Goal: Task Accomplishment & Management: Use online tool/utility

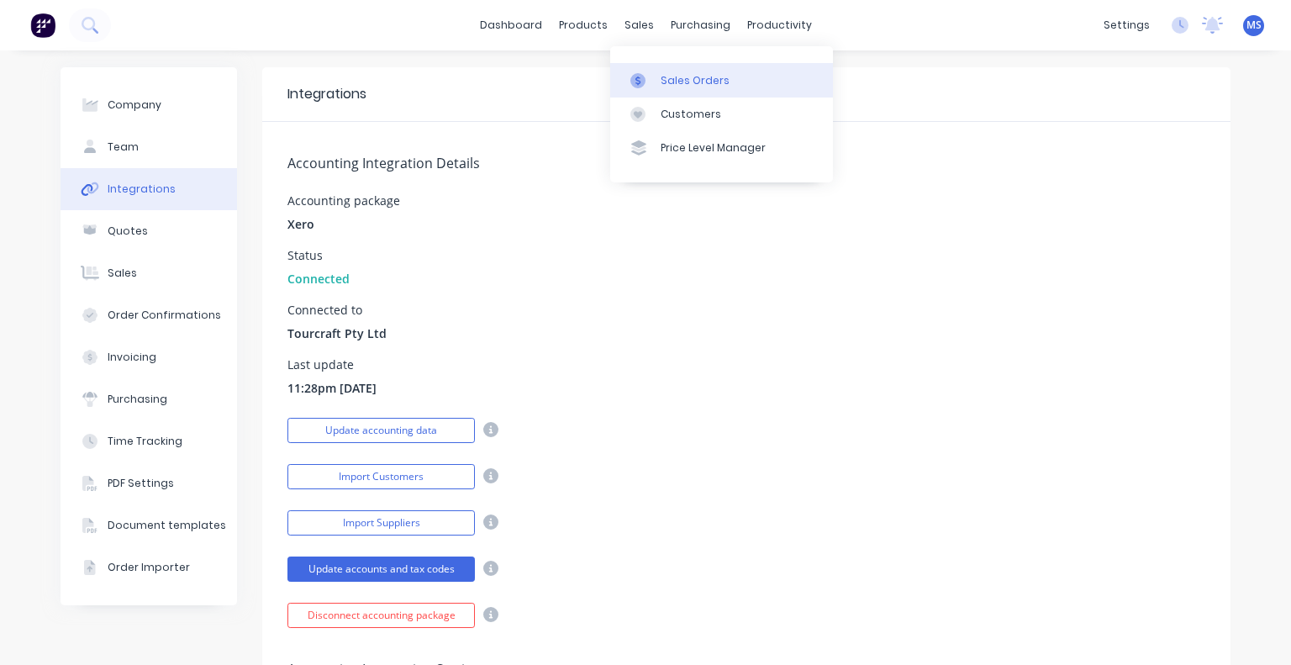
click at [667, 78] on div "Sales Orders" at bounding box center [695, 80] width 69 height 15
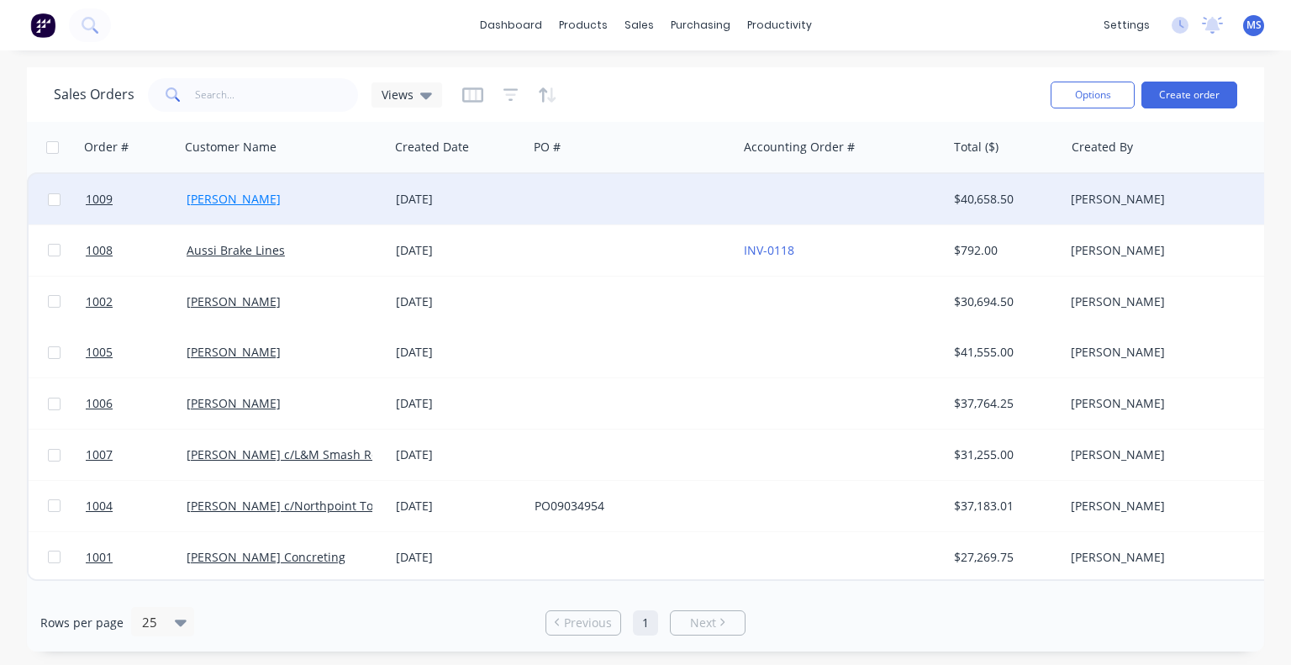
click at [250, 196] on link "[PERSON_NAME]" at bounding box center [234, 199] width 94 height 16
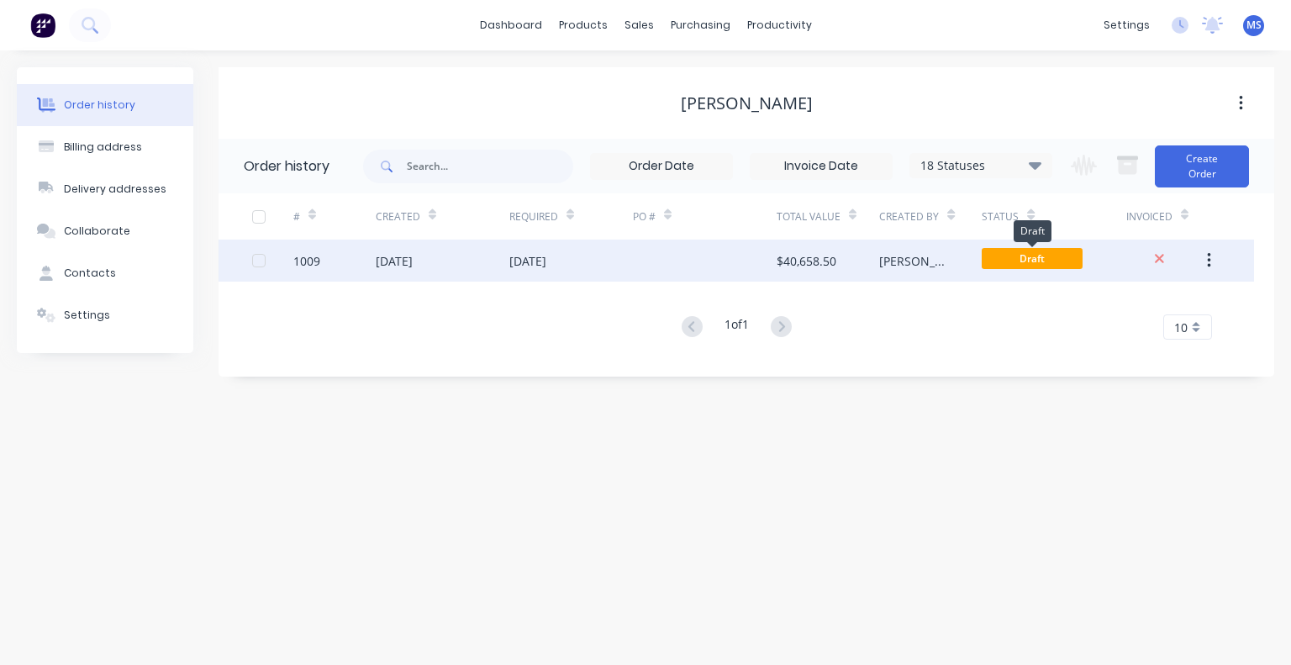
click at [1028, 254] on span "Draft" at bounding box center [1032, 258] width 101 height 21
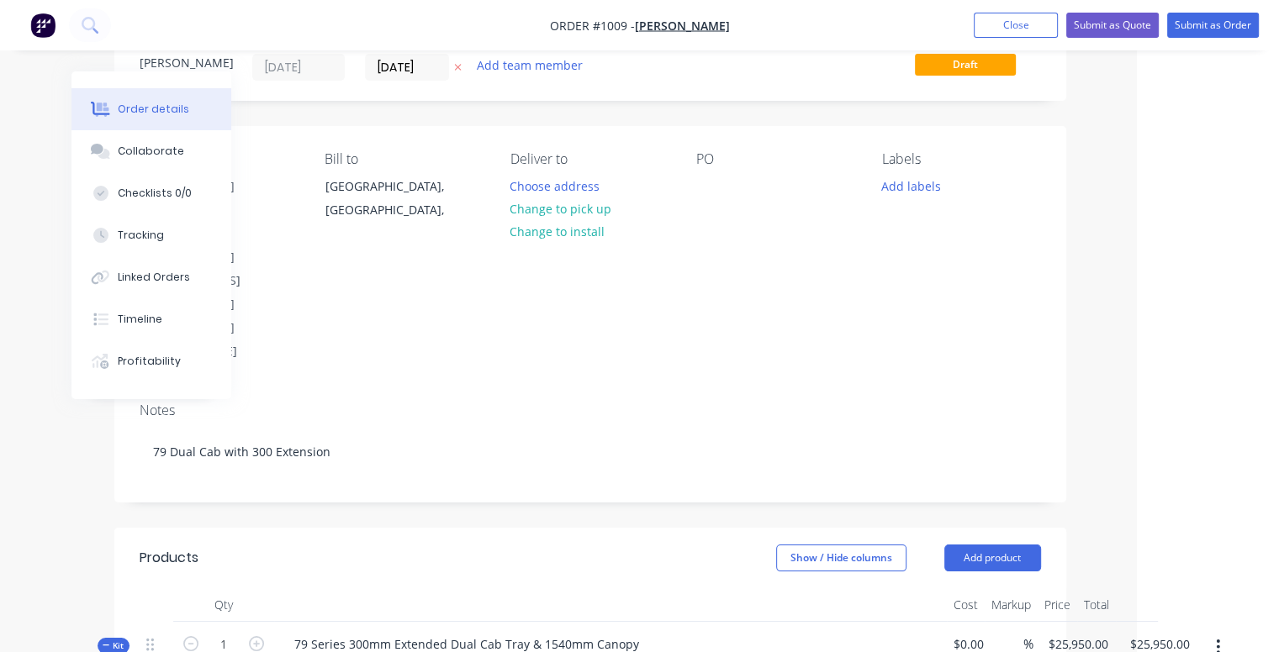
scroll to position [24, 142]
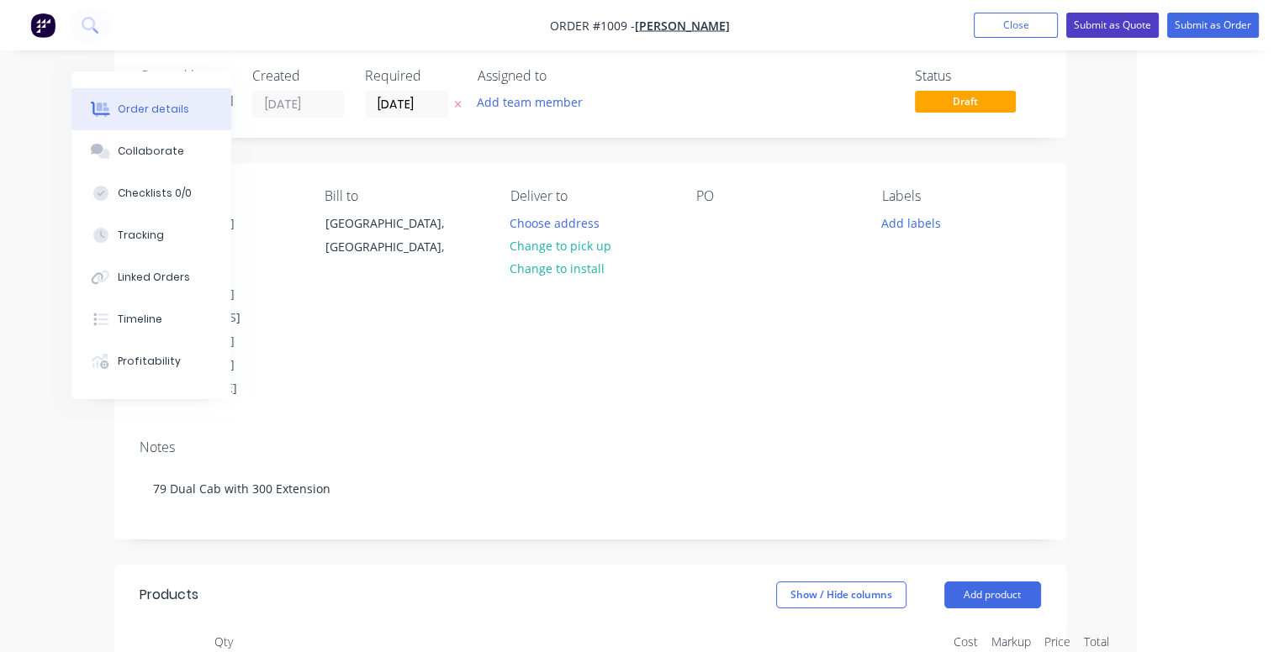
click at [1106, 14] on button "Submit as Quote" at bounding box center [1112, 25] width 92 height 25
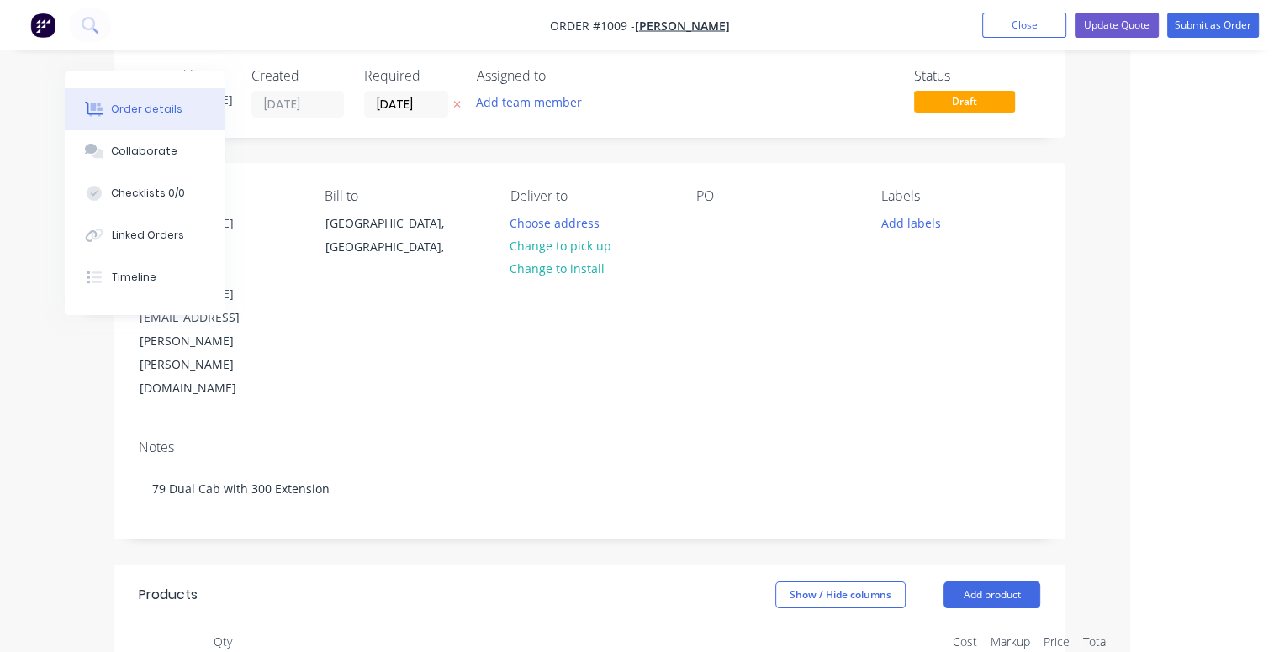
scroll to position [0, 0]
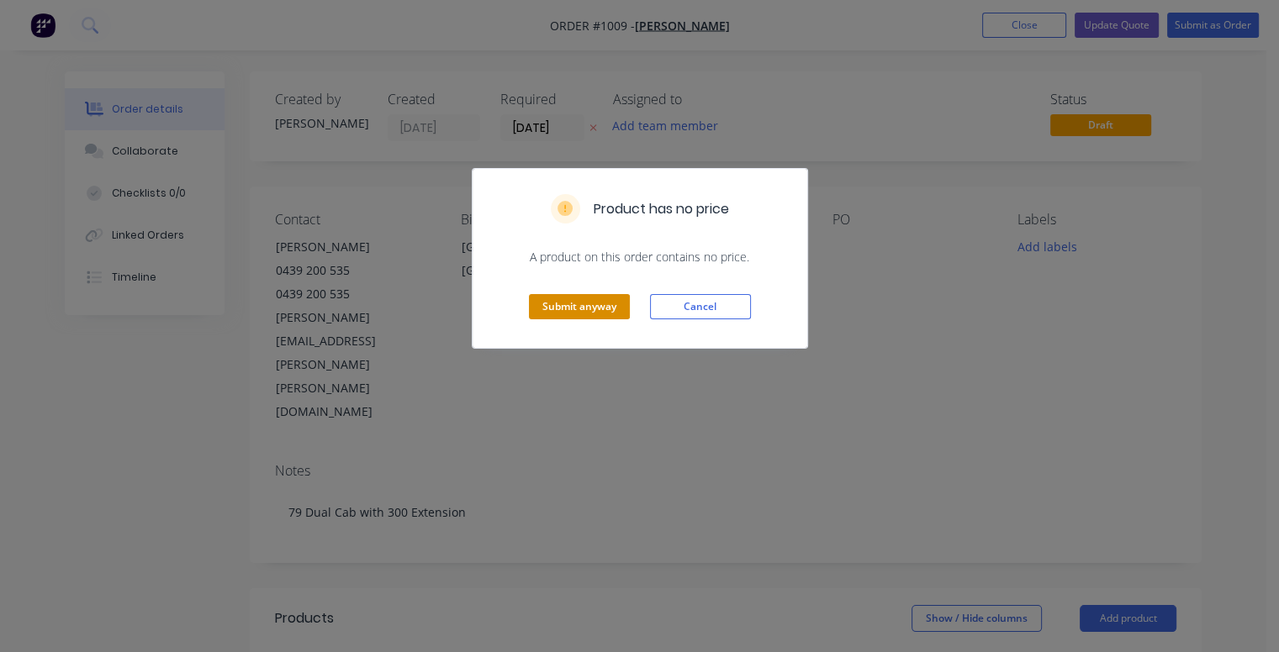
click at [594, 308] on button "Submit anyway" at bounding box center [579, 306] width 101 height 25
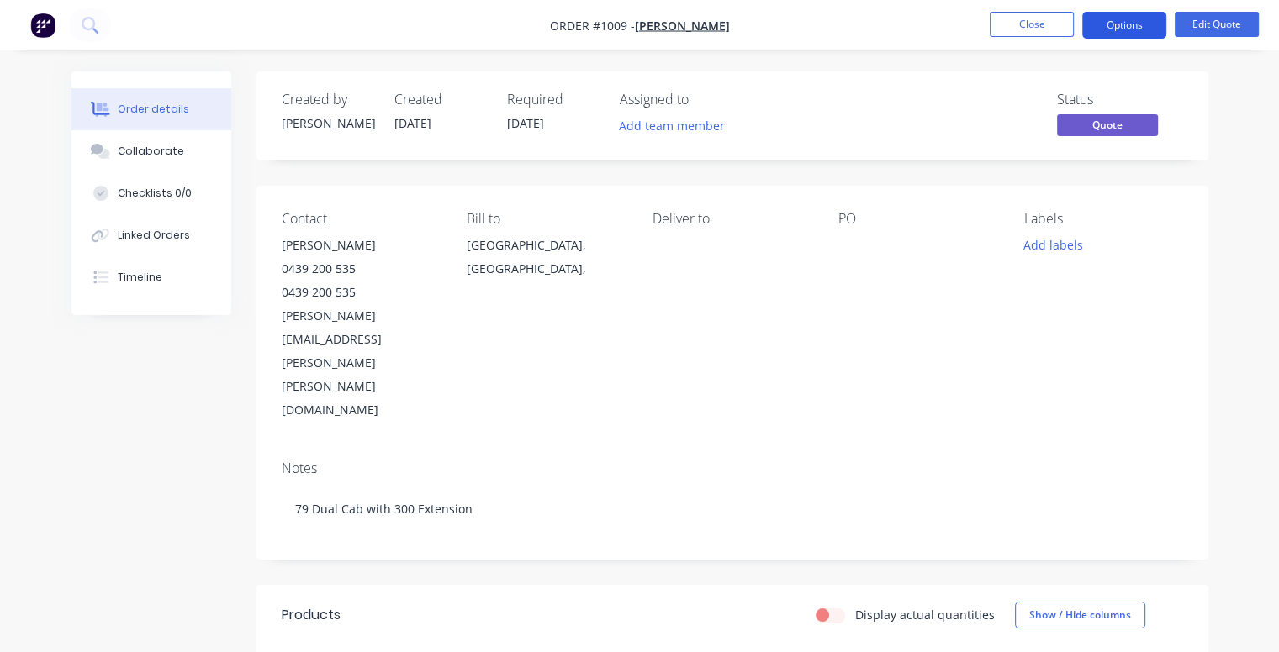
click at [1130, 22] on button "Options" at bounding box center [1124, 25] width 84 height 27
click at [775, 447] on div "Notes 79 Dual Cab with 300 Extension" at bounding box center [732, 503] width 952 height 113
click at [1114, 115] on span "Quote" at bounding box center [1107, 124] width 101 height 21
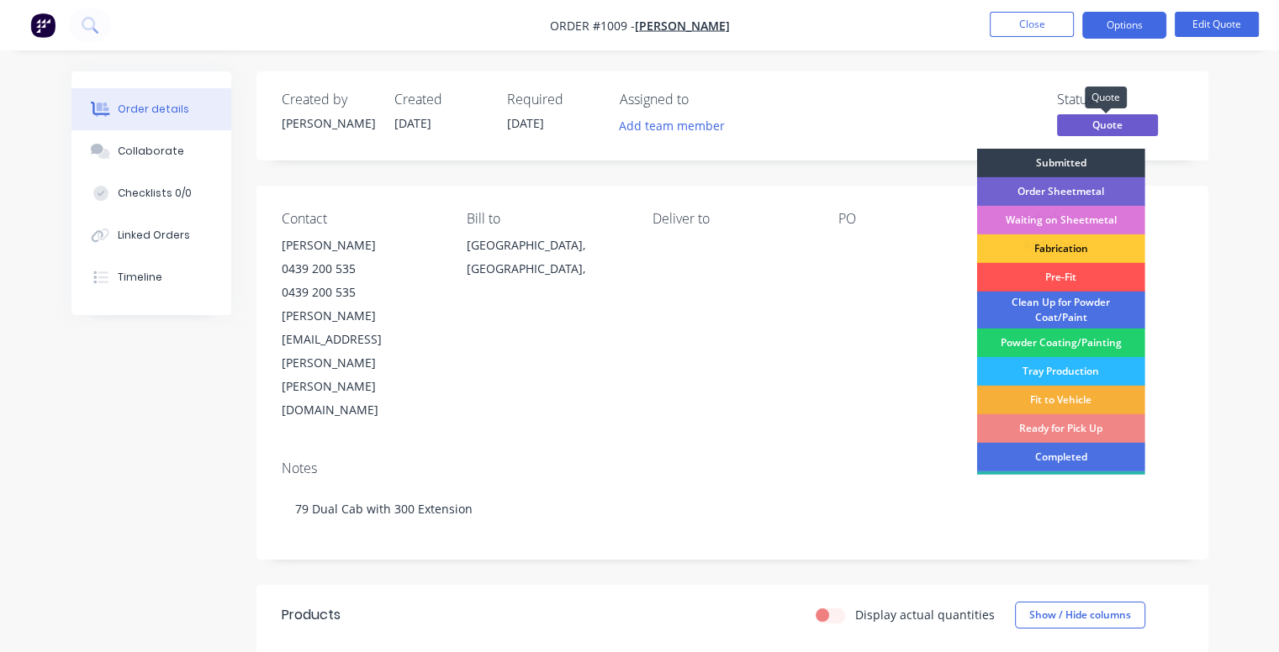
click at [1114, 115] on span "Quote" at bounding box center [1107, 124] width 101 height 21
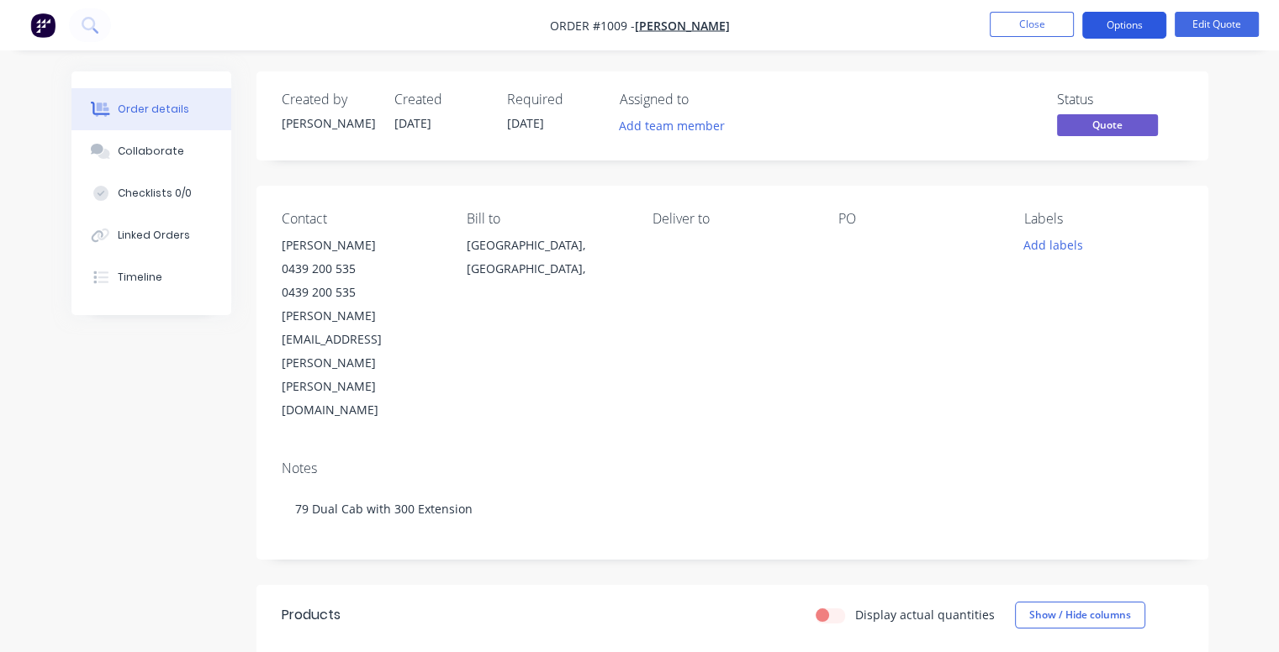
click at [1131, 26] on button "Options" at bounding box center [1124, 25] width 84 height 27
click at [864, 261] on div "PO" at bounding box center [917, 316] width 159 height 211
click at [1123, 21] on button "Options" at bounding box center [1124, 25] width 84 height 27
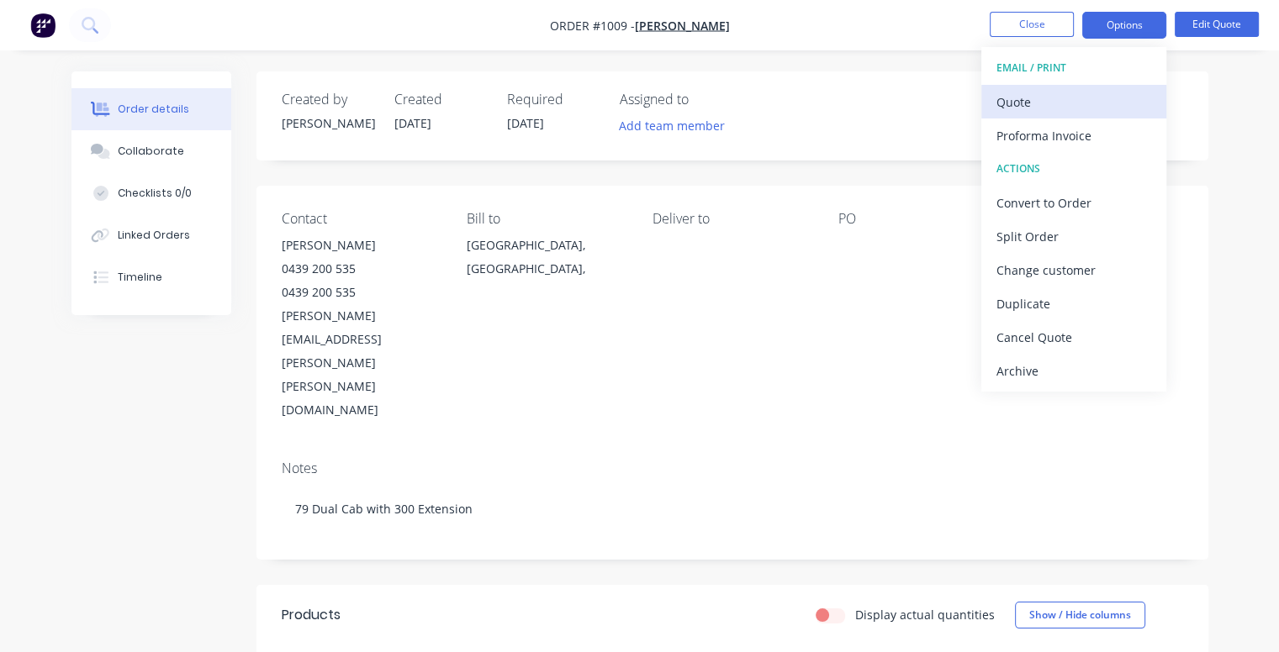
click at [1009, 100] on div "Quote" at bounding box center [1073, 102] width 155 height 24
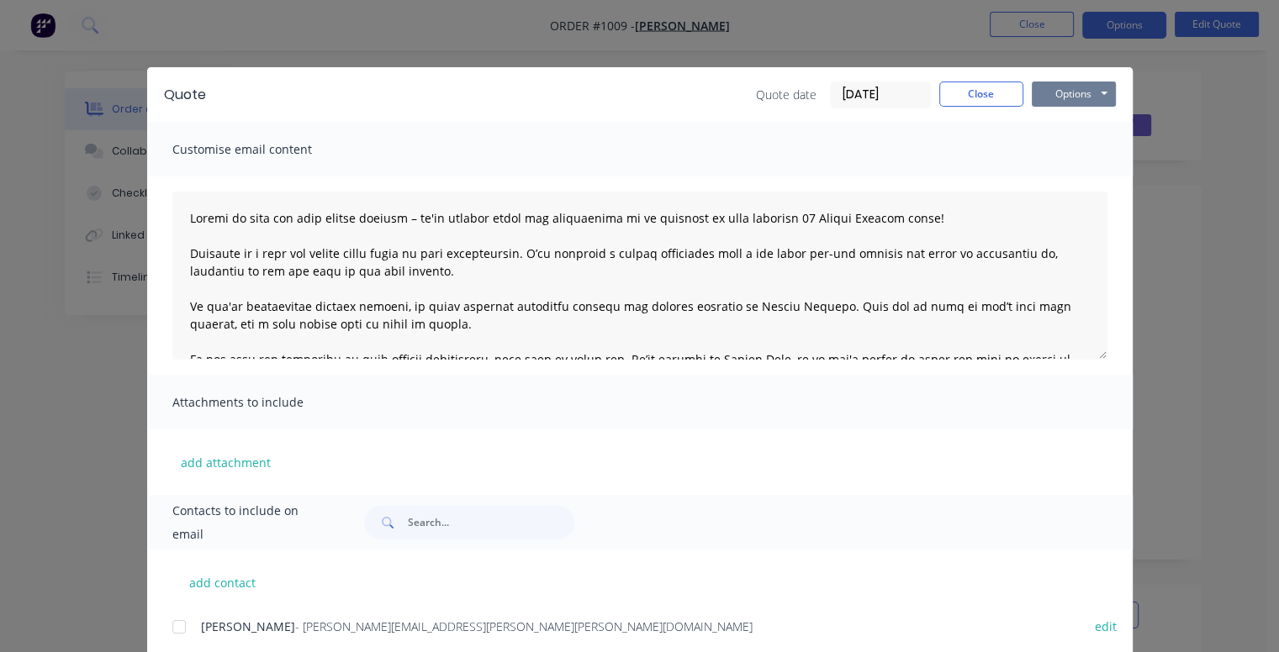
click at [1093, 93] on button "Options" at bounding box center [1073, 94] width 84 height 25
click at [1085, 132] on button "Preview" at bounding box center [1085, 124] width 108 height 28
click at [980, 98] on button "Close" at bounding box center [981, 94] width 84 height 25
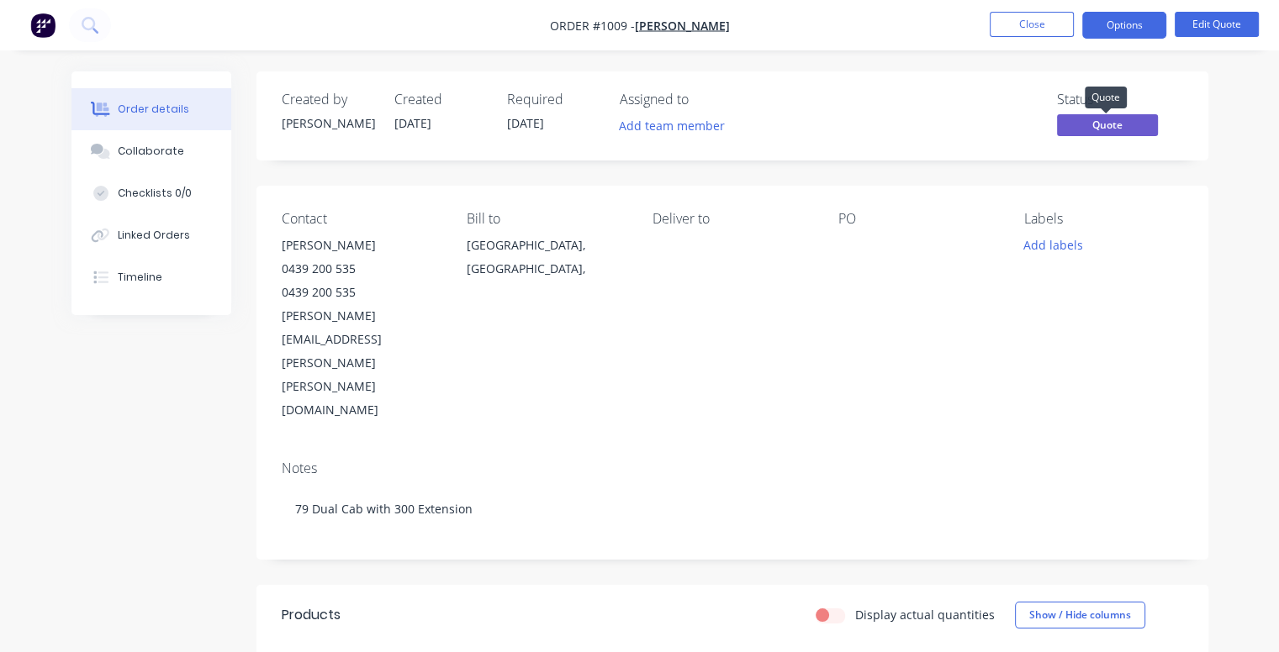
click at [1106, 130] on span "Quote" at bounding box center [1107, 124] width 101 height 21
click at [1143, 80] on div "Created by Monique Created 06/09/25 Required 06/09/25 Assigned to Add team memb…" at bounding box center [732, 115] width 952 height 89
click at [1189, 29] on button "Edit Quote" at bounding box center [1216, 24] width 84 height 25
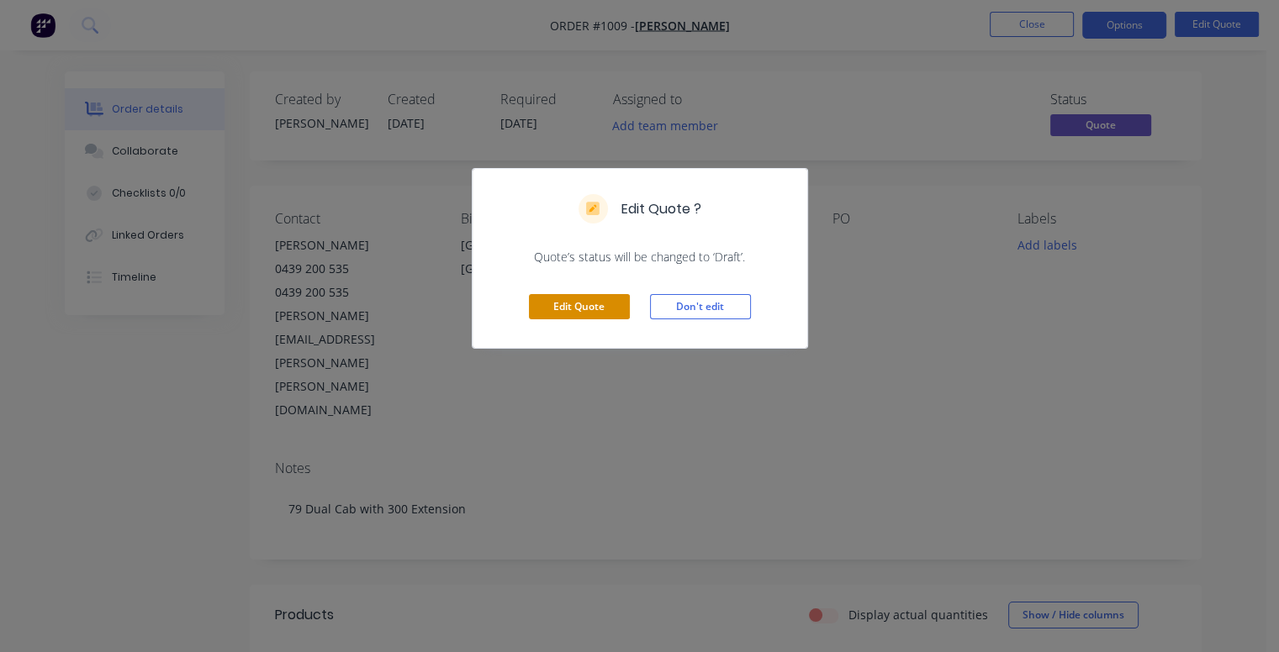
click at [586, 305] on button "Edit Quote" at bounding box center [579, 306] width 101 height 25
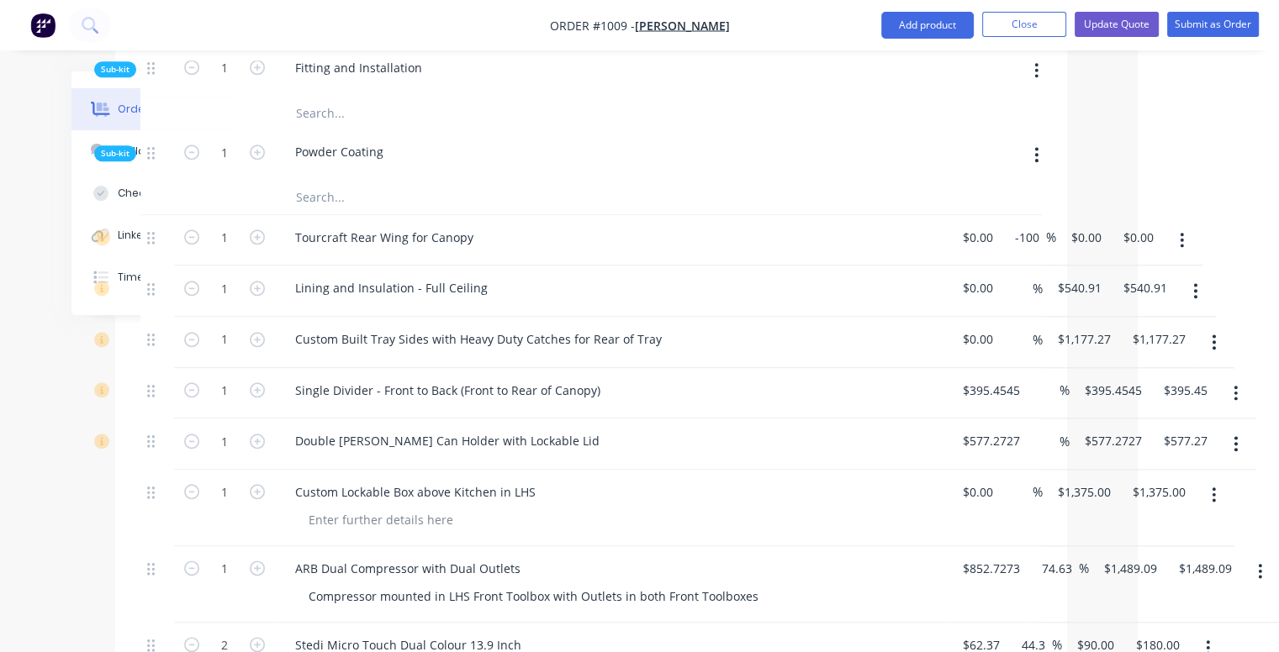
scroll to position [1873, 142]
click at [1130, 378] on input "395.4545" at bounding box center [1115, 390] width 66 height 24
click at [1120, 378] on input "395.4545" at bounding box center [1111, 390] width 59 height 24
click at [1129, 378] on input "395.4545" at bounding box center [1111, 390] width 59 height 24
click at [1137, 378] on input "395.4545" at bounding box center [1111, 390] width 59 height 24
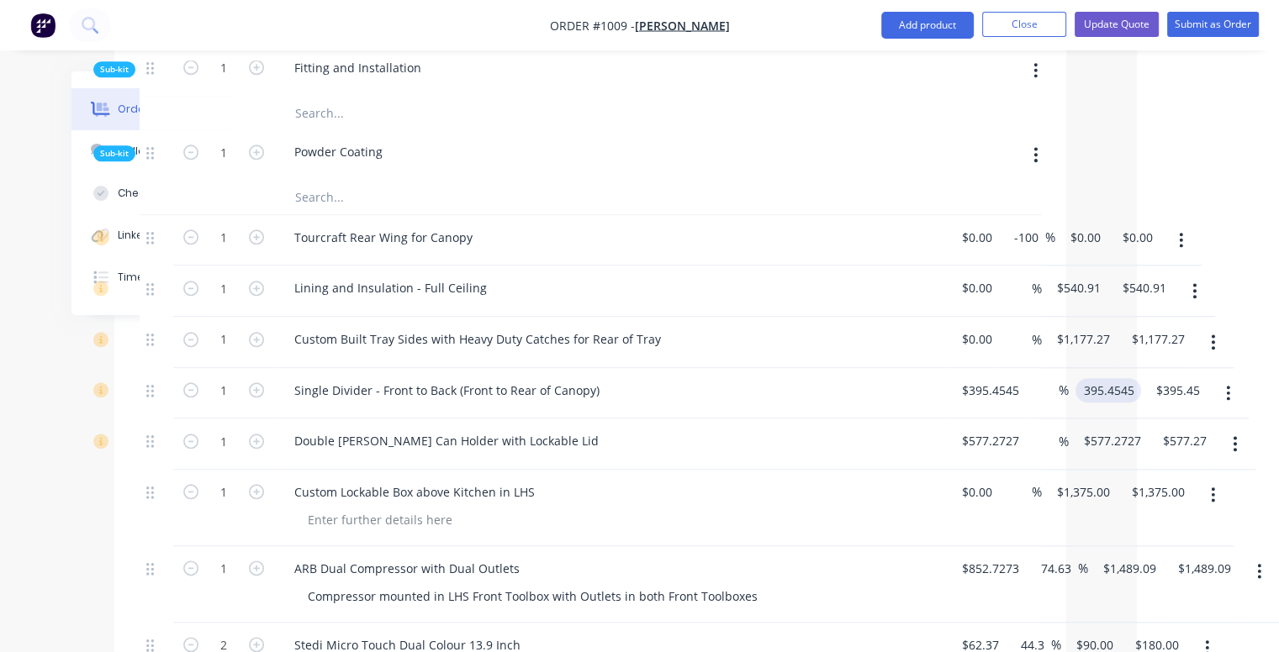
click at [1137, 378] on input "395.4545" at bounding box center [1111, 390] width 59 height 24
click at [1041, 419] on div "1 Double Jerry Can Holder with Lockable Lid $577.2727 $577.2727 % $577.2727 $57…" at bounding box center [590, 444] width 901 height 51
type input "$395.45"
type input "577.2727"
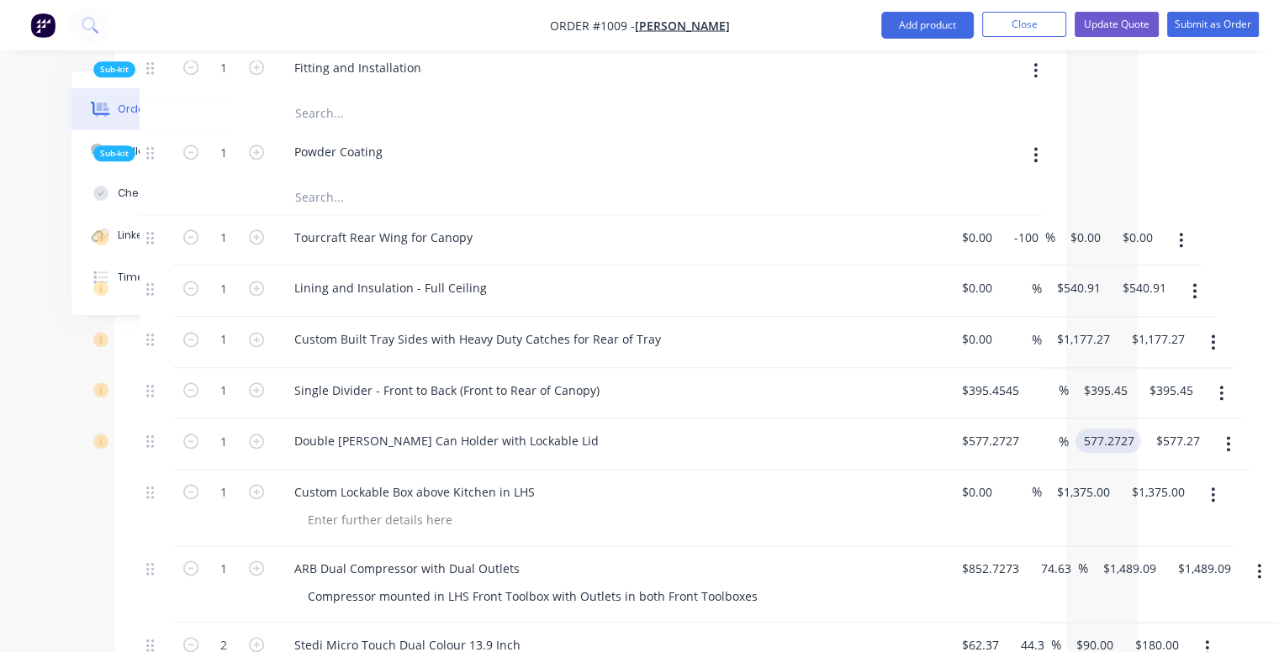
click at [1133, 429] on input "577.2727" at bounding box center [1111, 441] width 59 height 24
type input "$577.27"
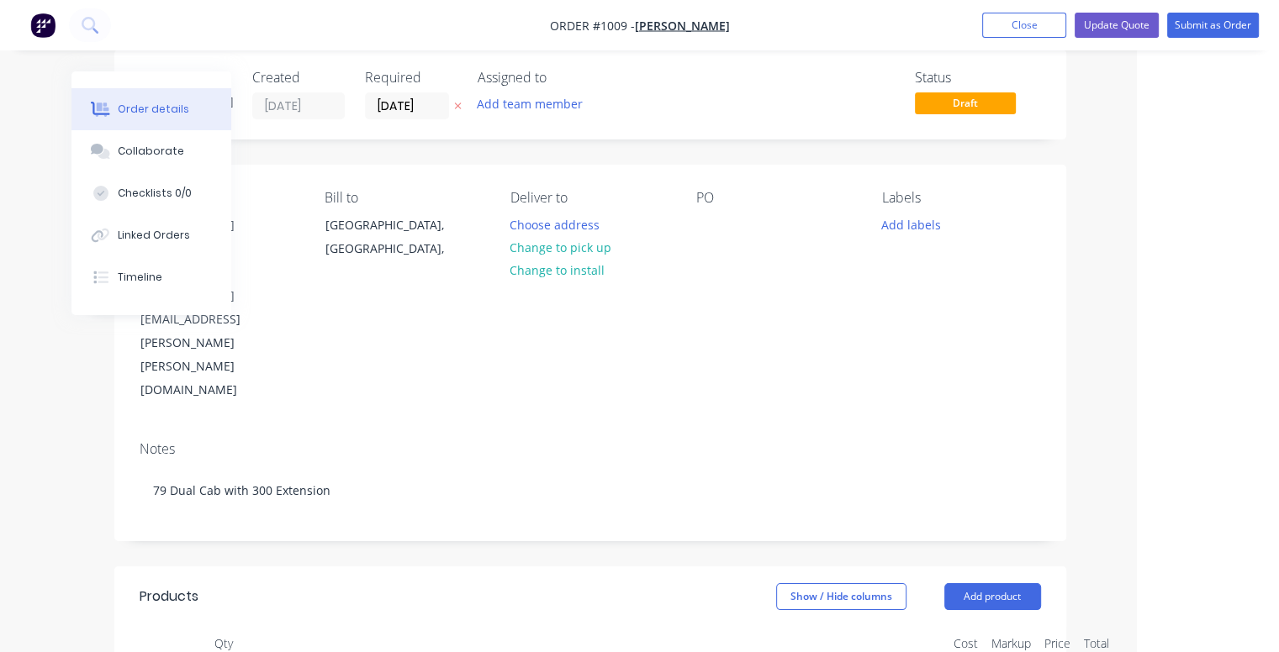
scroll to position [0, 142]
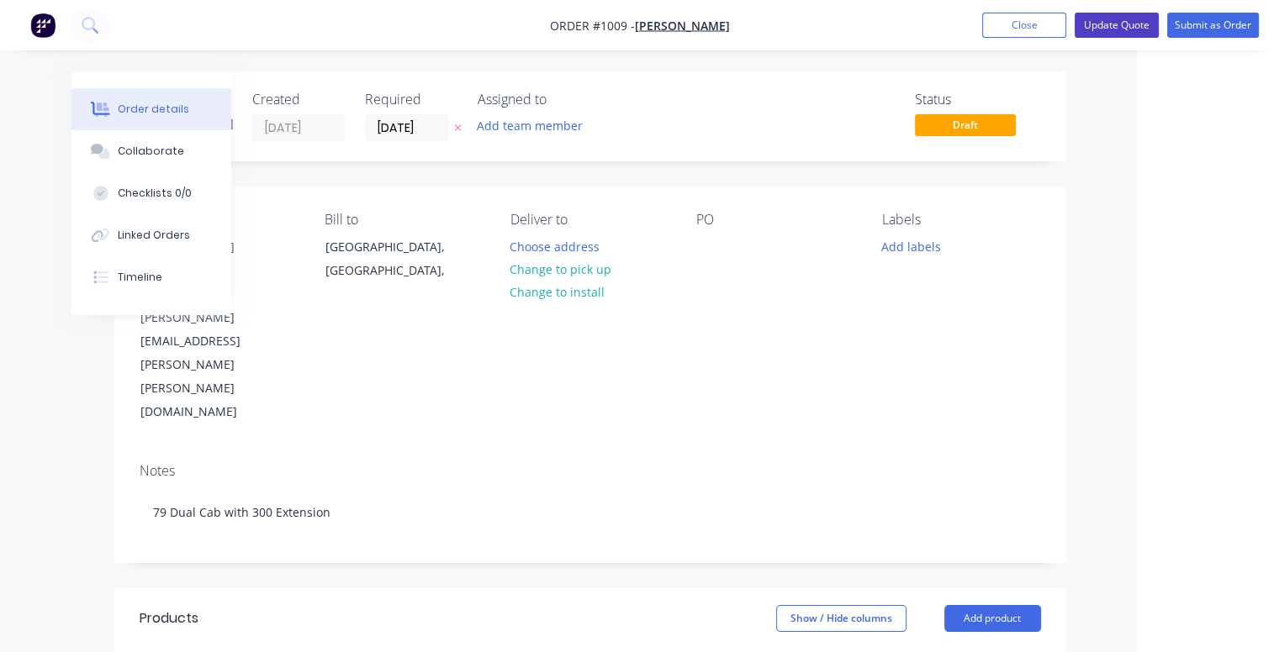
type input "$577.27"
click at [1128, 31] on button "Update Quote" at bounding box center [1116, 25] width 84 height 25
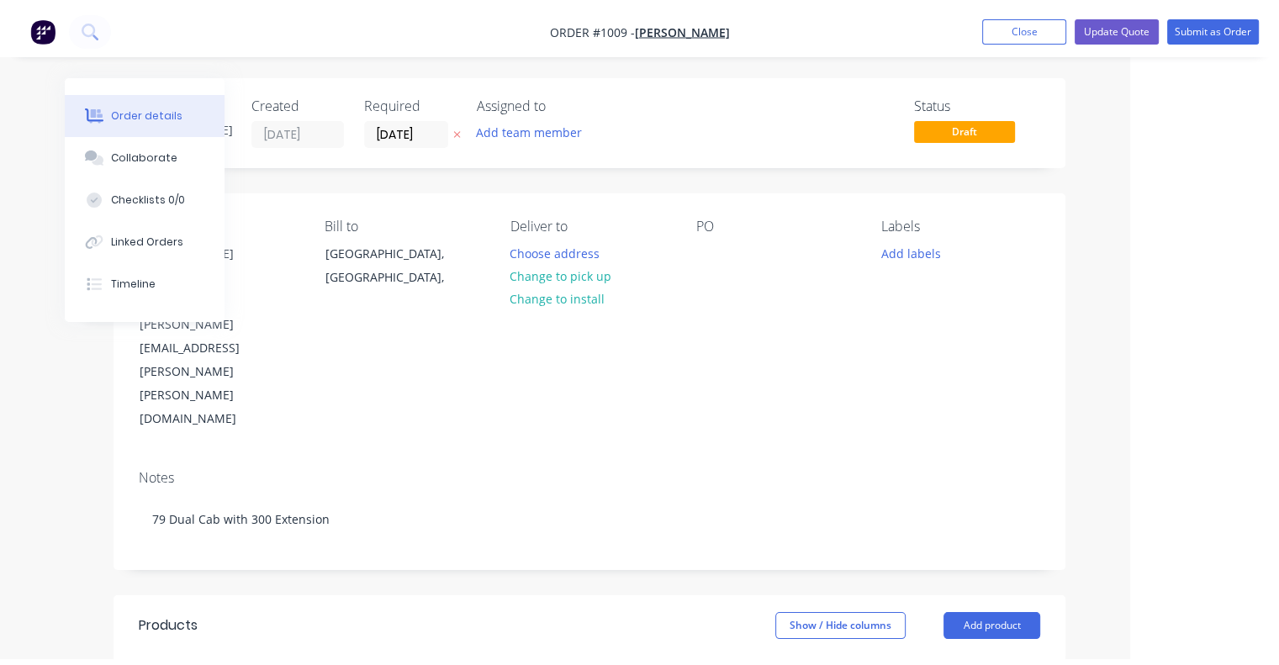
scroll to position [0, 0]
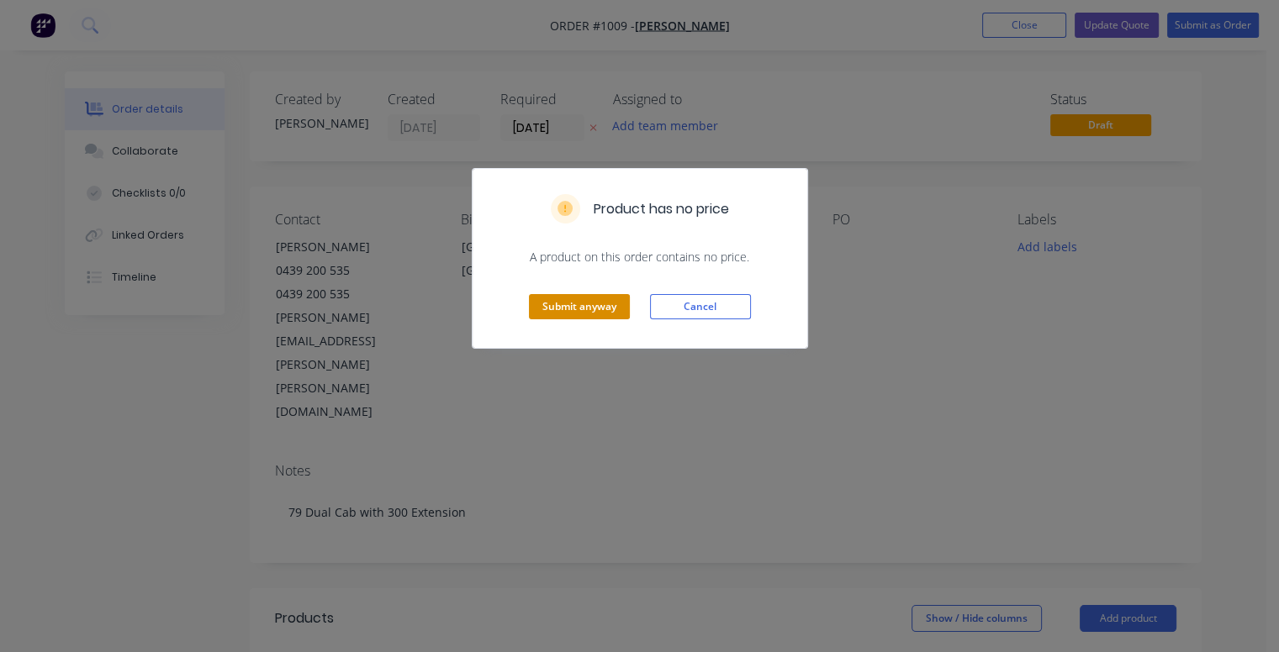
click at [601, 303] on button "Submit anyway" at bounding box center [579, 306] width 101 height 25
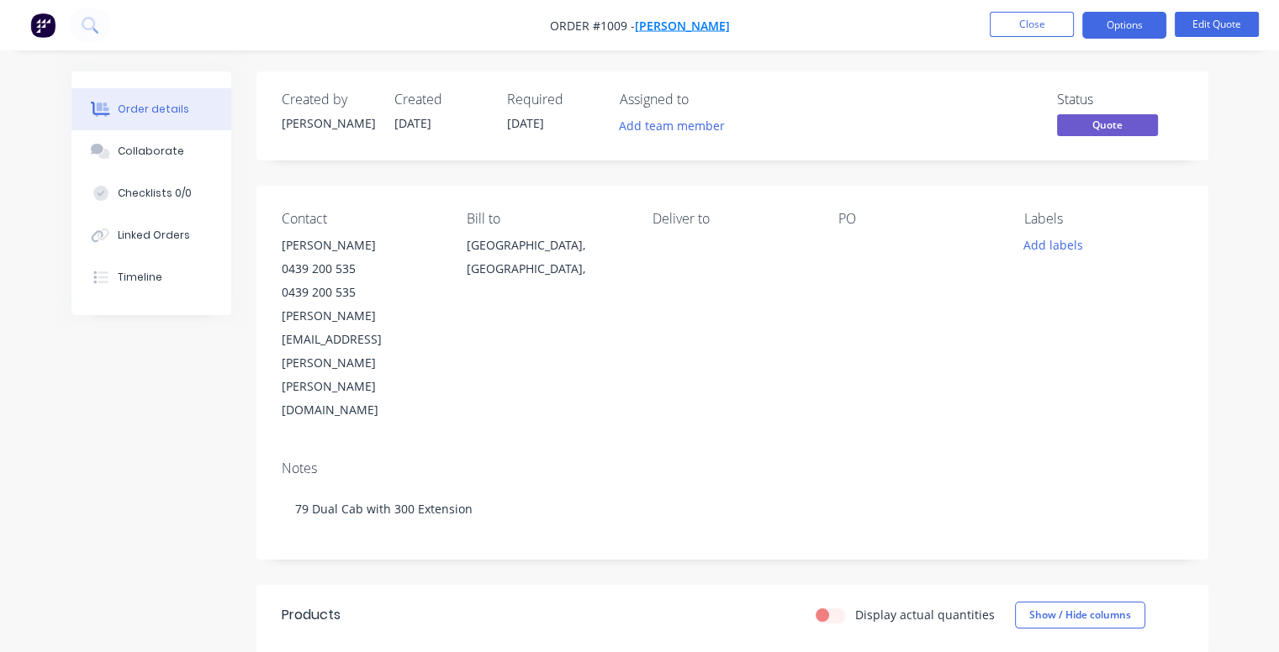
click at [688, 24] on span "[PERSON_NAME]" at bounding box center [682, 26] width 95 height 16
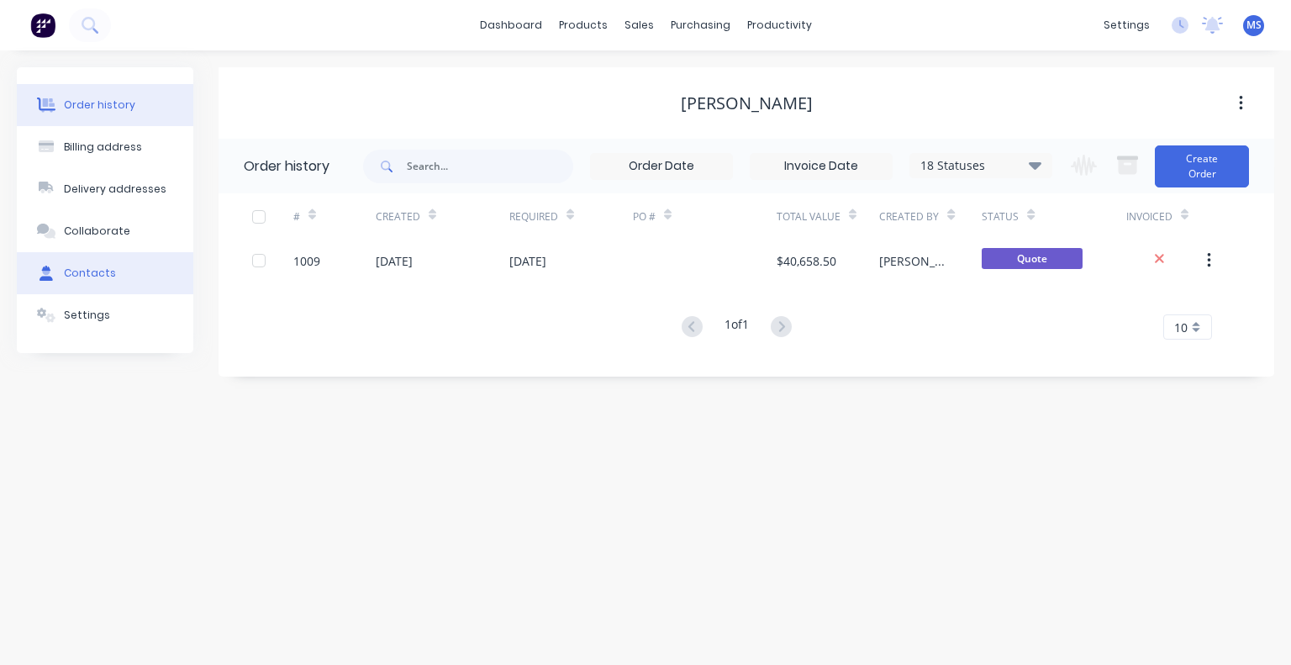
click at [118, 263] on button "Contacts" at bounding box center [105, 273] width 177 height 42
select select "AU"
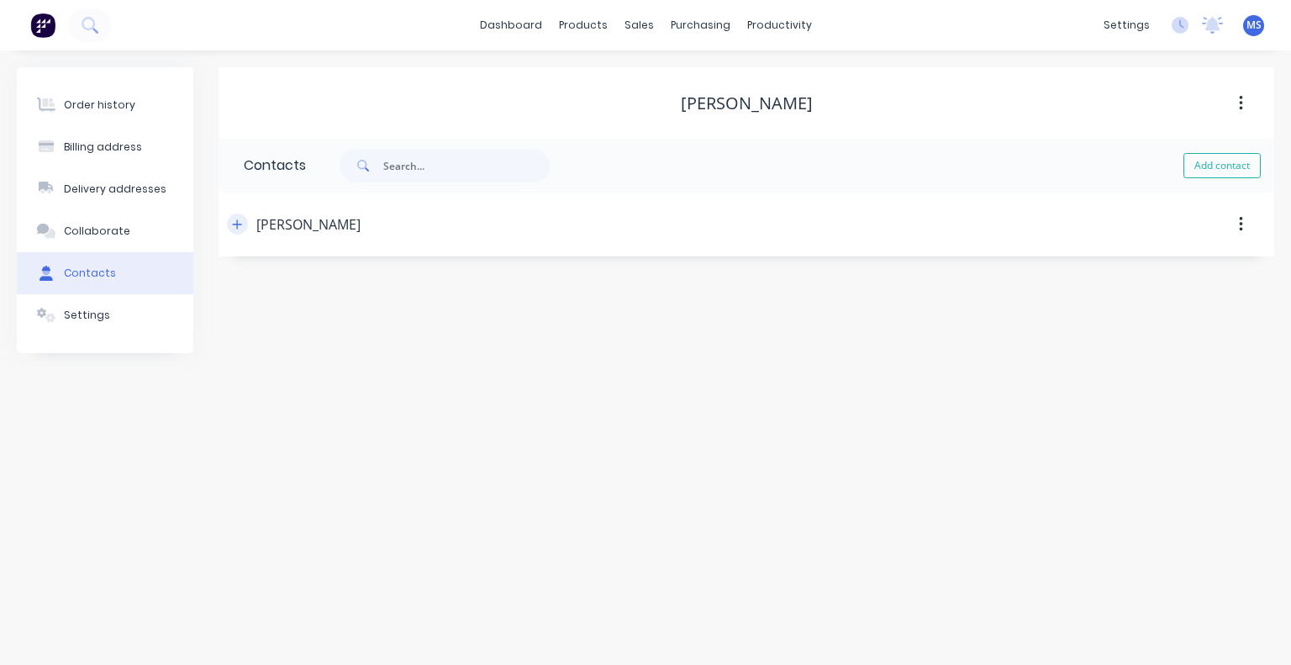
click at [245, 221] on button "button" at bounding box center [237, 224] width 21 height 21
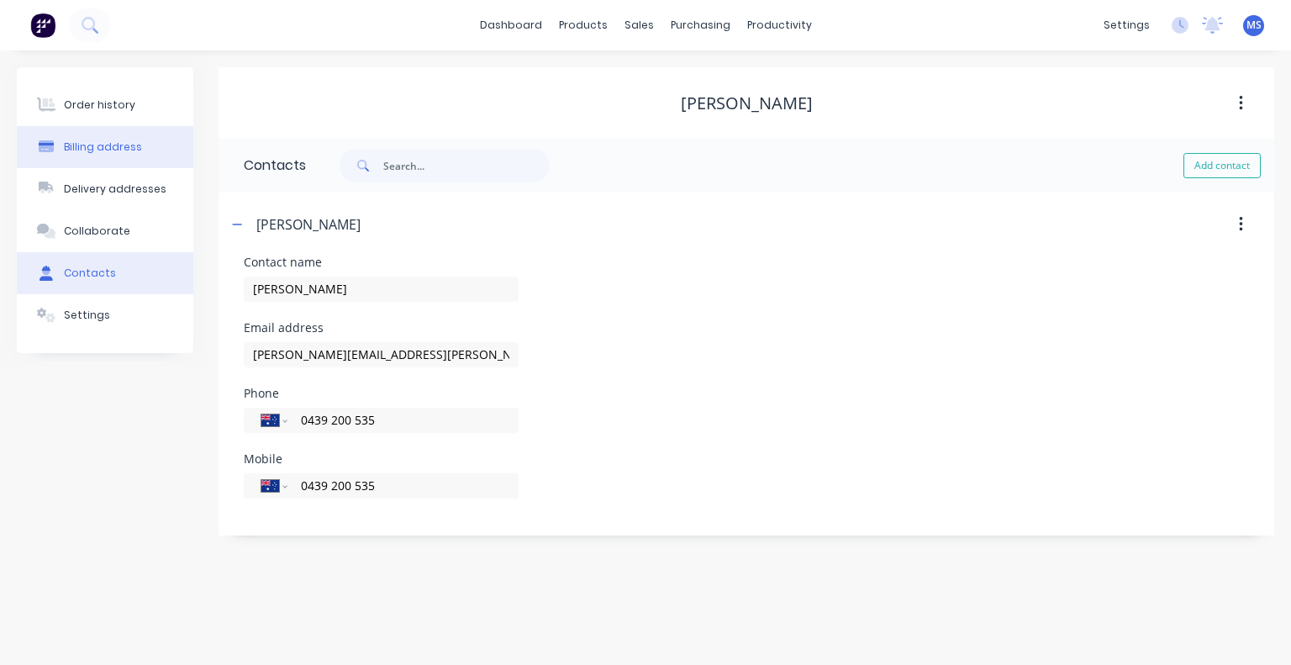
click at [106, 144] on div "Billing address" at bounding box center [103, 147] width 78 height 15
select select "AU"
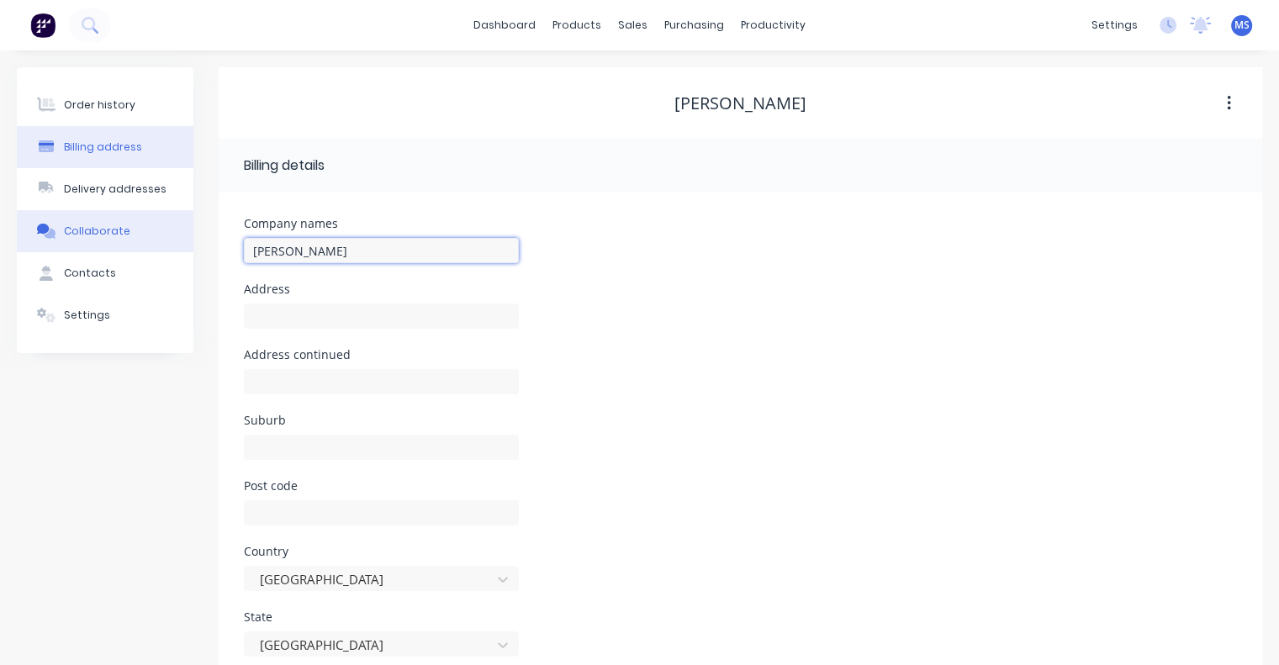
drag, startPoint x: 351, startPoint y: 251, endPoint x: 145, endPoint y: 209, distance: 210.2
click at [145, 209] on div "Order history Billing address Delivery addresses Collaborate Contacts Settings …" at bounding box center [639, 445] width 1245 height 757
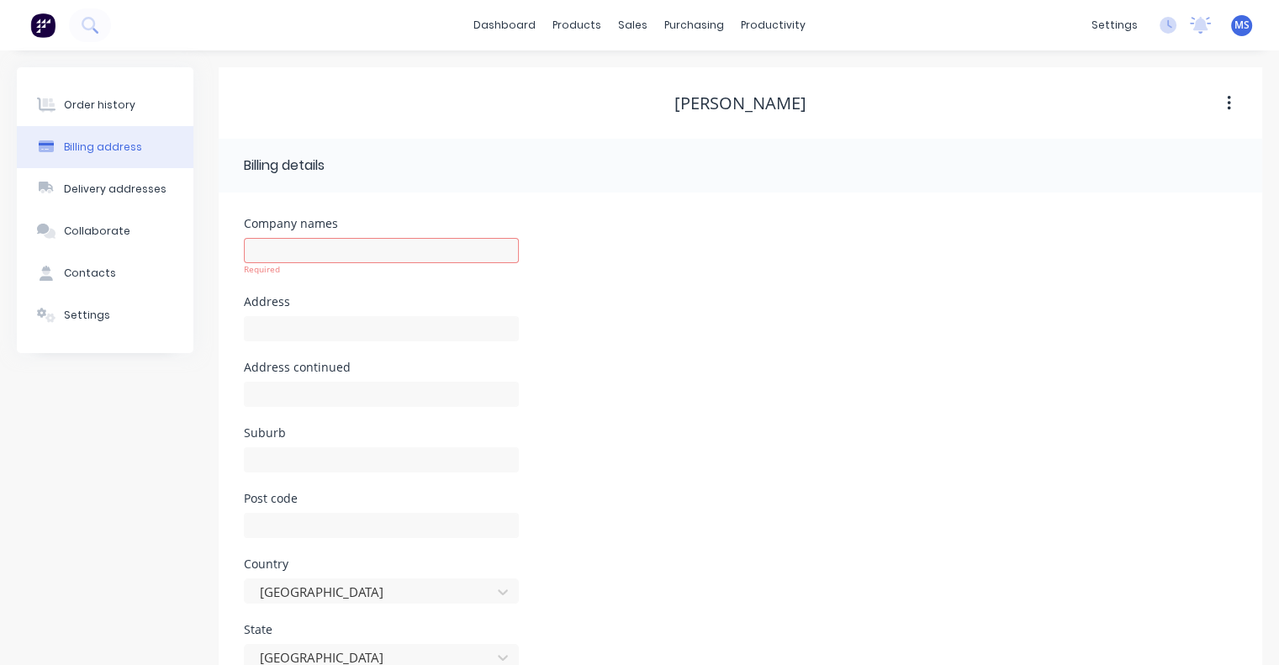
click at [497, 480] on div at bounding box center [381, 468] width 275 height 50
click at [349, 245] on input "text" at bounding box center [381, 250] width 275 height 25
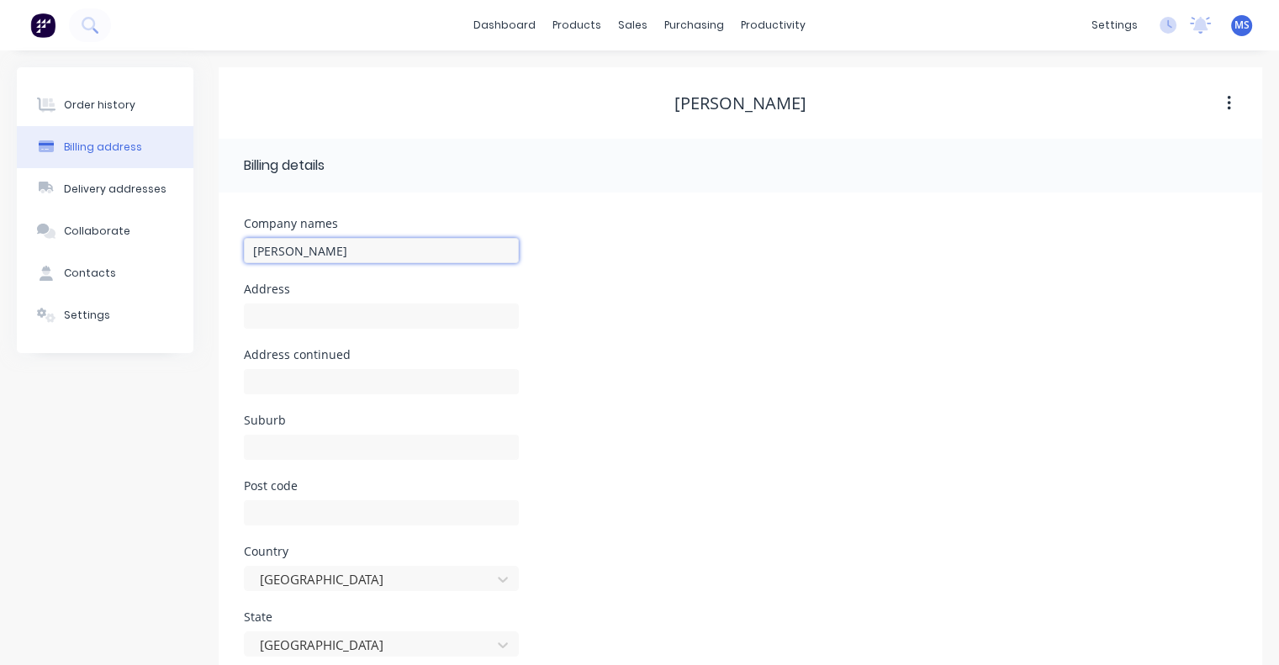
type input "[PERSON_NAME]"
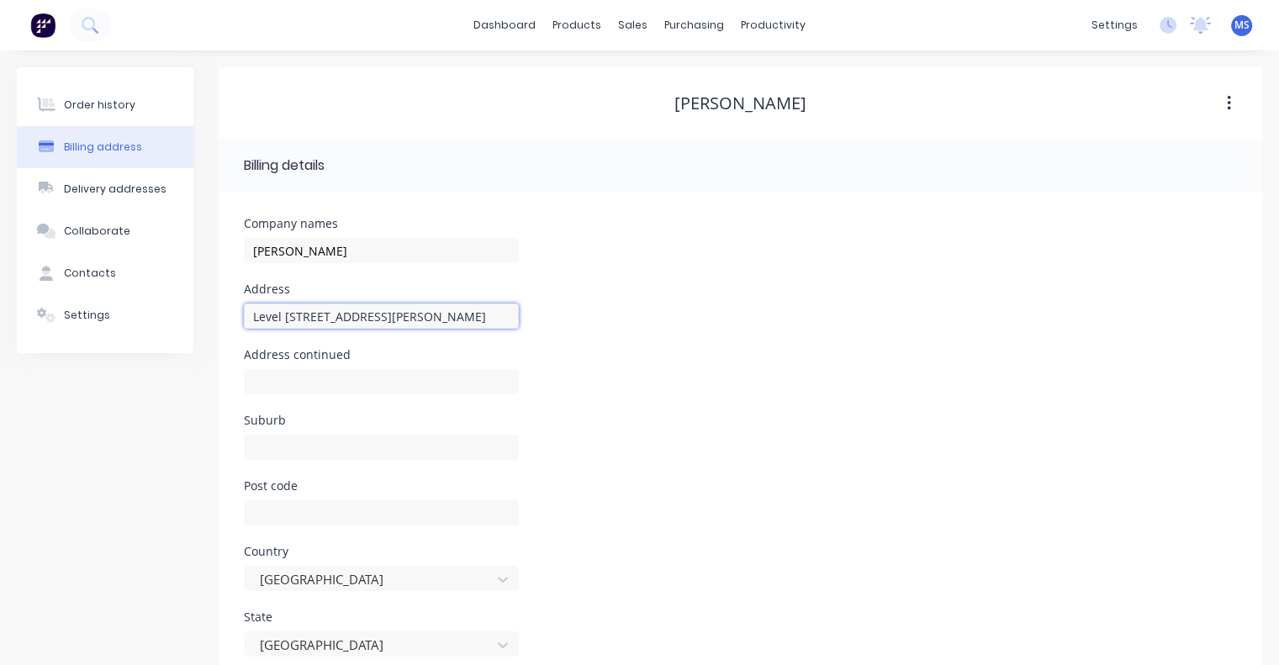
type input "Level 8, 120 Edward Street"
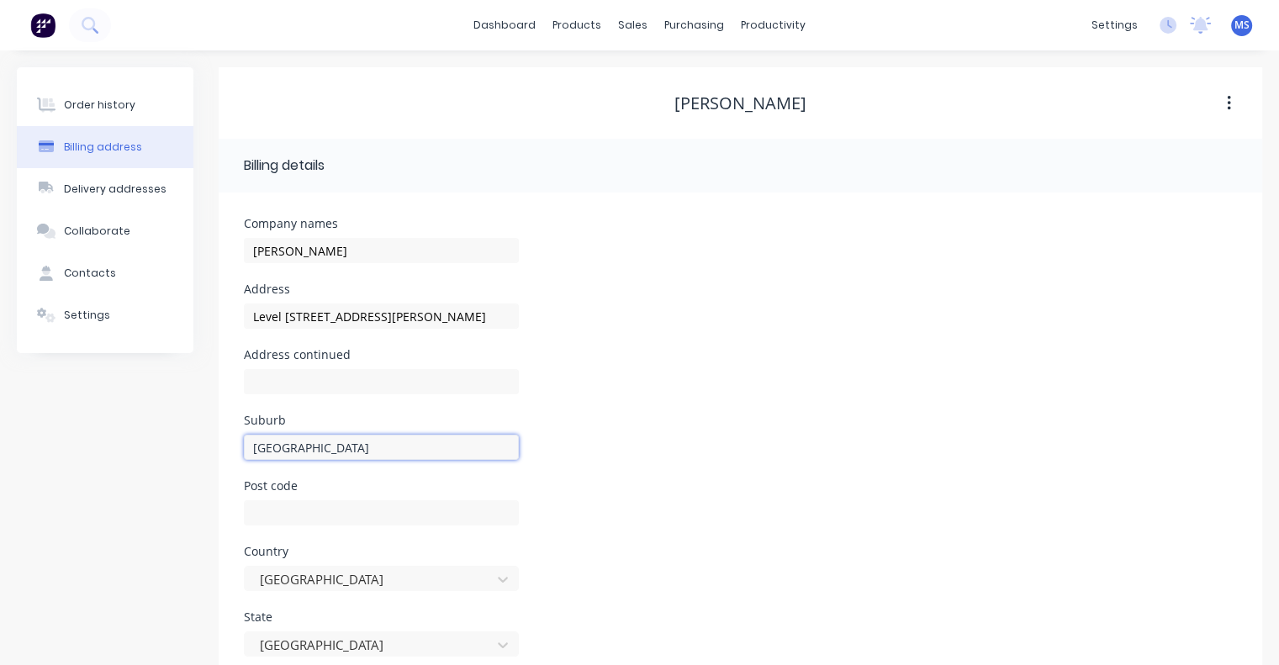
type input "BRISBANE"
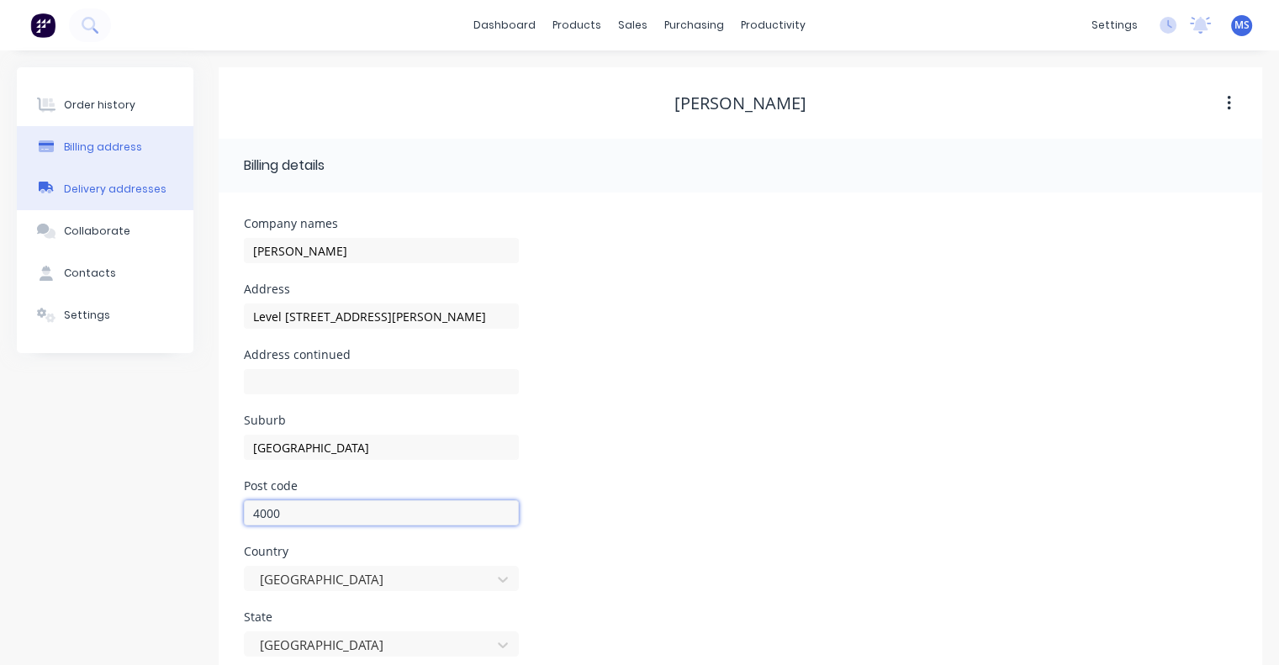
type input "4000"
click at [74, 195] on div "Delivery addresses" at bounding box center [115, 189] width 103 height 15
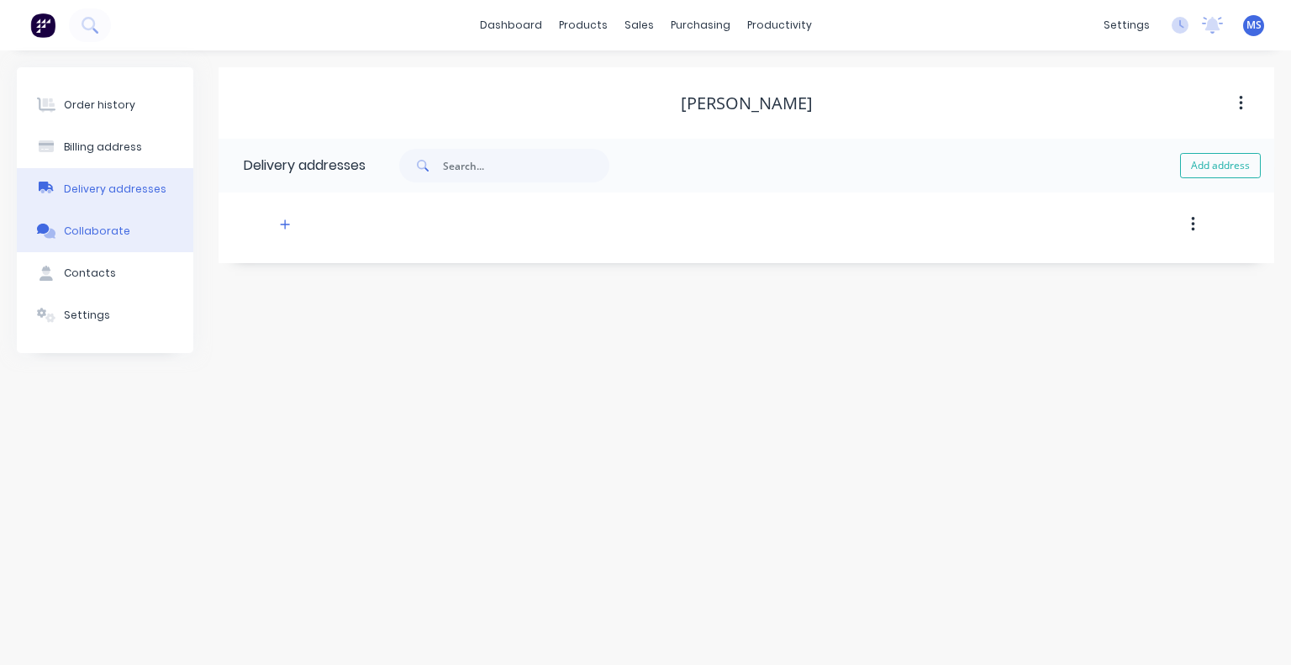
click at [79, 221] on button "Collaborate" at bounding box center [105, 231] width 177 height 42
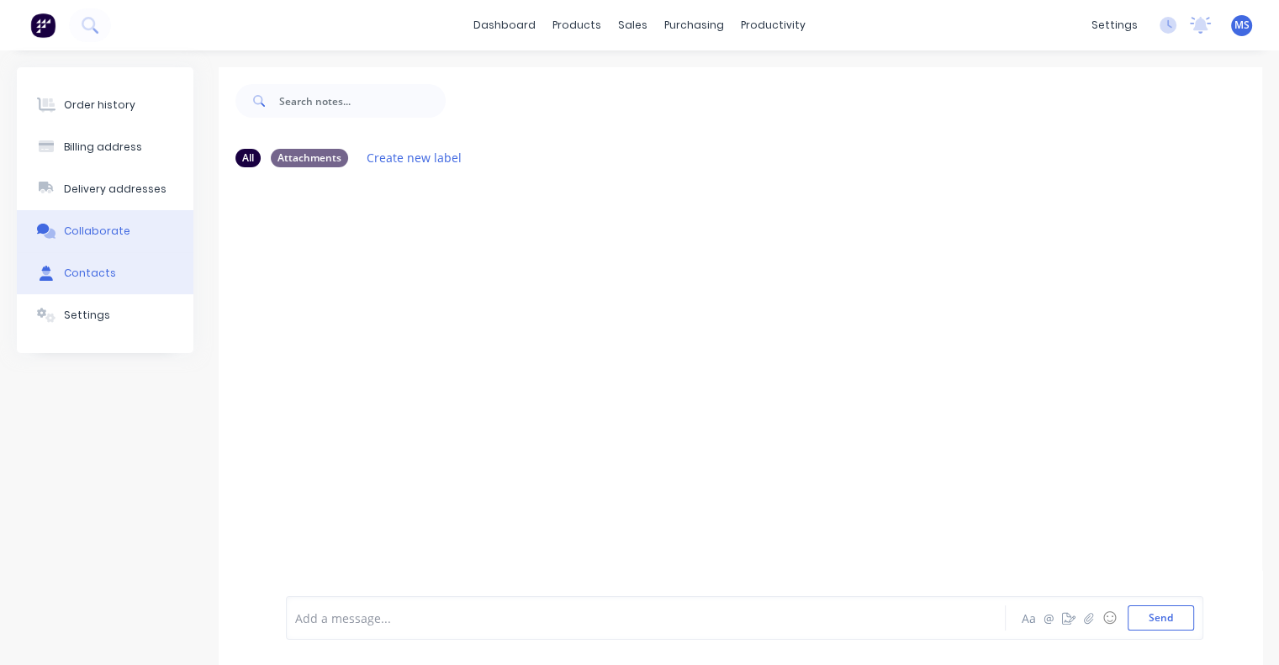
click at [88, 263] on button "Contacts" at bounding box center [105, 273] width 177 height 42
select select "AU"
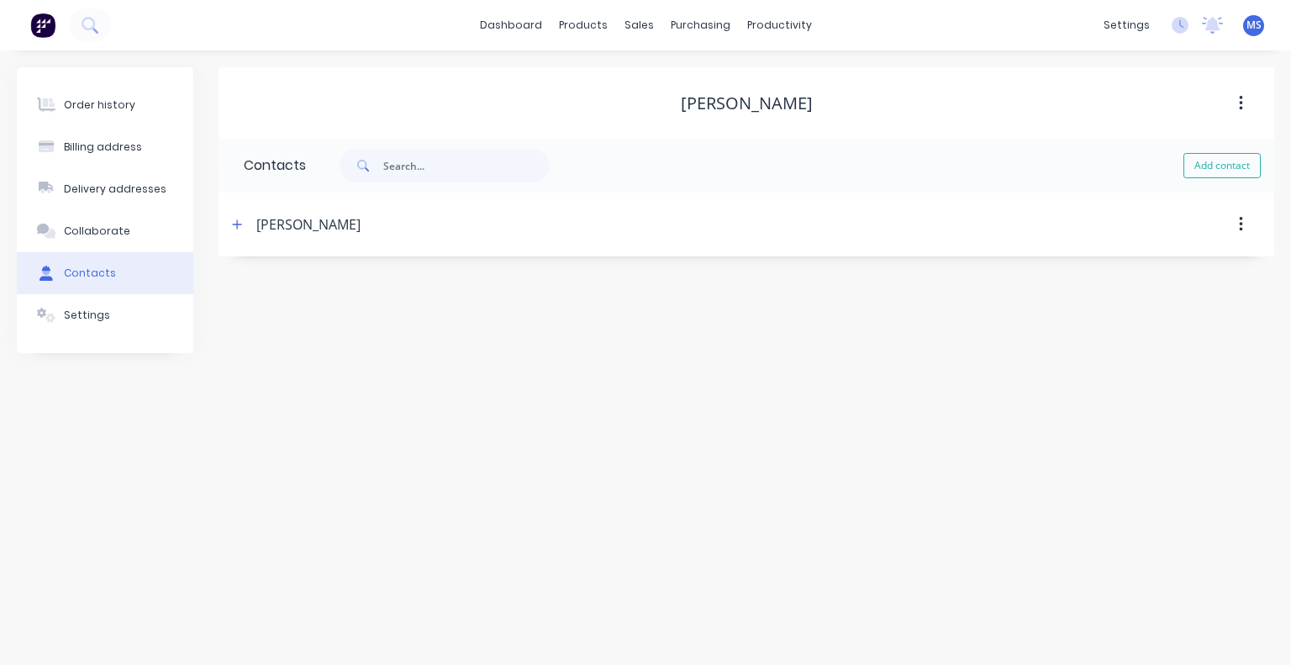
click at [319, 219] on div "[PERSON_NAME]" at bounding box center [308, 224] width 104 height 20
click at [235, 224] on icon "button" at bounding box center [237, 223] width 9 height 9
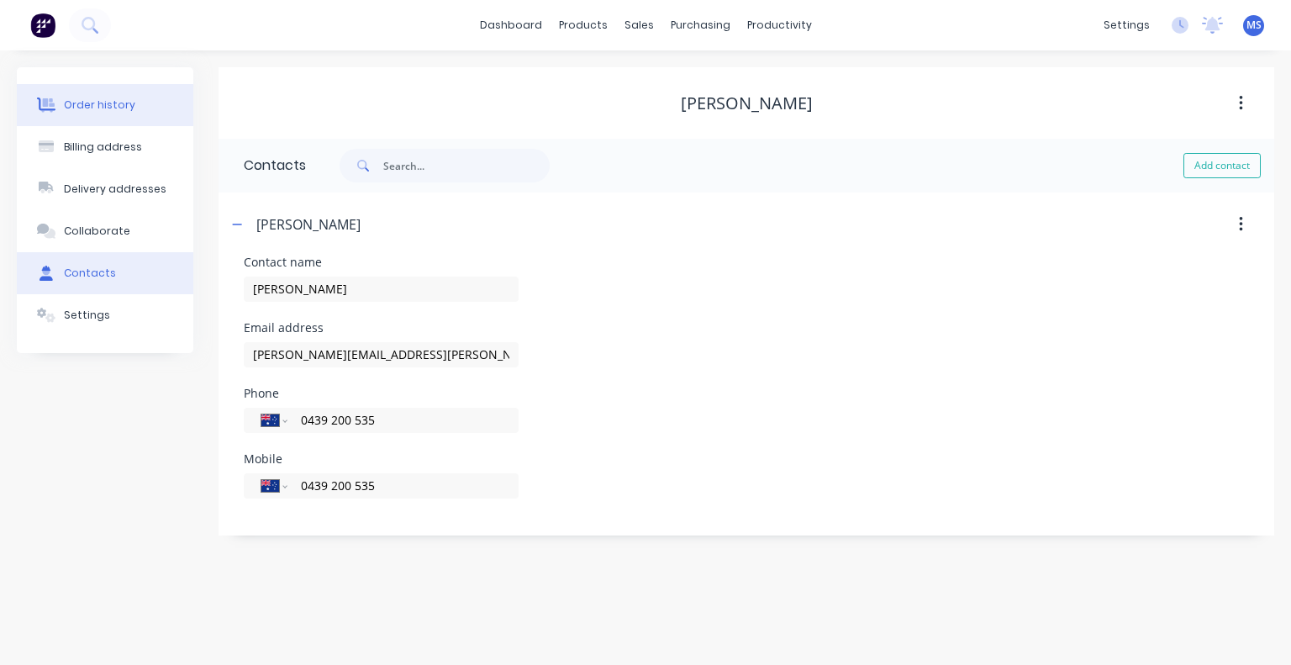
click at [111, 113] on button "Order history" at bounding box center [105, 105] width 177 height 42
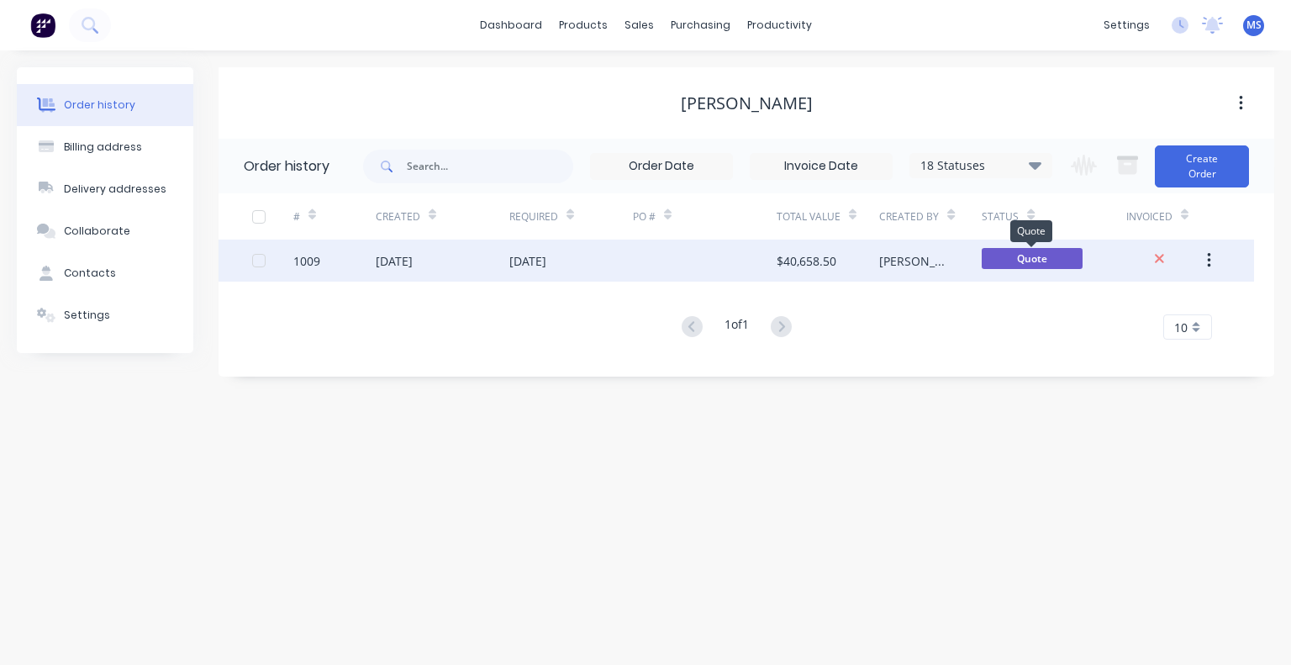
click at [1032, 254] on span "Quote" at bounding box center [1032, 258] width 101 height 21
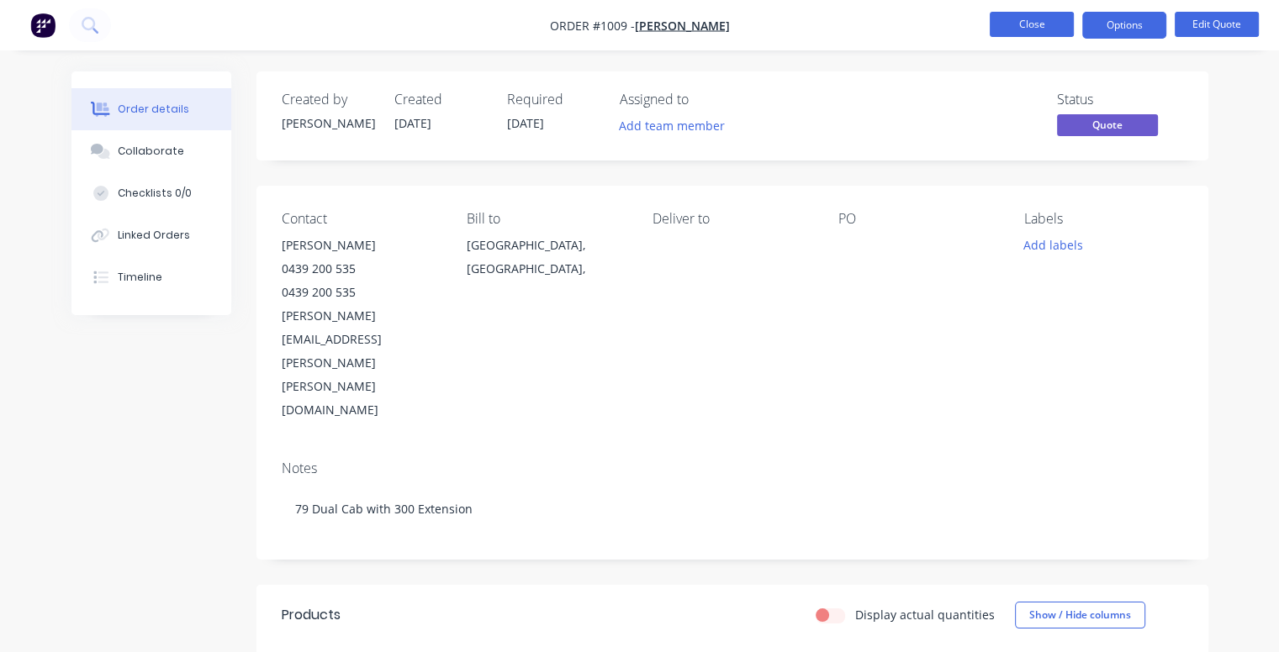
click at [1056, 26] on button "Close" at bounding box center [1031, 24] width 84 height 25
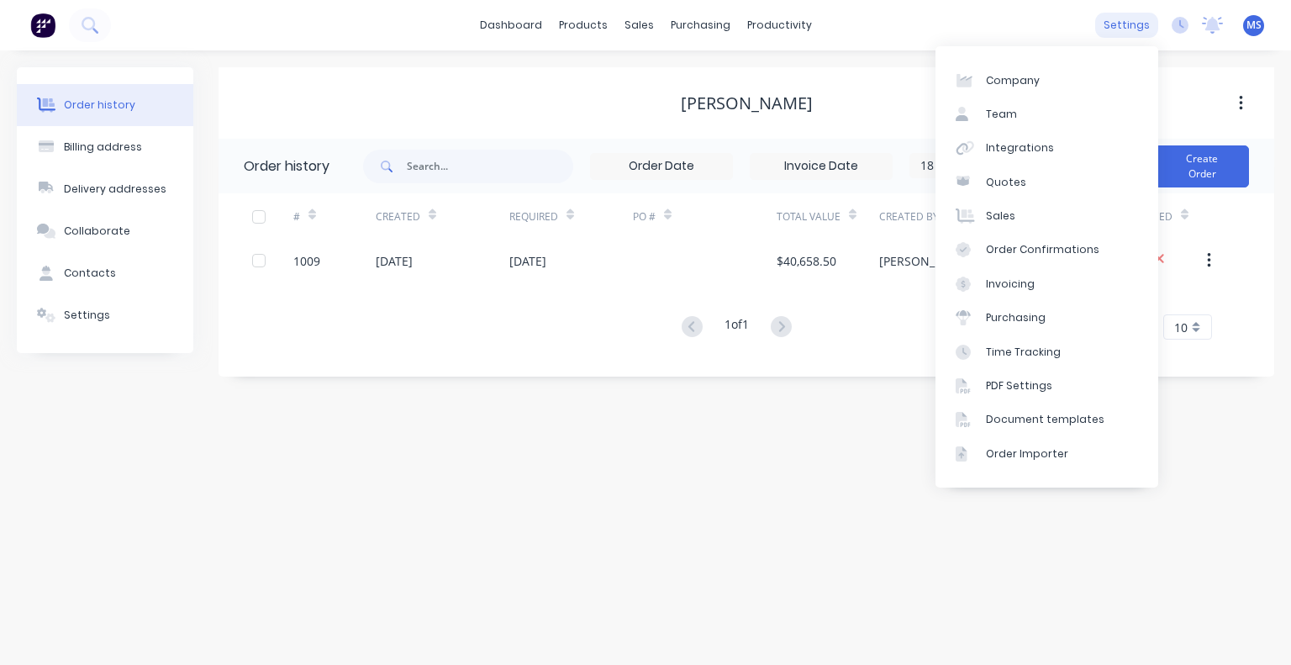
click at [1122, 22] on div "settings" at bounding box center [1126, 25] width 63 height 25
click at [1008, 428] on link "Document templates" at bounding box center [1047, 420] width 223 height 34
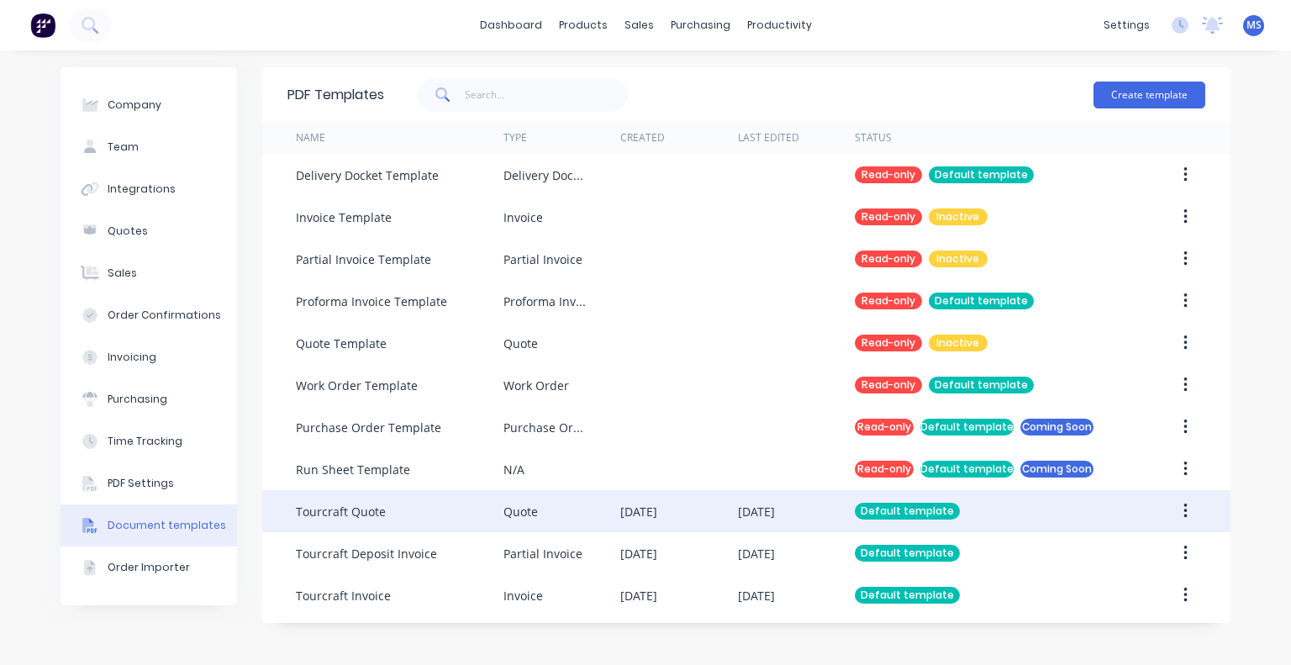
click at [398, 508] on div "Tourcraft Quote" at bounding box center [400, 511] width 208 height 42
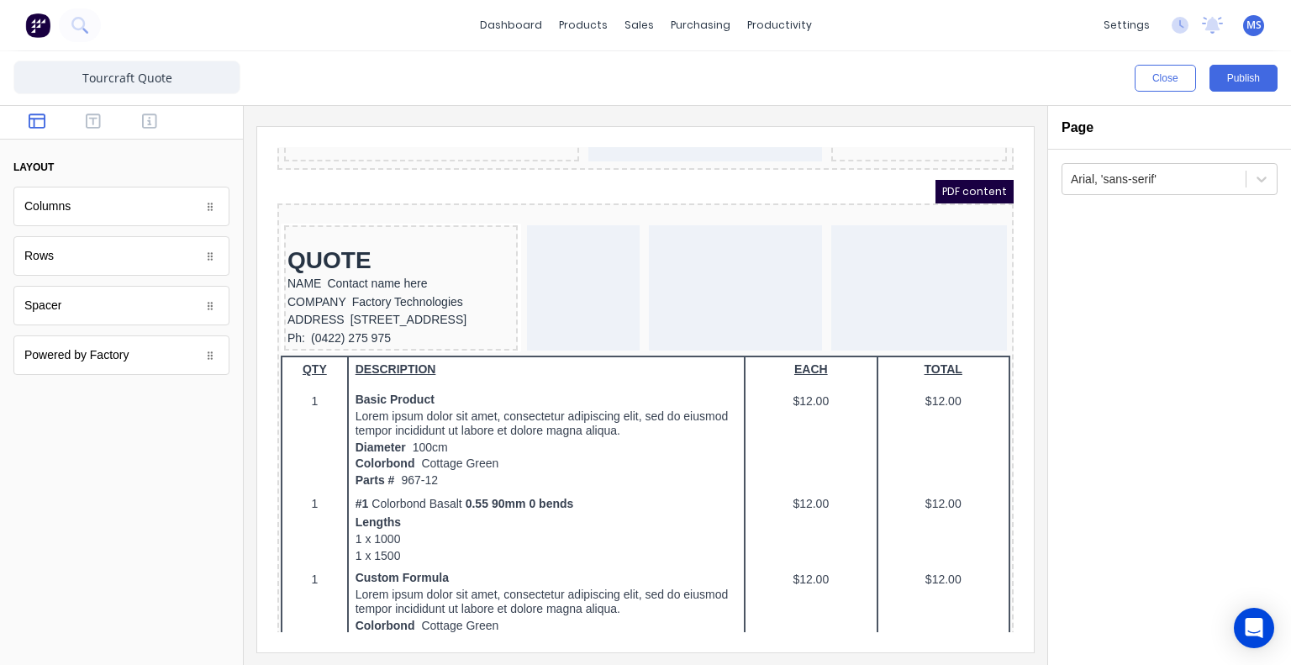
scroll to position [124, 0]
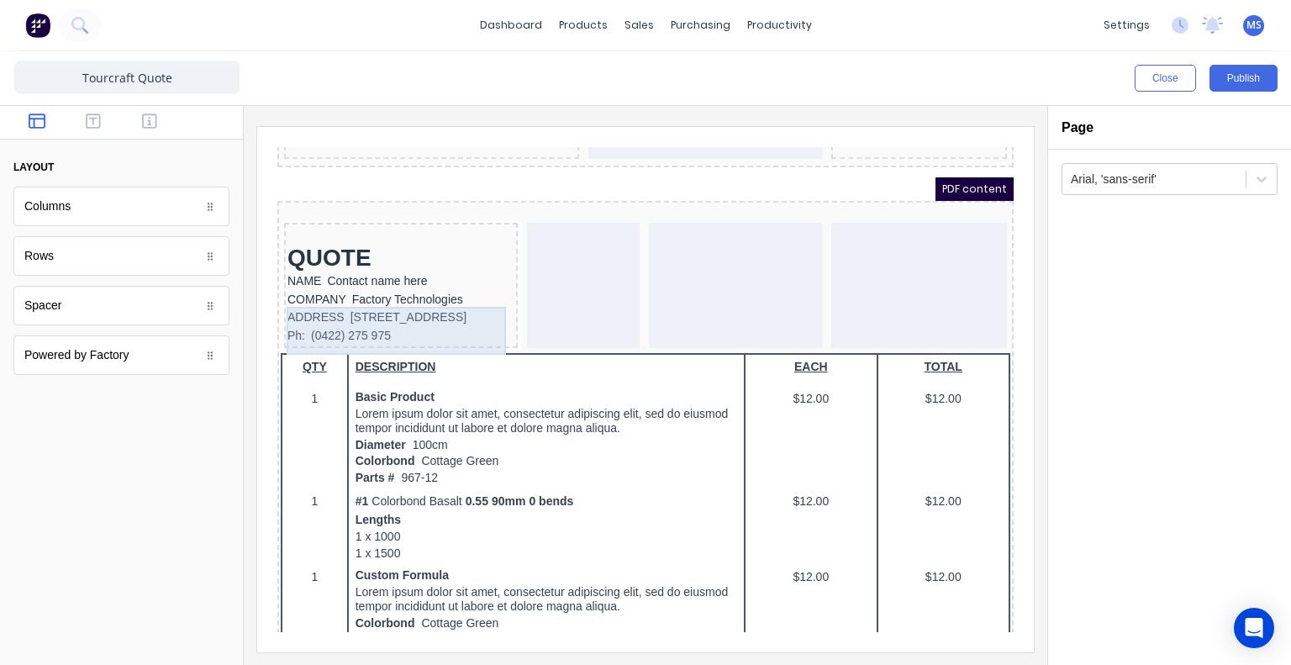
click at [412, 307] on div "ADDRESS 234 Beach Road Gold Coast, Queensland, Australia, 4217" at bounding box center [380, 297] width 227 height 18
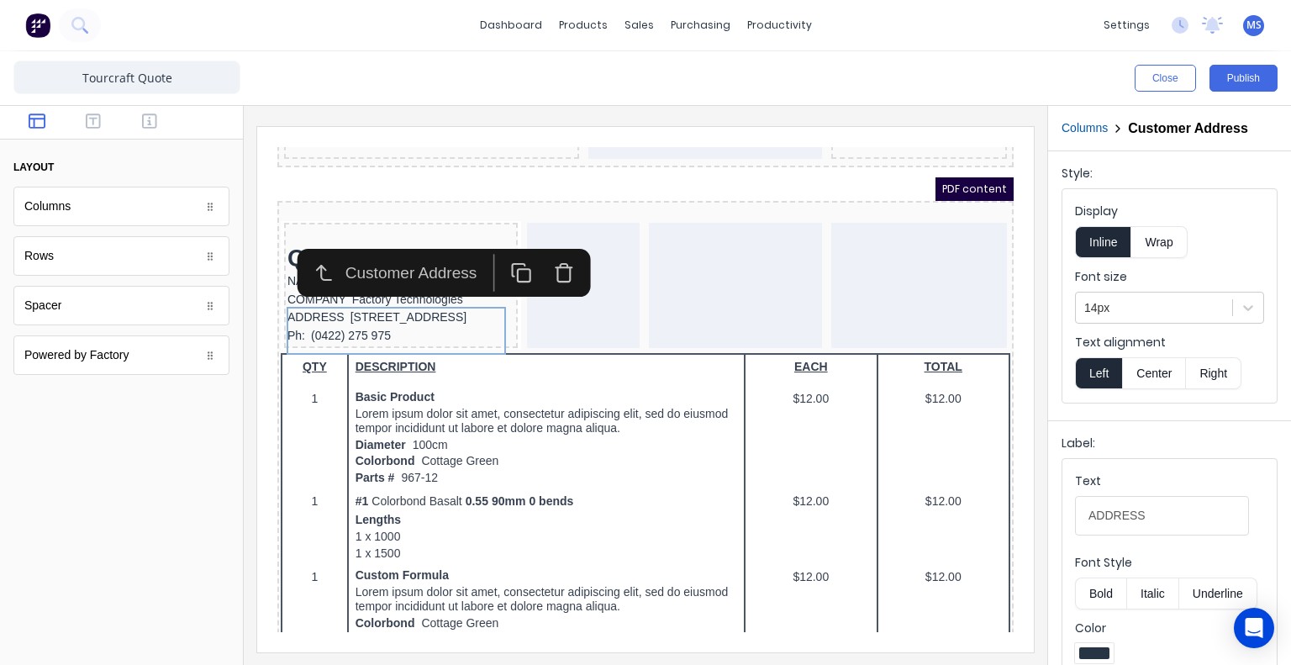
click at [536, 252] on icon "button" at bounding box center [543, 251] width 21 height 21
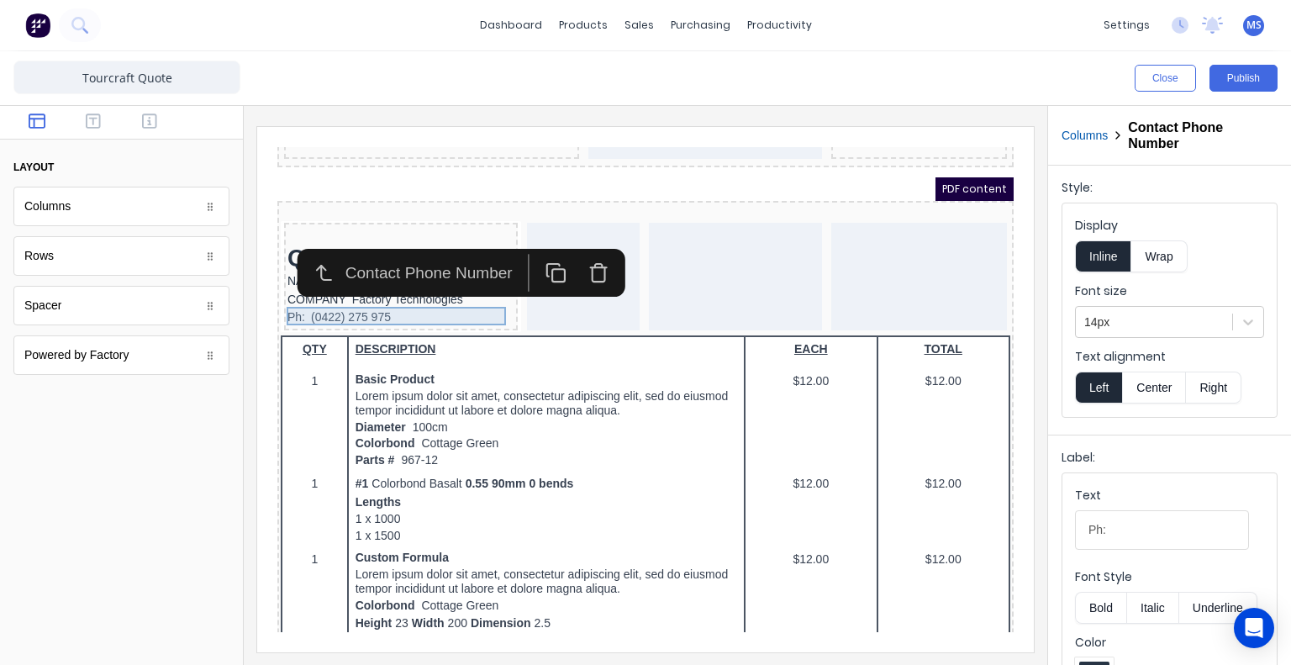
click at [387, 297] on div "Ph: (0422) 275 975" at bounding box center [380, 297] width 227 height 18
click at [96, 124] on icon "button" at bounding box center [93, 121] width 15 height 17
click at [164, 123] on button "button" at bounding box center [150, 123] width 46 height 20
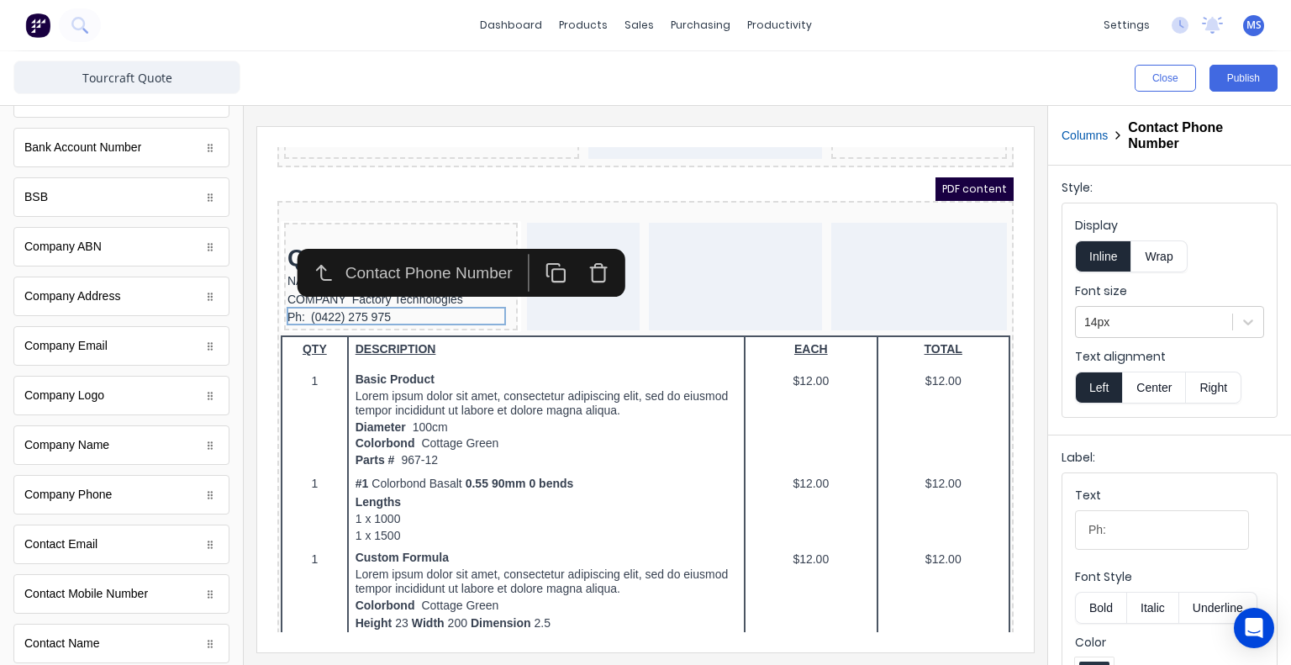
scroll to position [159, 0]
click at [79, 540] on div "Contact Email" at bounding box center [60, 544] width 73 height 18
click at [477, 282] on div "COMPANY Factory Technologies" at bounding box center [380, 280] width 227 height 18
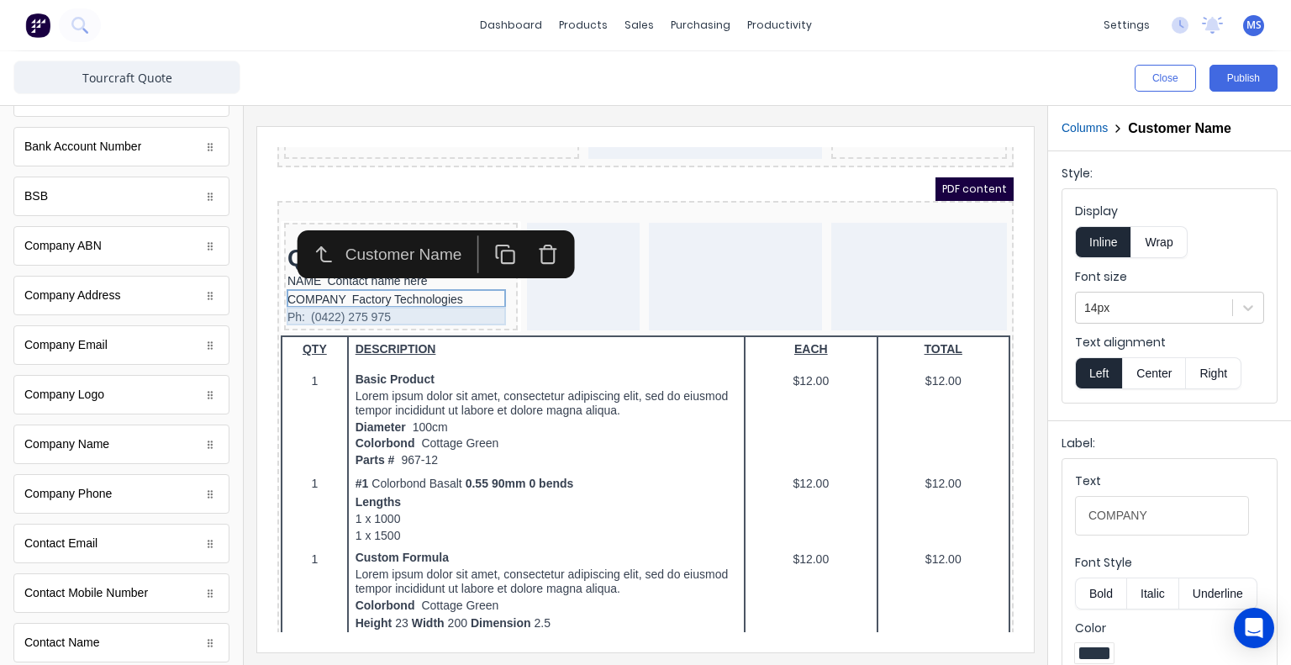
click at [466, 292] on div "Ph: (0422) 275 975" at bounding box center [380, 297] width 227 height 18
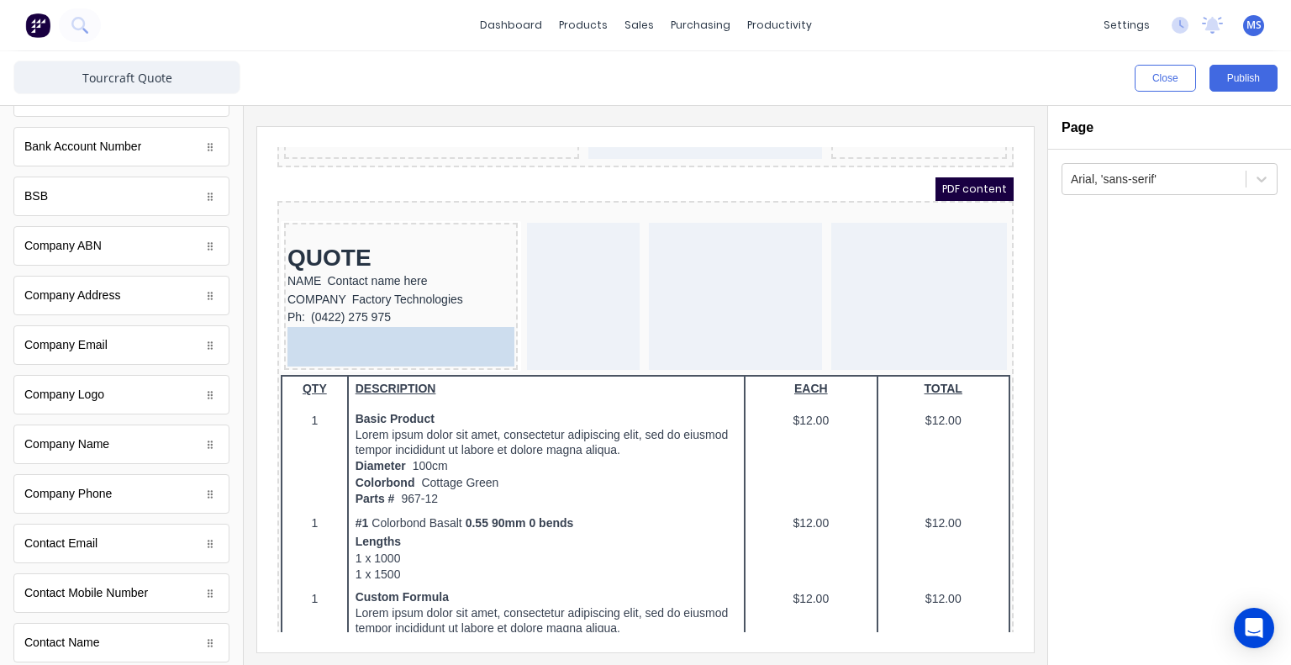
drag, startPoint x: 56, startPoint y: 549, endPoint x: 424, endPoint y: 338, distance: 423.6
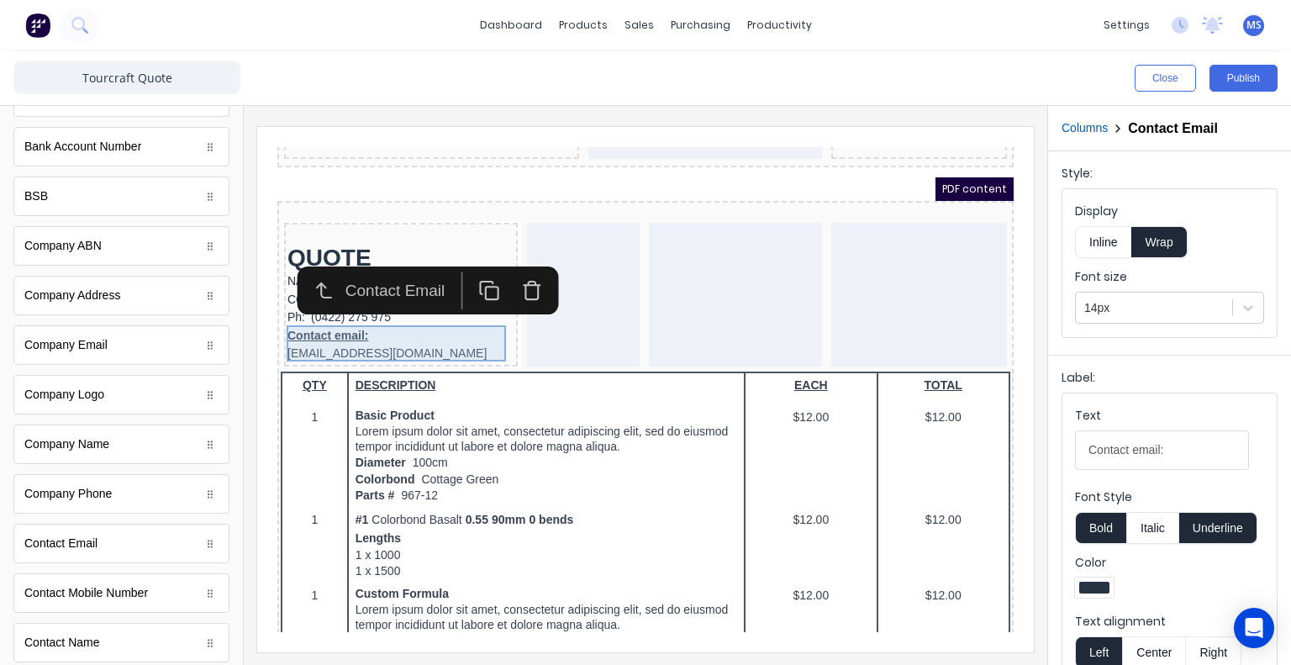
click at [349, 315] on div "Contact email: xxxxxxx@xxxxx.com" at bounding box center [380, 325] width 227 height 36
click at [272, 295] on div "Ph: (0422) 275 975" at bounding box center [380, 297] width 227 height 18
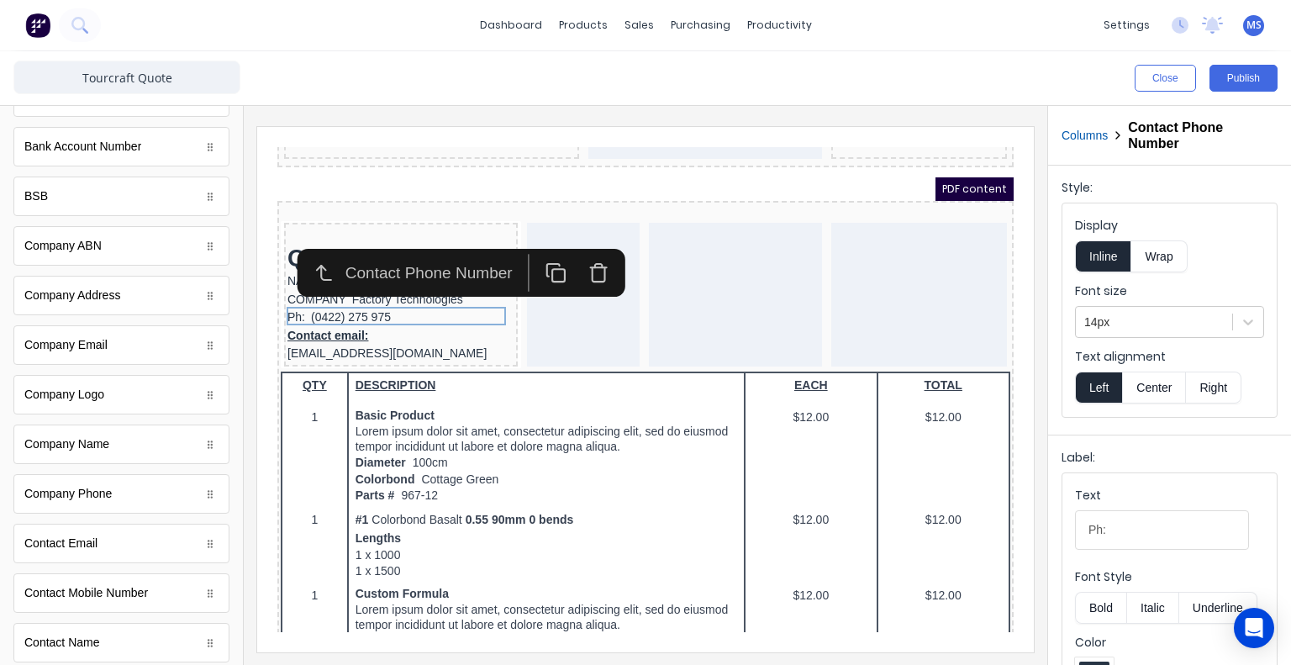
click at [584, 252] on icon "button" at bounding box center [578, 251] width 21 height 21
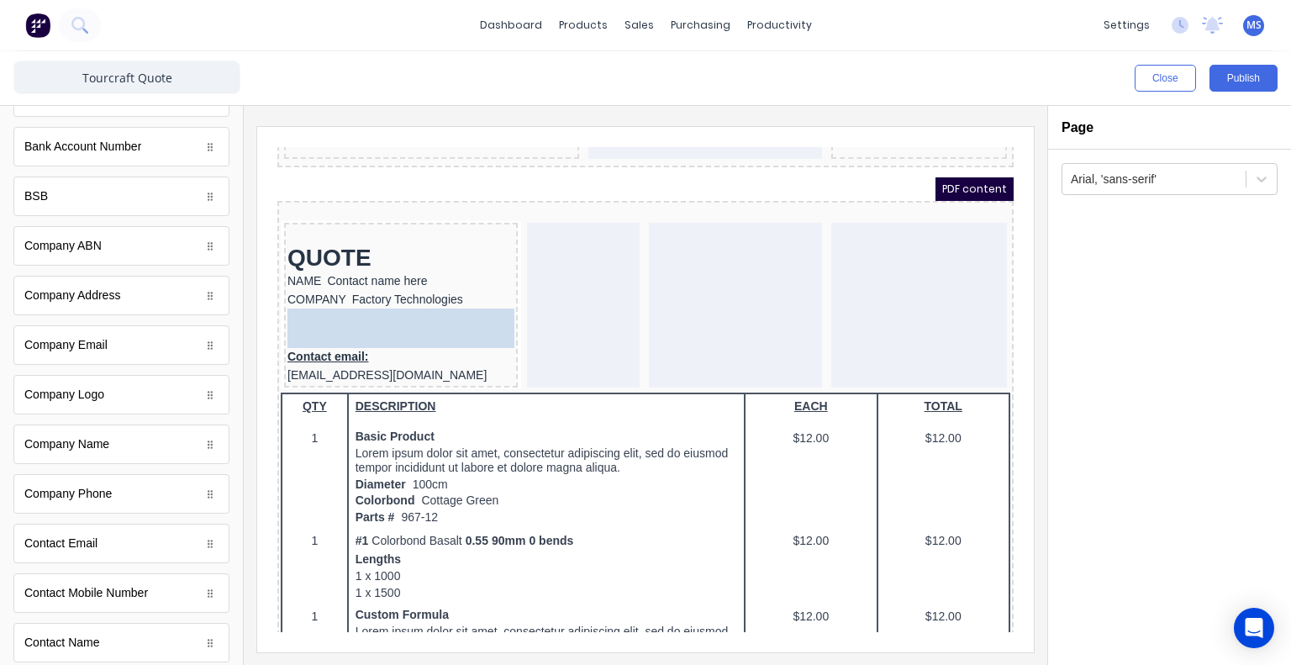
drag, startPoint x: 74, startPoint y: 591, endPoint x: 349, endPoint y: 312, distance: 391.7
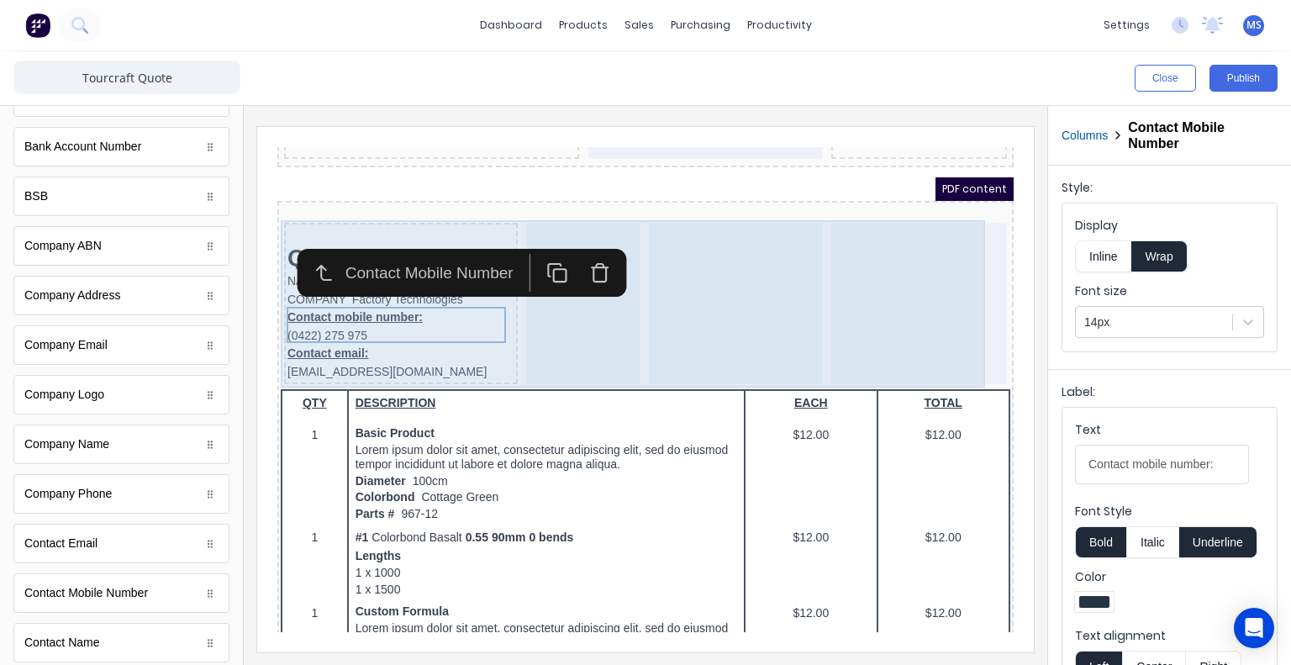
click at [709, 276] on div at bounding box center [715, 283] width 173 height 161
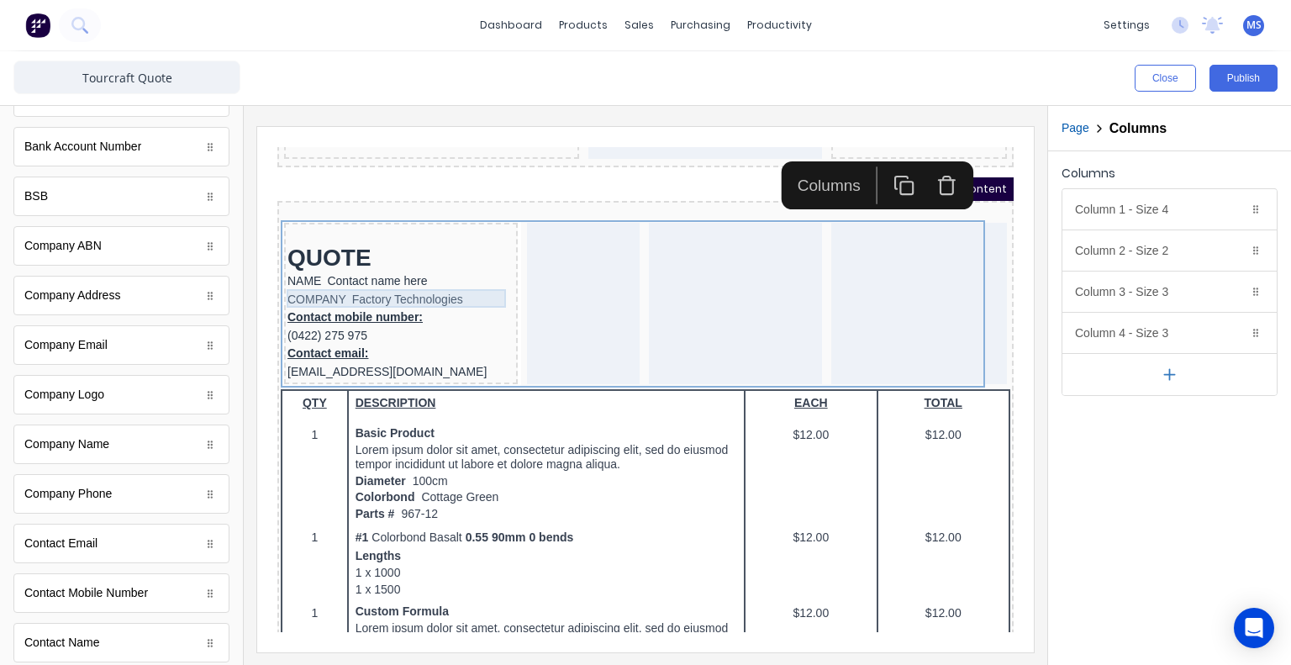
click at [344, 286] on div "COMPANY Factory Technologies" at bounding box center [380, 280] width 227 height 18
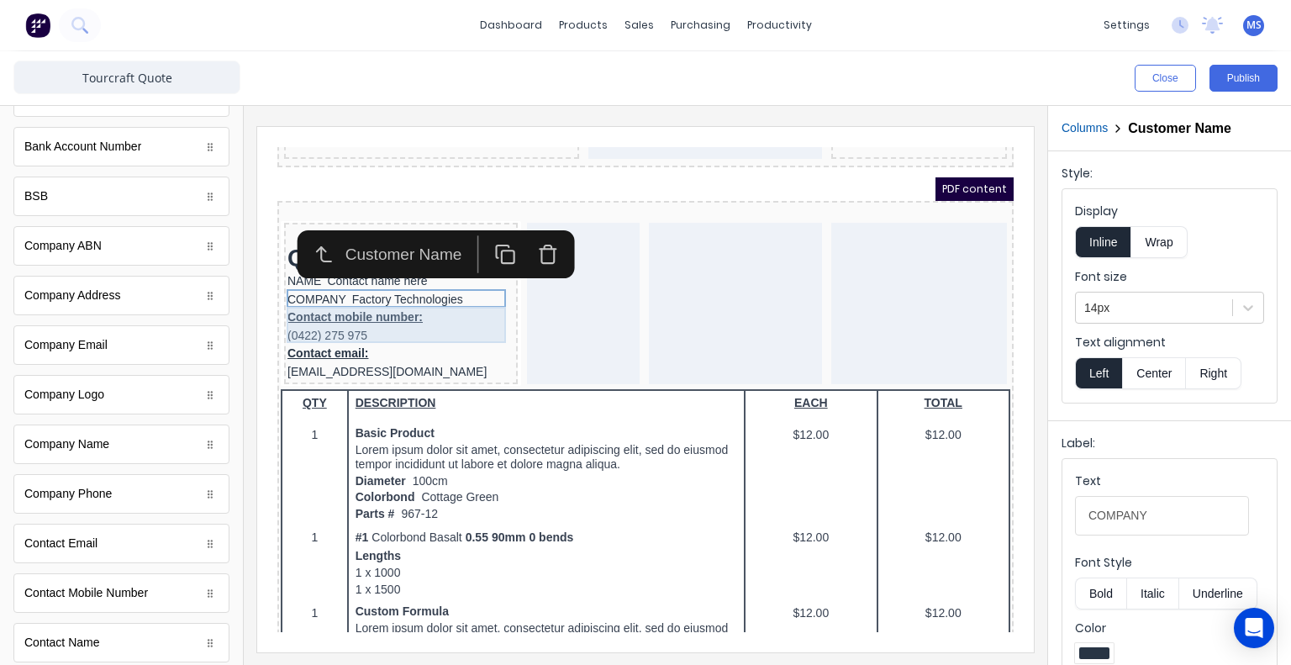
click at [343, 295] on div "Contact mobile number: (0422) 275 975" at bounding box center [380, 306] width 227 height 36
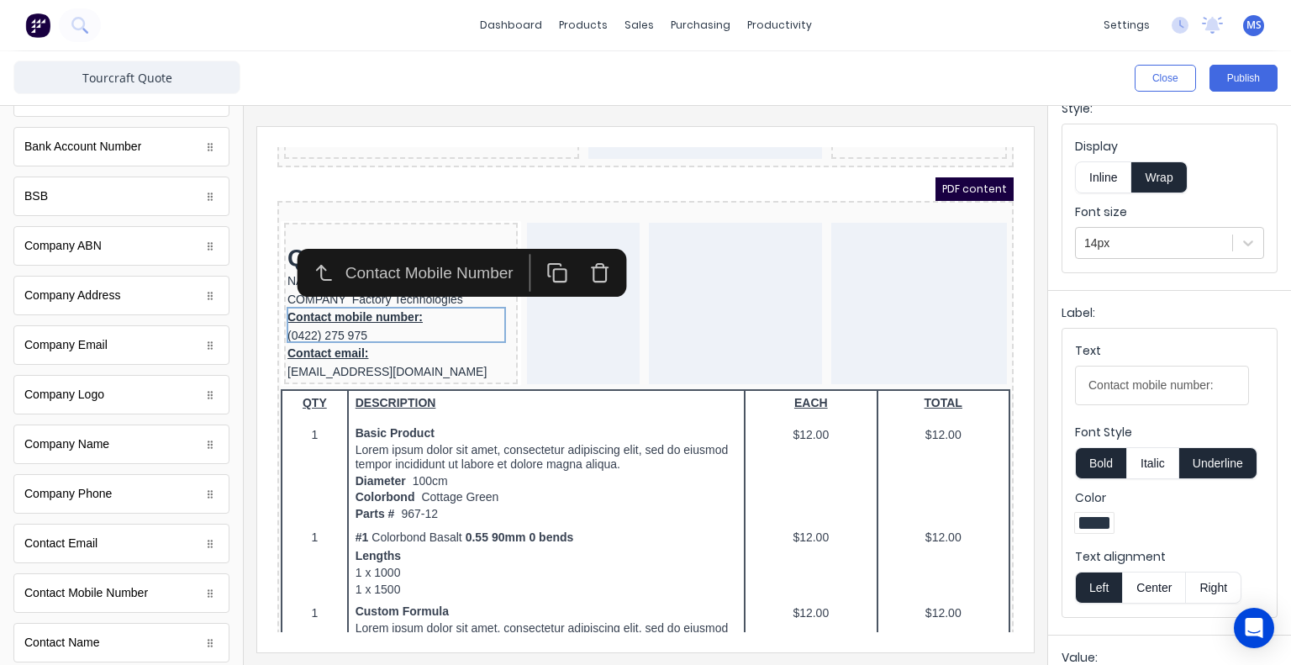
scroll to position [84, 0]
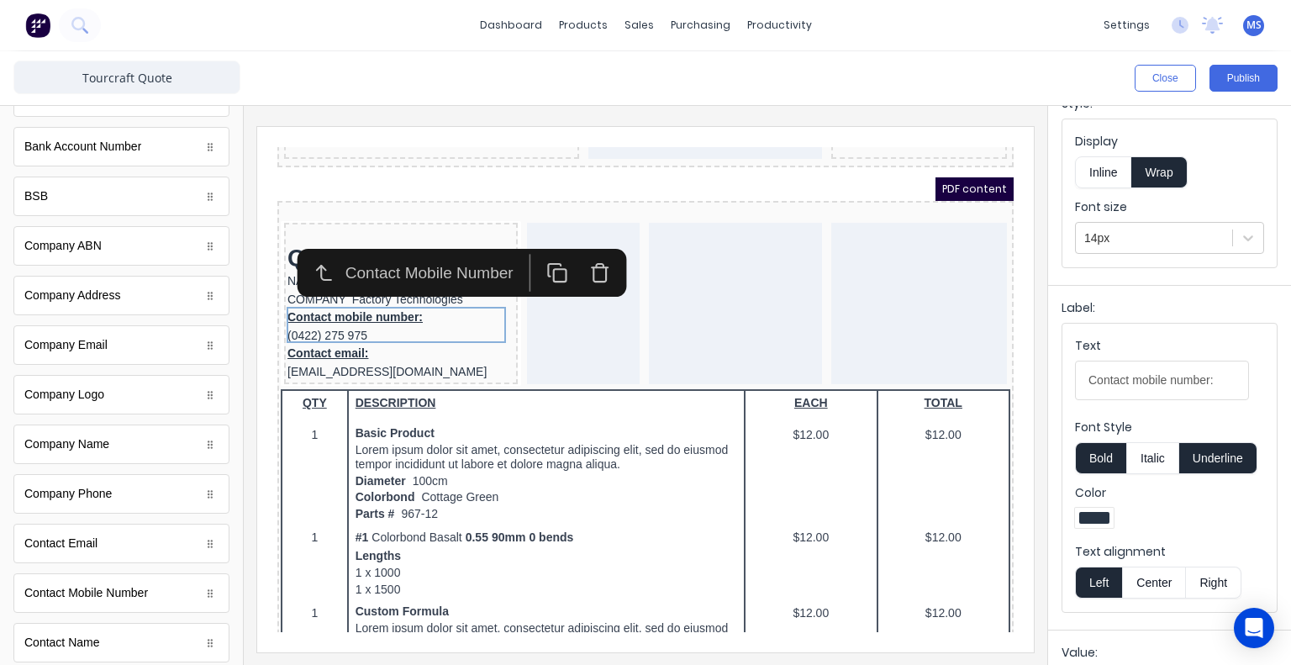
click at [1231, 450] on button "Underline" at bounding box center [1218, 458] width 78 height 32
click at [403, 299] on div "Contact mobile number: (0422) 275 975" at bounding box center [380, 306] width 227 height 36
click at [1091, 381] on input "Contact mobile number:" at bounding box center [1162, 381] width 174 height 40
drag, startPoint x: 1086, startPoint y: 378, endPoint x: 1268, endPoint y: 364, distance: 182.1
click at [1268, 364] on div "Label: Text Contact mobile number: Font Style Bold Italic Underline Color Text …" at bounding box center [1169, 454] width 243 height 338
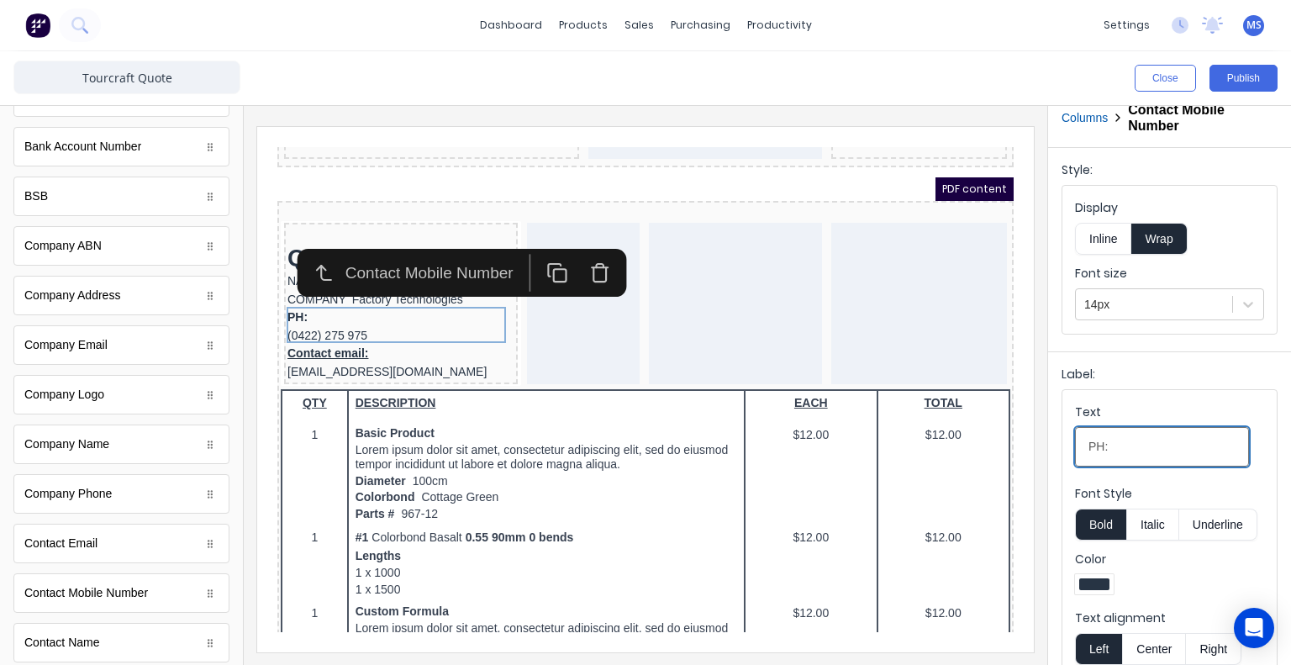
scroll to position [0, 0]
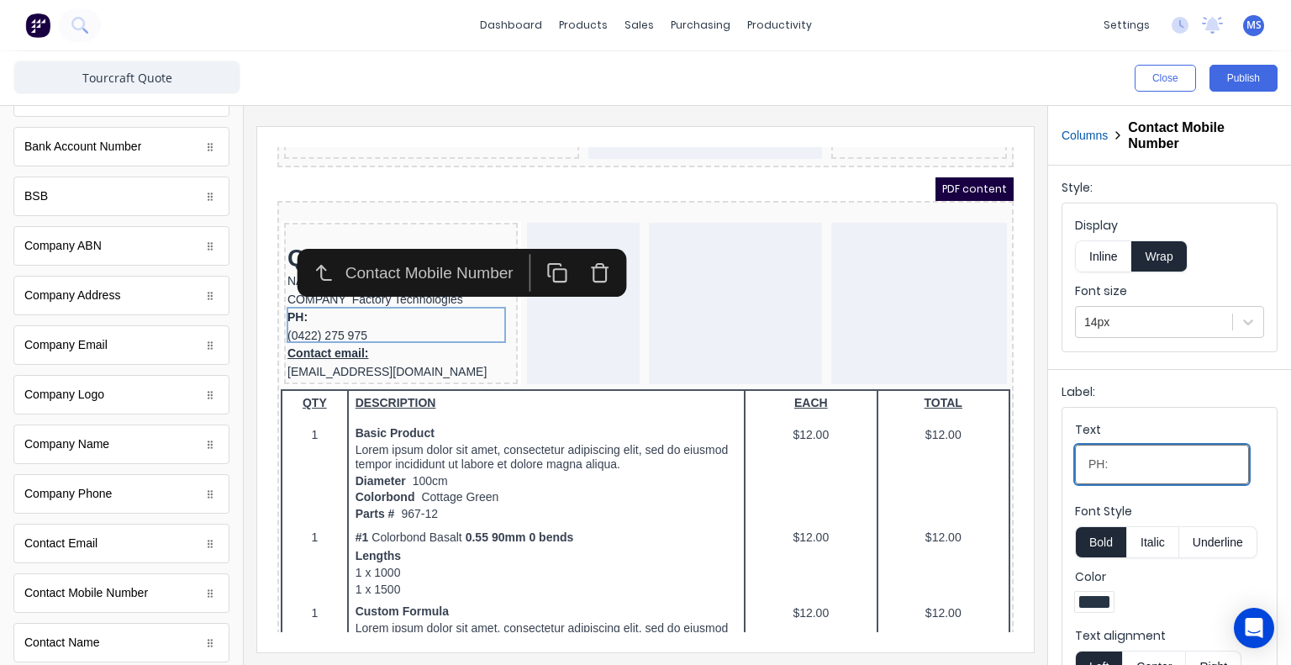
type input "PH:"
click at [1110, 261] on button "Inline" at bounding box center [1103, 256] width 56 height 32
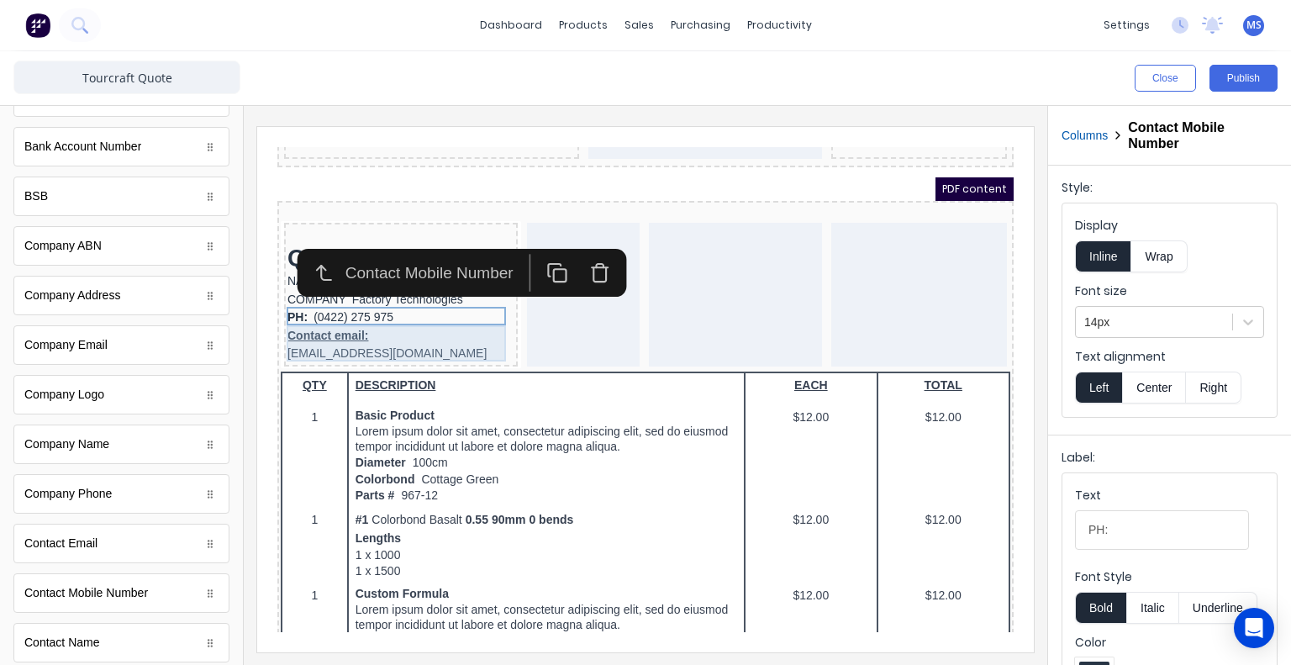
click at [393, 319] on div "Contact email: xxxxxxx@xxxxx.com" at bounding box center [380, 325] width 227 height 36
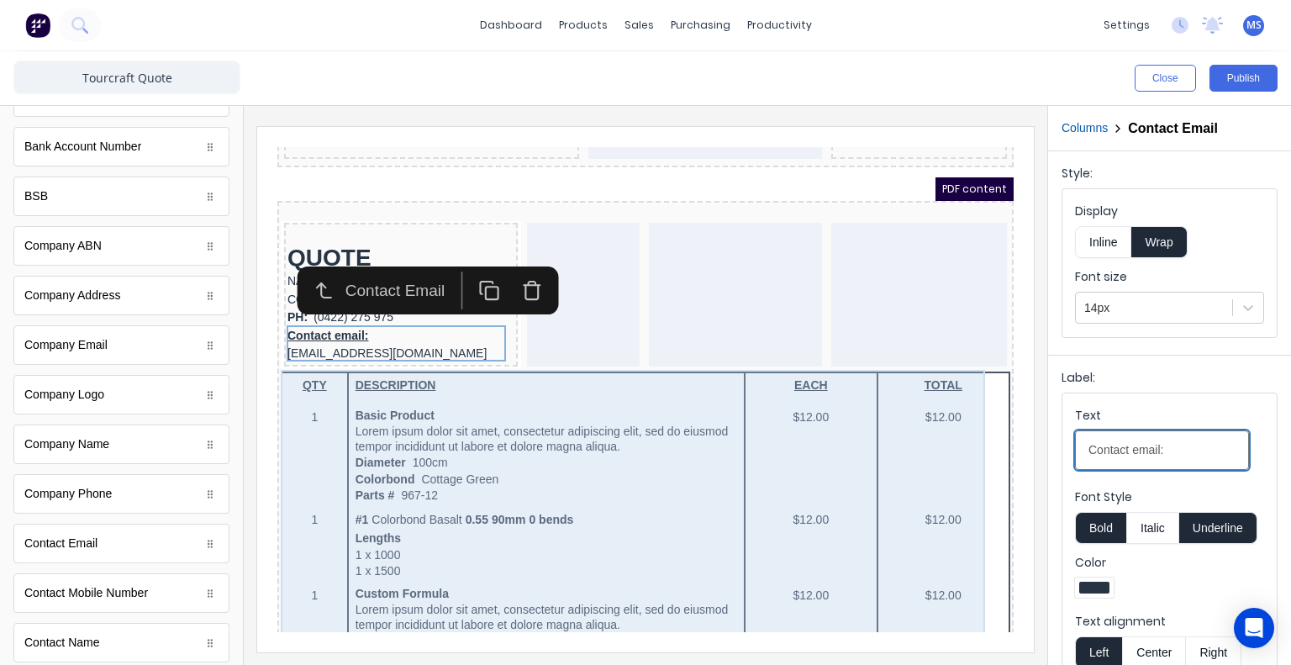
drag, startPoint x: 1437, startPoint y: 576, endPoint x: 928, endPoint y: 440, distance: 526.2
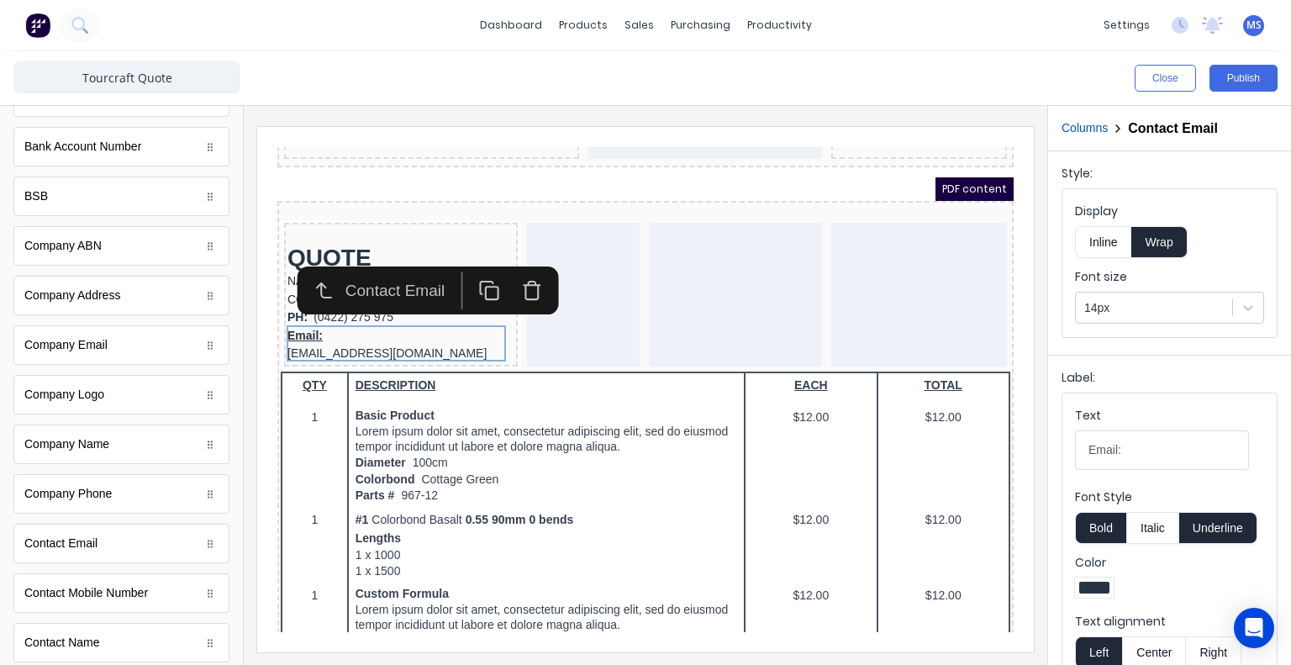
click at [1204, 522] on button "Underline" at bounding box center [1218, 528] width 78 height 32
click at [1097, 241] on button "Inline" at bounding box center [1103, 242] width 56 height 32
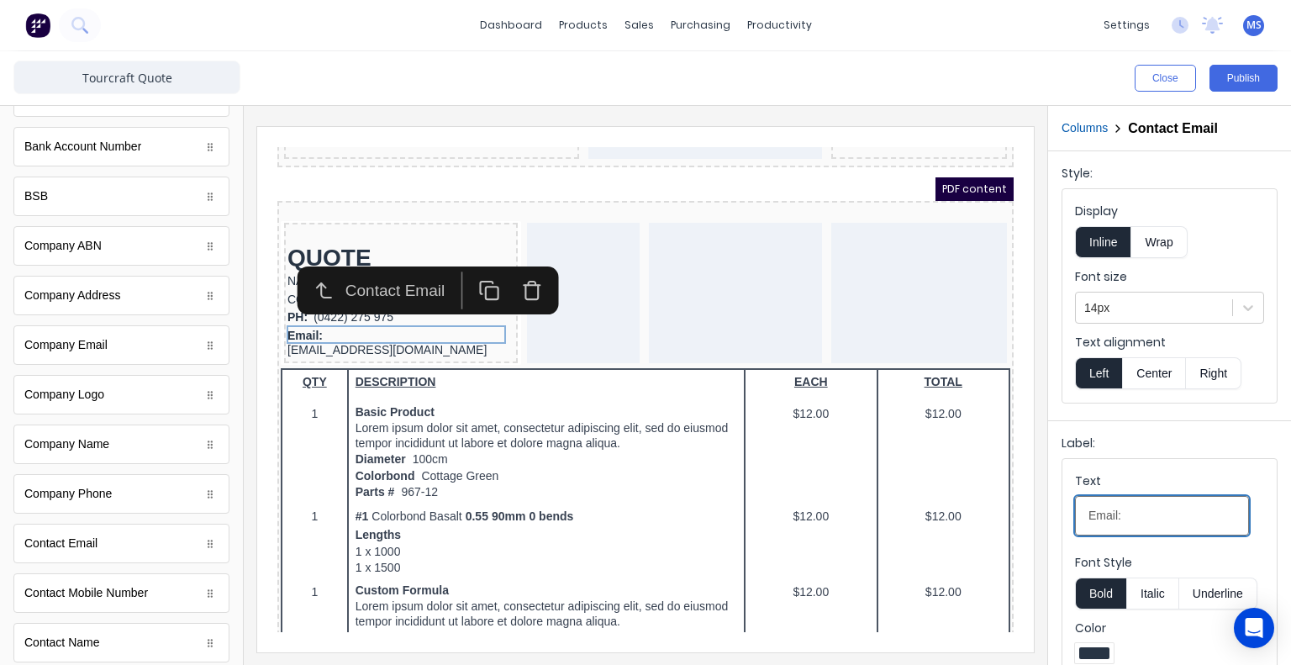
drag, startPoint x: 1129, startPoint y: 517, endPoint x: 1056, endPoint y: 520, distance: 73.2
click at [1056, 520] on div "Label: Text Email: Font Style Bold Italic Underline Color" at bounding box center [1169, 556] width 243 height 272
type input "EMAIL:"
click at [414, 229] on div "QUOTE" at bounding box center [380, 237] width 227 height 29
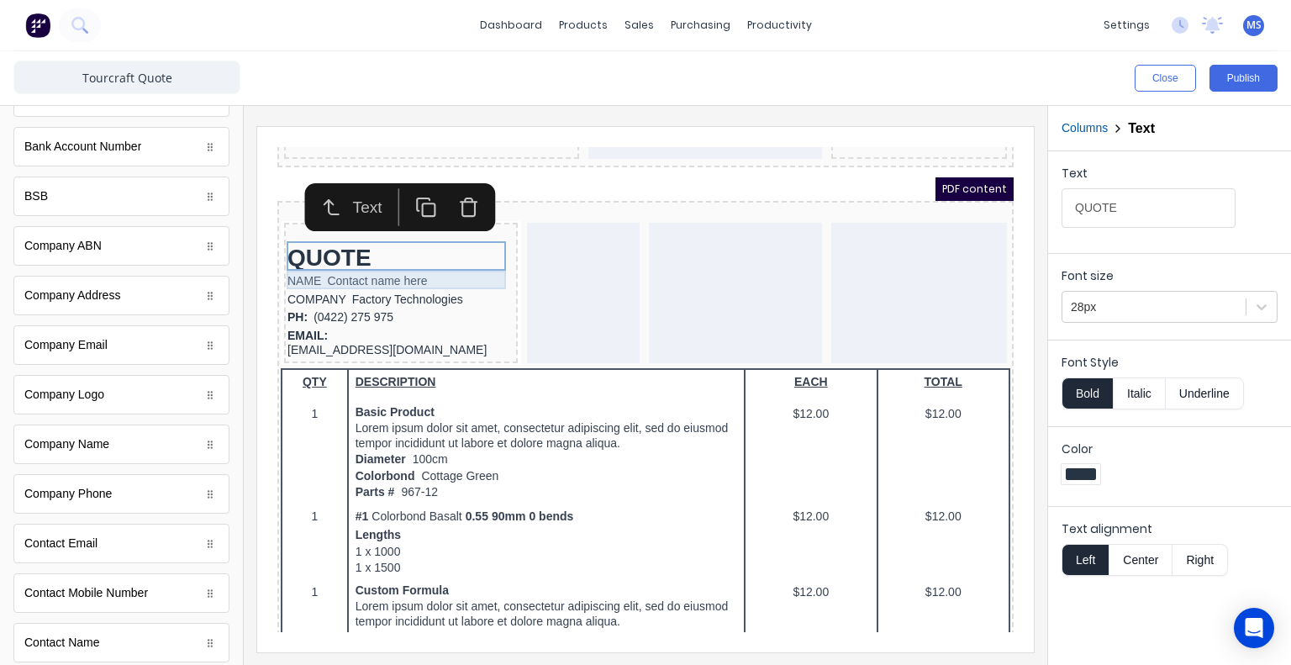
click at [378, 259] on div "NAME Contact name here" at bounding box center [380, 261] width 227 height 18
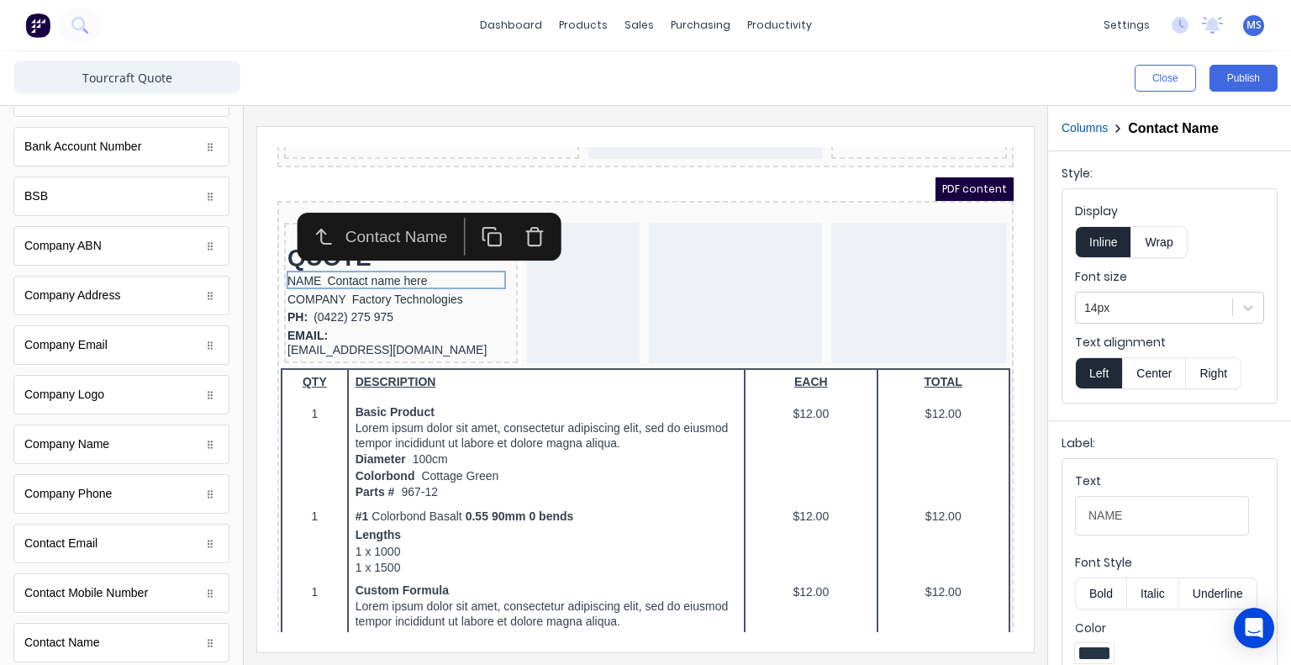
drag, startPoint x: 1140, startPoint y: 509, endPoint x: 1034, endPoint y: 519, distance: 106.3
click at [1034, 519] on div "Close Publish Components standard fields Accounting number Accounting number Ba…" at bounding box center [645, 358] width 1291 height 614
click at [1095, 579] on button "Bold" at bounding box center [1100, 593] width 51 height 32
click at [1139, 507] on input "NAME" at bounding box center [1162, 516] width 174 height 40
click at [1139, 514] on input "NAME" at bounding box center [1162, 516] width 174 height 40
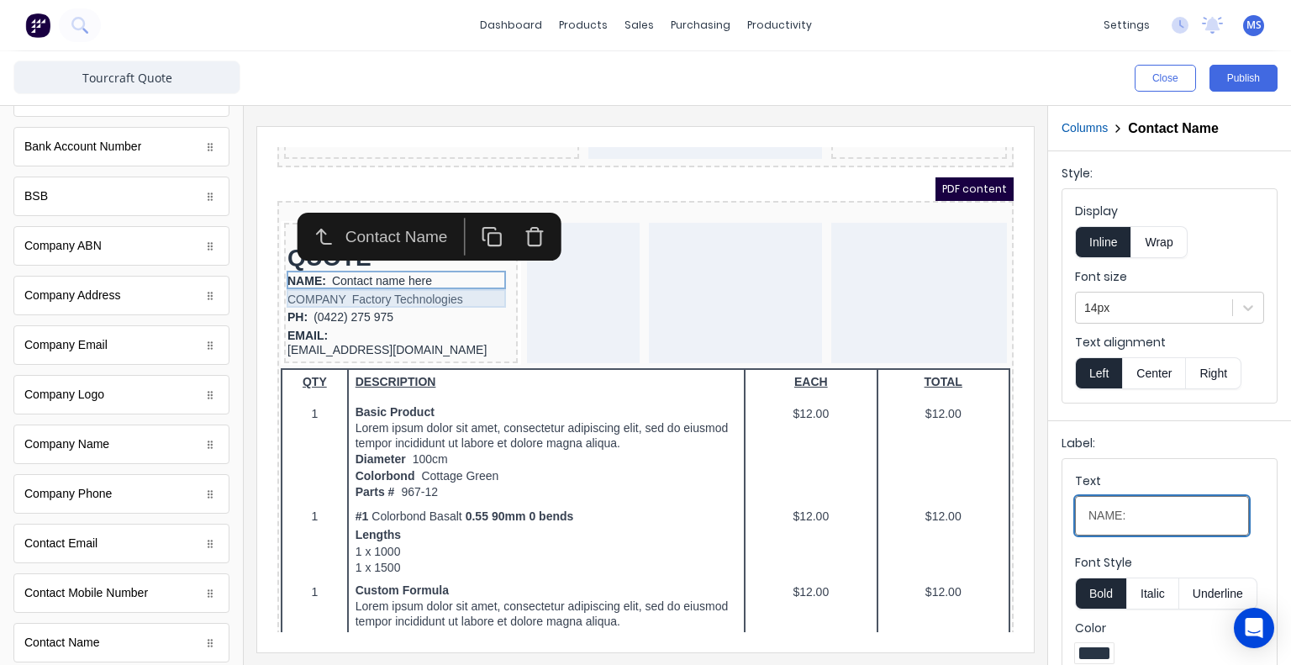
type input "NAME:"
click at [398, 282] on div "COMPANY Factory Technologies" at bounding box center [380, 280] width 227 height 18
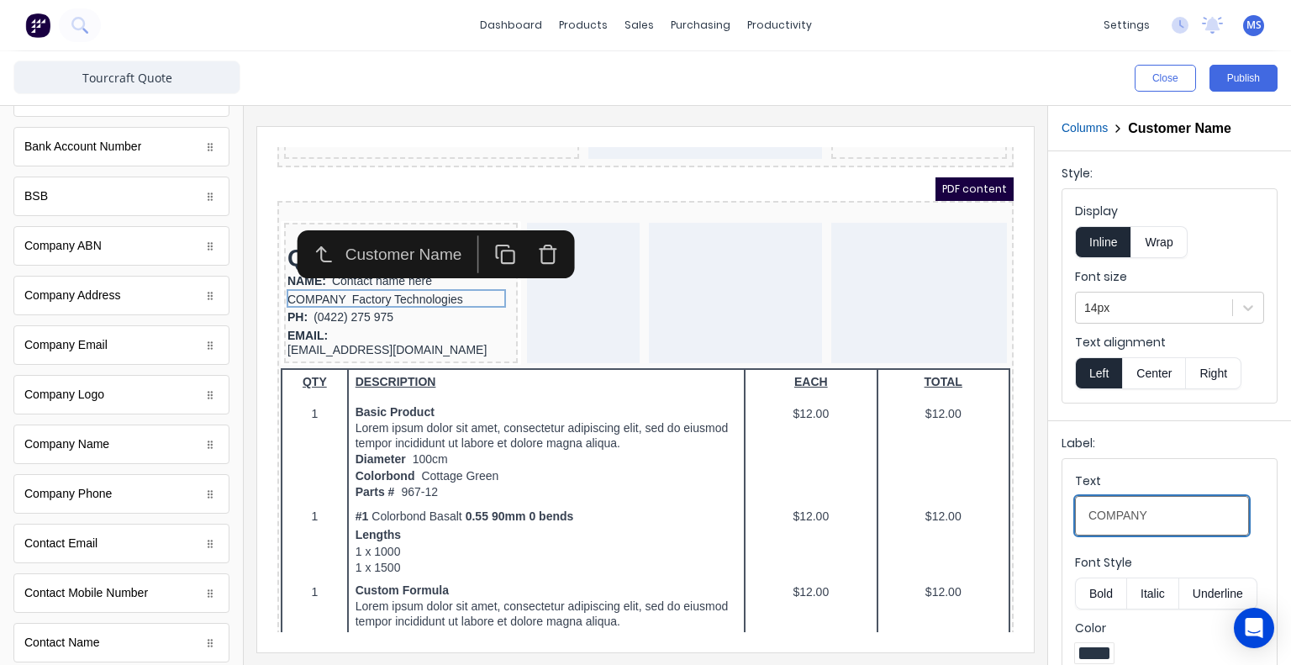
click at [1143, 524] on input "COMPANY" at bounding box center [1162, 516] width 174 height 40
click at [1150, 516] on input "COMPANY" at bounding box center [1162, 516] width 174 height 40
type input "COMPANY:"
click at [1093, 588] on button "Bold" at bounding box center [1100, 593] width 51 height 32
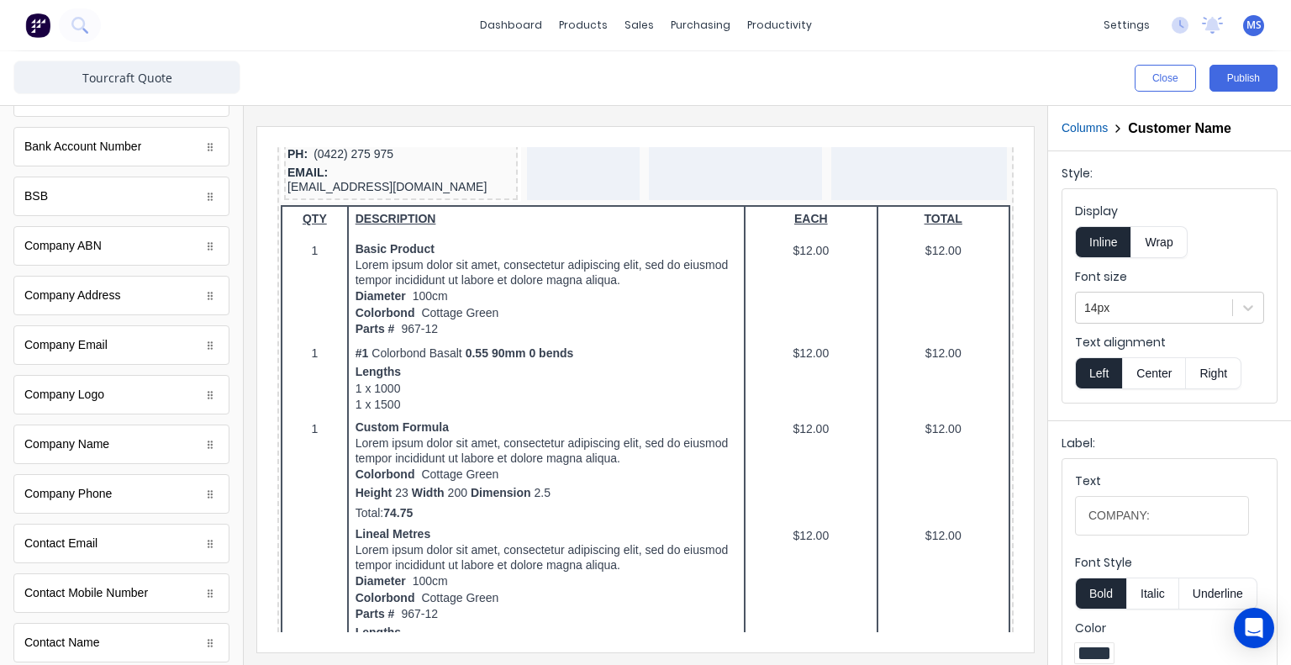
scroll to position [303, 0]
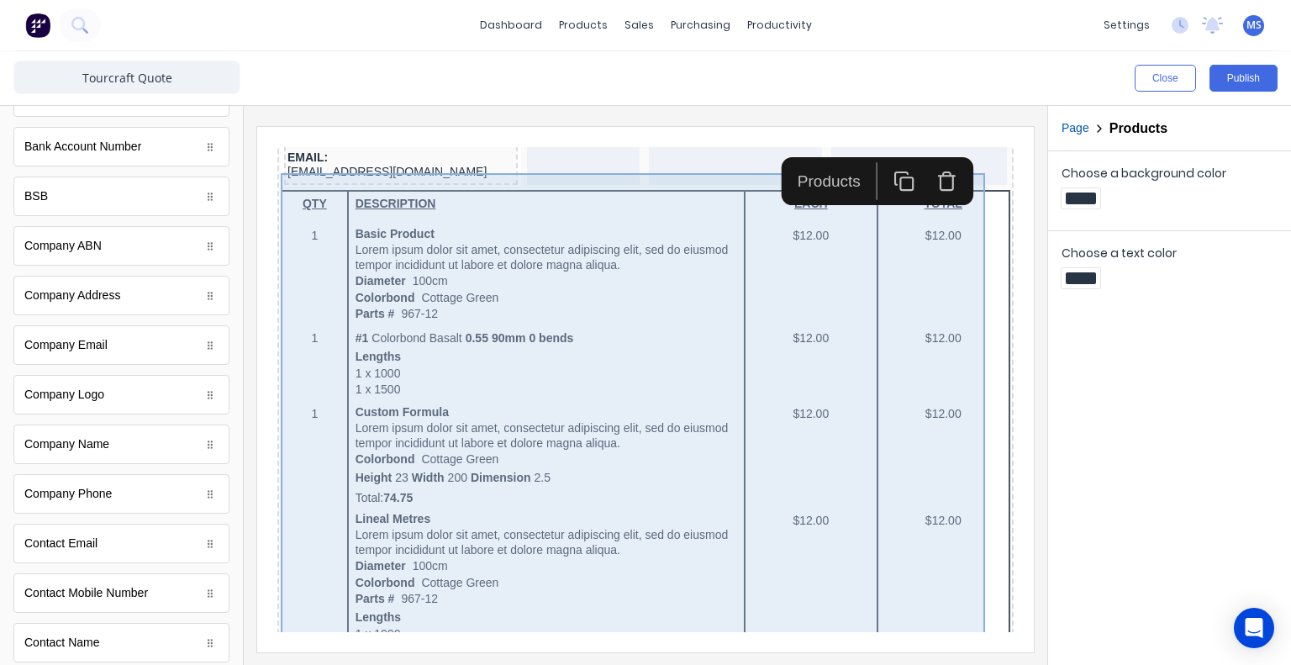
click at [588, 309] on body "Header LOGO HERE Order: #0001 Quote Date: 29/10/2024 PDF content QUOTE NAME: Co…" at bounding box center [625, 66] width 736 height 485
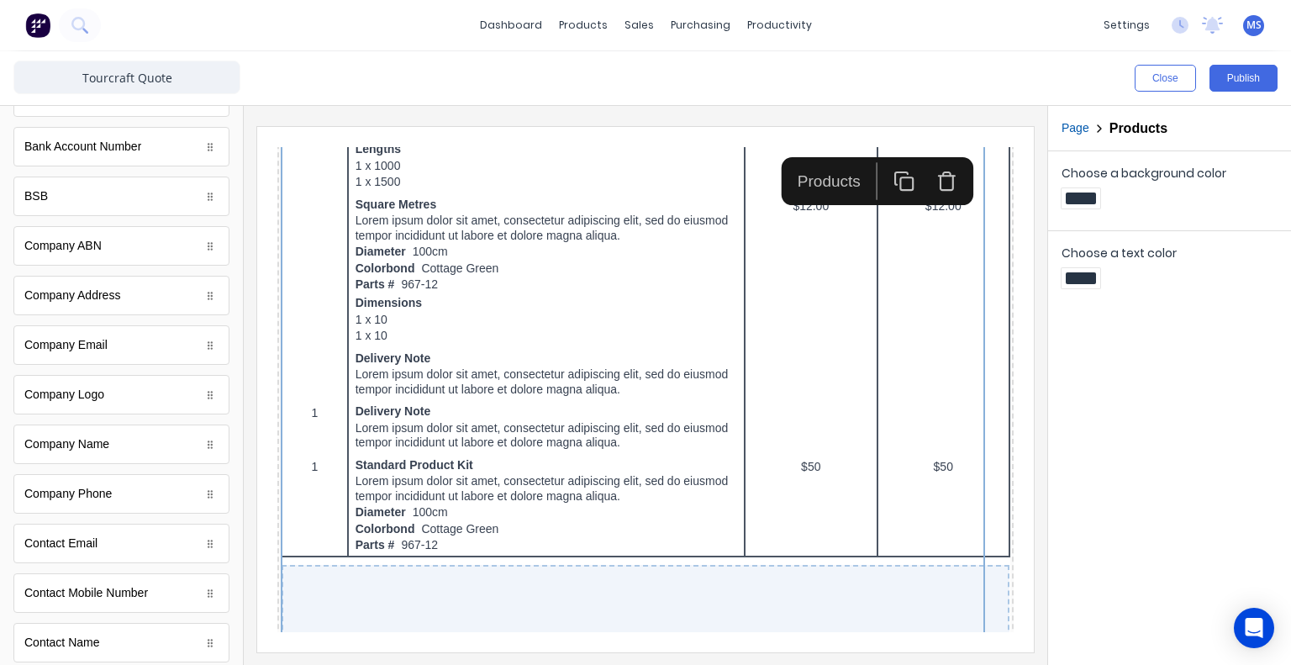
scroll to position [514, 0]
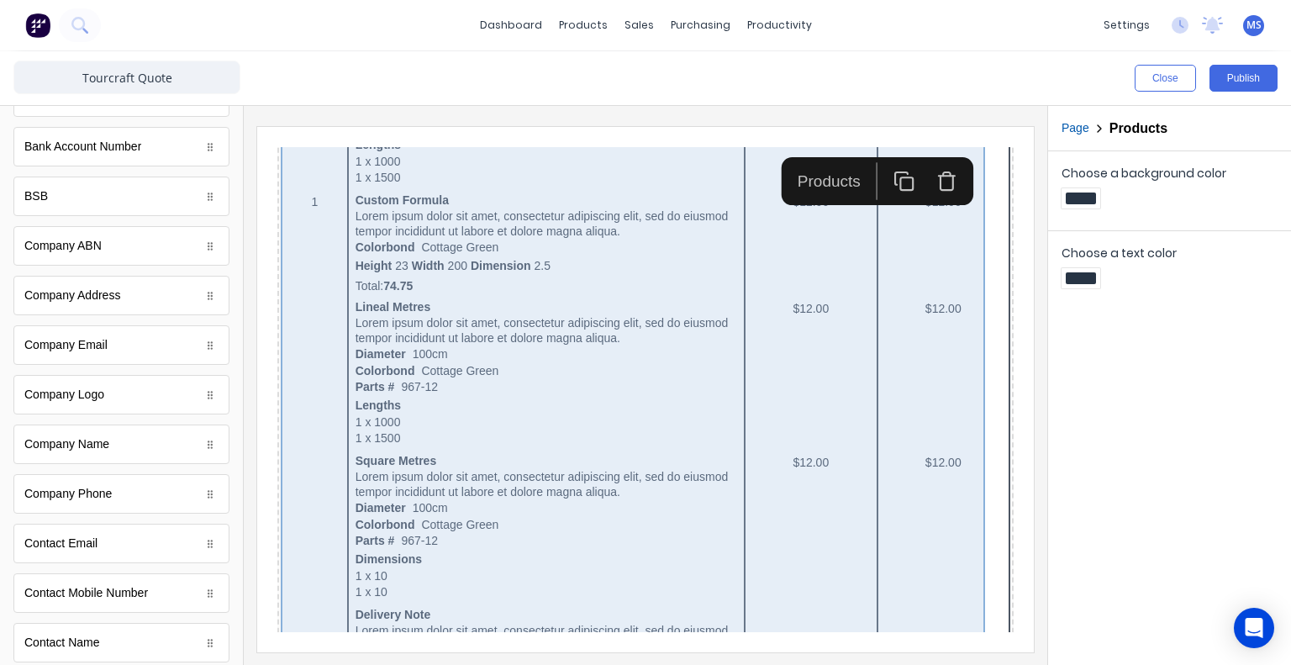
click at [440, 363] on div "QTY DESCRIPTION EACH TOTAL 1 Basic Product Lorem ipsum dolor sit amet, consecte…" at bounding box center [626, 498] width 730 height 1080
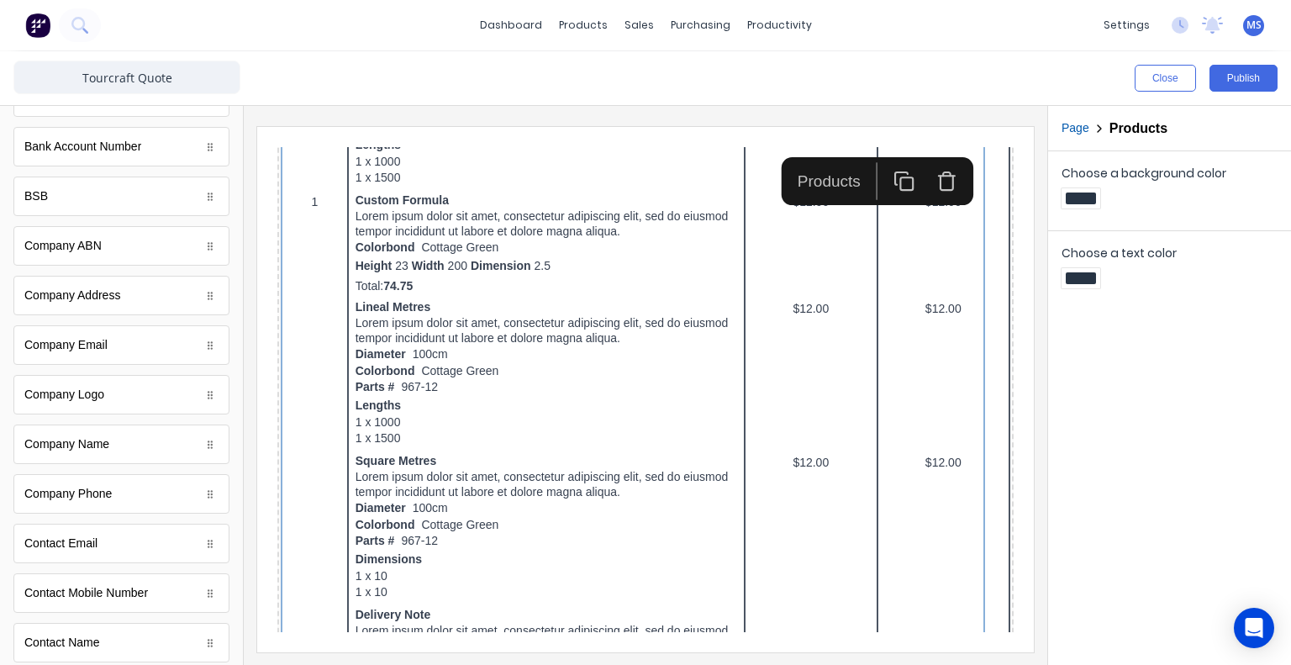
scroll to position [0, 0]
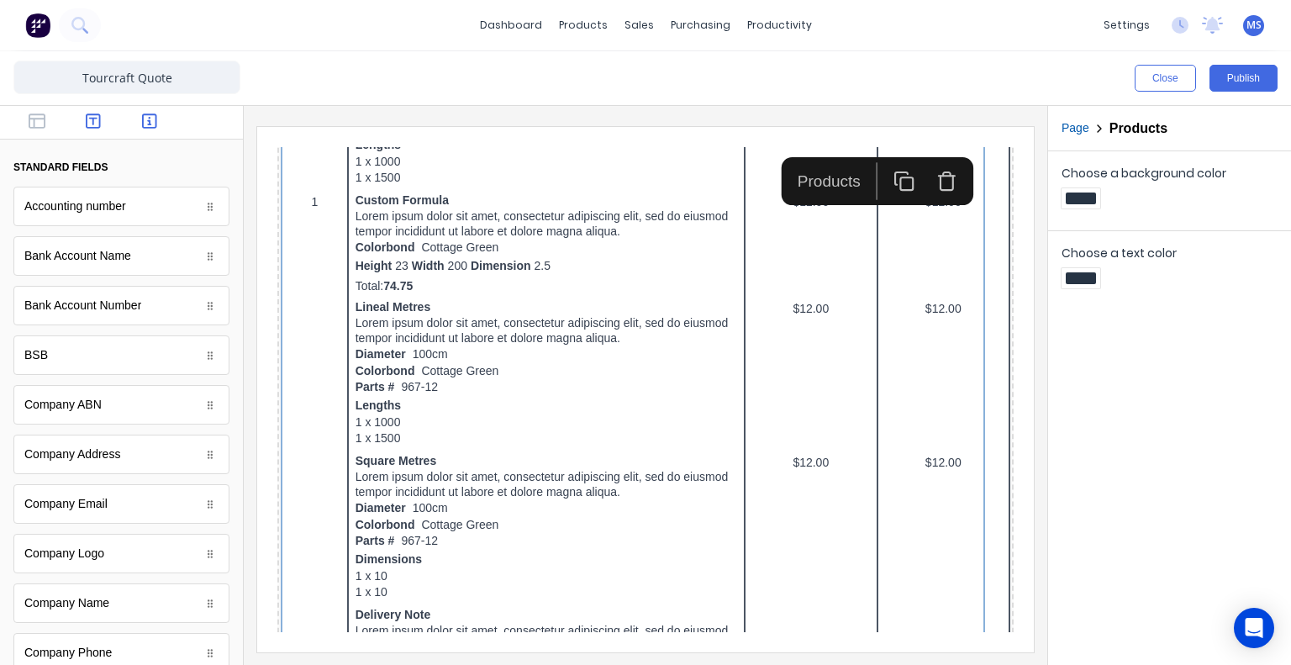
click at [86, 120] on icon "button" at bounding box center [93, 121] width 15 height 17
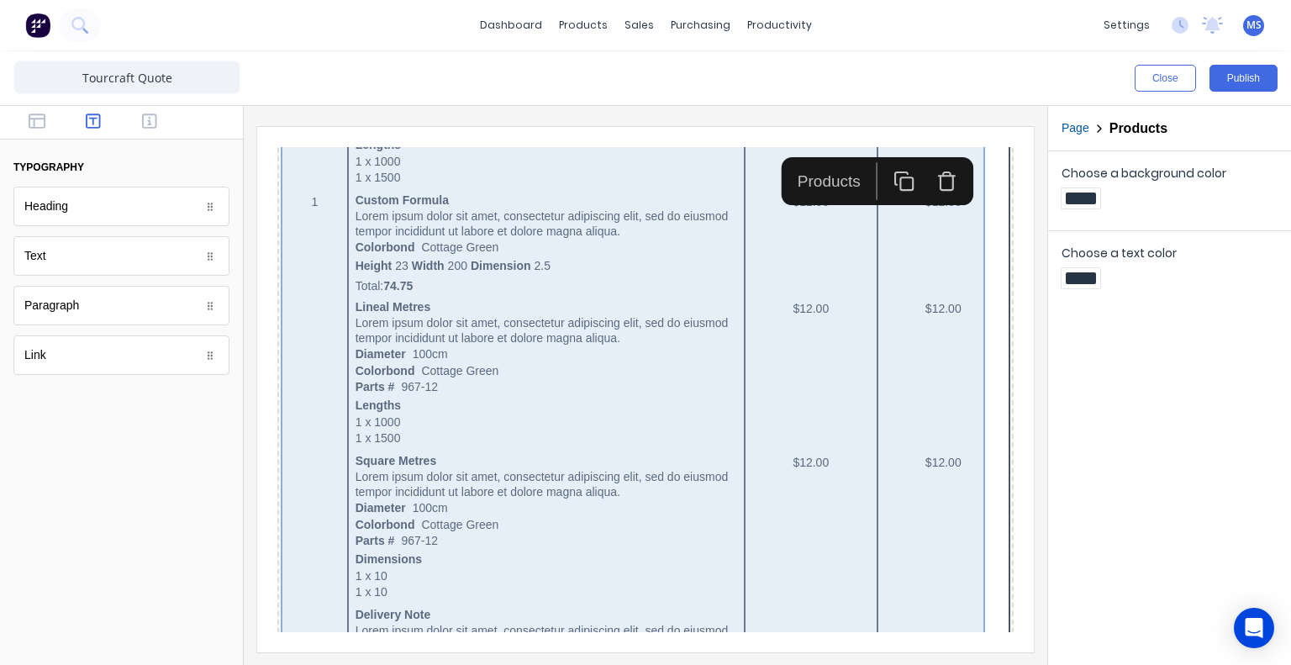
click at [448, 262] on div "QTY DESCRIPTION EACH TOTAL 1 Basic Product Lorem ipsum dolor sit amet, consecte…" at bounding box center [626, 498] width 730 height 1080
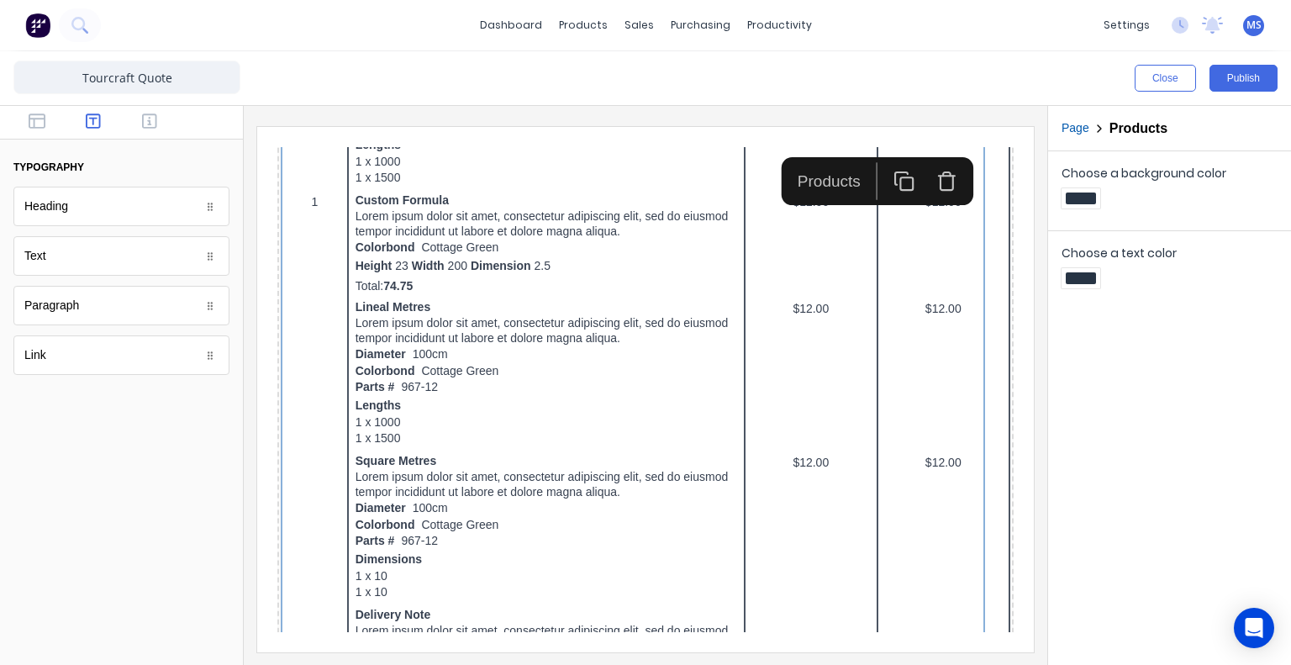
click at [118, 262] on div "Text" at bounding box center [121, 256] width 216 height 40
click at [114, 306] on div "Paragraph" at bounding box center [121, 306] width 216 height 40
click at [108, 366] on div "Link" at bounding box center [121, 355] width 216 height 40
click at [124, 210] on div "Heading" at bounding box center [121, 207] width 216 height 40
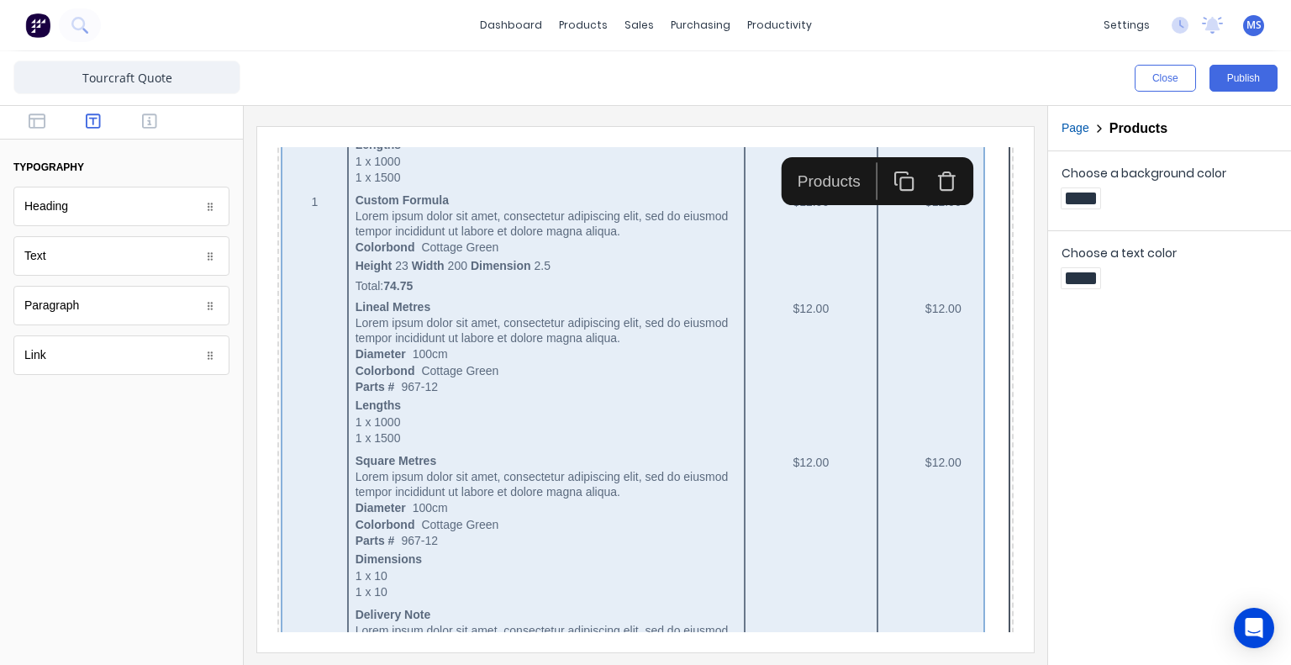
click at [494, 266] on div "QTY DESCRIPTION EACH TOTAL 1 Basic Product Lorem ipsum dolor sit amet, consecte…" at bounding box center [626, 498] width 730 height 1080
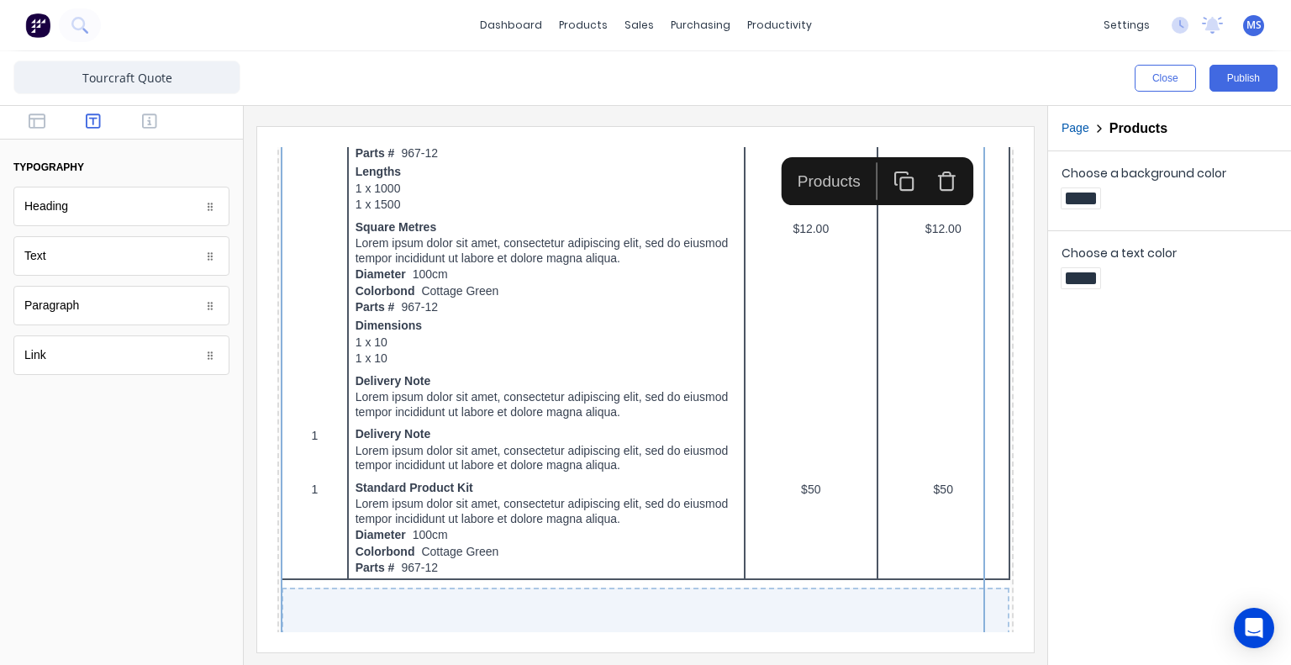
drag, startPoint x: 975, startPoint y: 335, endPoint x: 1273, endPoint y: 545, distance: 363.8
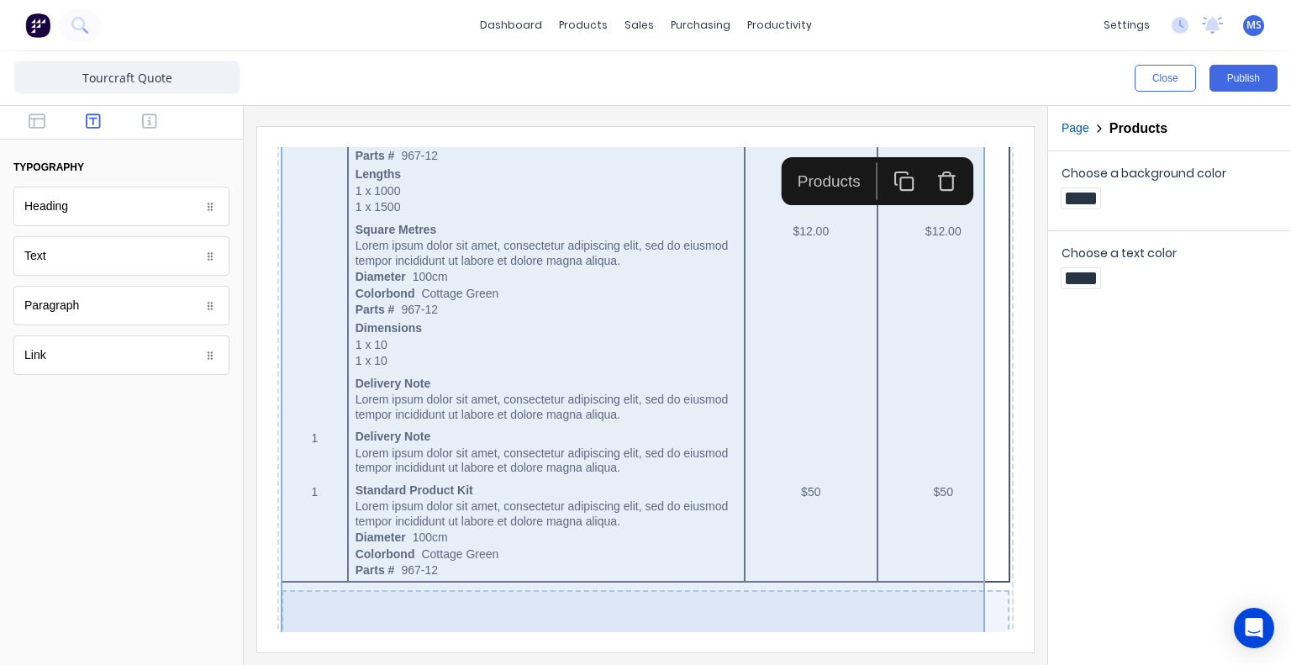
click at [562, 353] on div "QTY DESCRIPTION EACH TOTAL 1 Basic Product Lorem ipsum dolor sit amet, consecte…" at bounding box center [626, 267] width 730 height 1080
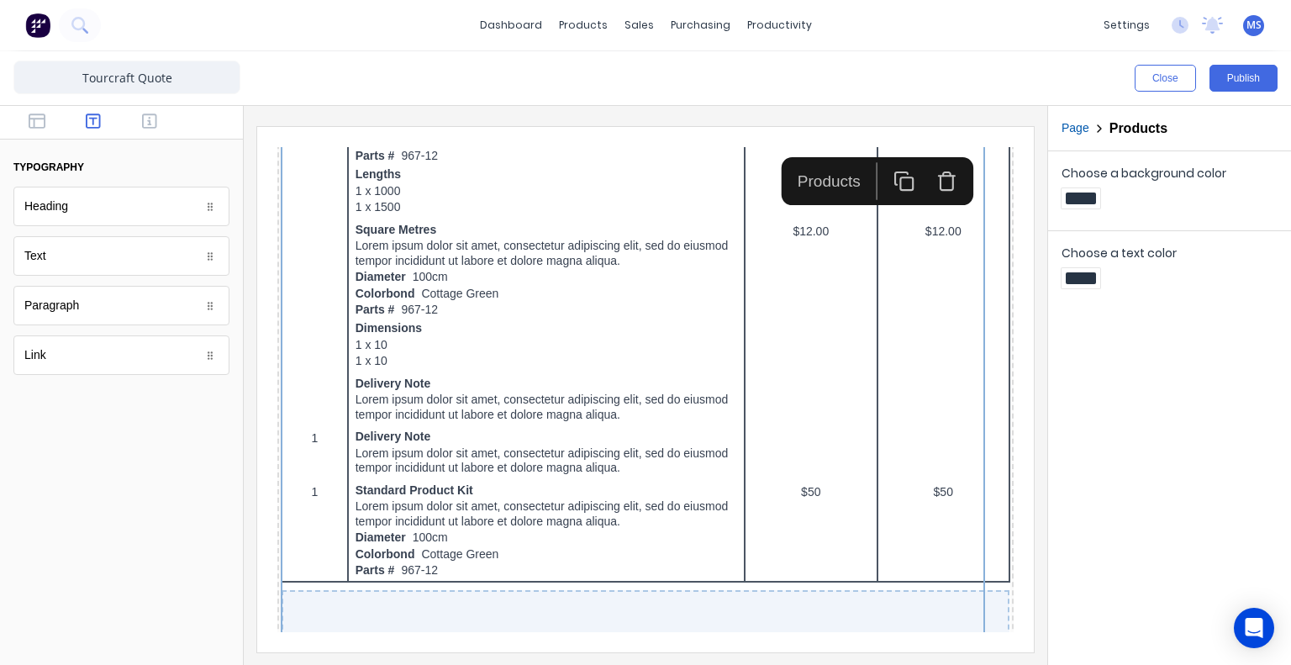
click at [1087, 284] on div at bounding box center [1081, 278] width 39 height 20
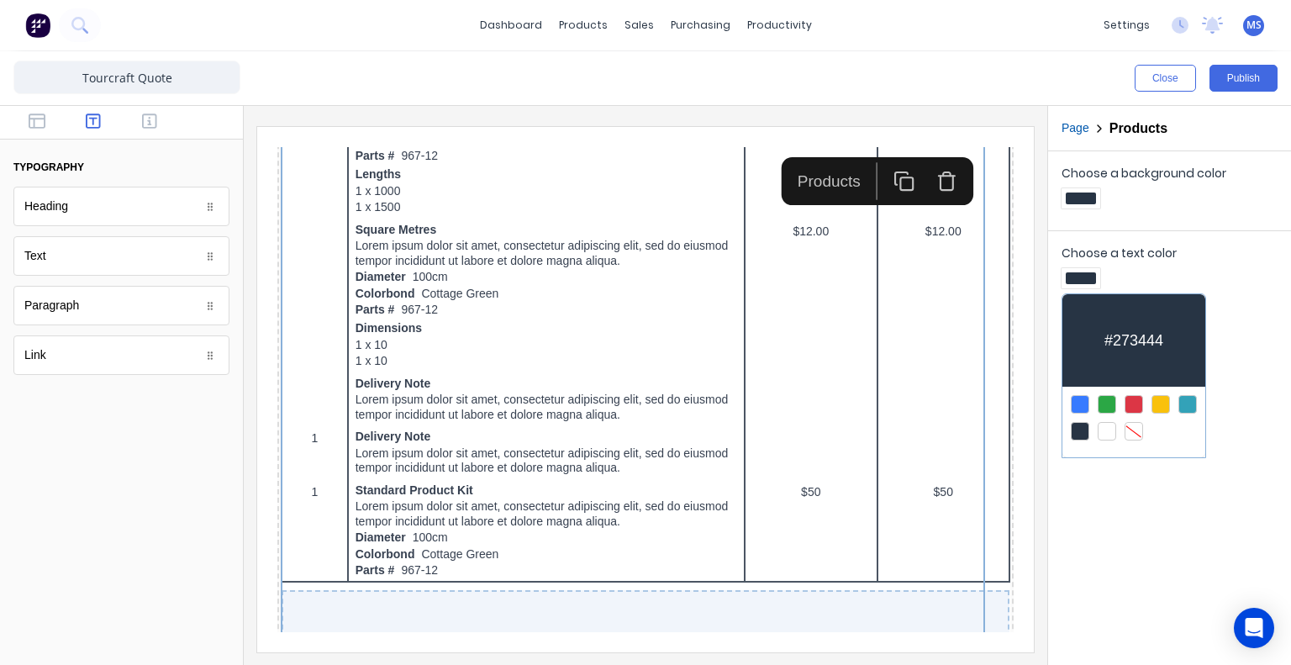
click at [1087, 284] on div at bounding box center [645, 332] width 1291 height 665
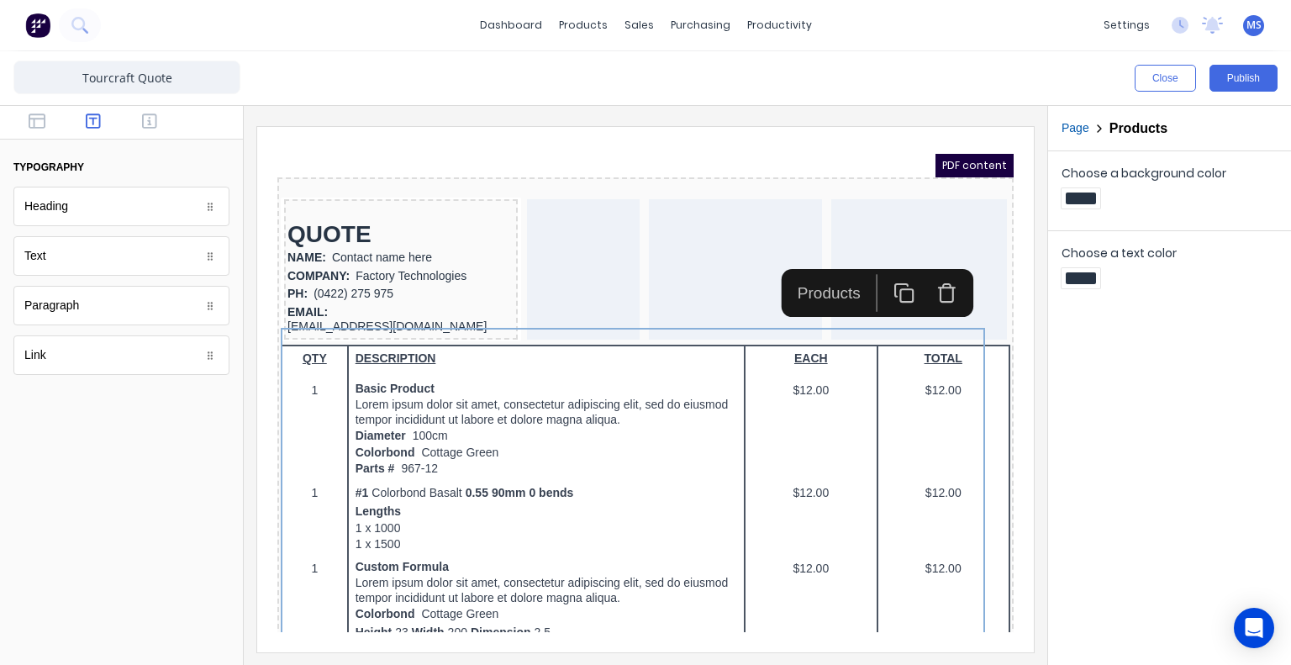
scroll to position [7, 0]
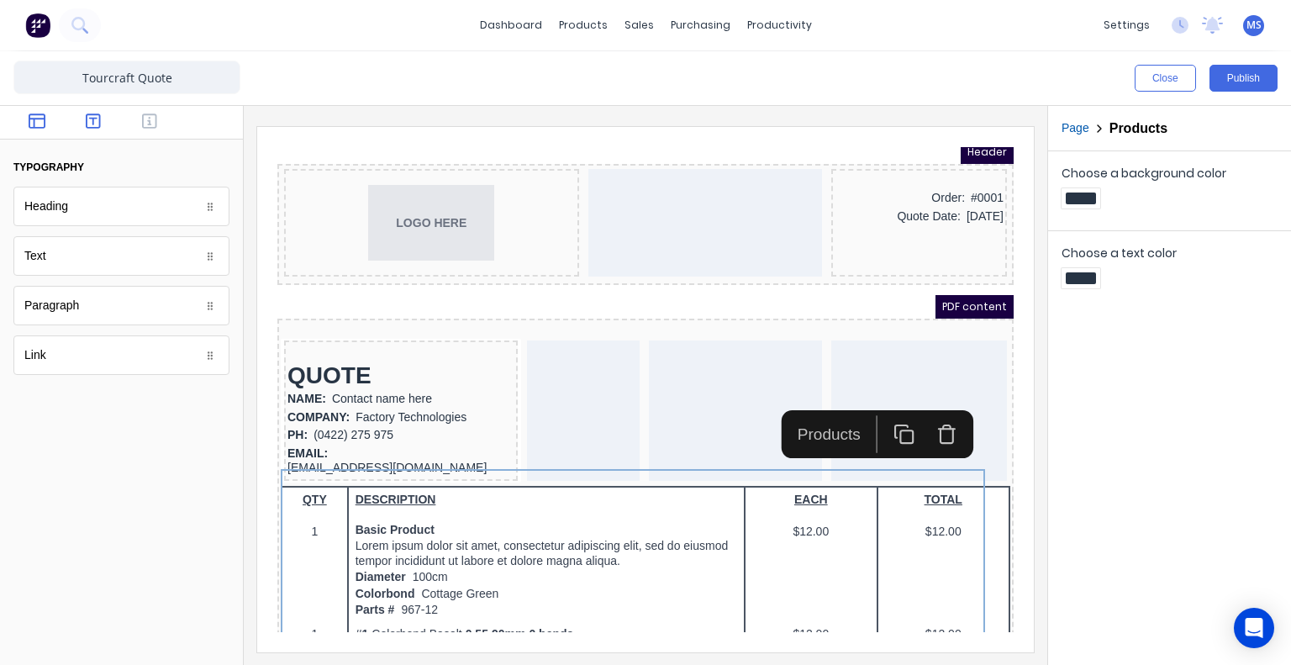
click at [37, 118] on icon "button" at bounding box center [37, 120] width 17 height 15
click at [124, 209] on div "Columns" at bounding box center [121, 207] width 216 height 40
click at [91, 308] on div "Spacer" at bounding box center [121, 306] width 216 height 40
click at [91, 353] on div "Powered by Factory" at bounding box center [76, 355] width 105 height 18
click at [928, 285] on span "PDF content" at bounding box center [954, 287] width 78 height 24
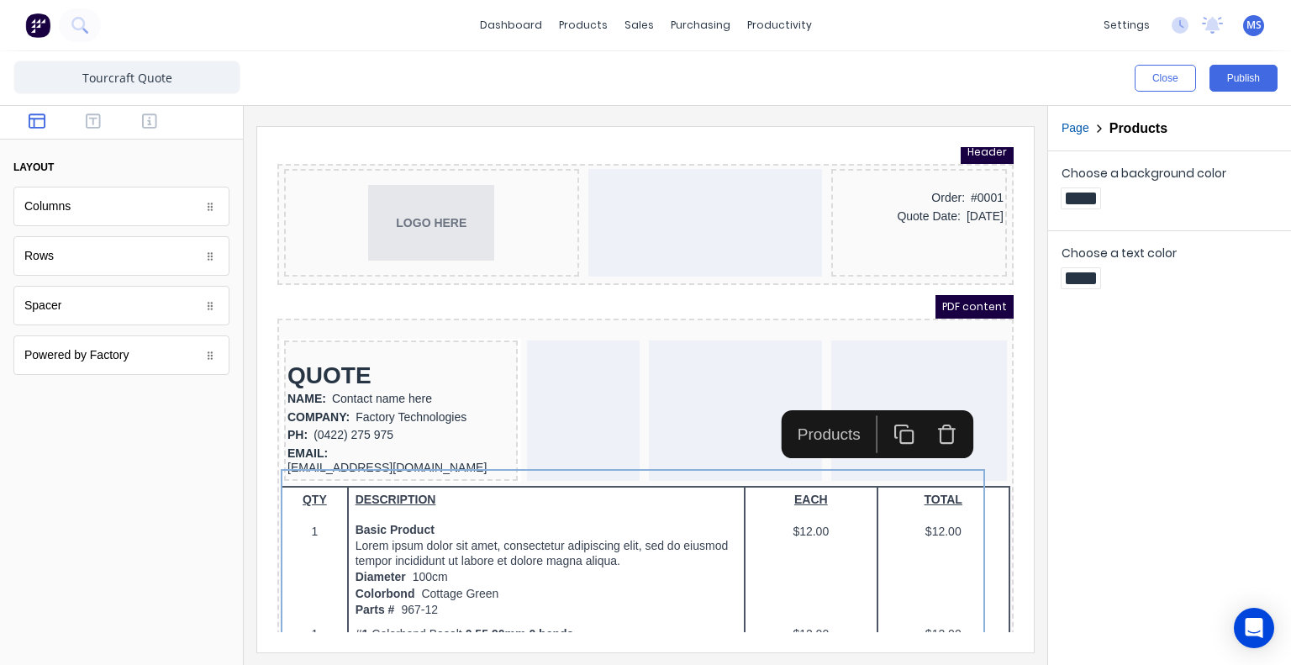
click at [814, 414] on div "Products" at bounding box center [809, 415] width 84 height 24
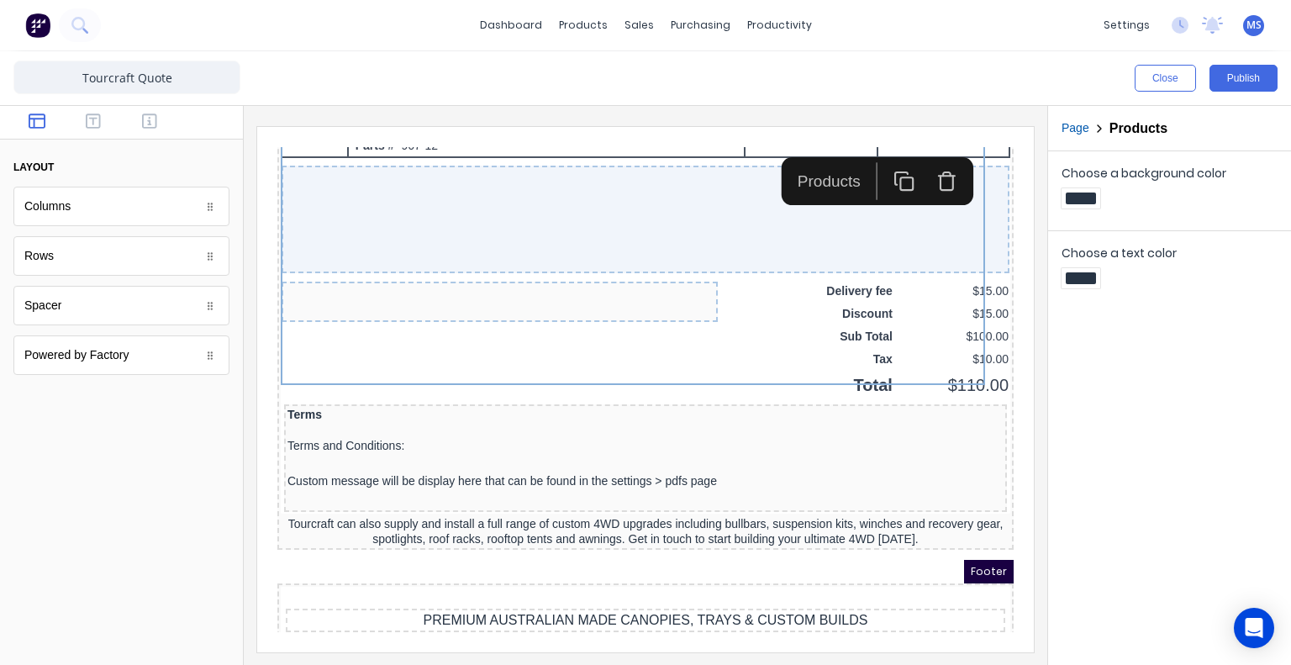
scroll to position [1186, 0]
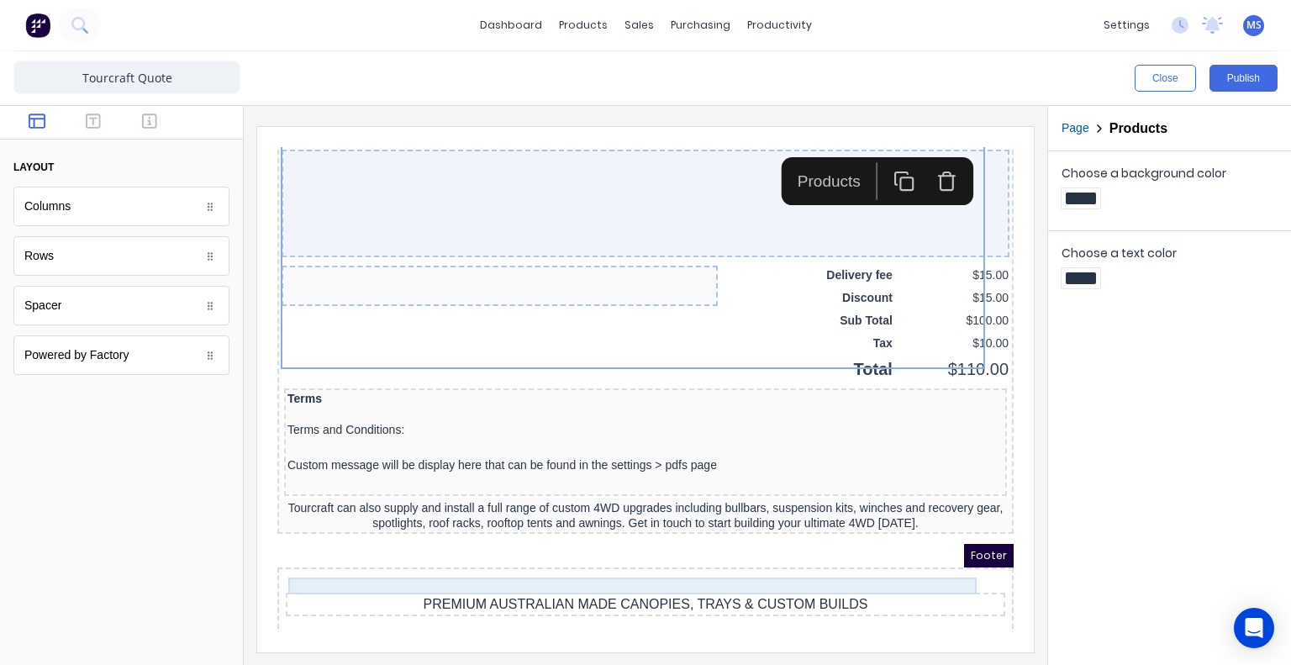
click at [860, 576] on div "PREMIUM AUSTRALIAN MADE CANOPIES, TRAYS & CUSTOM BUILDS" at bounding box center [625, 584] width 713 height 17
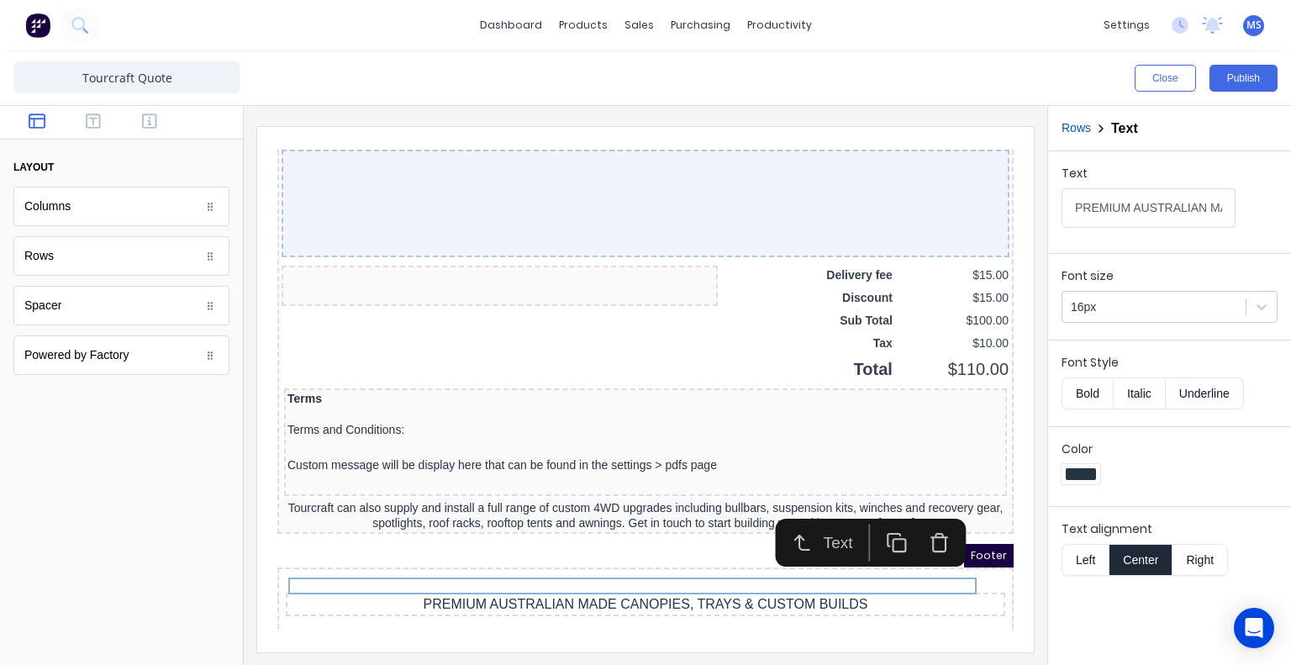
click at [1092, 398] on button "Bold" at bounding box center [1087, 393] width 51 height 32
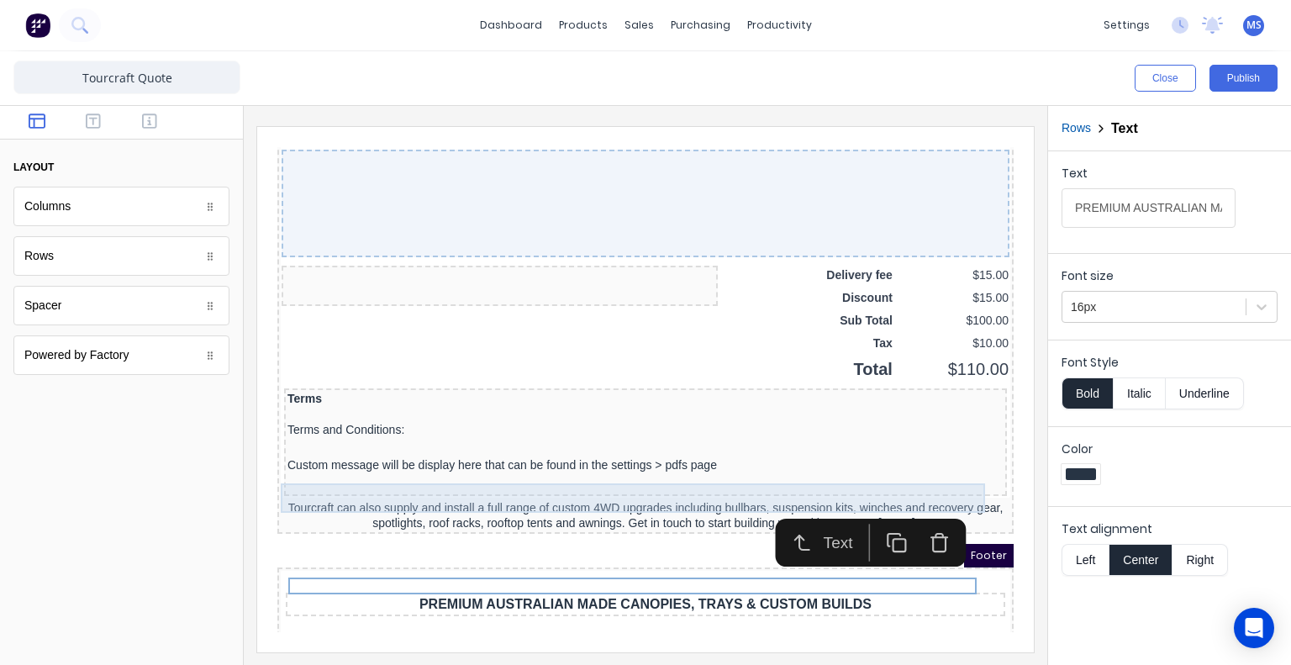
click at [672, 481] on div "Tourcraft can also supply and install a full range of custom 4WD upgrades inclu…" at bounding box center [626, 495] width 730 height 29
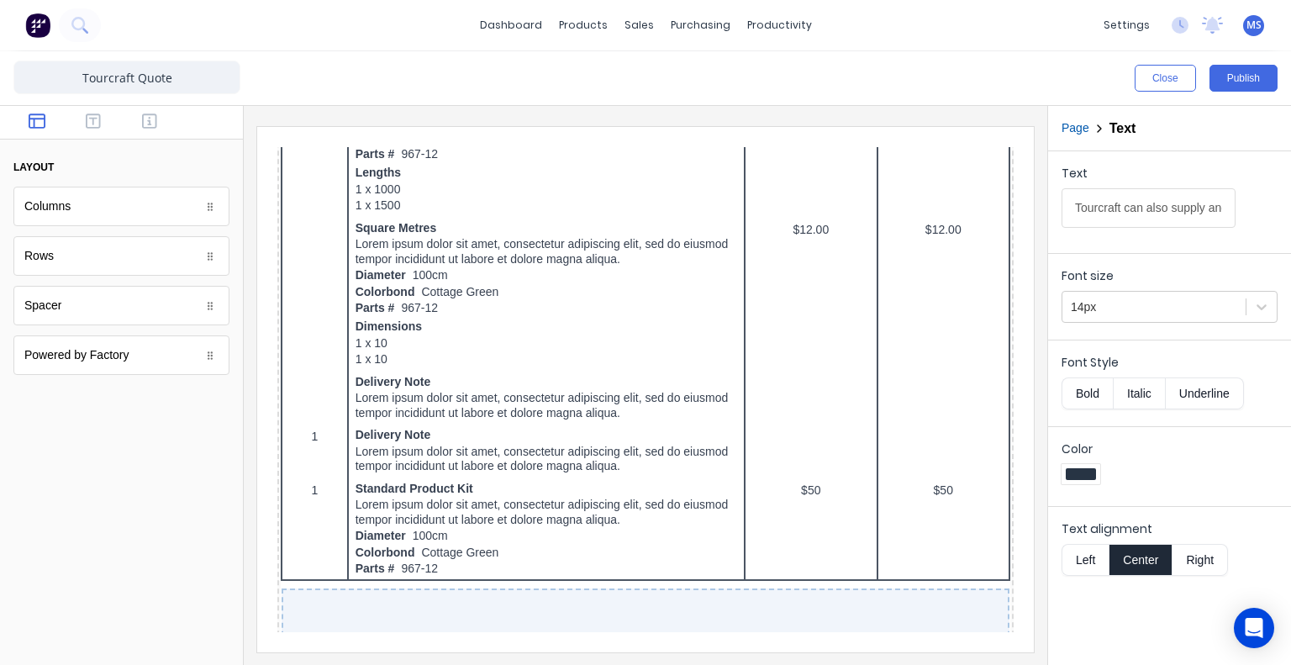
scroll to position [748, 0]
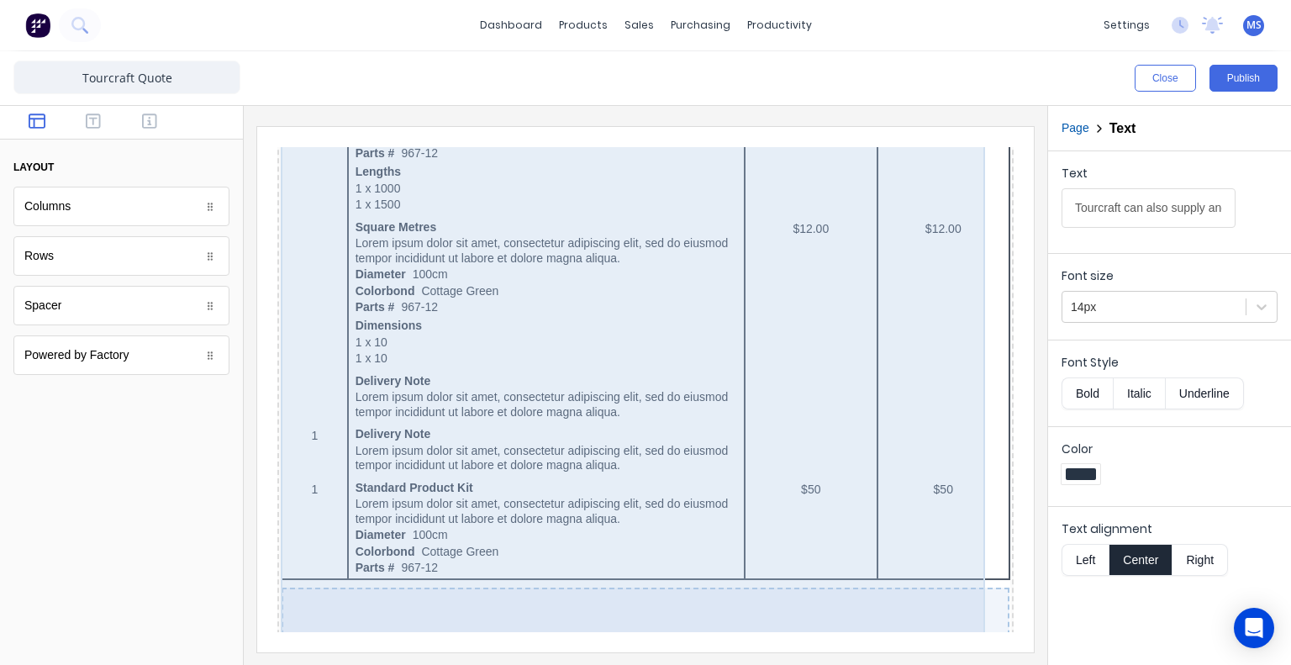
click at [604, 366] on div "QTY DESCRIPTION EACH TOTAL 1 Basic Product Lorem ipsum dolor sit amet, consecte…" at bounding box center [626, 264] width 730 height 1080
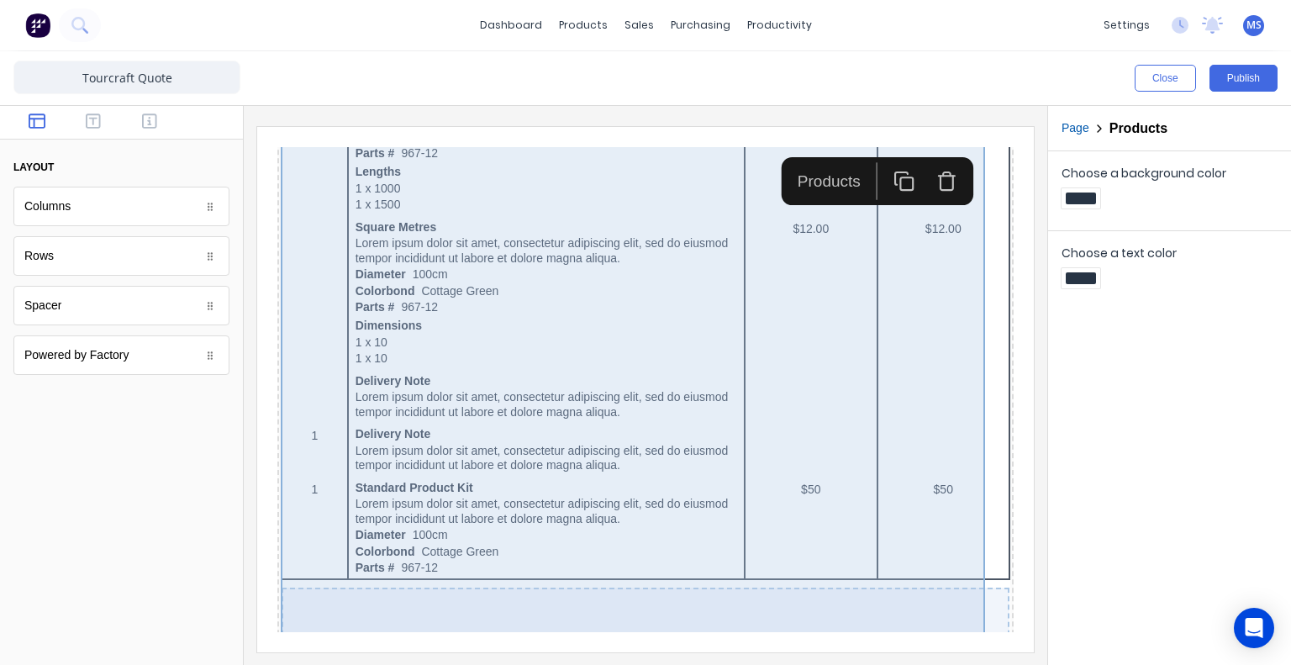
click at [604, 366] on div "QTY DESCRIPTION EACH TOTAL 1 Basic Product Lorem ipsum dolor sit amet, consecte…" at bounding box center [626, 264] width 730 height 1080
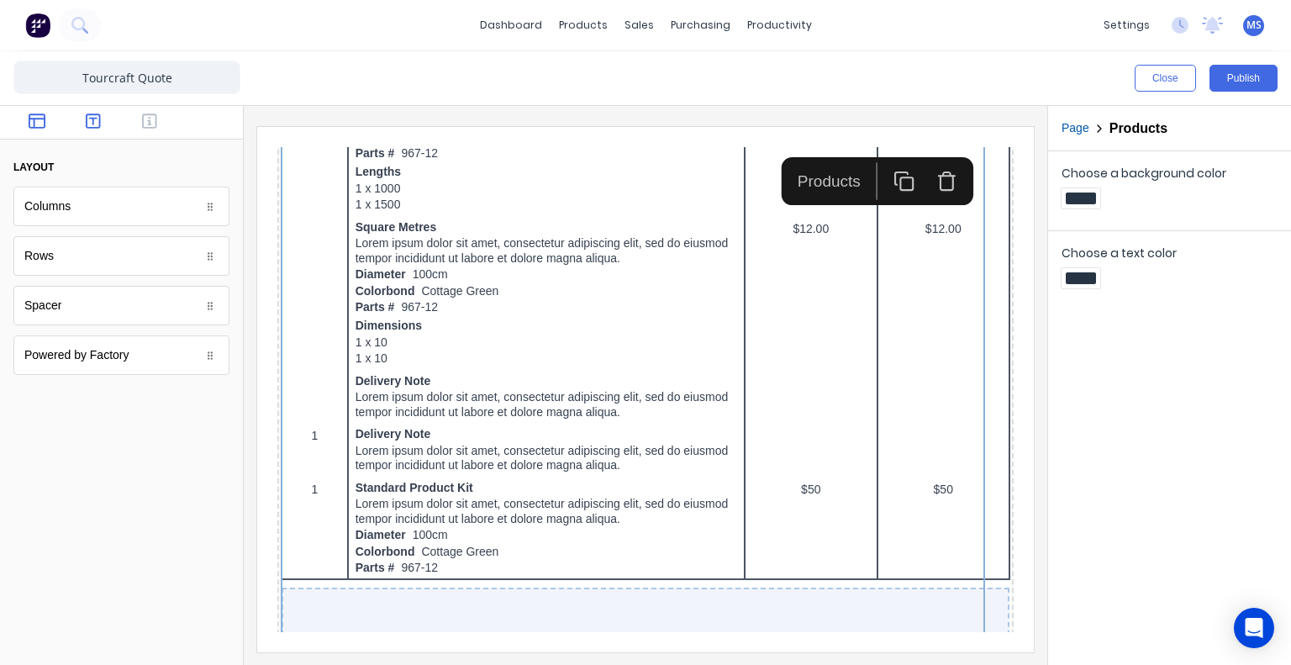
click at [92, 120] on icon "button" at bounding box center [93, 120] width 15 height 15
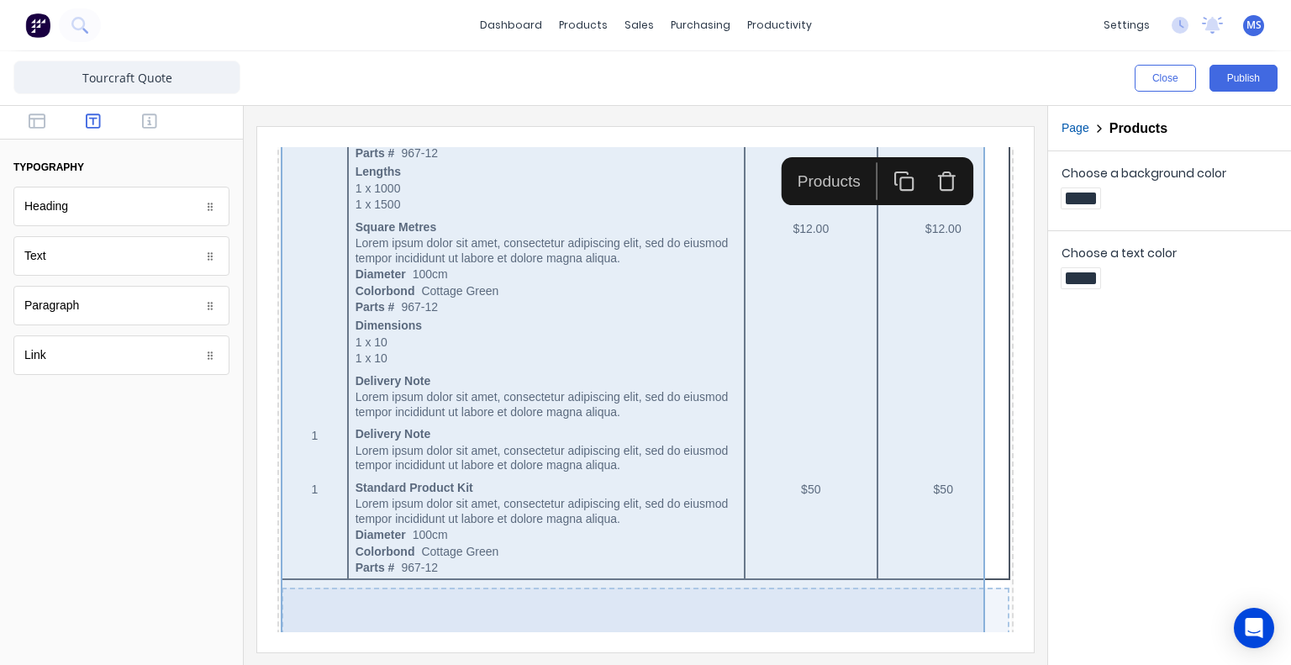
click at [460, 277] on div "QTY DESCRIPTION EACH TOTAL 1 Basic Product Lorem ipsum dolor sit amet, consecte…" at bounding box center [626, 264] width 730 height 1080
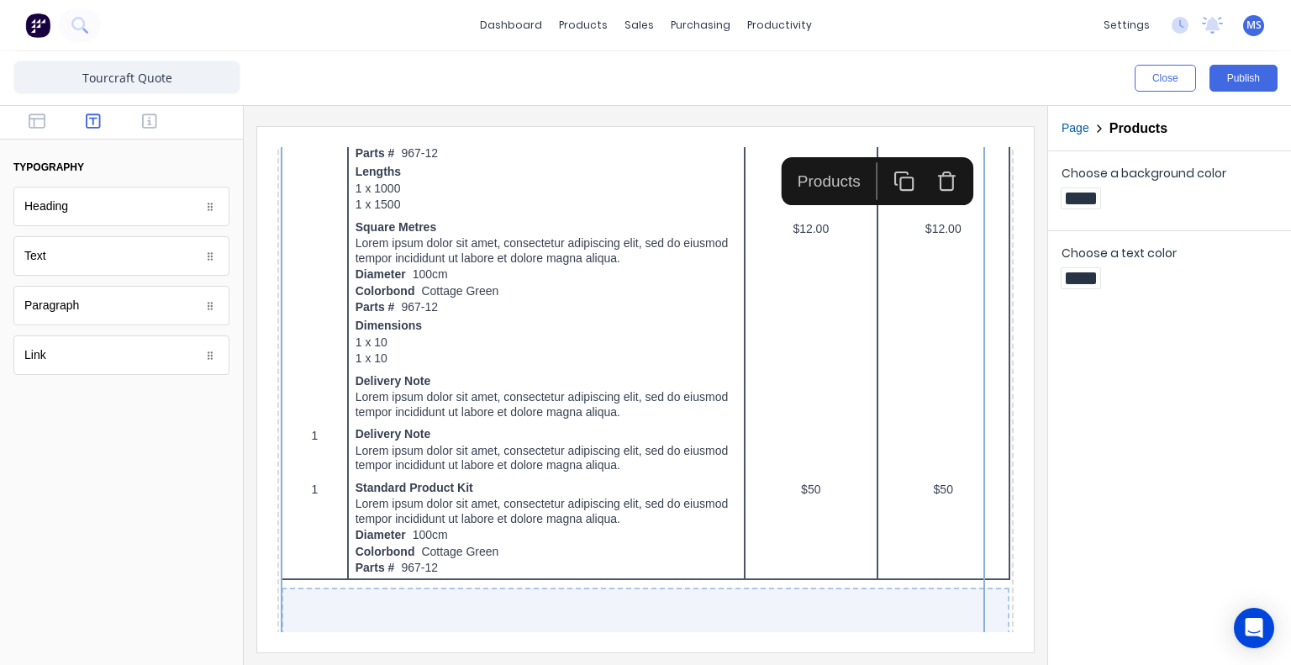
click at [70, 364] on body "dashboard products sales purchasing productivity dashboard products Product Cat…" at bounding box center [645, 332] width 1291 height 665
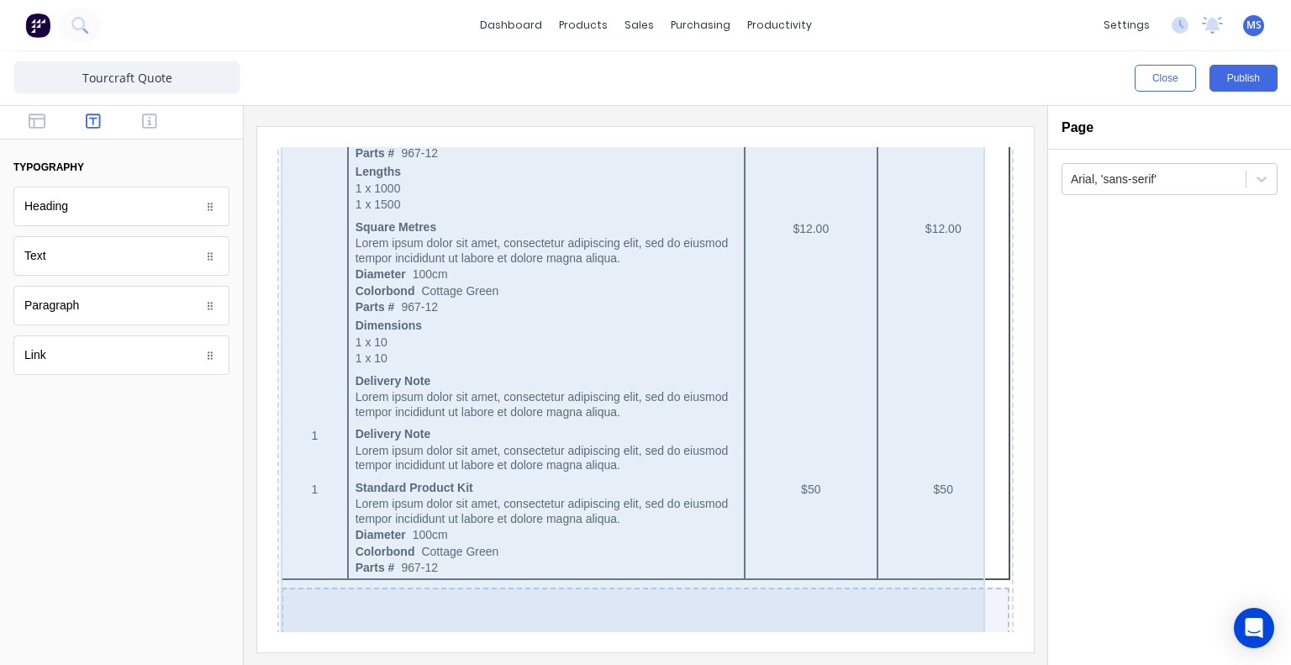
click at [498, 322] on div "QTY DESCRIPTION EACH TOTAL 1 Basic Product Lorem ipsum dolor sit amet, consecte…" at bounding box center [626, 264] width 730 height 1080
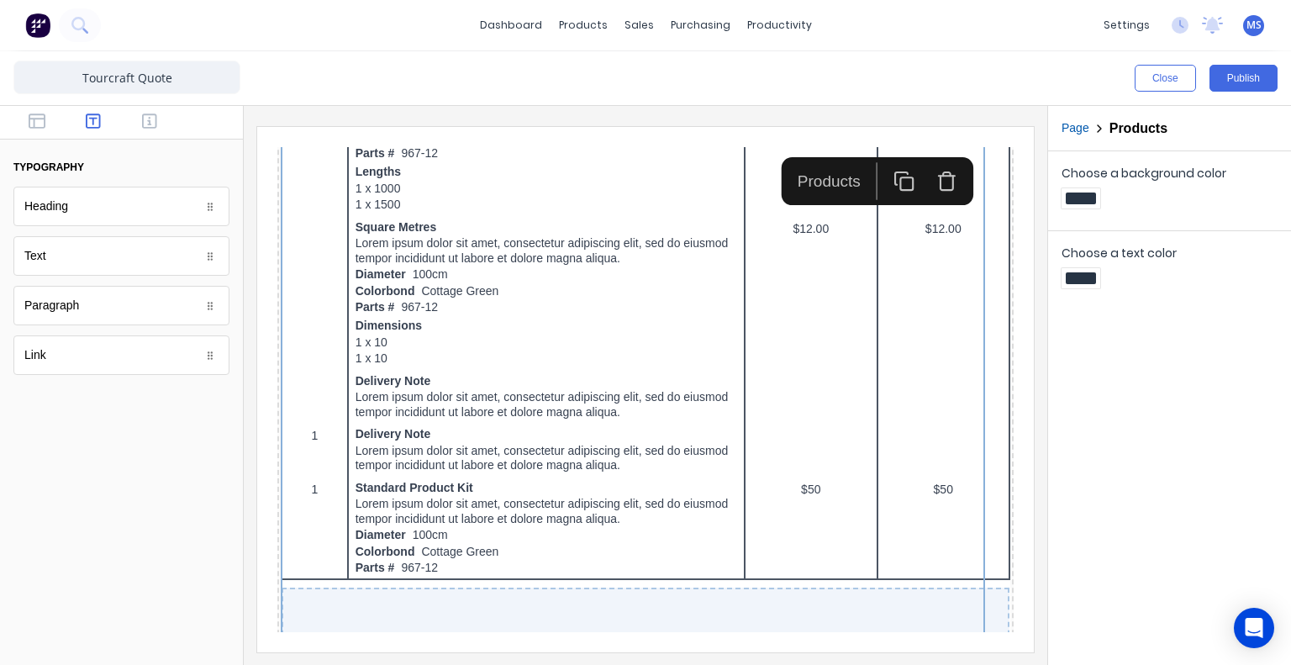
click at [97, 356] on div "Link" at bounding box center [121, 355] width 216 height 40
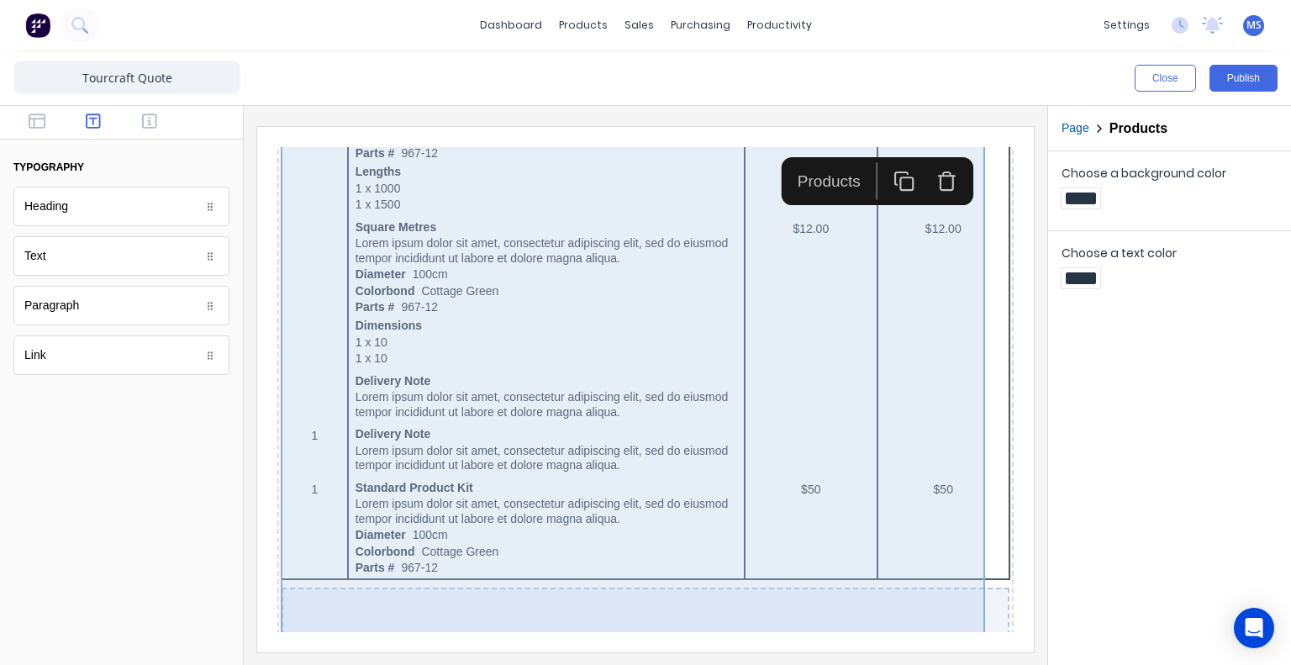
click at [525, 349] on div "QTY DESCRIPTION EACH TOTAL 1 Basic Product Lorem ipsum dolor sit amet, consecte…" at bounding box center [626, 264] width 730 height 1080
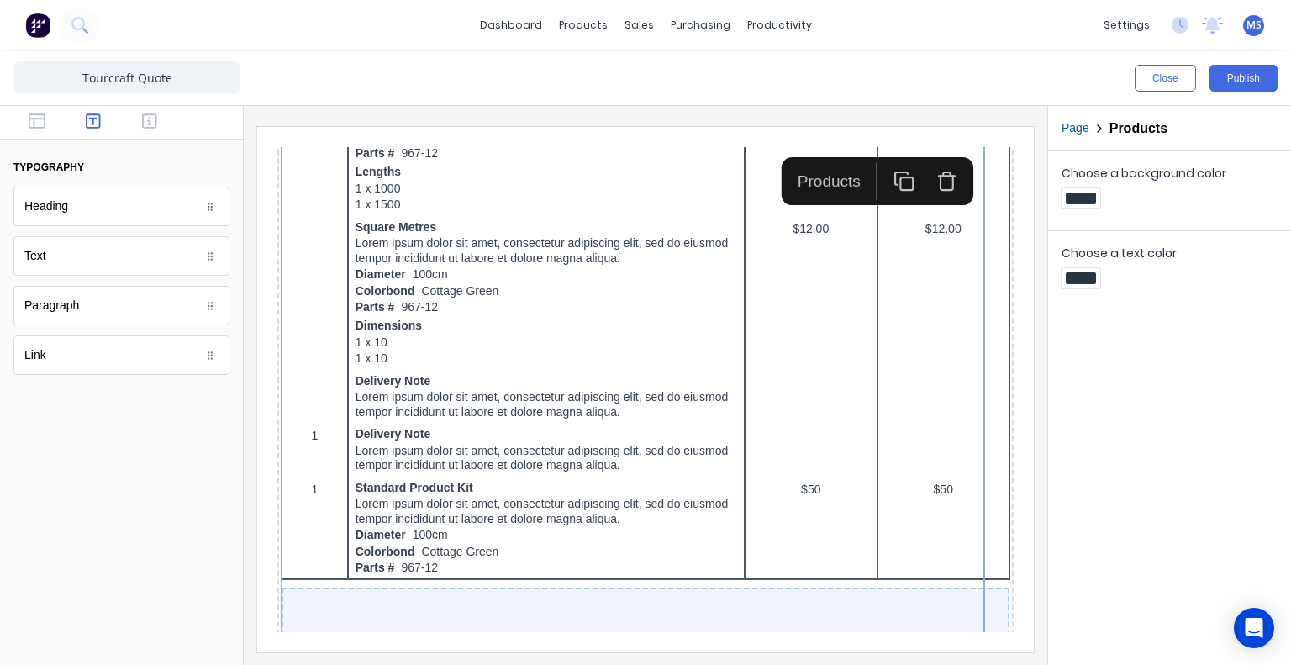
click at [77, 305] on div "Paragraph" at bounding box center [121, 306] width 216 height 40
click at [71, 305] on div "Paragraph" at bounding box center [51, 306] width 55 height 18
click at [42, 373] on div "typography Heading Heading Text Text Paragraph Paragraph Link Link" at bounding box center [121, 252] width 243 height 293
click at [46, 356] on div "Link" at bounding box center [121, 355] width 216 height 40
click at [77, 260] on div "Text" at bounding box center [121, 256] width 216 height 40
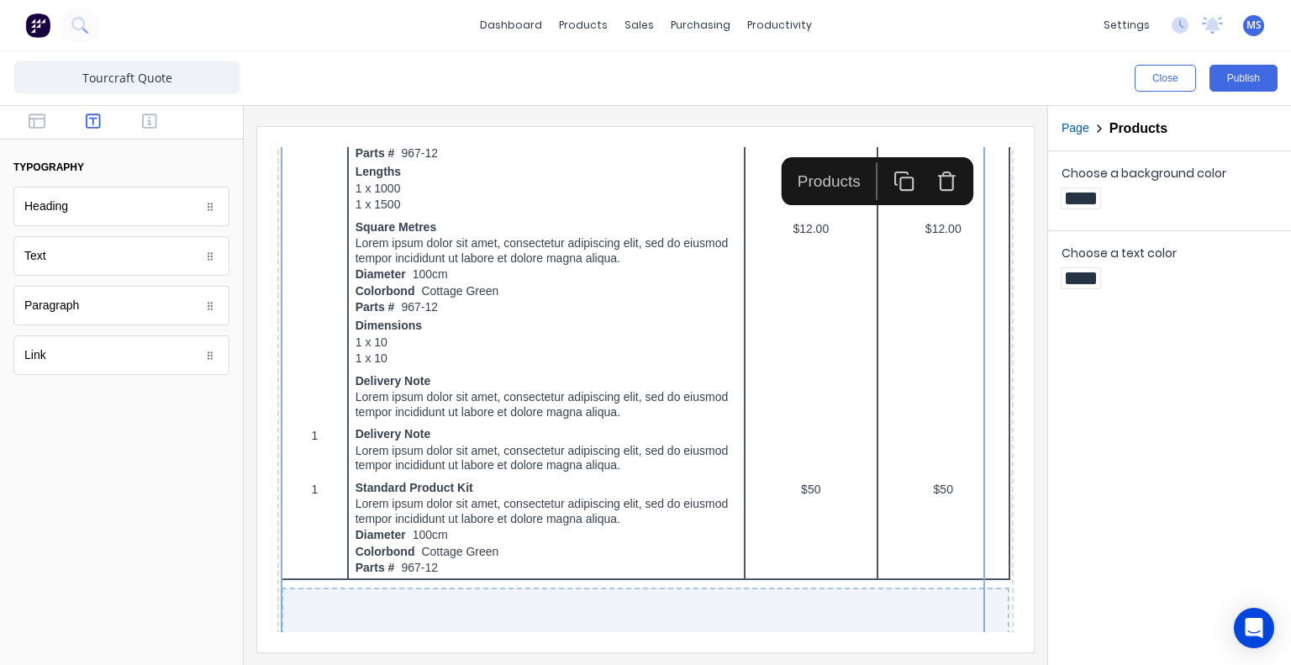
click at [83, 214] on div "Heading" at bounding box center [121, 207] width 216 height 40
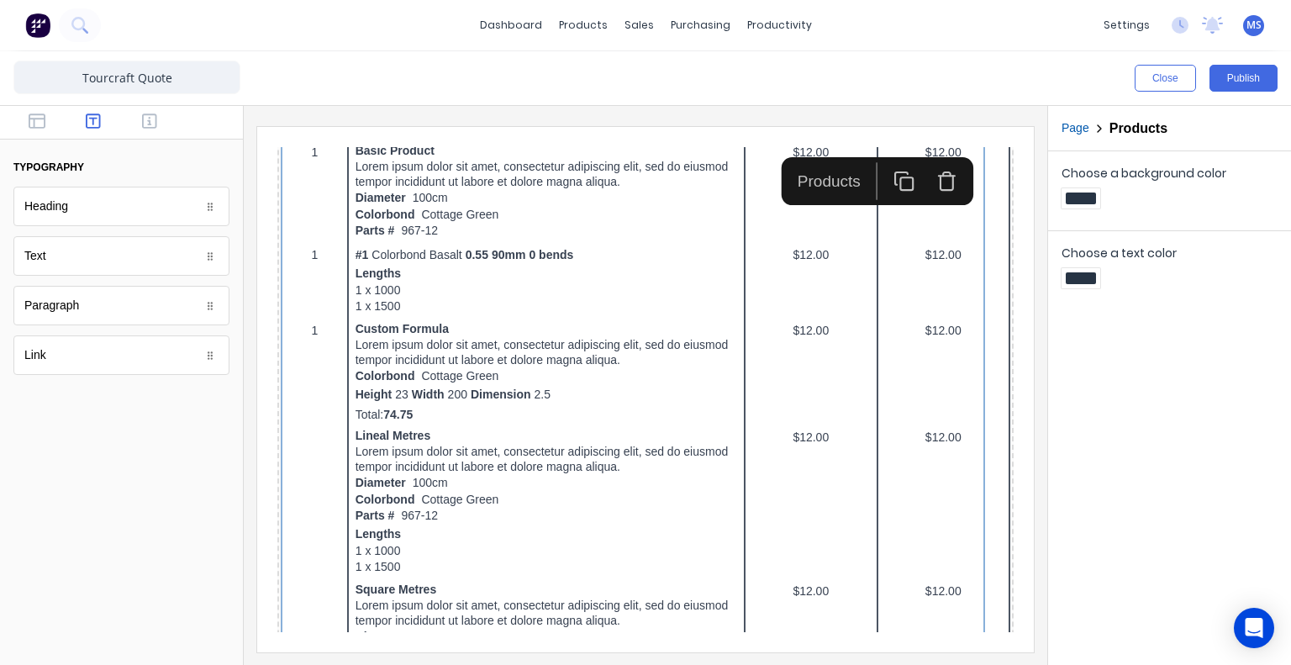
scroll to position [382, 0]
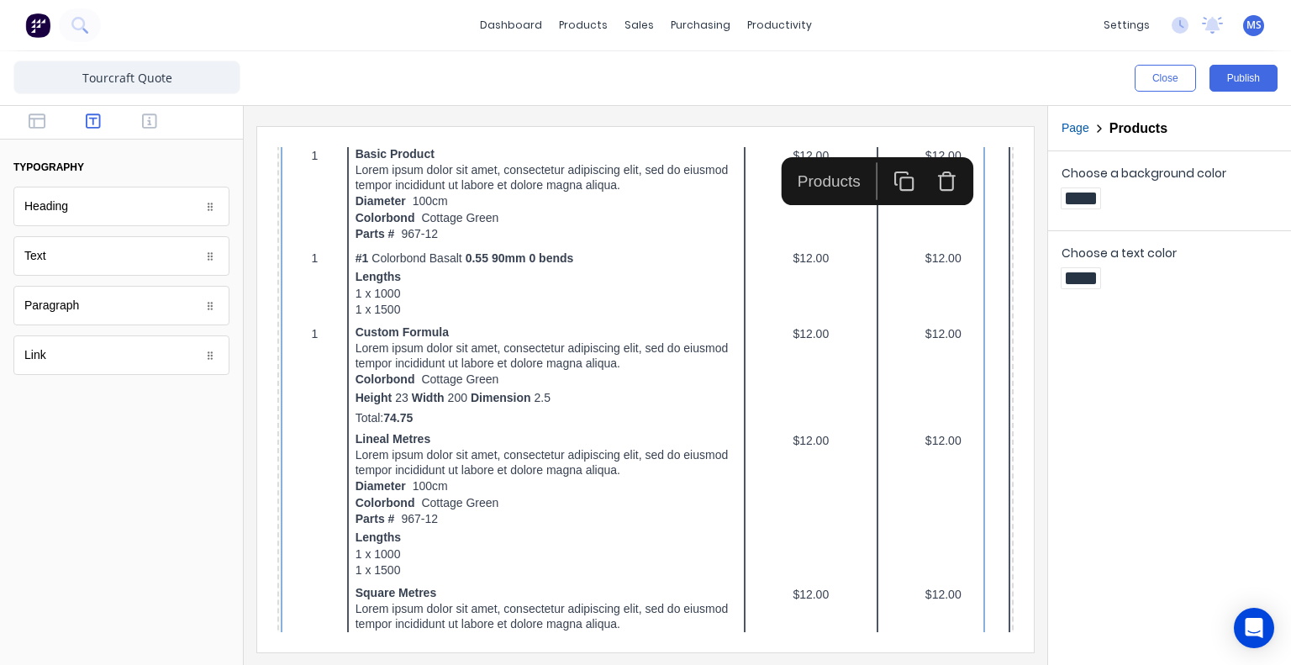
drag, startPoint x: 977, startPoint y: 387, endPoint x: 1293, endPoint y: 434, distance: 319.5
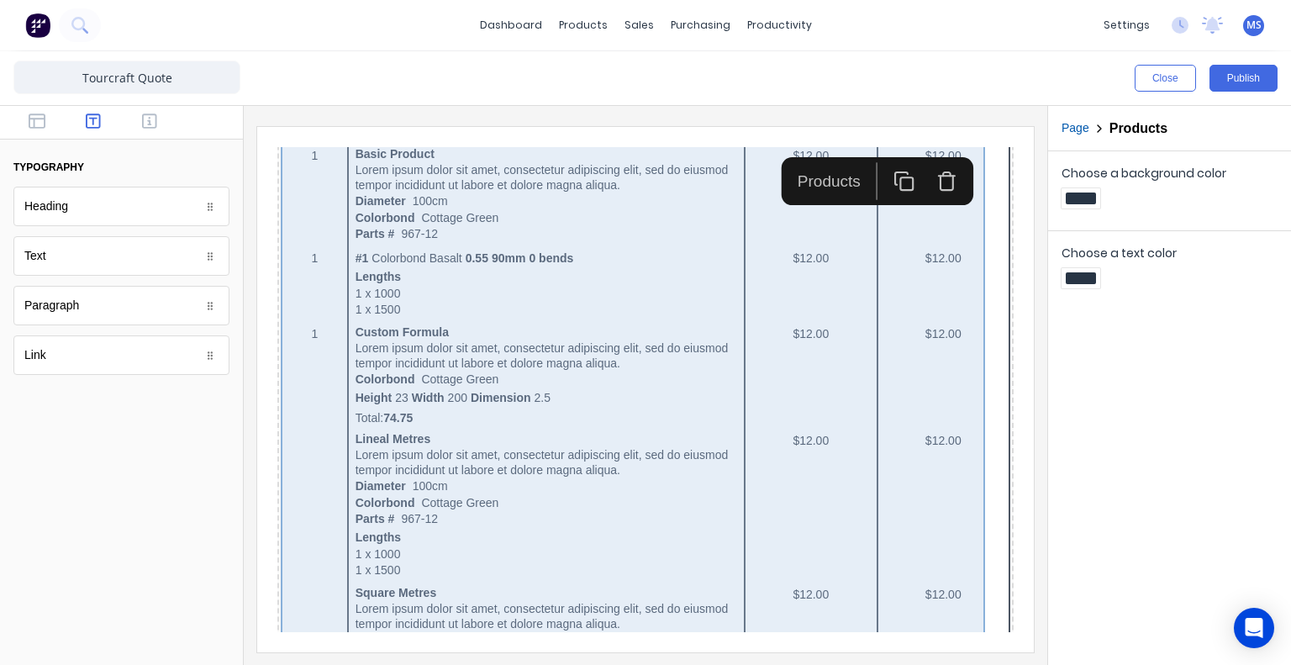
click at [567, 324] on div "QTY DESCRIPTION EACH TOTAL 1 Basic Product Lorem ipsum dolor sit amet, consecte…" at bounding box center [626, 630] width 730 height 1080
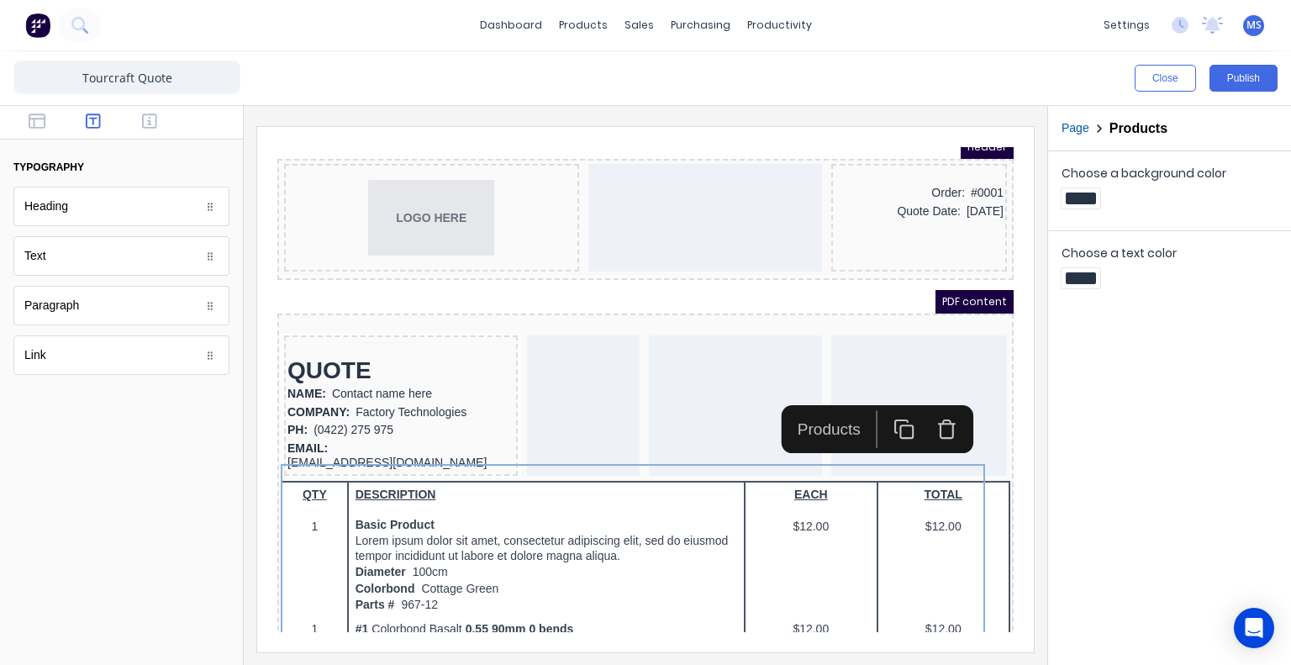
scroll to position [0, 0]
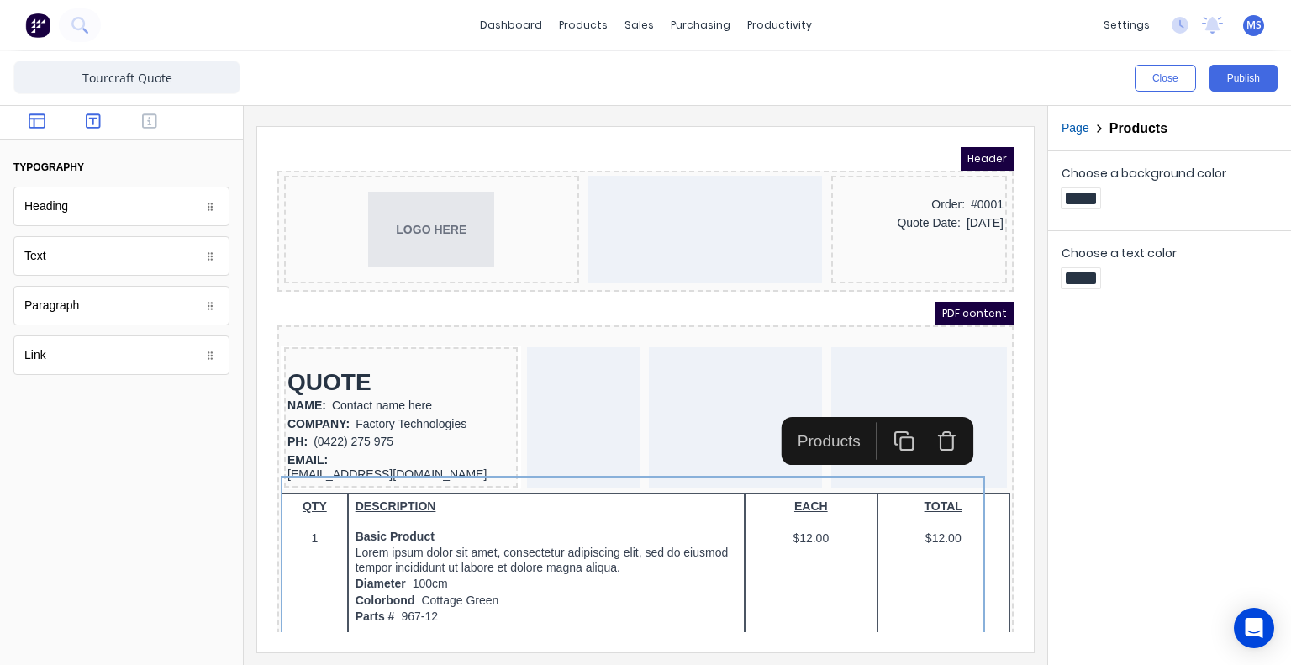
click at [35, 123] on icon "button" at bounding box center [37, 121] width 17 height 17
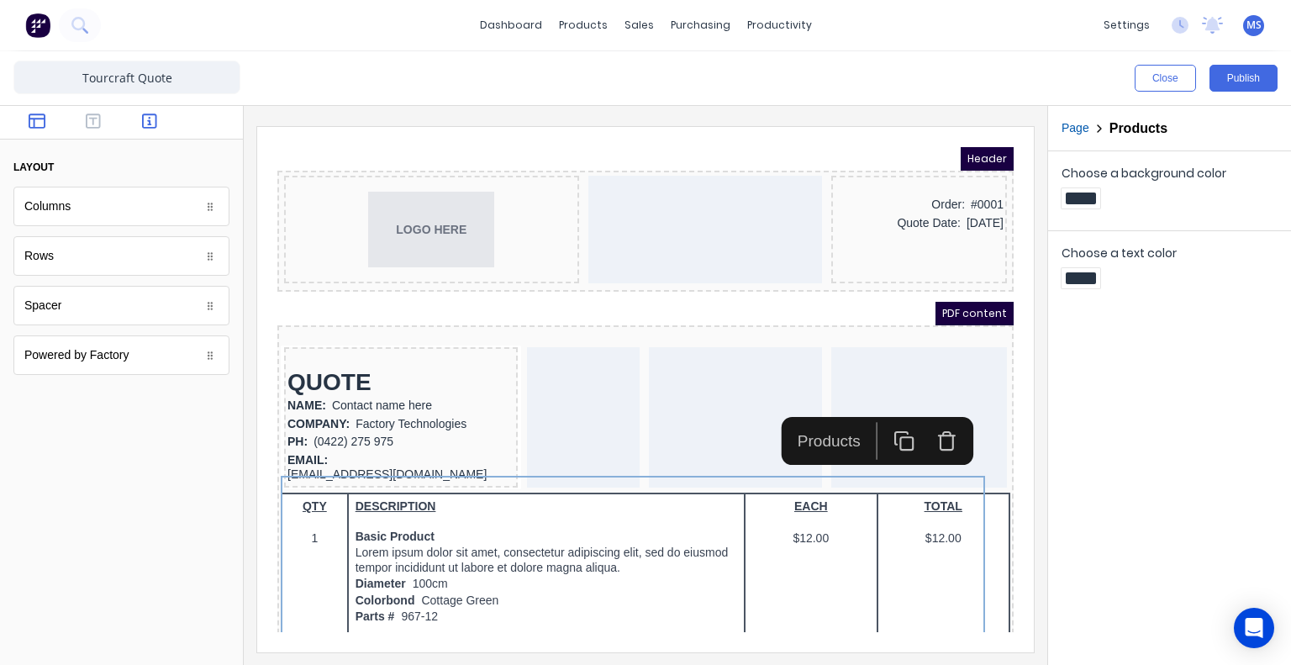
click at [151, 117] on icon "button" at bounding box center [149, 121] width 15 height 17
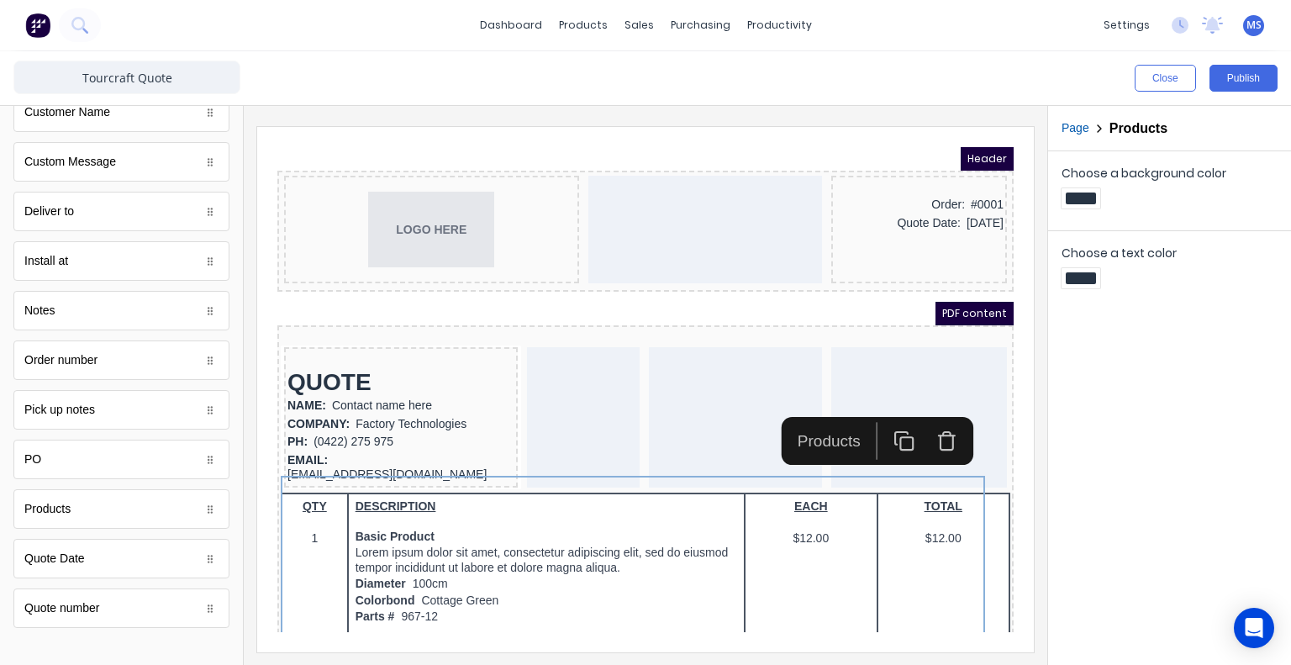
scroll to position [891, 0]
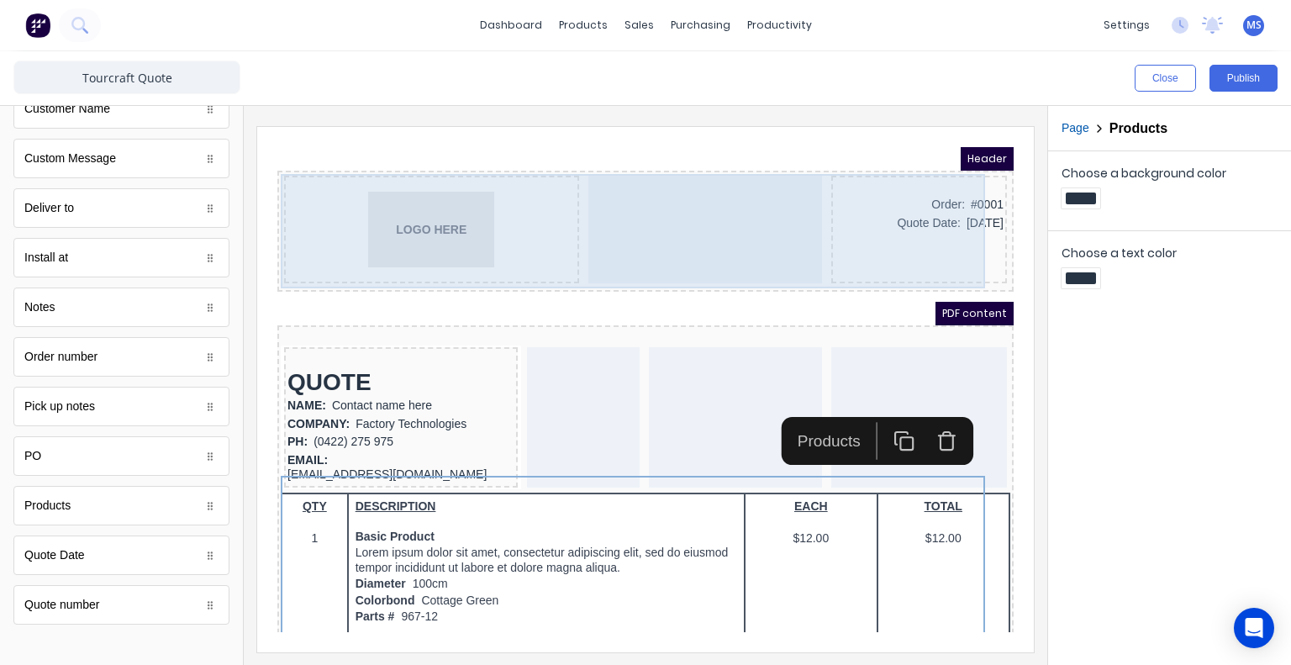
click at [883, 213] on div "Order: #0001 Quote Date: 29/10/2024" at bounding box center [899, 210] width 176 height 108
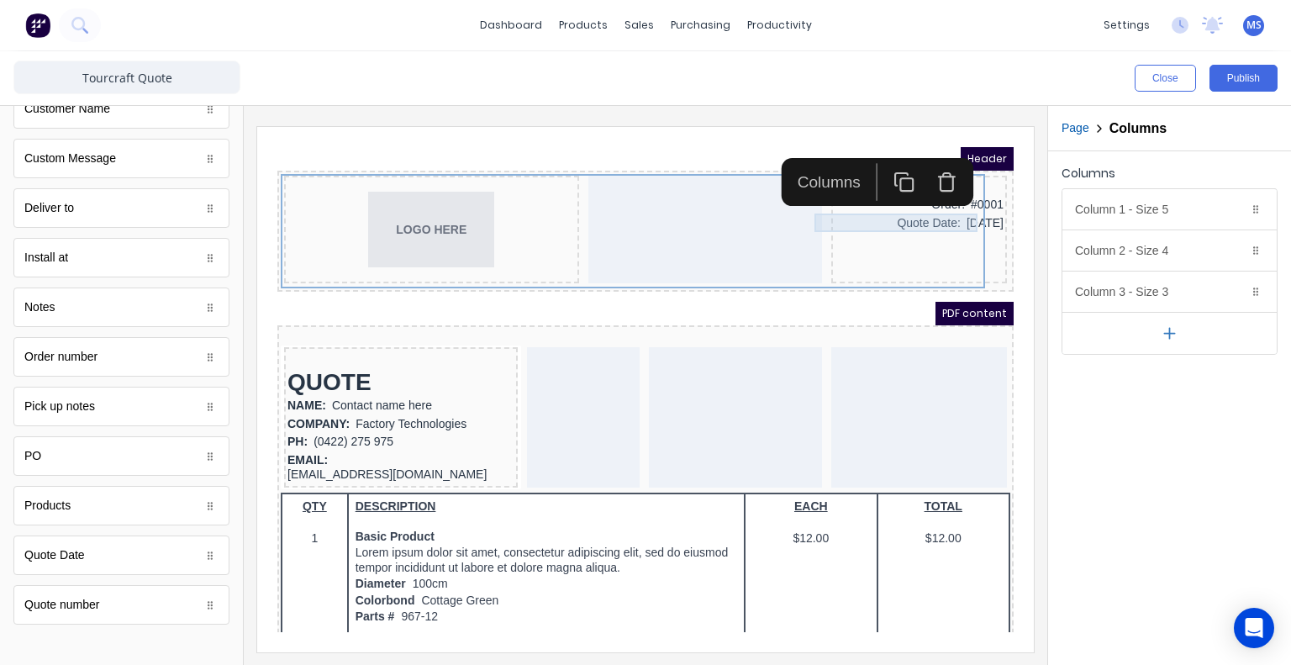
click at [883, 198] on div "Quote Date: 29/10/2024" at bounding box center [899, 203] width 169 height 18
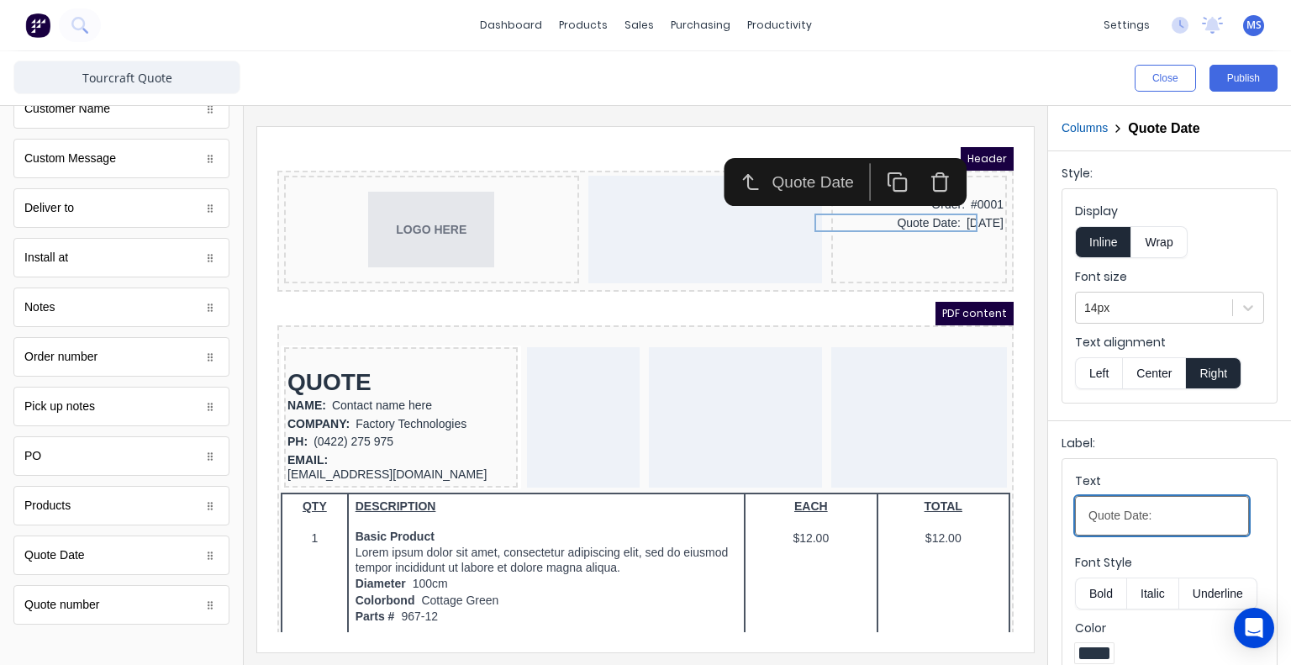
drag, startPoint x: 1174, startPoint y: 513, endPoint x: 1056, endPoint y: 517, distance: 118.6
click at [1056, 517] on div "Label: Text Quote Date: Font Style Bold Italic Underline Color" at bounding box center [1169, 556] width 243 height 272
click at [1092, 584] on button "Bold" at bounding box center [1100, 593] width 51 height 32
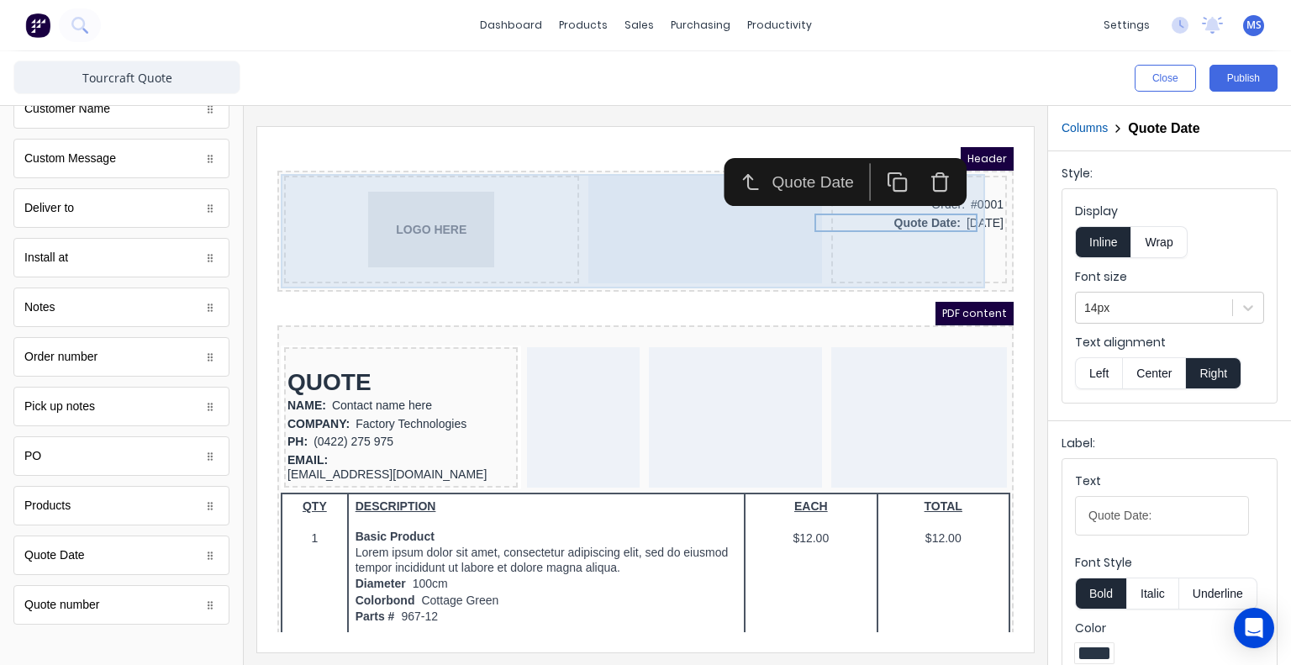
click at [757, 222] on div at bounding box center [685, 210] width 234 height 108
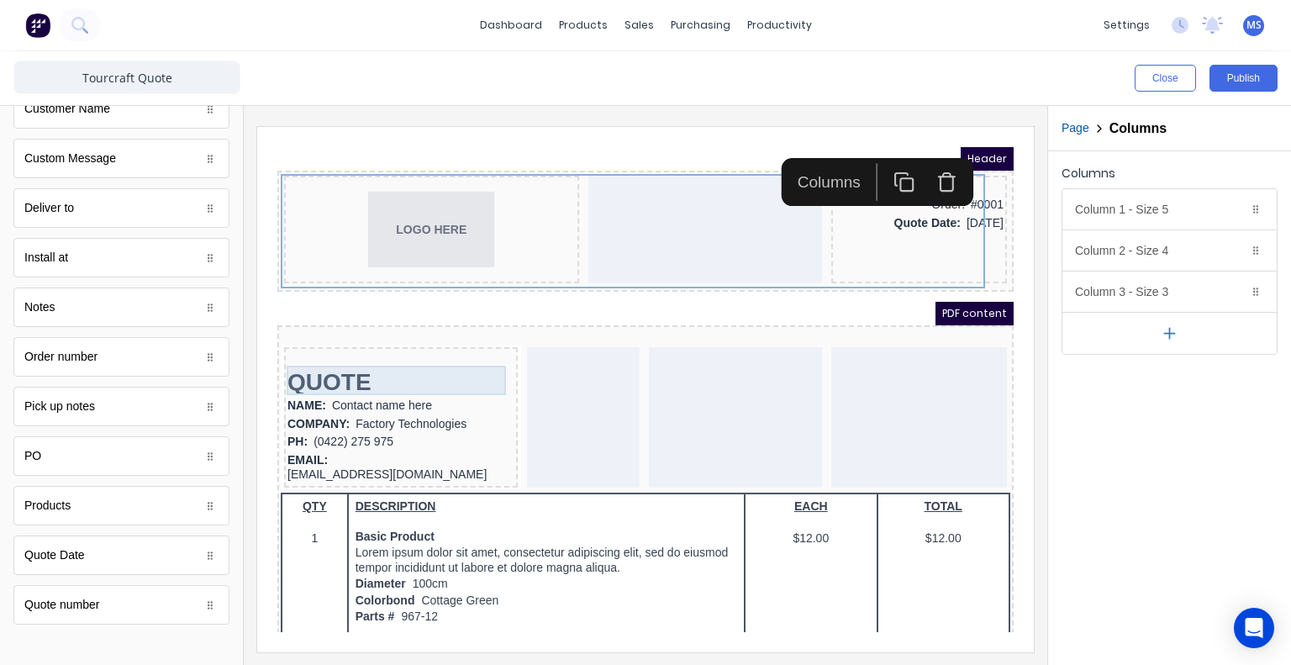
click at [429, 370] on div "QUOTE" at bounding box center [380, 361] width 227 height 29
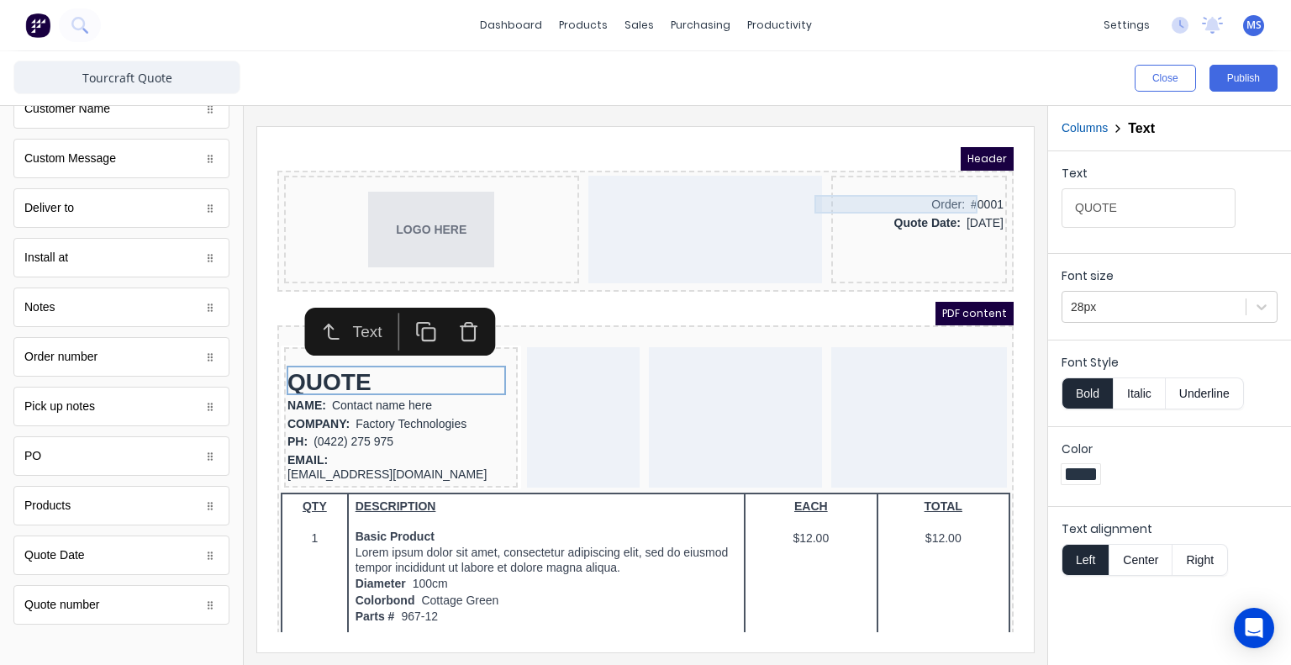
click at [923, 182] on div "Order: #0001" at bounding box center [899, 185] width 169 height 18
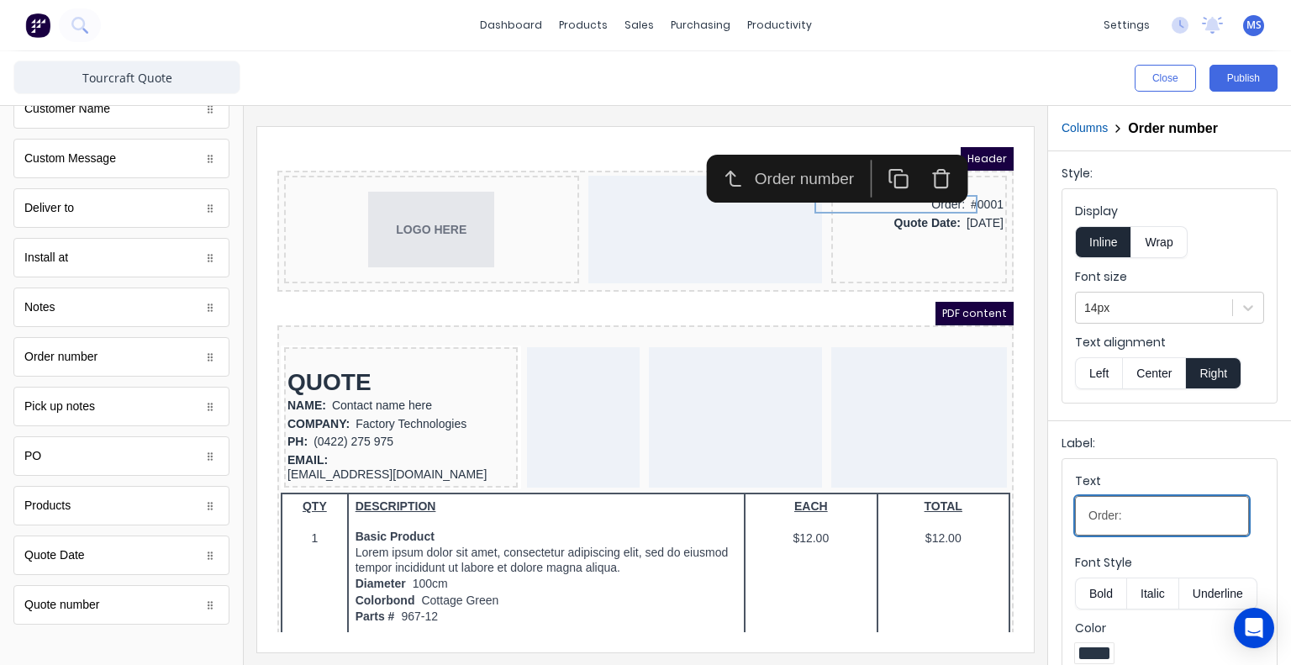
drag, startPoint x: 1160, startPoint y: 510, endPoint x: 1066, endPoint y: 517, distance: 94.4
click at [1066, 517] on fieldset "Text Order: Font Style Bold Italic Underline Color" at bounding box center [1169, 570] width 214 height 223
click at [1101, 593] on button "Bold" at bounding box center [1100, 593] width 51 height 32
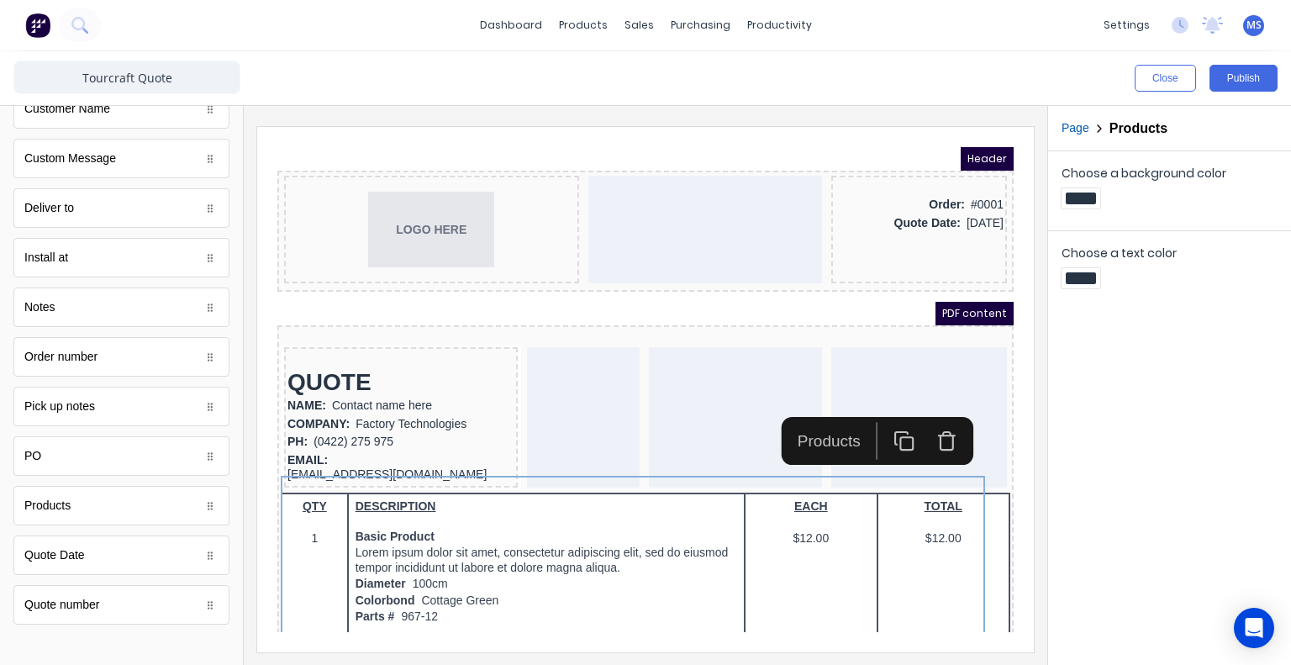
click at [1079, 198] on div at bounding box center [1081, 198] width 30 height 12
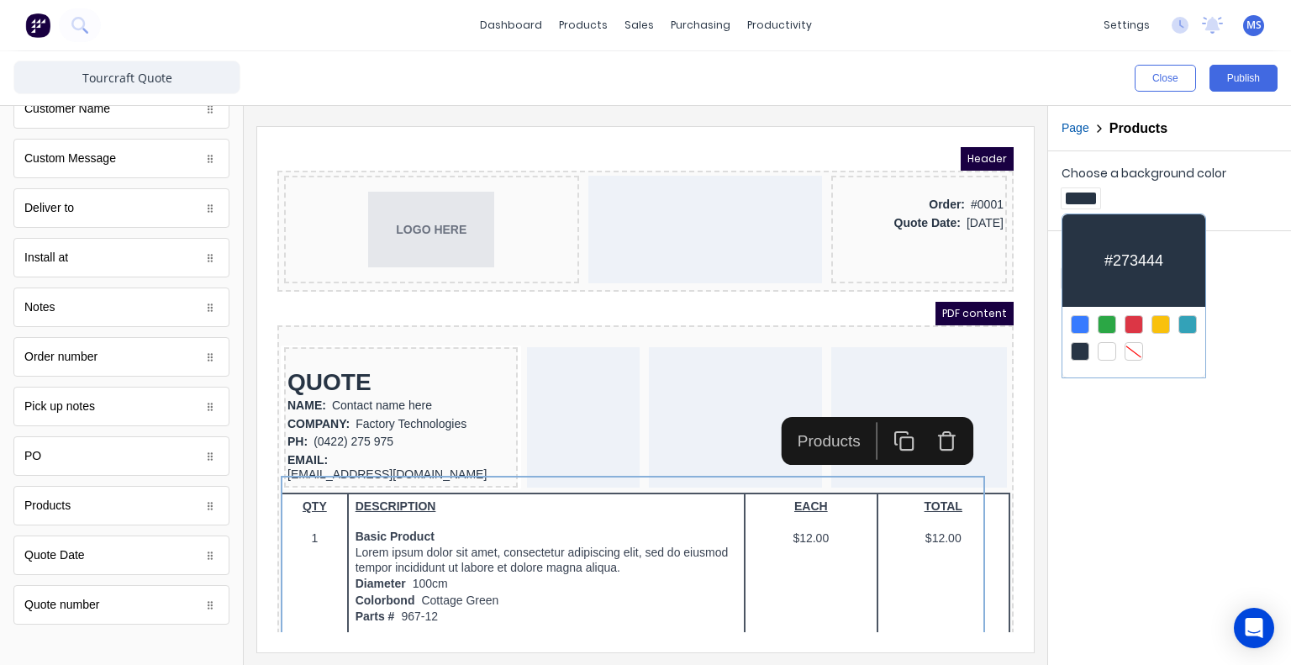
click at [1079, 198] on div at bounding box center [645, 332] width 1291 height 665
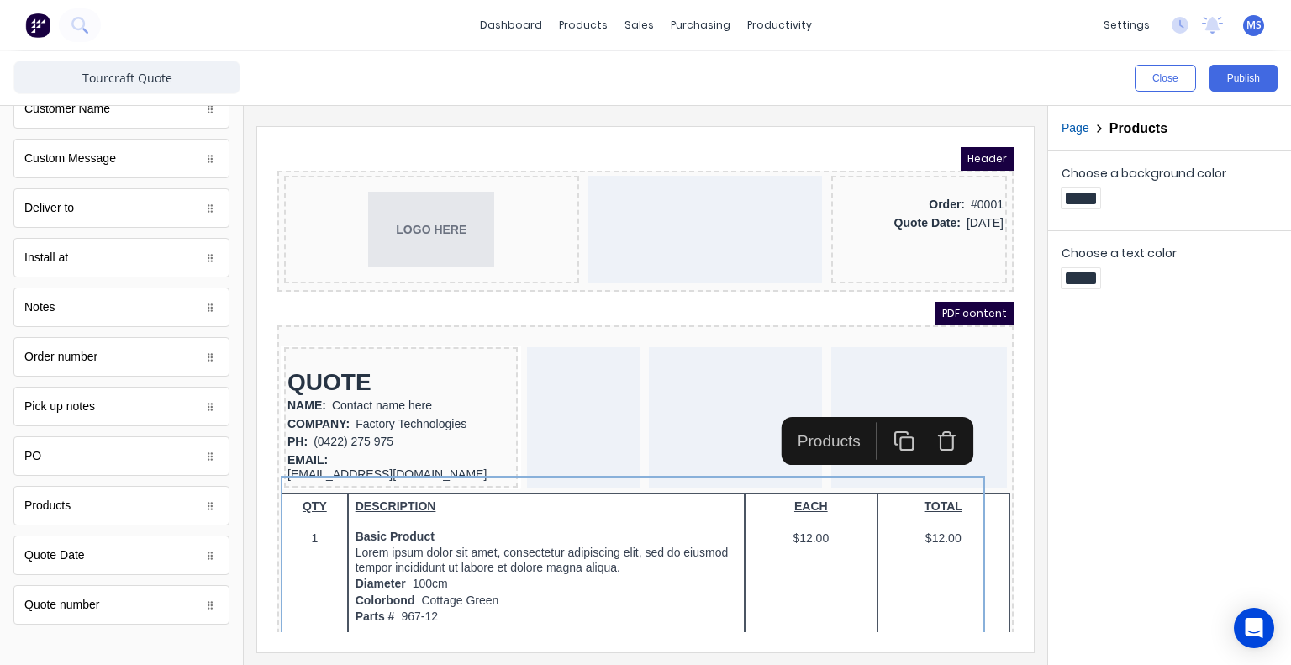
click at [1073, 127] on button "Page" at bounding box center [1076, 128] width 28 height 18
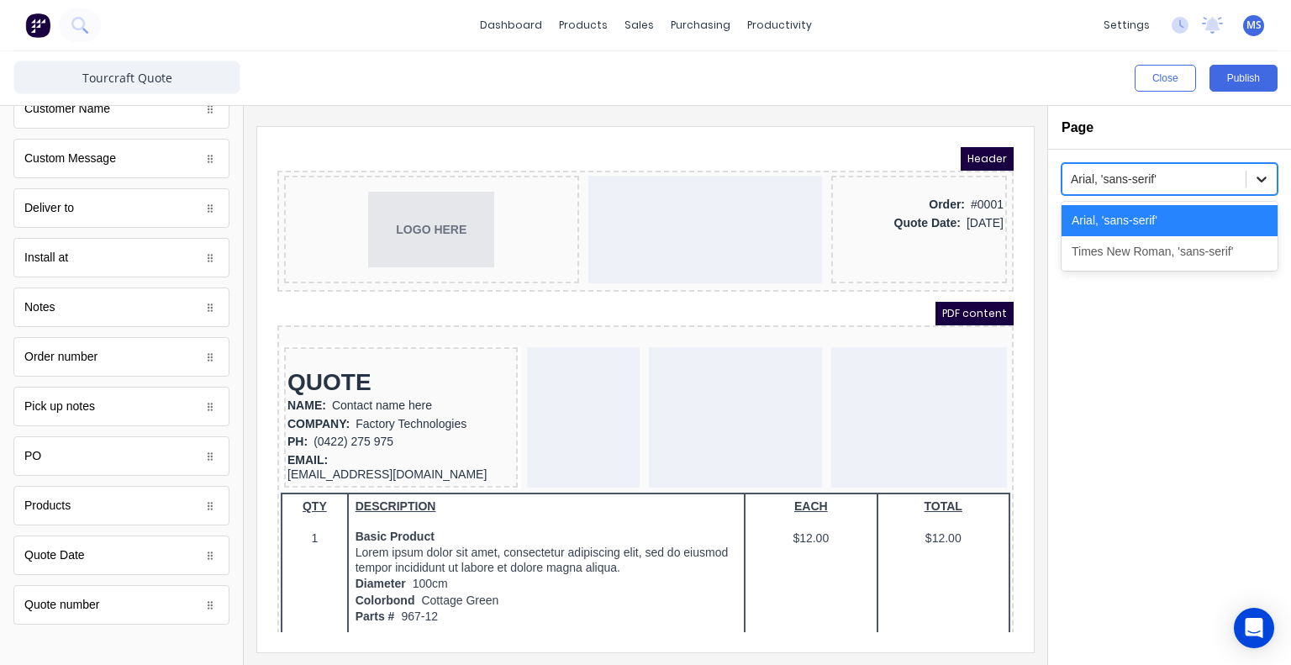
click at [1258, 181] on icon at bounding box center [1261, 179] width 17 height 17
click at [1196, 255] on div "Times New Roman, 'sans-serif'" at bounding box center [1170, 251] width 216 height 31
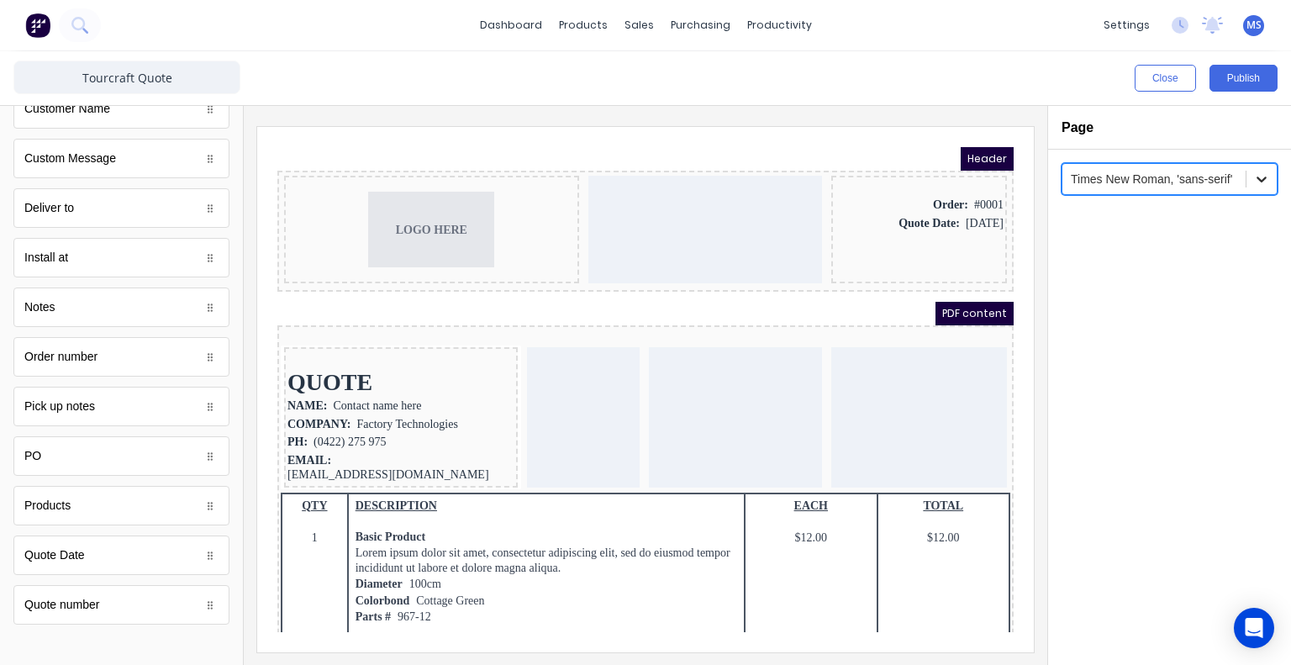
click at [1261, 178] on icon at bounding box center [1261, 179] width 17 height 17
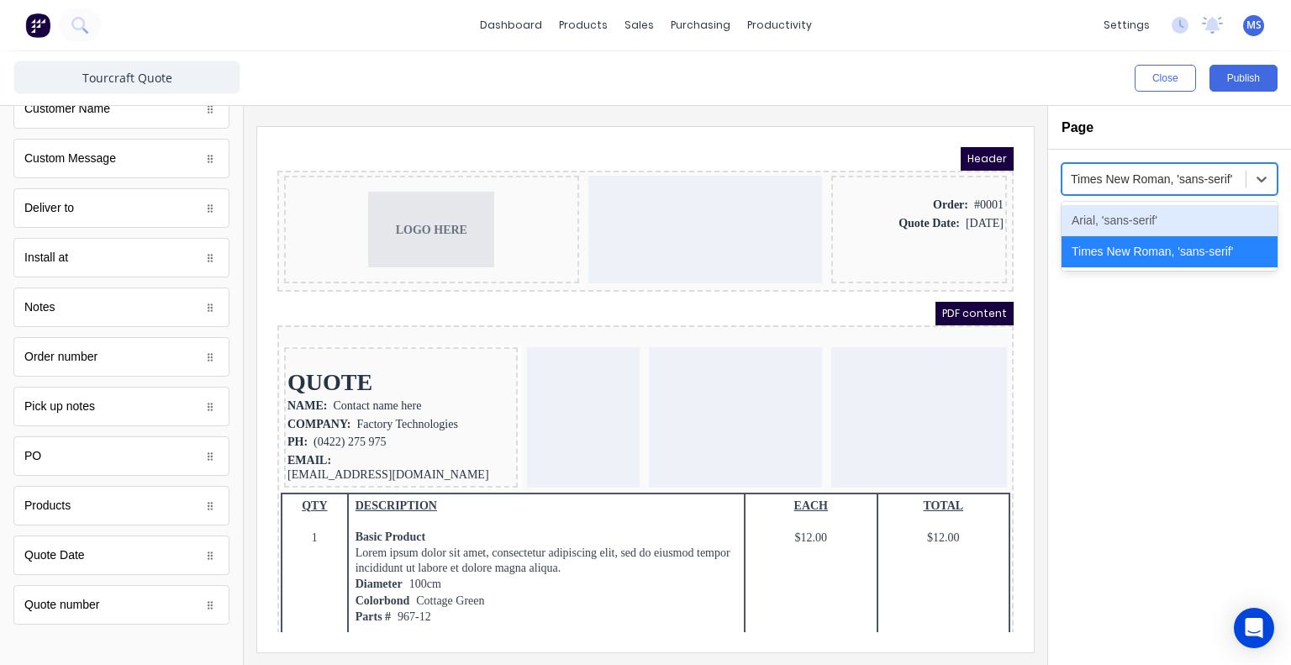
click at [1141, 222] on div "Arial, 'sans-serif'" at bounding box center [1170, 220] width 216 height 31
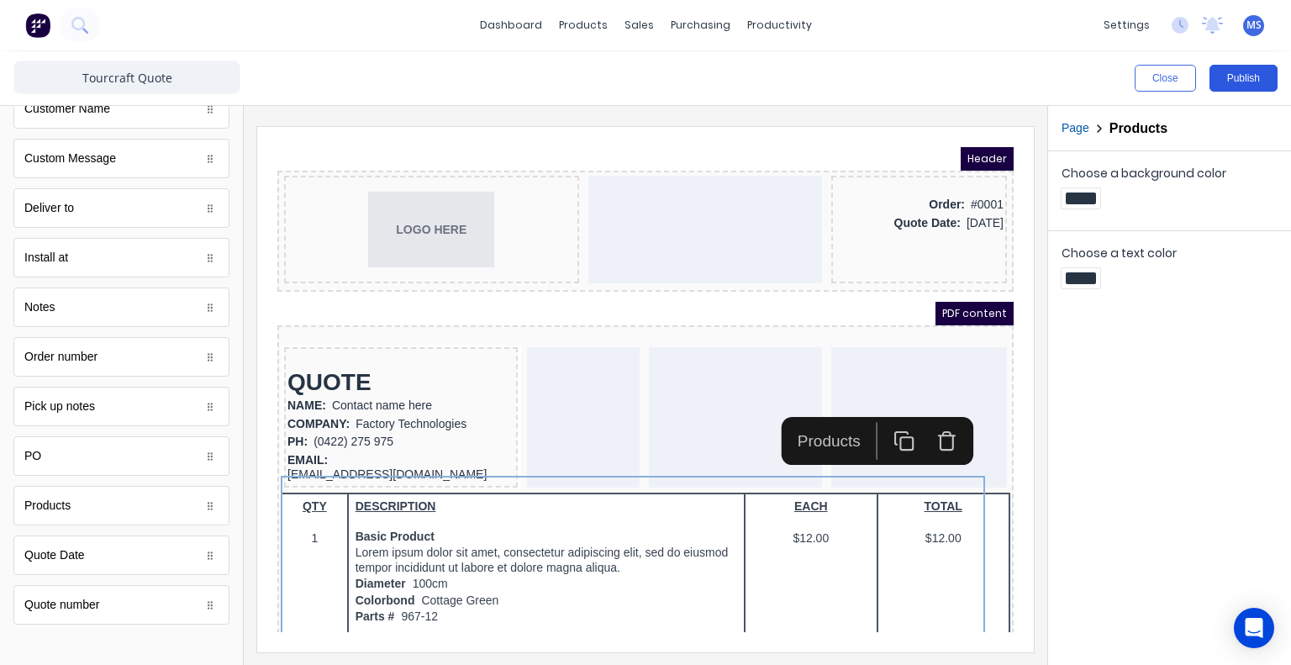
click at [1242, 81] on button "Publish" at bounding box center [1244, 78] width 68 height 27
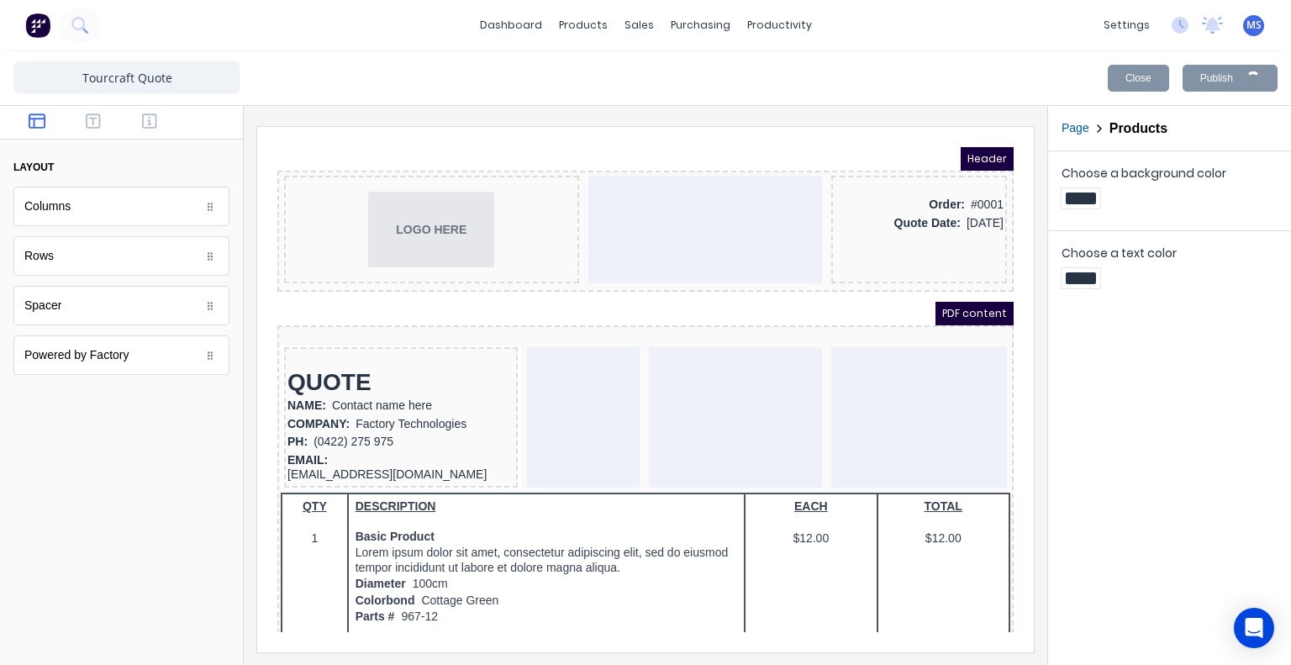
scroll to position [0, 0]
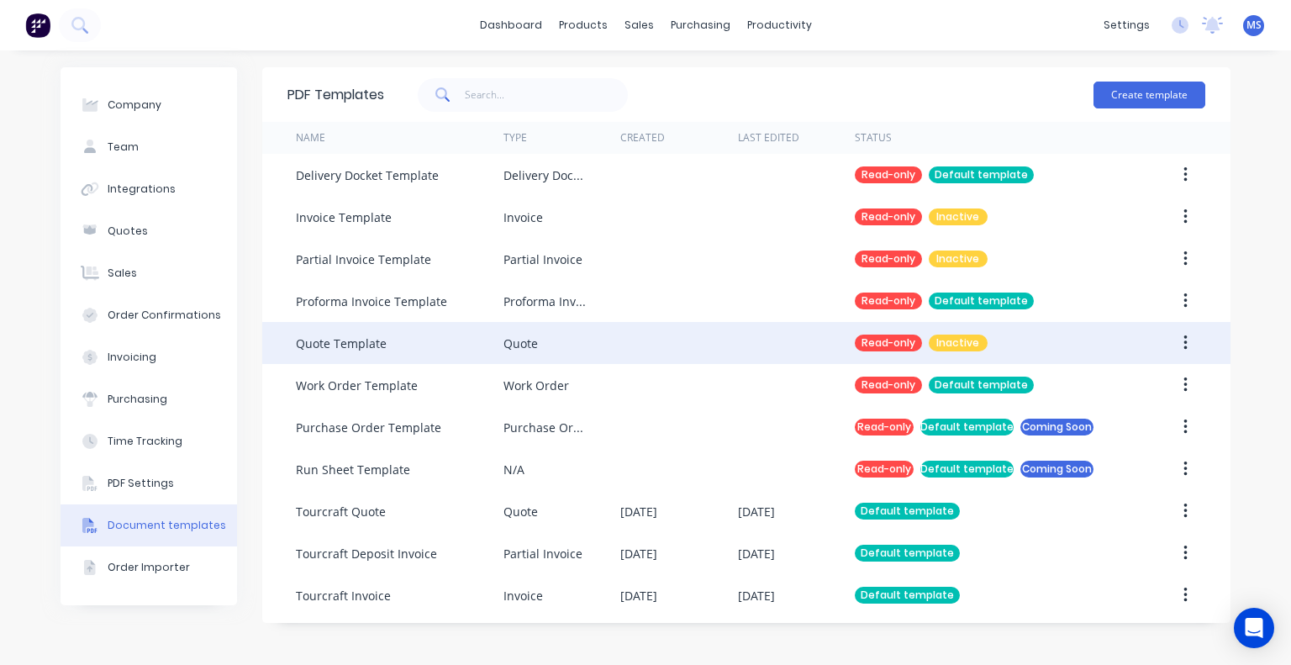
click at [391, 346] on div "Quote Template" at bounding box center [400, 343] width 208 height 42
click at [1184, 339] on icon "button" at bounding box center [1186, 343] width 4 height 18
click at [409, 333] on div "Quote Template" at bounding box center [400, 343] width 208 height 42
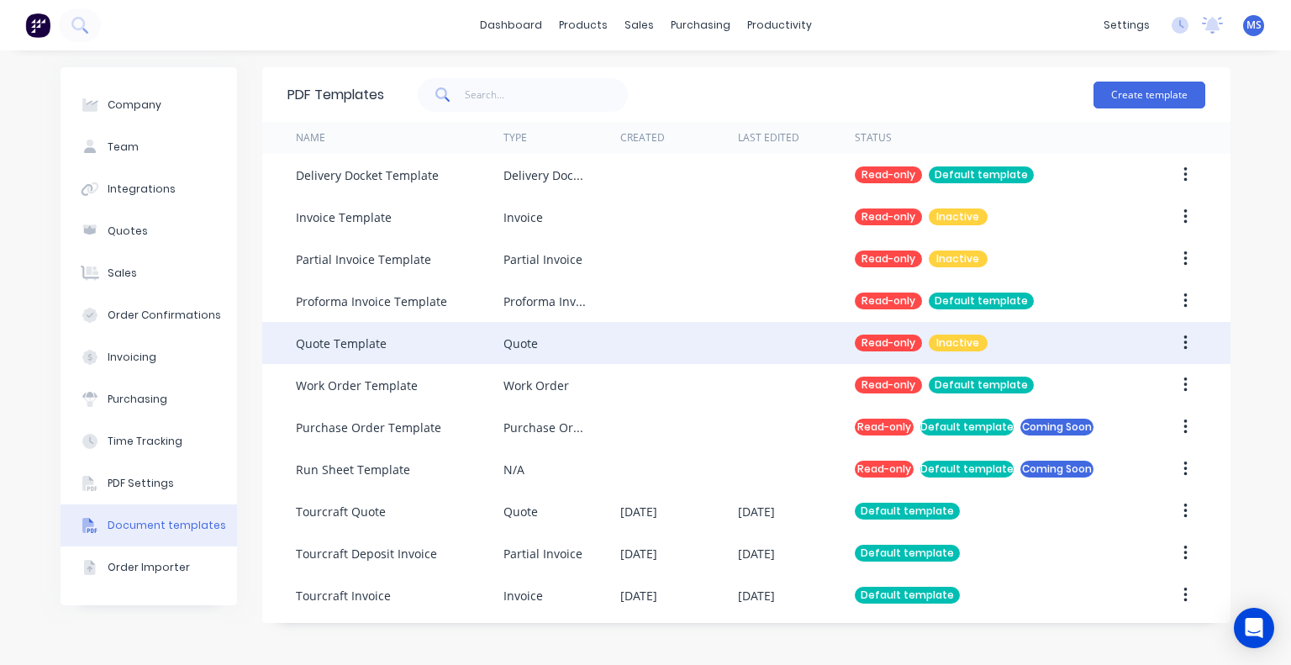
click at [891, 338] on div "Read-only" at bounding box center [888, 343] width 67 height 17
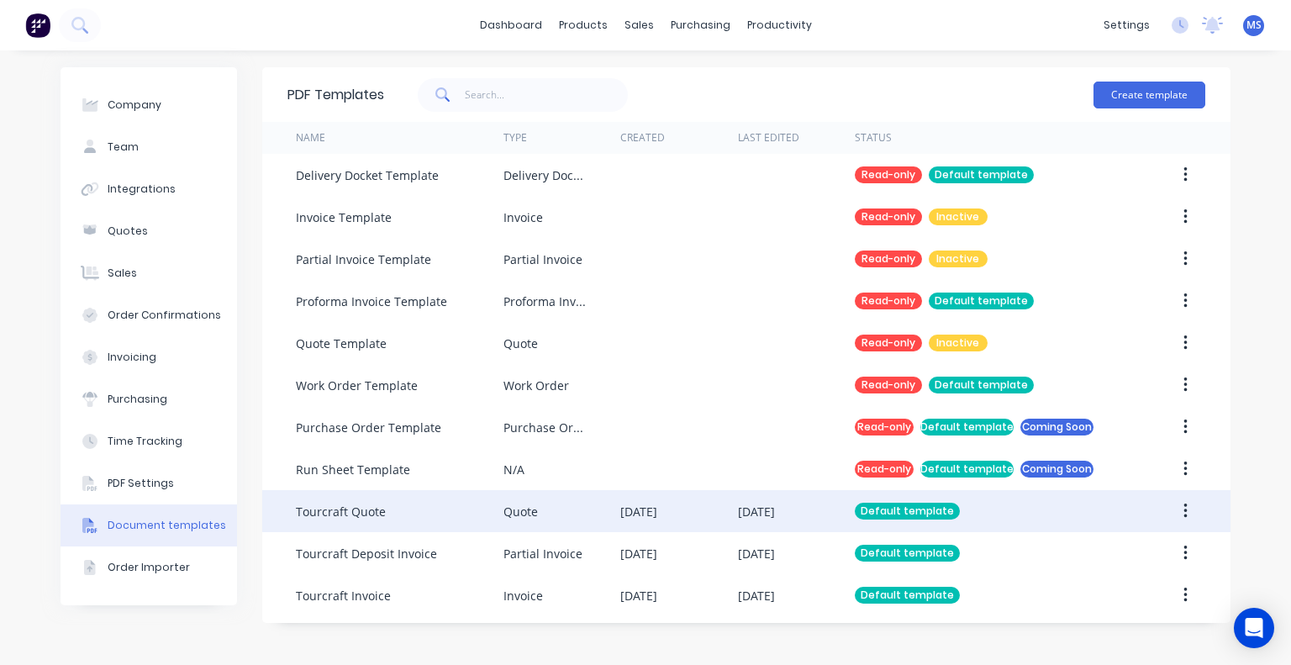
click at [435, 517] on div "Tourcraft Quote" at bounding box center [400, 511] width 208 height 42
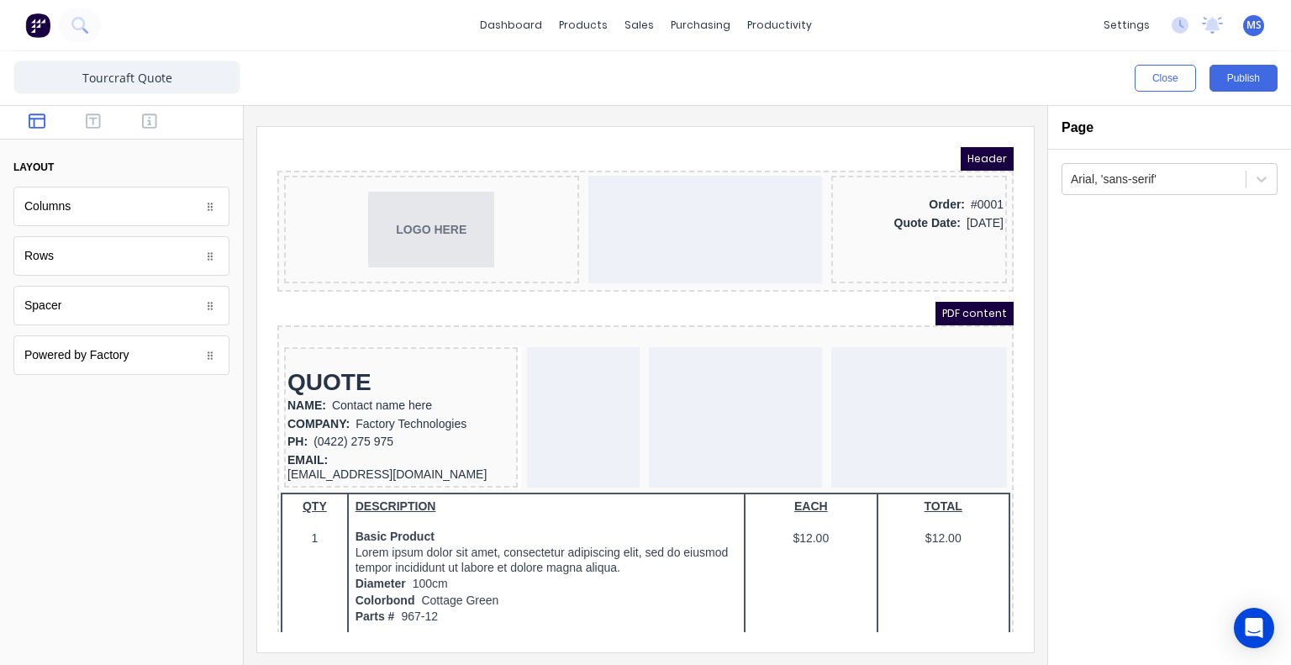
click at [40, 24] on img at bounding box center [37, 25] width 25 height 25
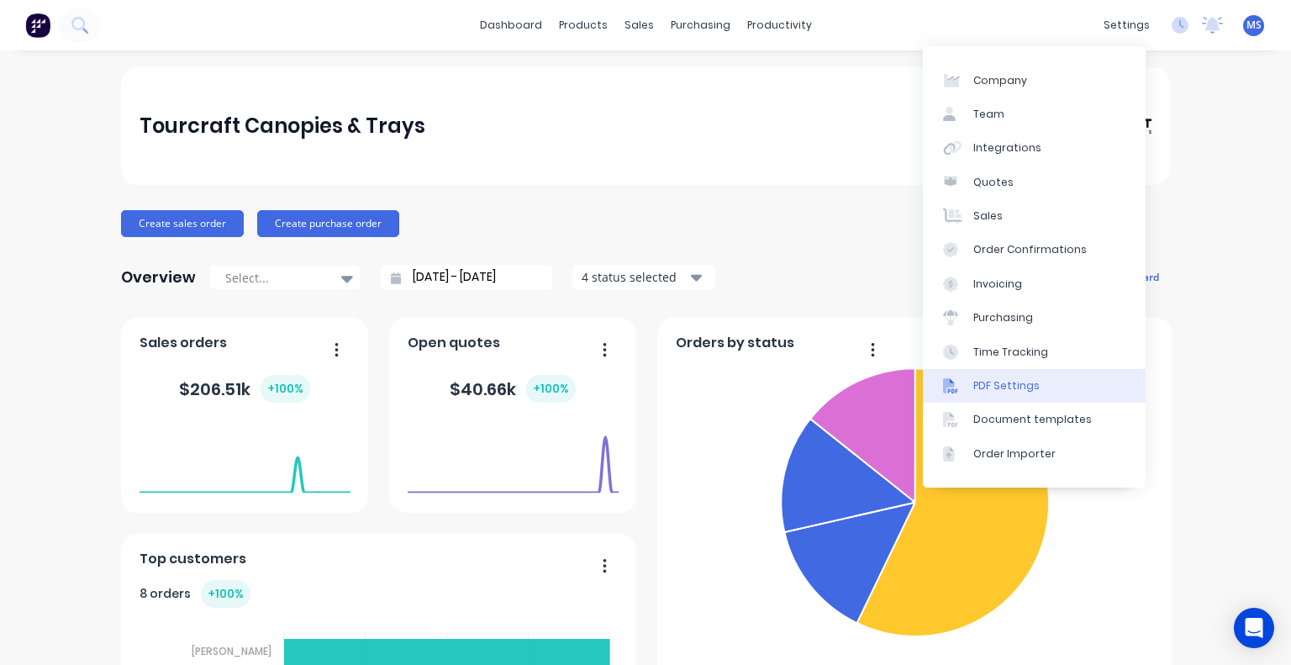
click at [1007, 382] on div "PDF Settings" at bounding box center [1006, 385] width 66 height 15
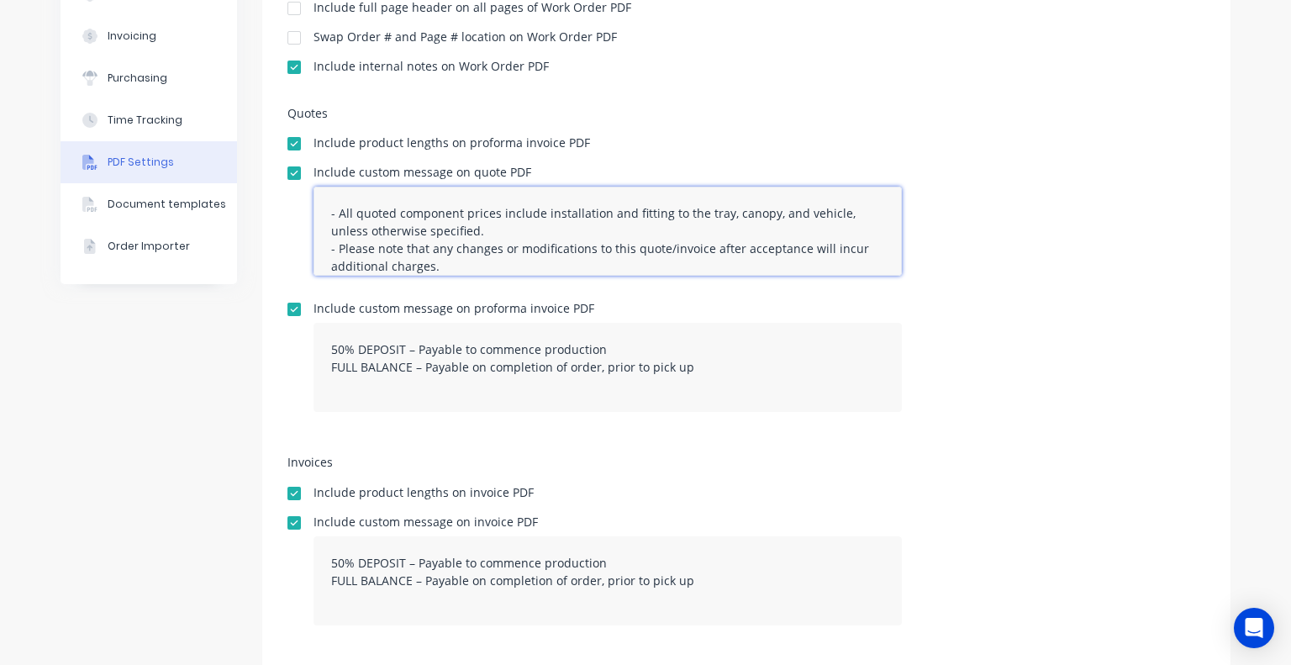
click at [551, 198] on textarea "- All quoted component prices include installation and fitting to the tray, can…" at bounding box center [608, 231] width 588 height 89
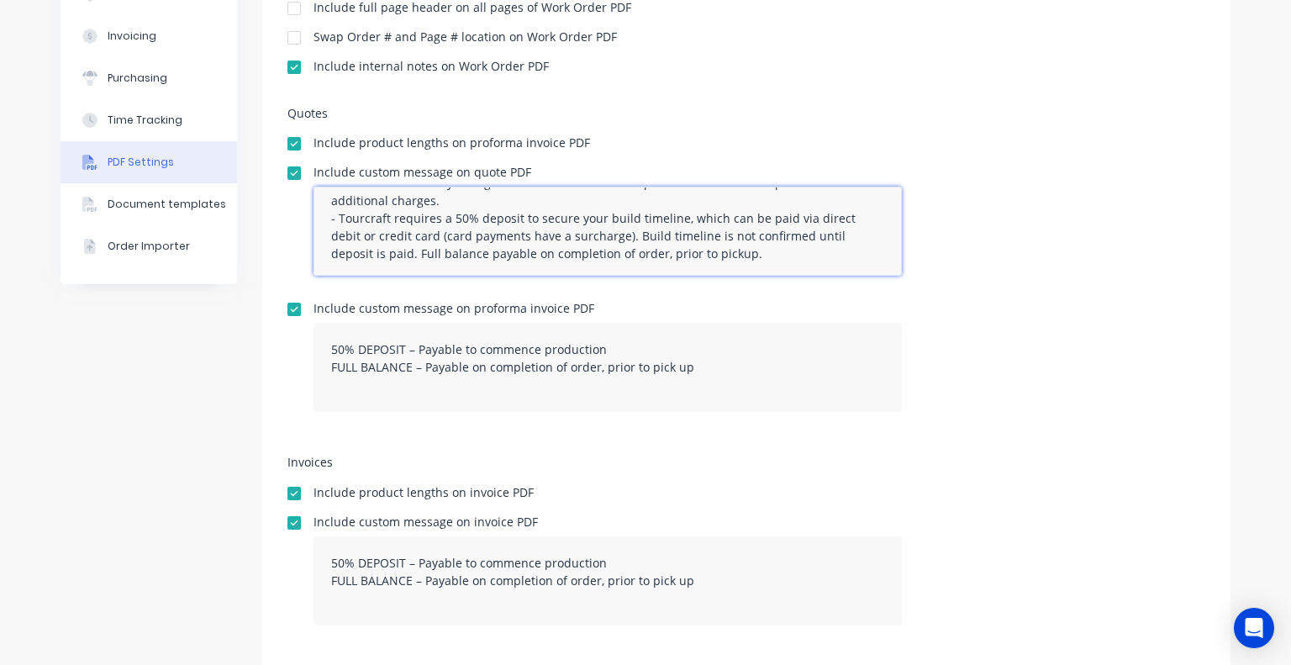
scroll to position [69, 0]
click at [679, 267] on textarea "- All quoted component prices include installation and fitting to the tray, can…" at bounding box center [608, 231] width 588 height 89
click at [700, 248] on textarea "- All quoted component prices include installation and fitting to the tray, can…" at bounding box center [608, 231] width 588 height 89
type textarea "- All quoted component prices include installation and fitting to the tray, can…"
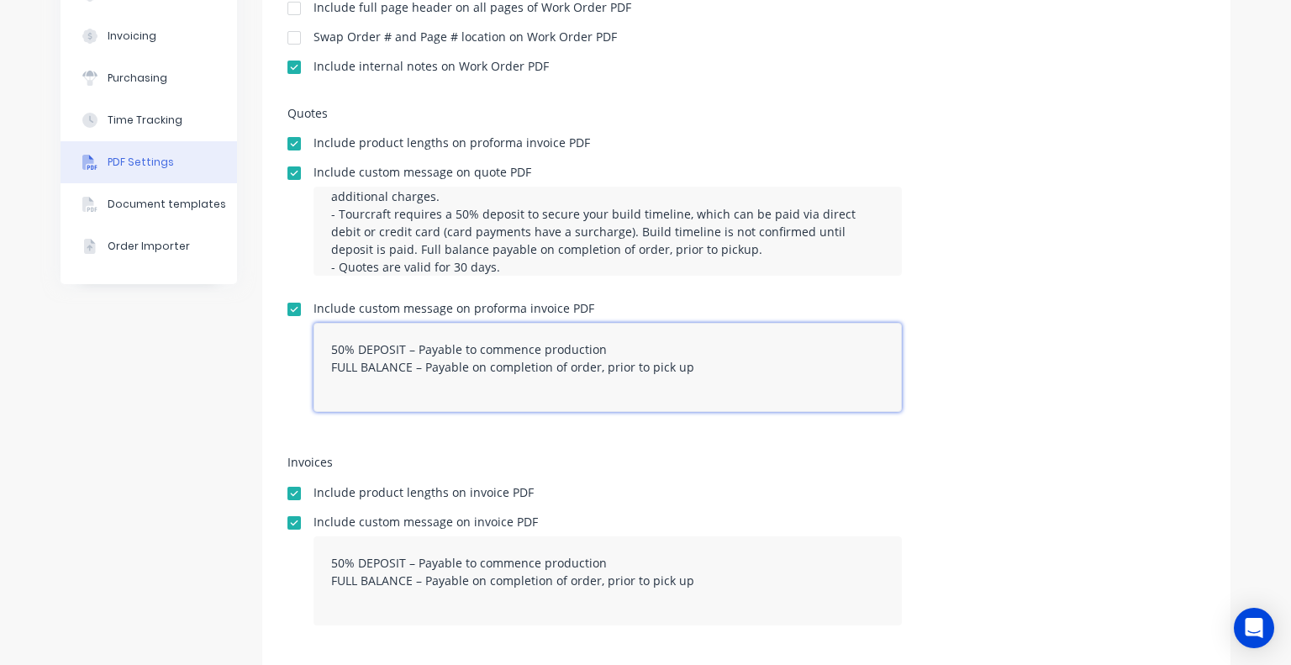
click at [607, 347] on textarea "50% DEPOSIT – Payable to commence production FULL BALANCE – Payable on completi…" at bounding box center [608, 367] width 588 height 89
paste textarea "Due 6 weeks after initial deposit"
type textarea "50% DEPOSIT – Payable to commence production 25% PART PAYMENT - Due 6 weeks aft…"
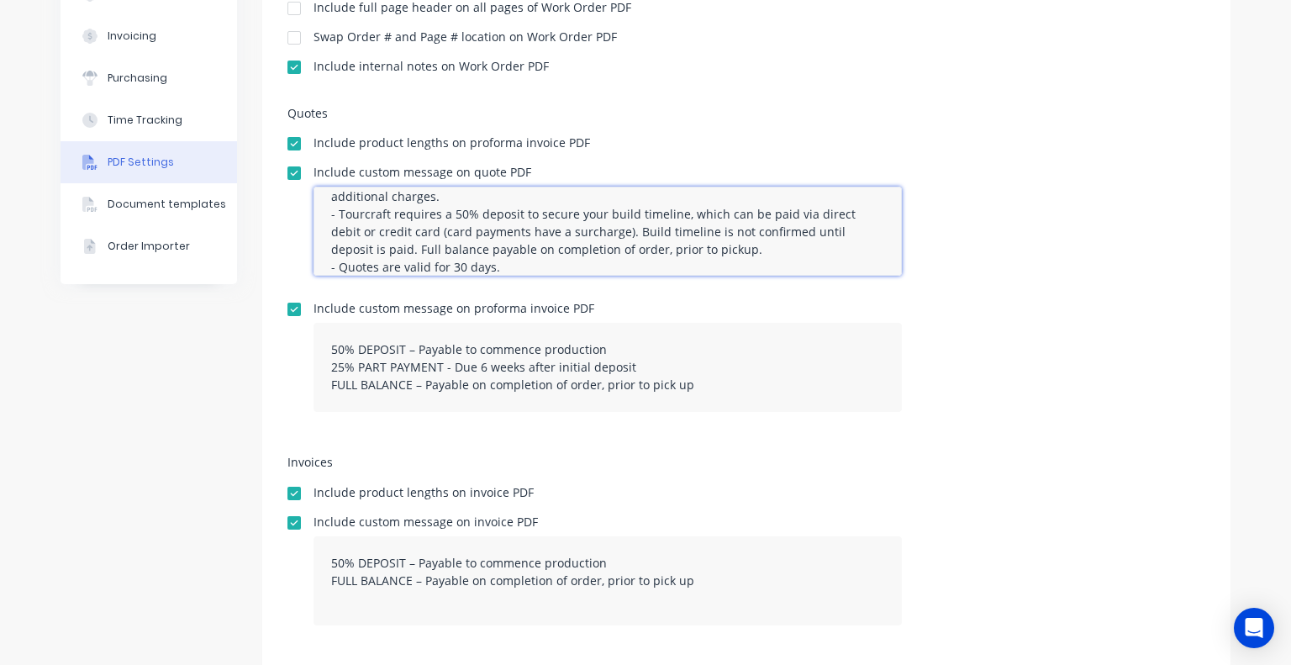
click at [365, 261] on textarea "- All quoted component prices include installation and fitting to the tray, can…" at bounding box center [608, 231] width 588 height 89
type textarea "- All quoted component prices include installation and fitting to the tray, can…"
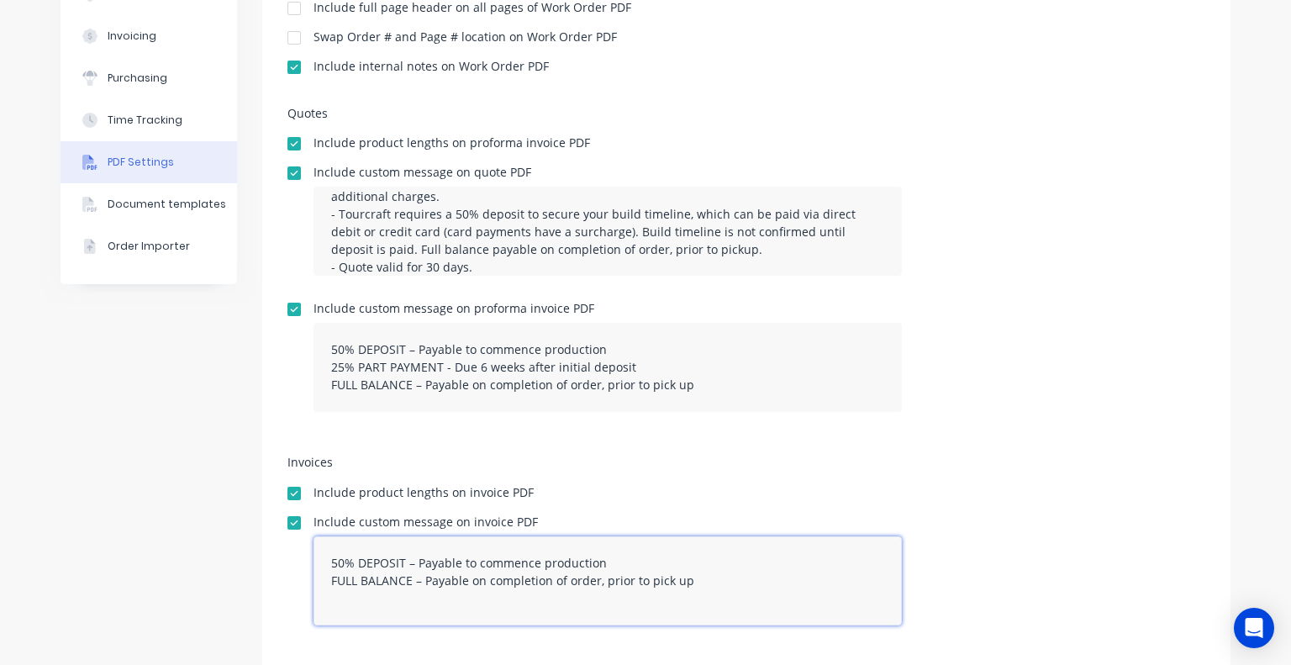
click at [604, 557] on textarea "50% DEPOSIT – Payable to commence production FULL BALANCE – Payable on completi…" at bounding box center [608, 580] width 588 height 89
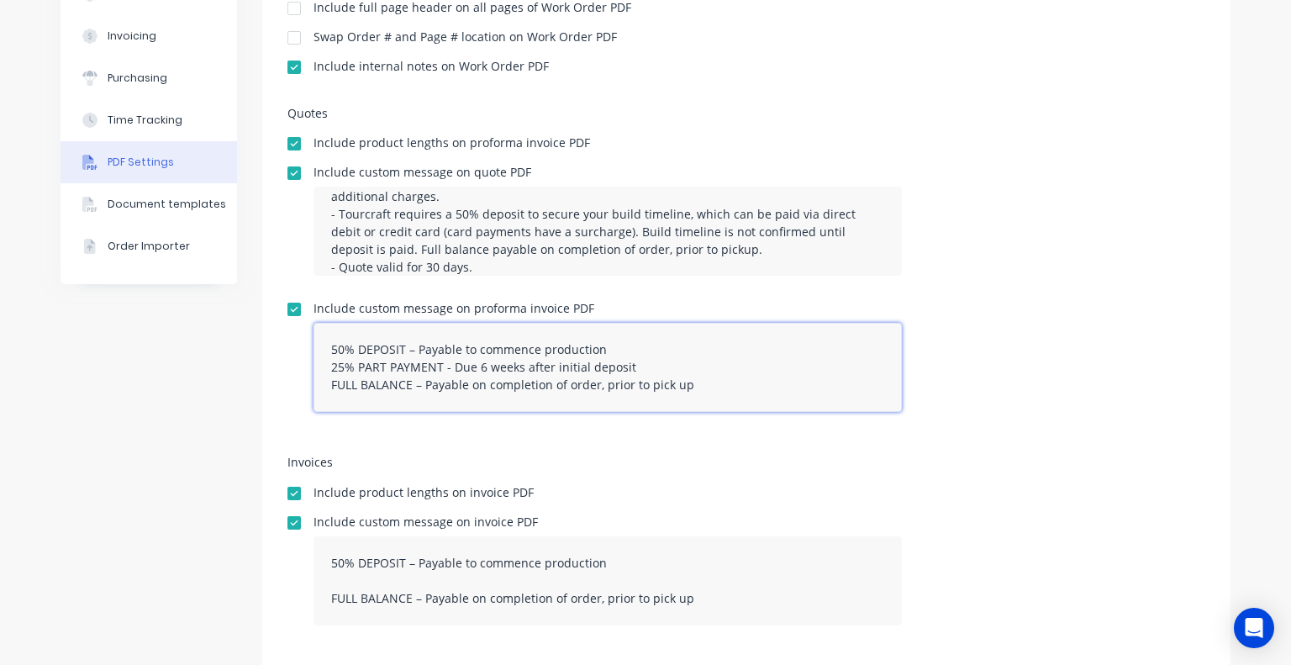
drag, startPoint x: 602, startPoint y: 364, endPoint x: 322, endPoint y: 370, distance: 280.0
click at [322, 370] on textarea "50% DEPOSIT – Payable to commence production 25% PART PAYMENT - Due 6 weeks aft…" at bounding box center [608, 367] width 588 height 89
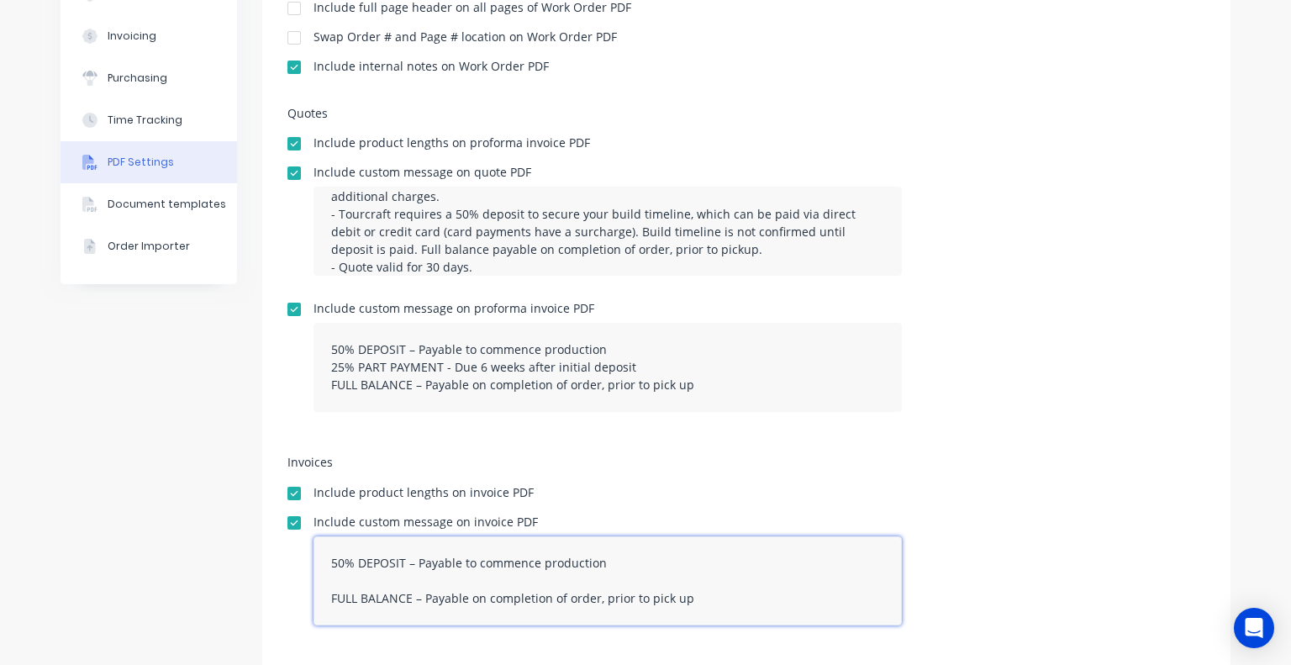
click at [380, 579] on textarea "50% DEPOSIT – Payable to commence production FULL BALANCE – Payable on completi…" at bounding box center [608, 580] width 588 height 89
paste textarea "25% PART PAYMENT - Due 6 weeks after initial deposit"
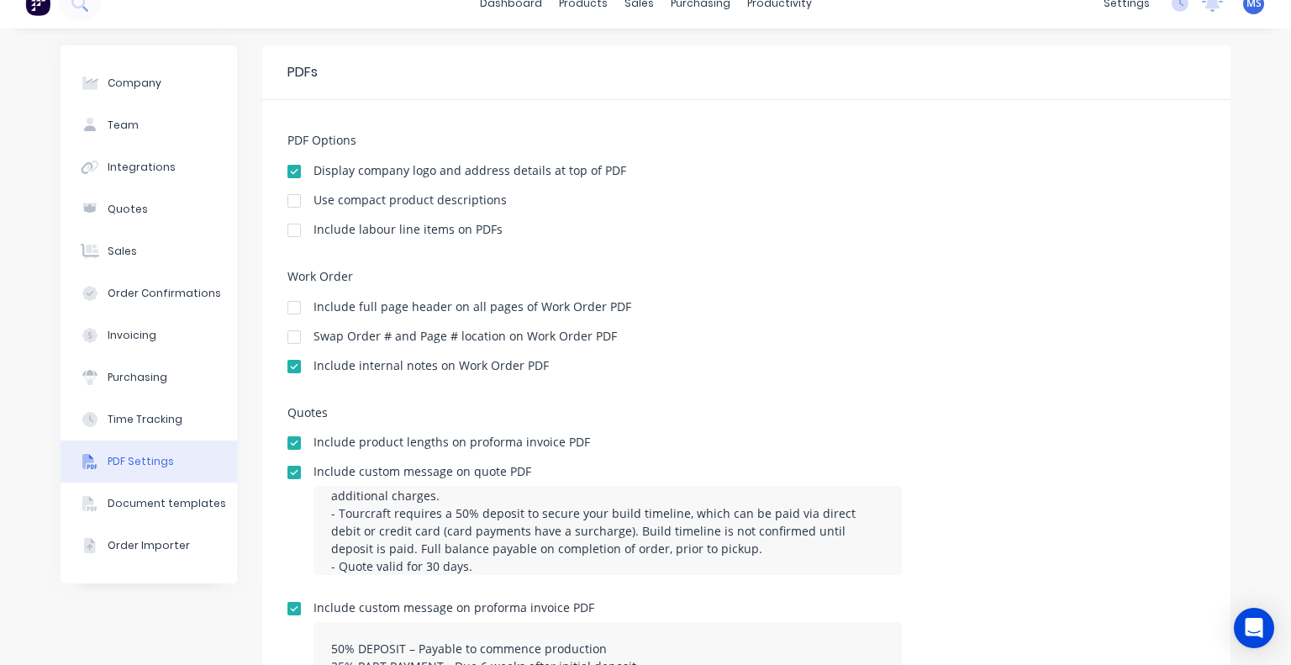
scroll to position [0, 0]
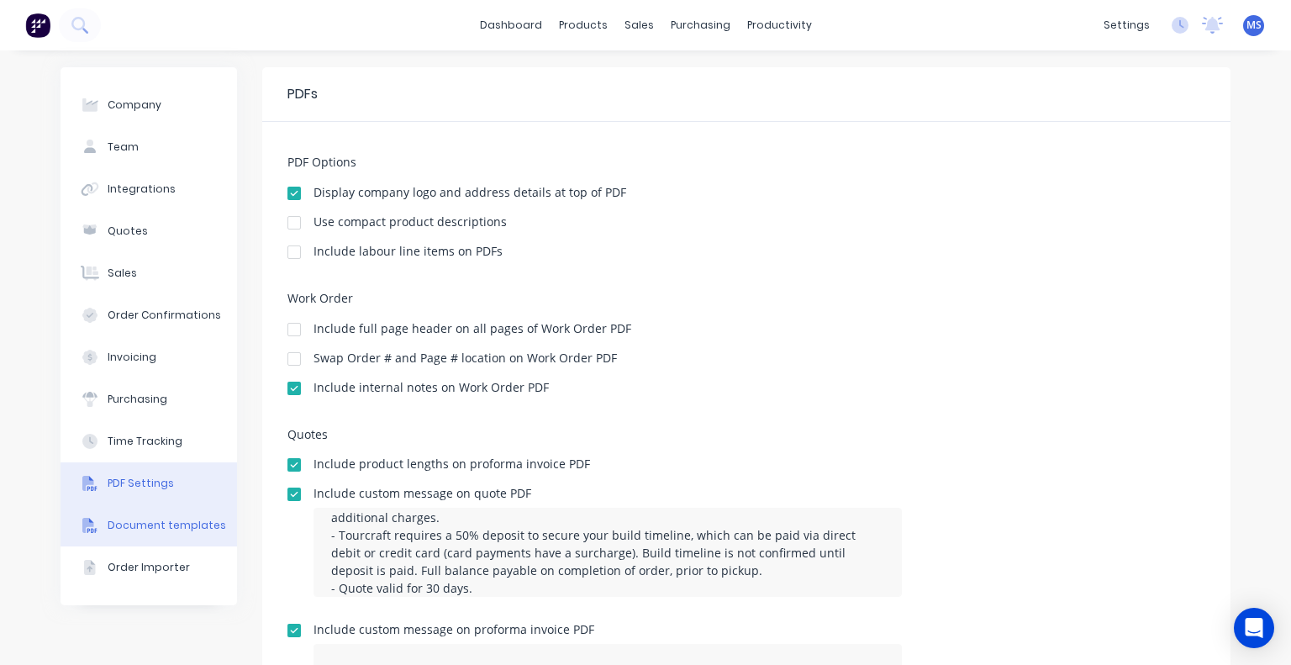
type textarea "50% DEPOSIT – Payable to commence production 25% PART PAYMENT - Due 6 weeks aft…"
click at [161, 522] on div "Document templates" at bounding box center [167, 525] width 119 height 15
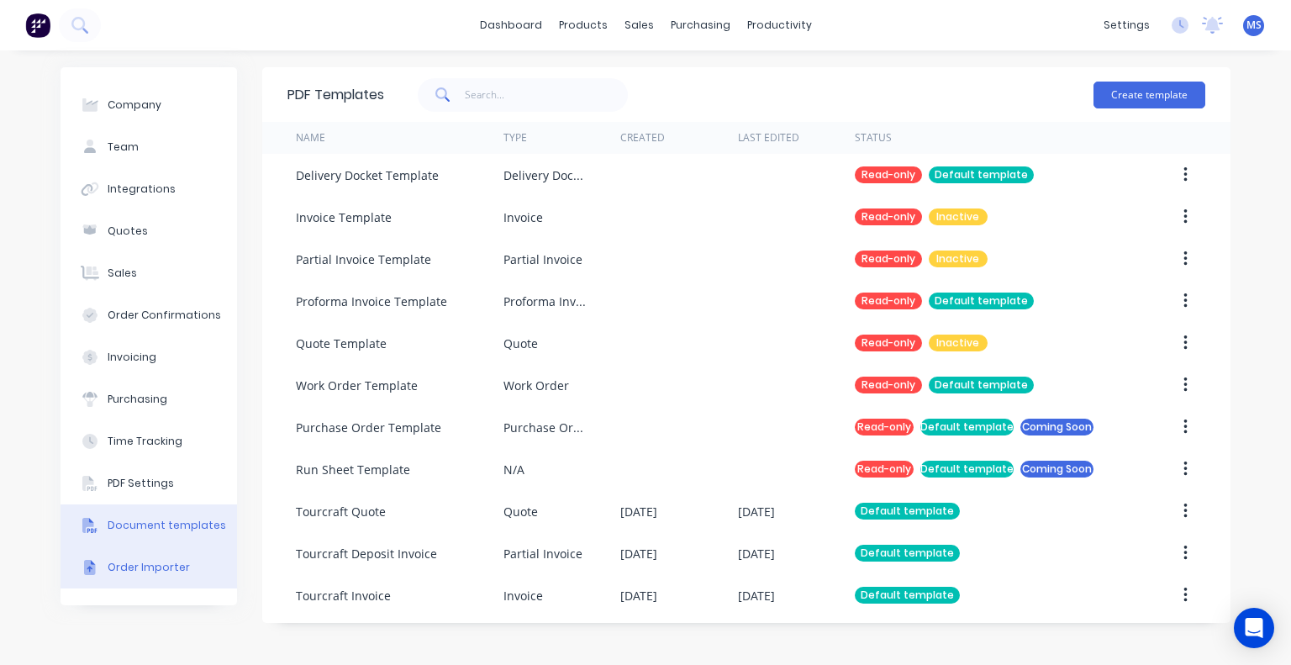
click at [166, 564] on div "Order Importer" at bounding box center [149, 567] width 82 height 15
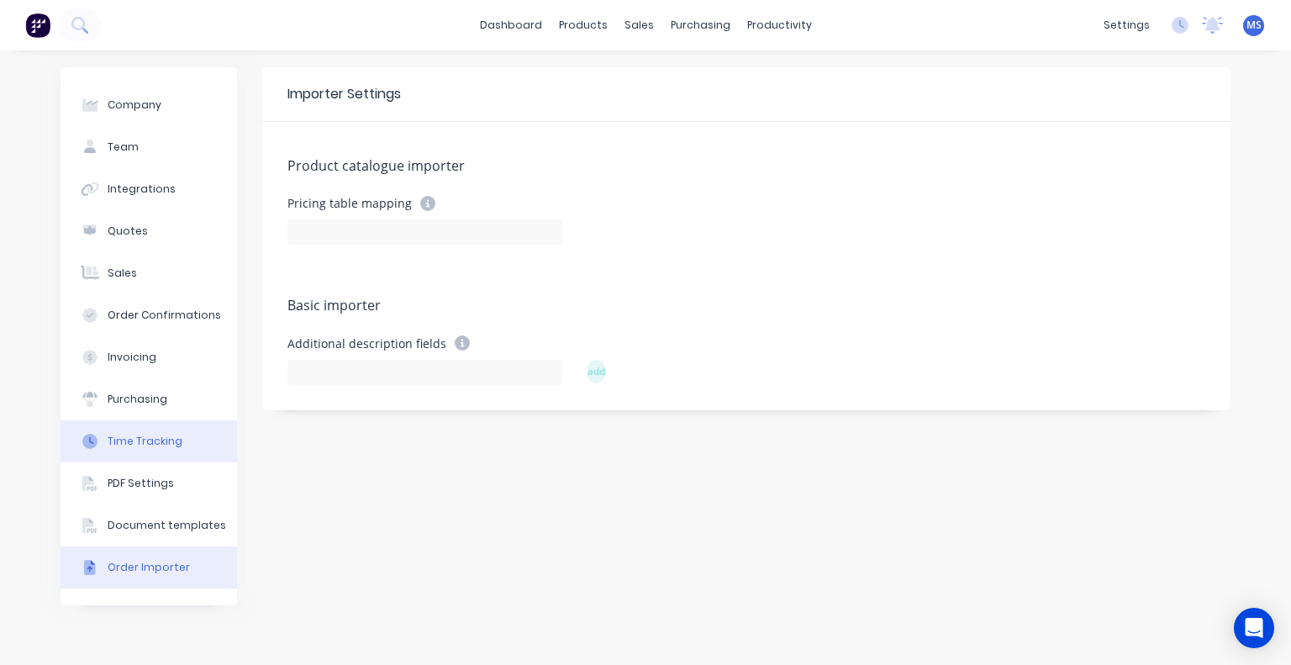
click at [171, 439] on div "Time Tracking" at bounding box center [145, 441] width 75 height 15
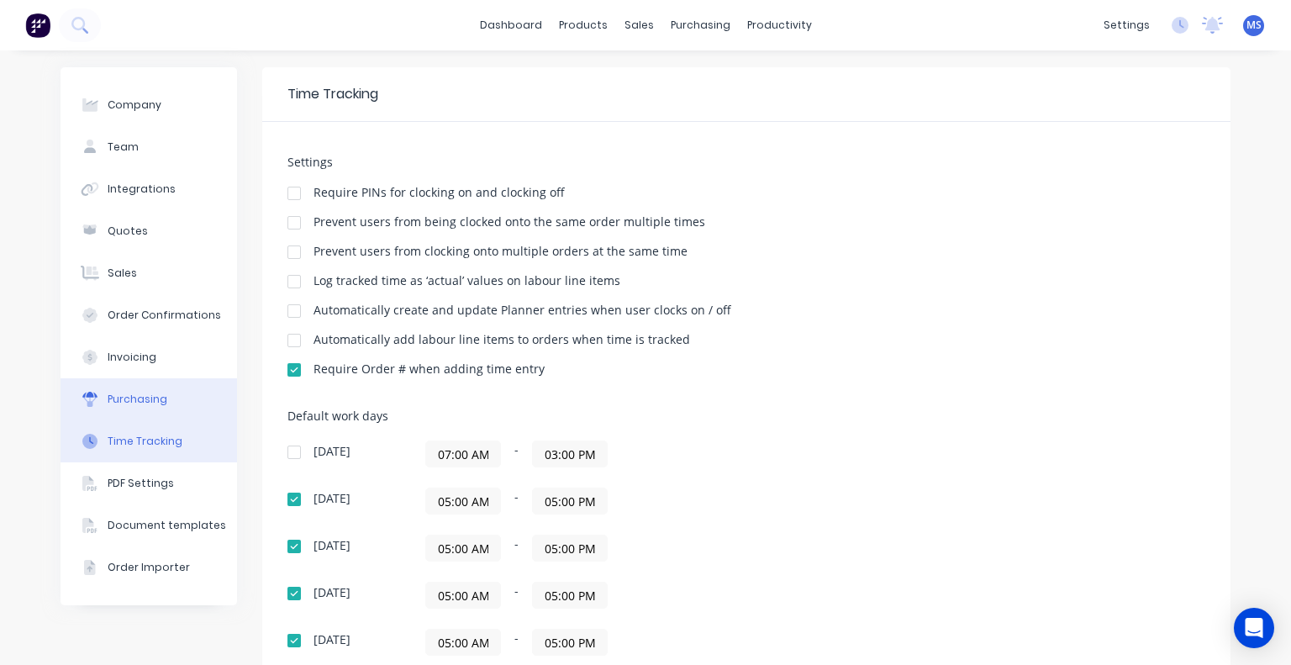
click at [155, 389] on button "Purchasing" at bounding box center [149, 399] width 177 height 42
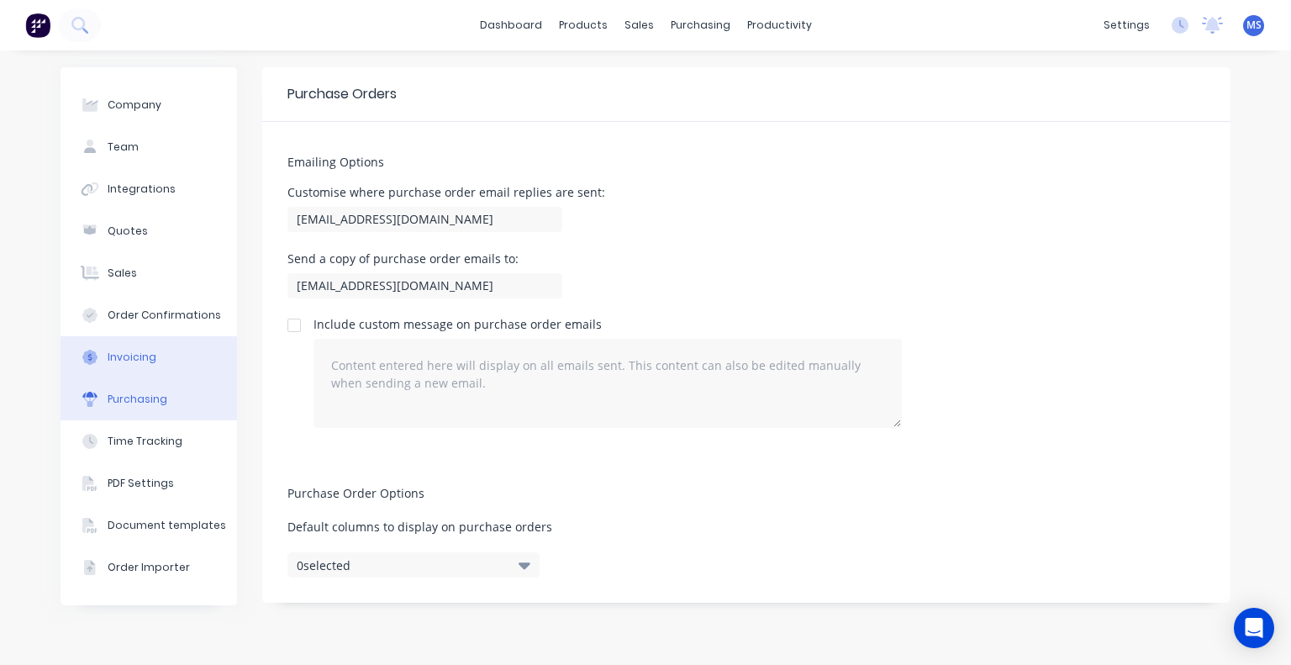
click at [155, 349] on button "Invoicing" at bounding box center [149, 357] width 177 height 42
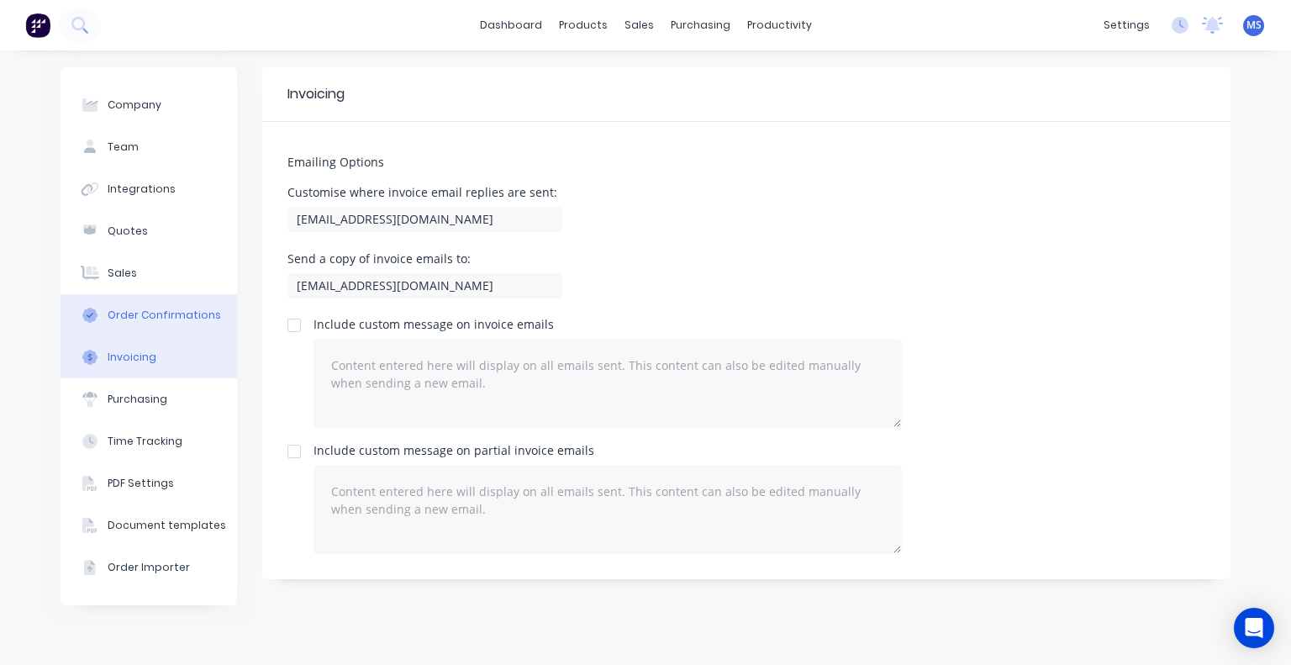
click at [173, 319] on div "Order Confirmations" at bounding box center [164, 315] width 113 height 15
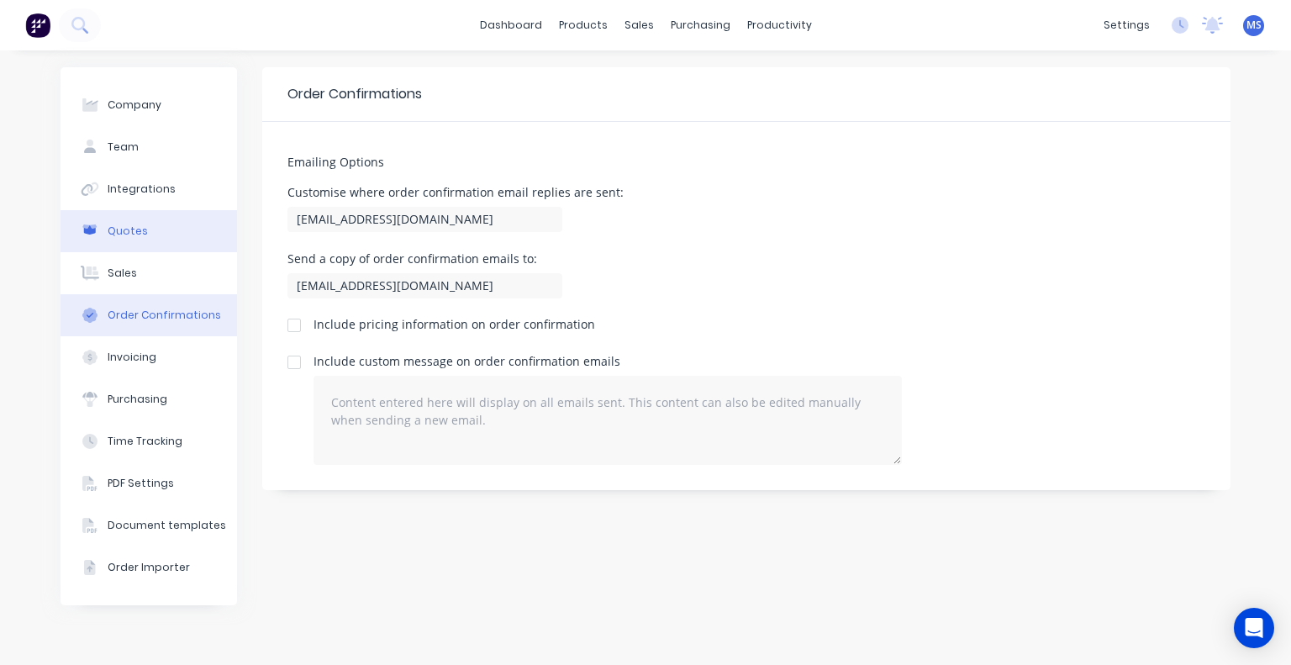
click at [168, 235] on button "Quotes" at bounding box center [149, 231] width 177 height 42
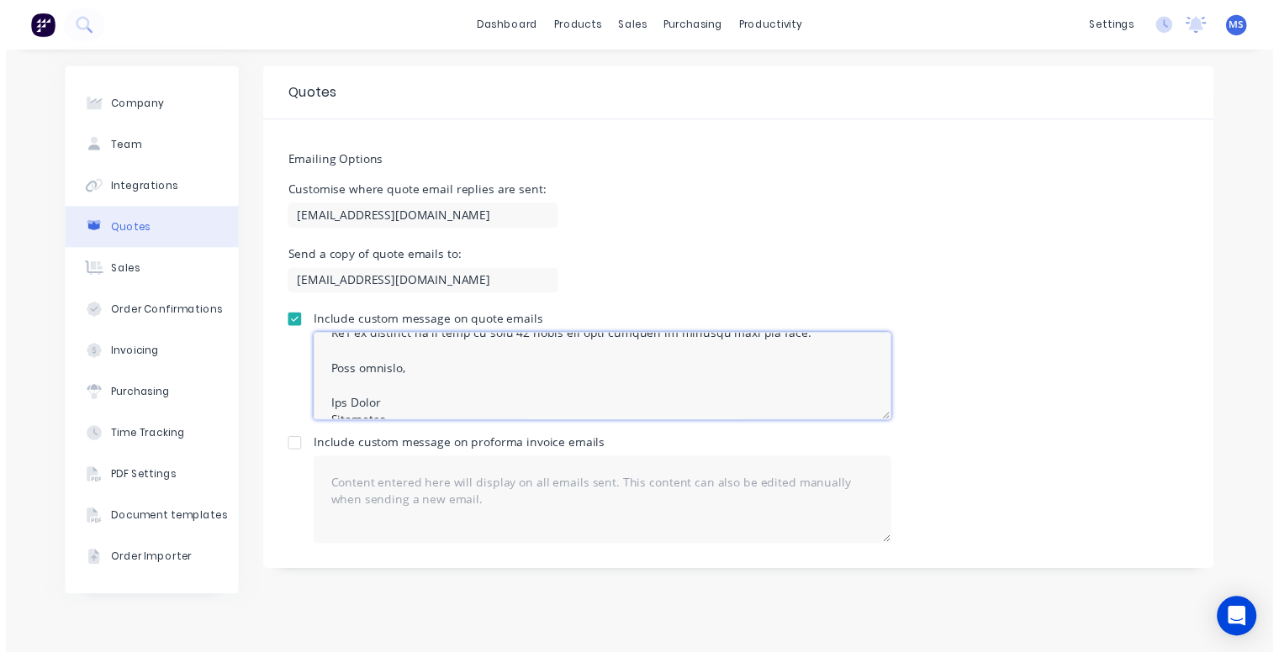
scroll to position [303, 0]
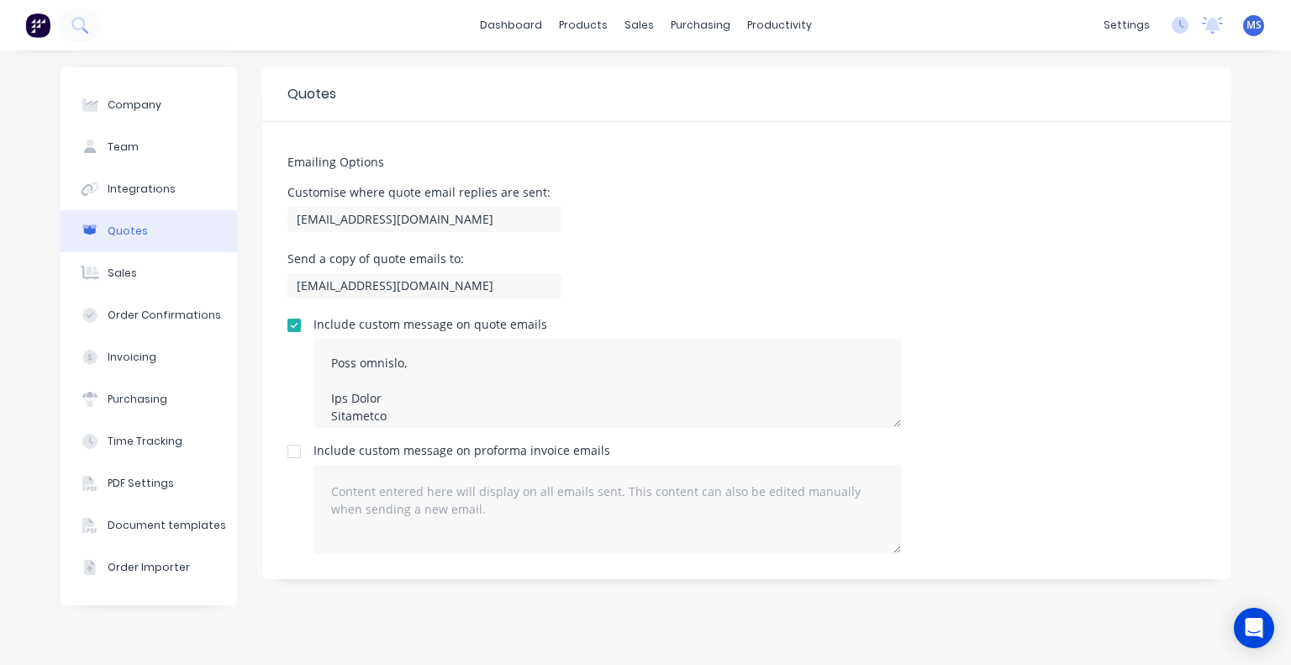
click at [294, 324] on div at bounding box center [294, 325] width 34 height 34
click at [680, 73] on div "Sales Orders" at bounding box center [701, 80] width 69 height 15
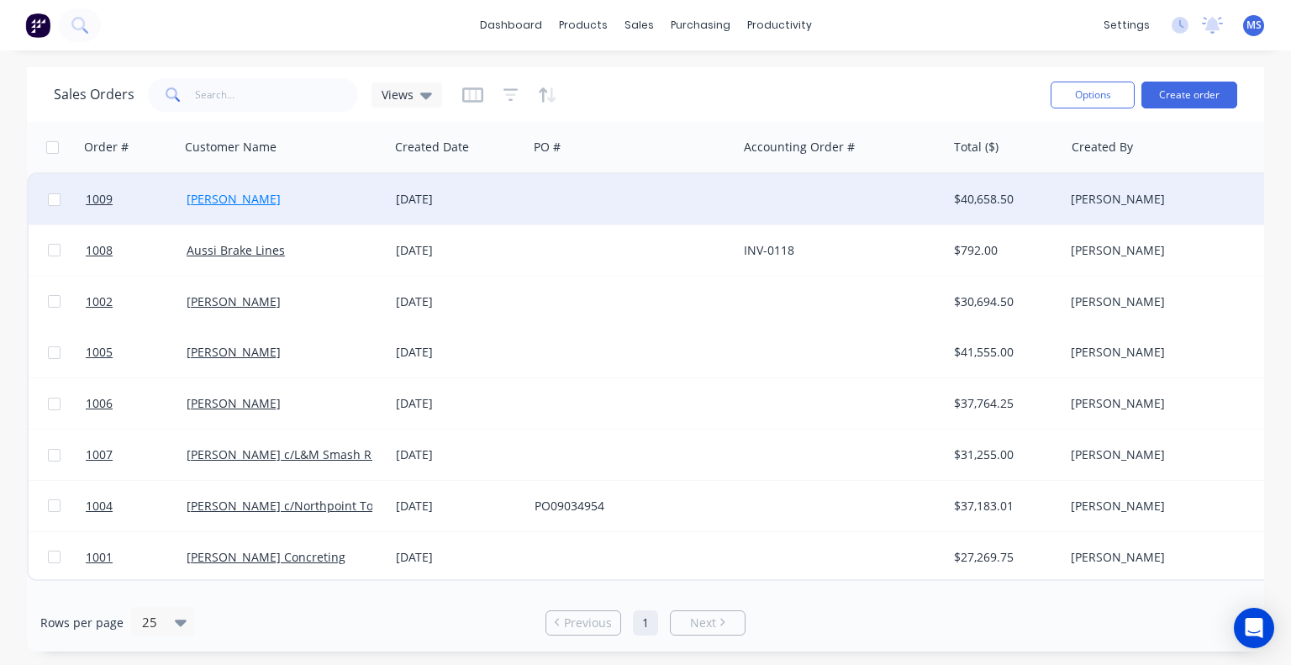
click at [208, 202] on link "[PERSON_NAME]" at bounding box center [234, 199] width 94 height 16
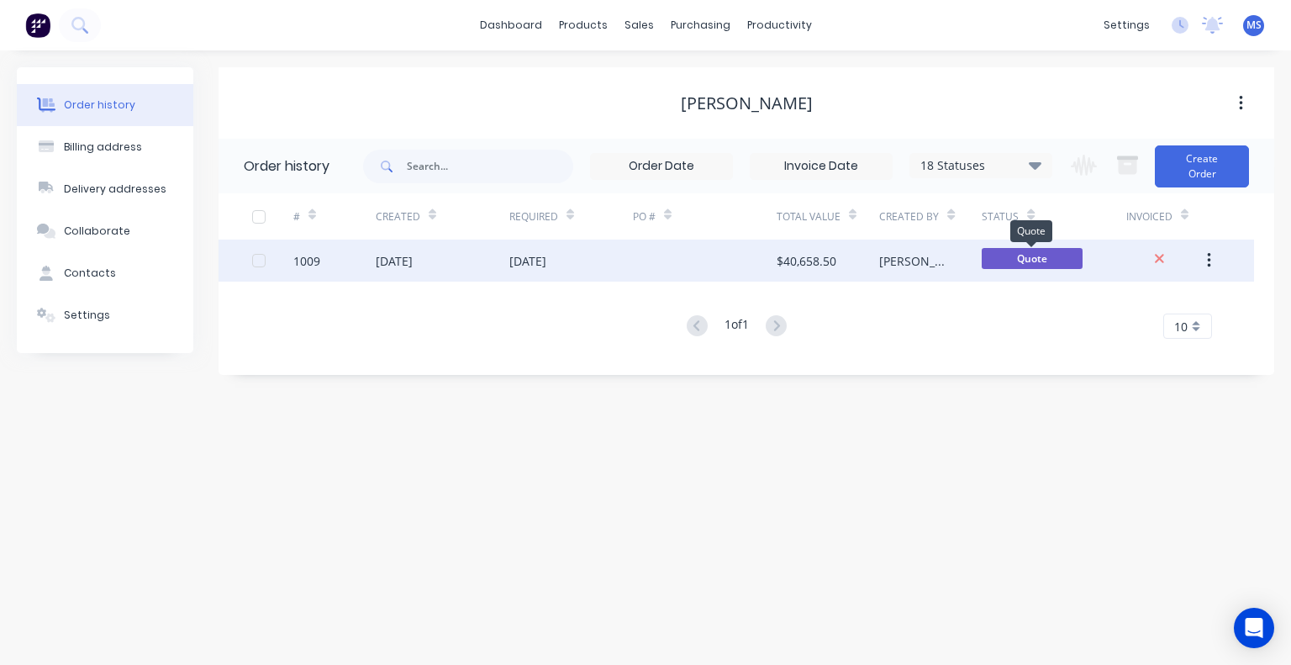
click at [1009, 260] on span "Quote" at bounding box center [1032, 258] width 101 height 21
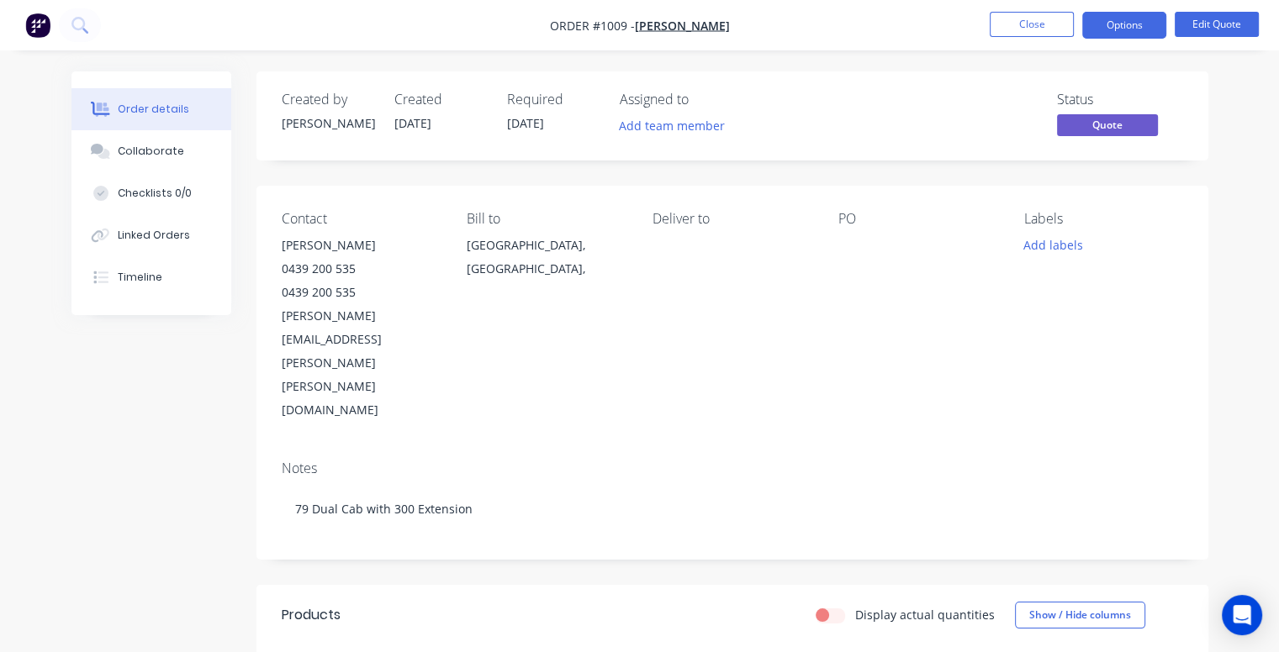
click at [540, 243] on div "[GEOGRAPHIC_DATA], [GEOGRAPHIC_DATA]," at bounding box center [546, 257] width 159 height 47
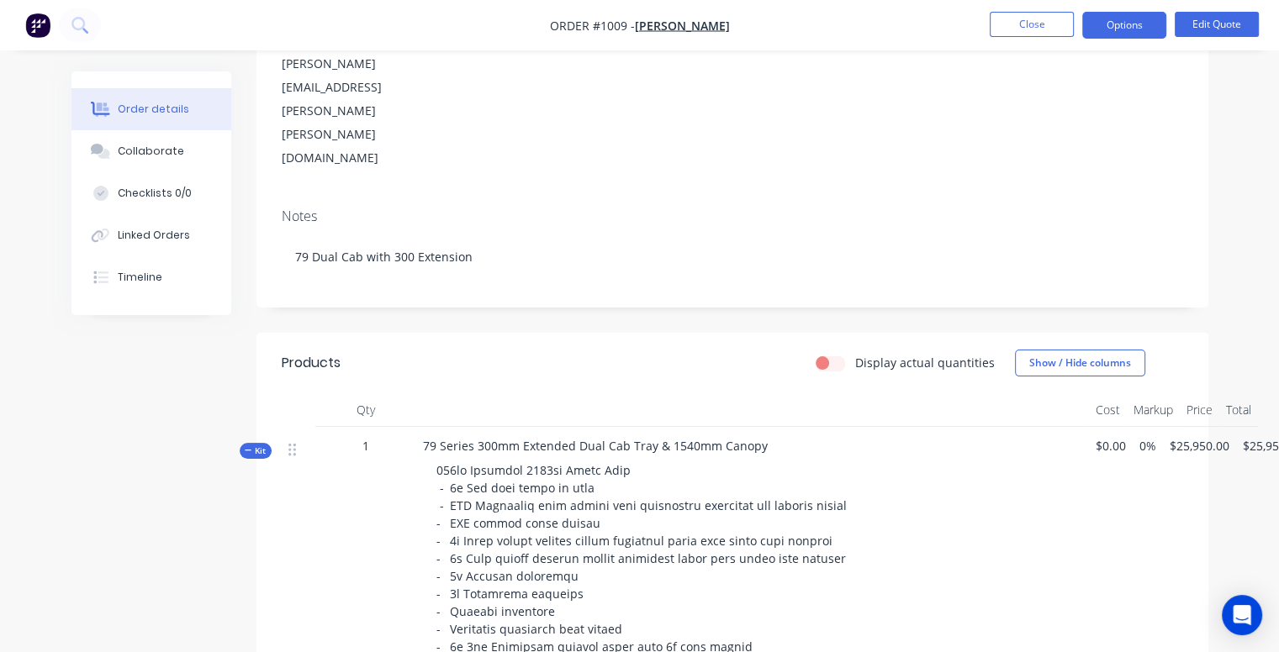
scroll to position [257, 0]
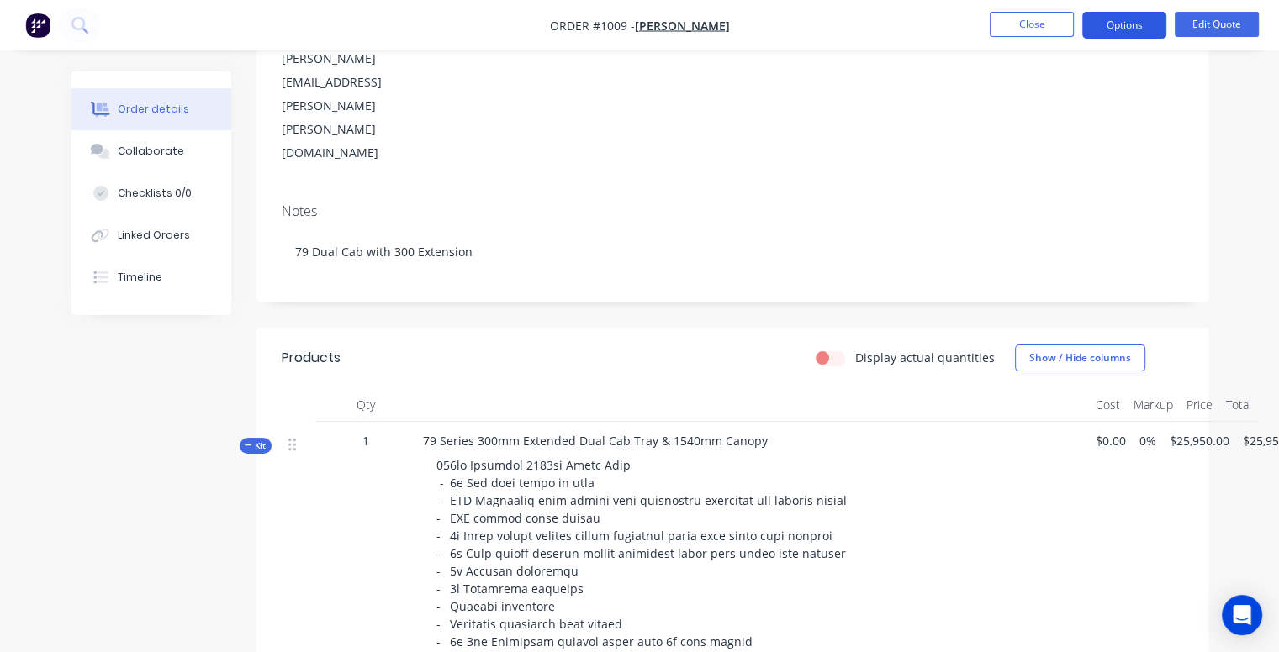
click at [1130, 29] on button "Options" at bounding box center [1124, 25] width 84 height 27
click at [1206, 22] on button "Edit Quote" at bounding box center [1216, 24] width 84 height 25
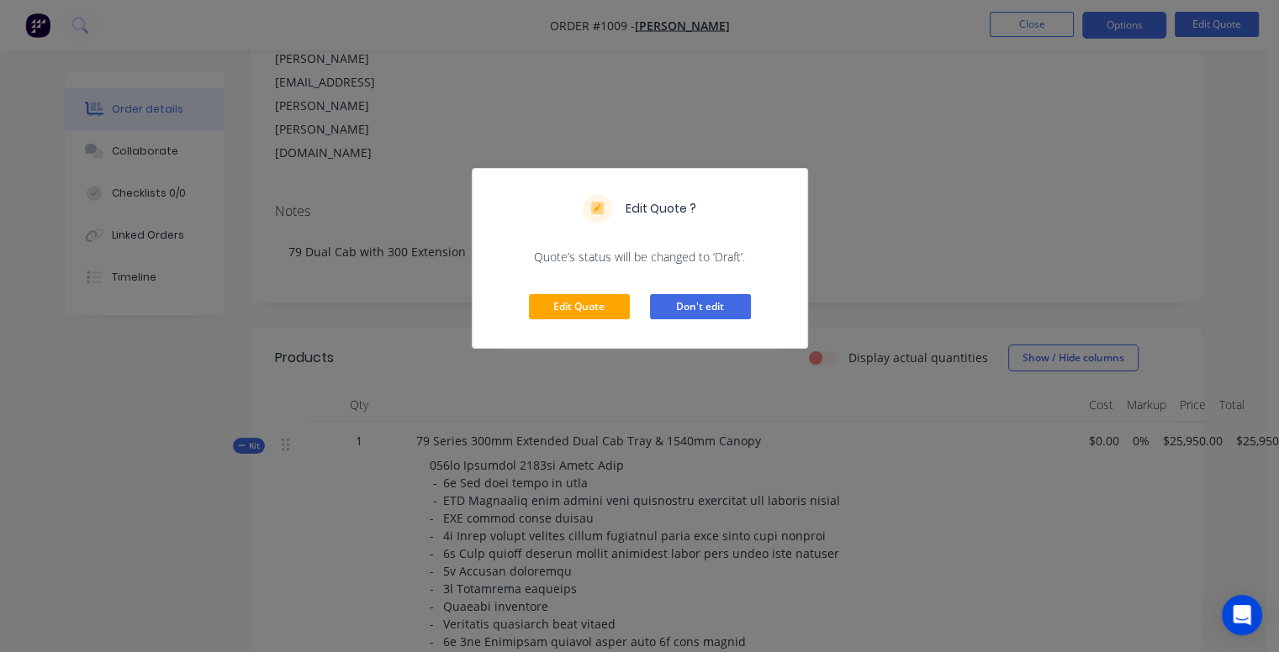
click at [731, 304] on button "Don't edit" at bounding box center [700, 306] width 101 height 25
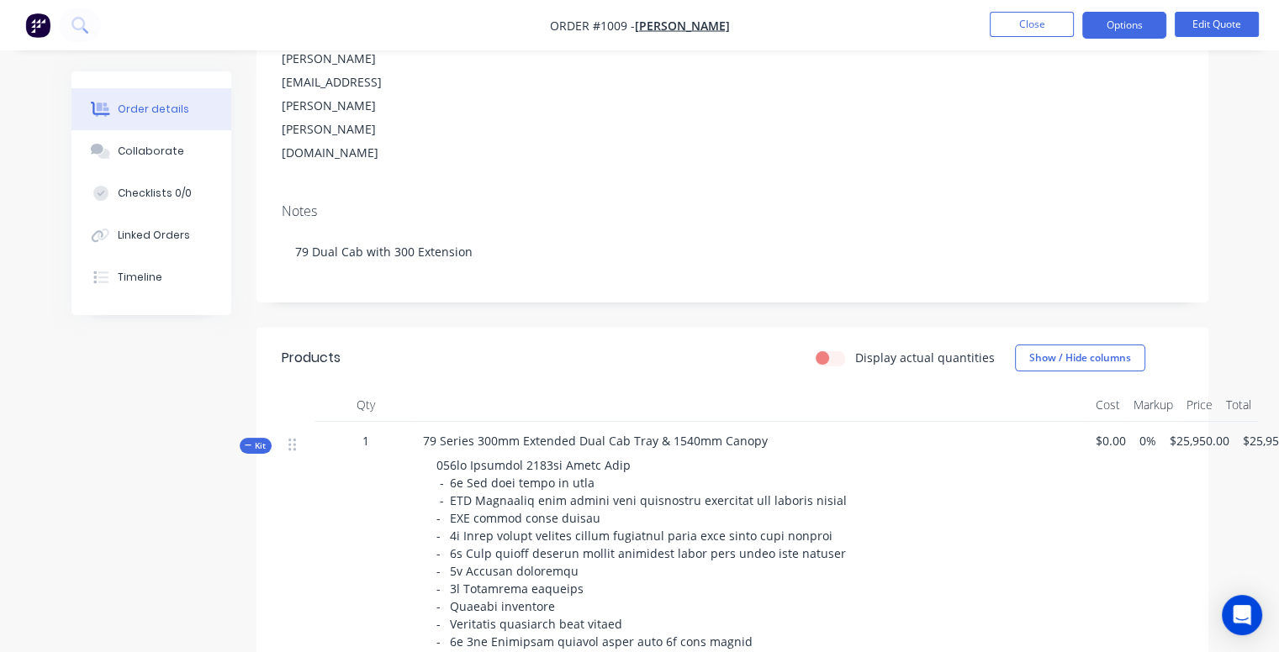
scroll to position [0, 0]
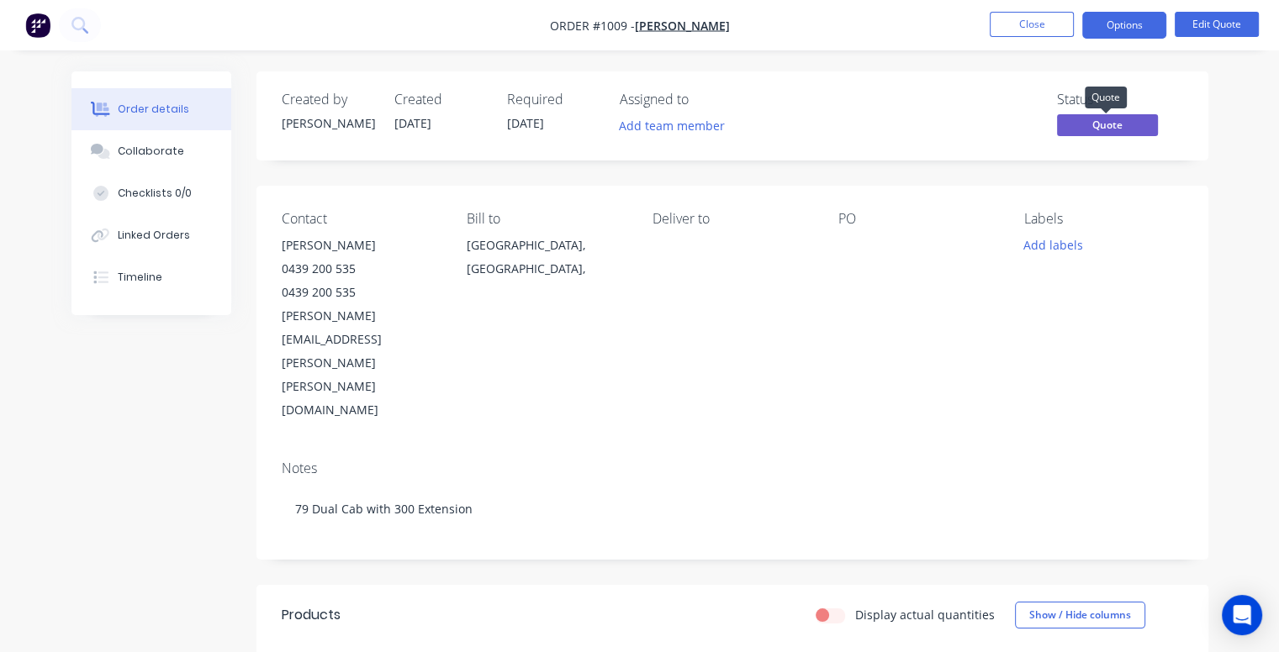
click at [1080, 127] on span "Quote" at bounding box center [1107, 124] width 101 height 21
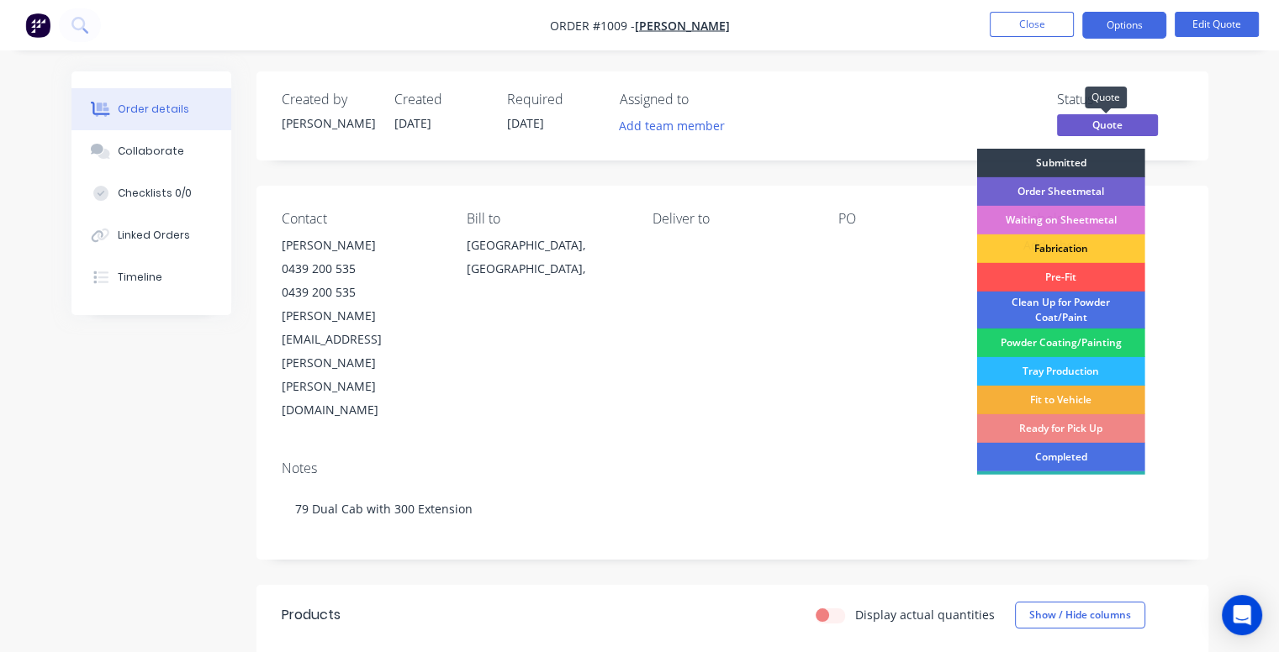
click at [1080, 127] on span "Quote" at bounding box center [1107, 124] width 101 height 21
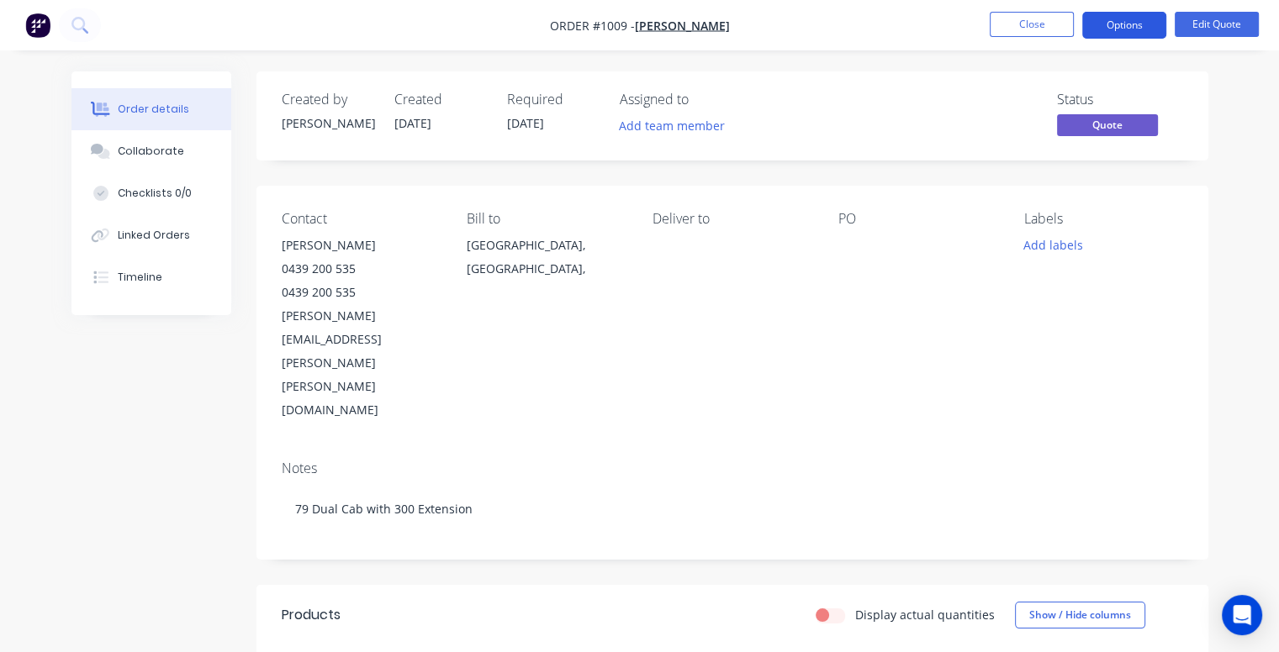
click at [1099, 26] on button "Options" at bounding box center [1124, 25] width 84 height 27
click at [864, 301] on div "PO" at bounding box center [917, 316] width 159 height 211
click at [155, 150] on div "Collaborate" at bounding box center [151, 151] width 66 height 15
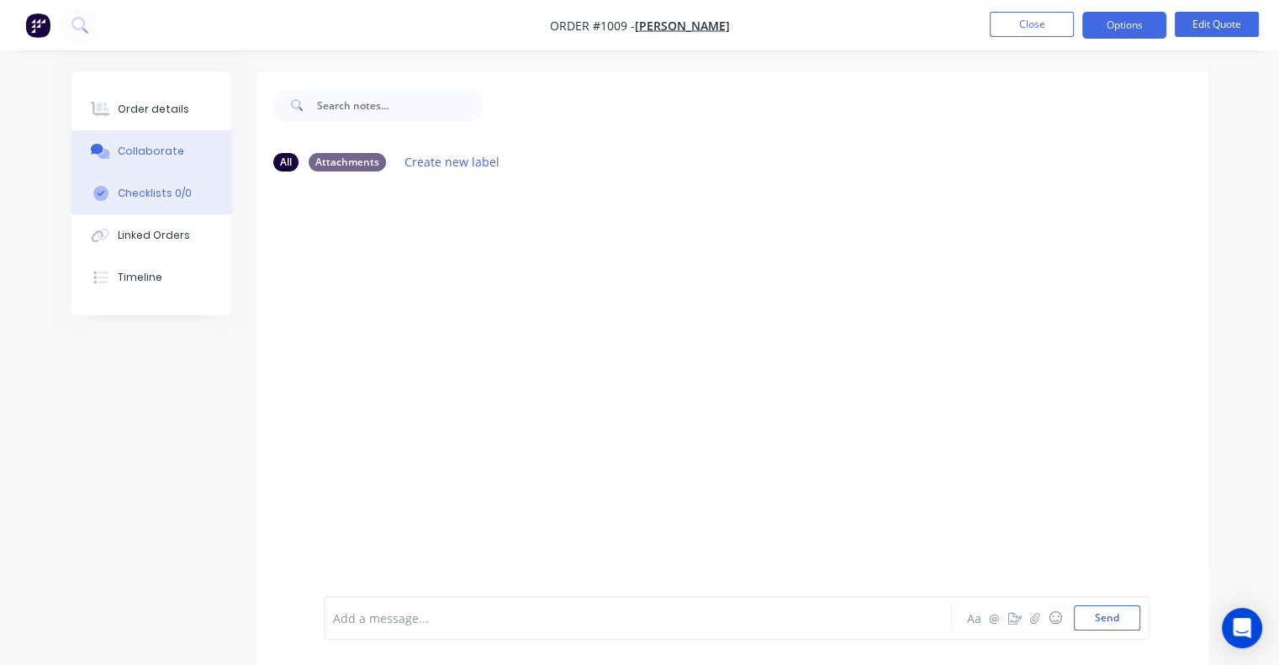
click at [156, 194] on div "Checklists 0/0" at bounding box center [155, 193] width 74 height 15
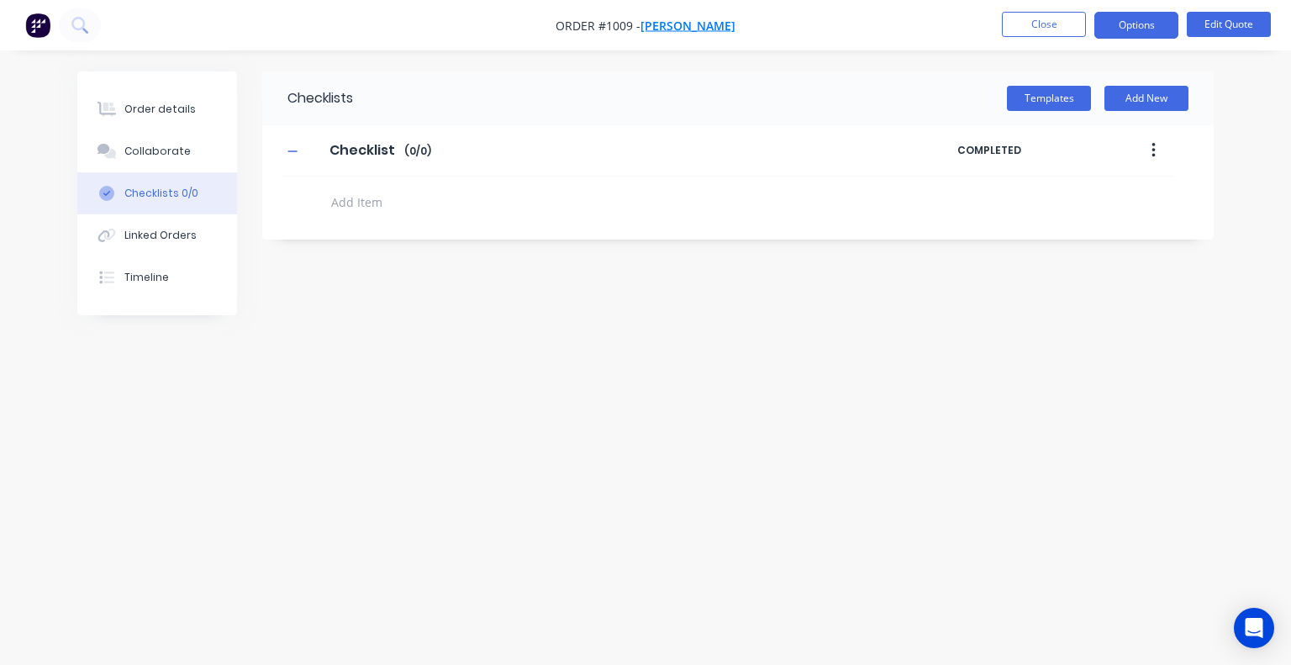
click at [693, 26] on span "[PERSON_NAME]" at bounding box center [688, 26] width 95 height 16
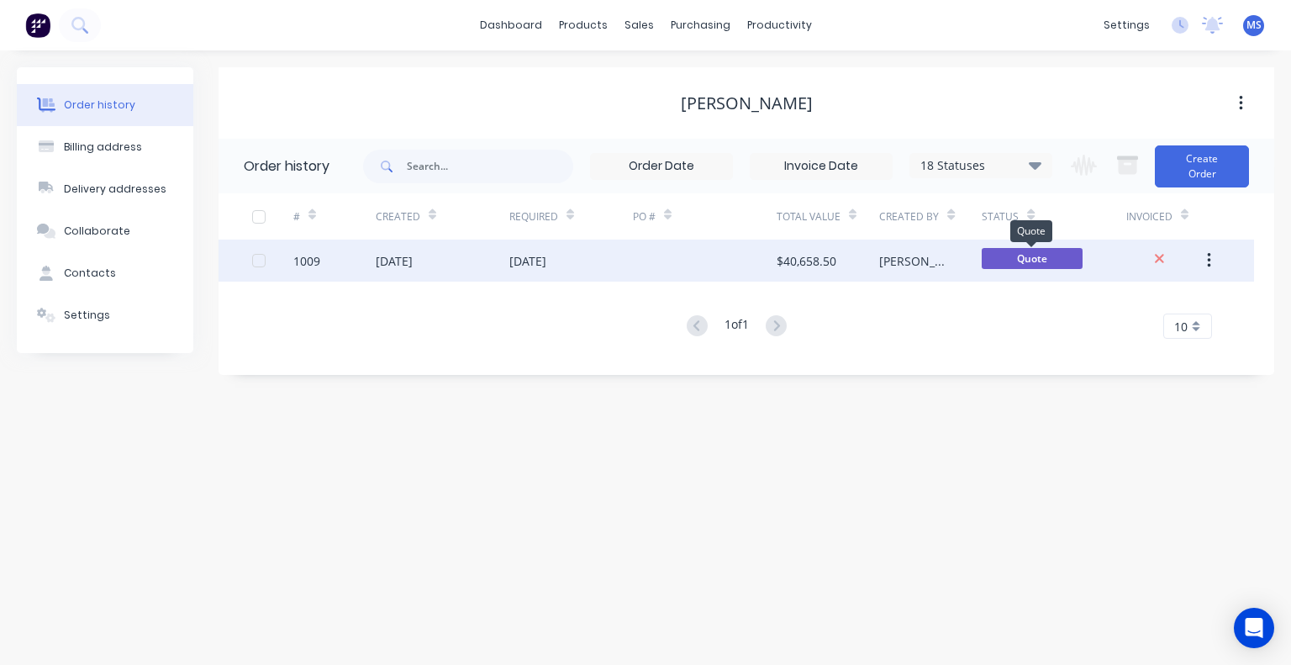
click at [1009, 250] on span "Quote" at bounding box center [1032, 258] width 101 height 21
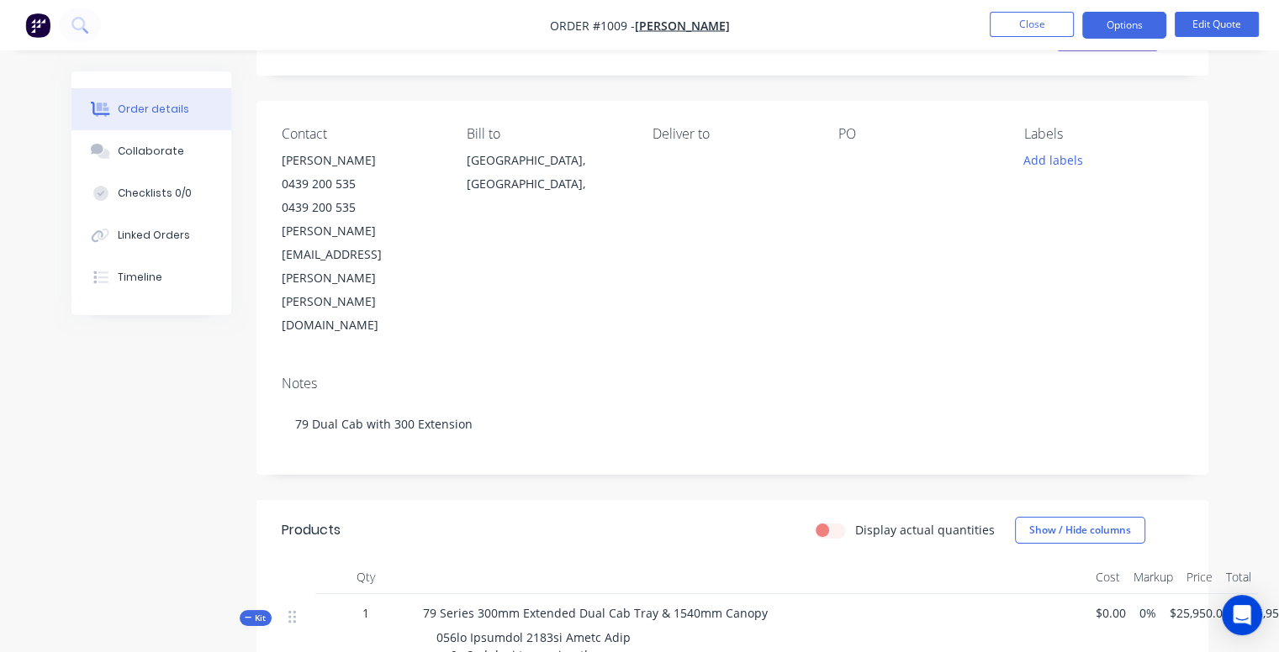
scroll to position [69, 0]
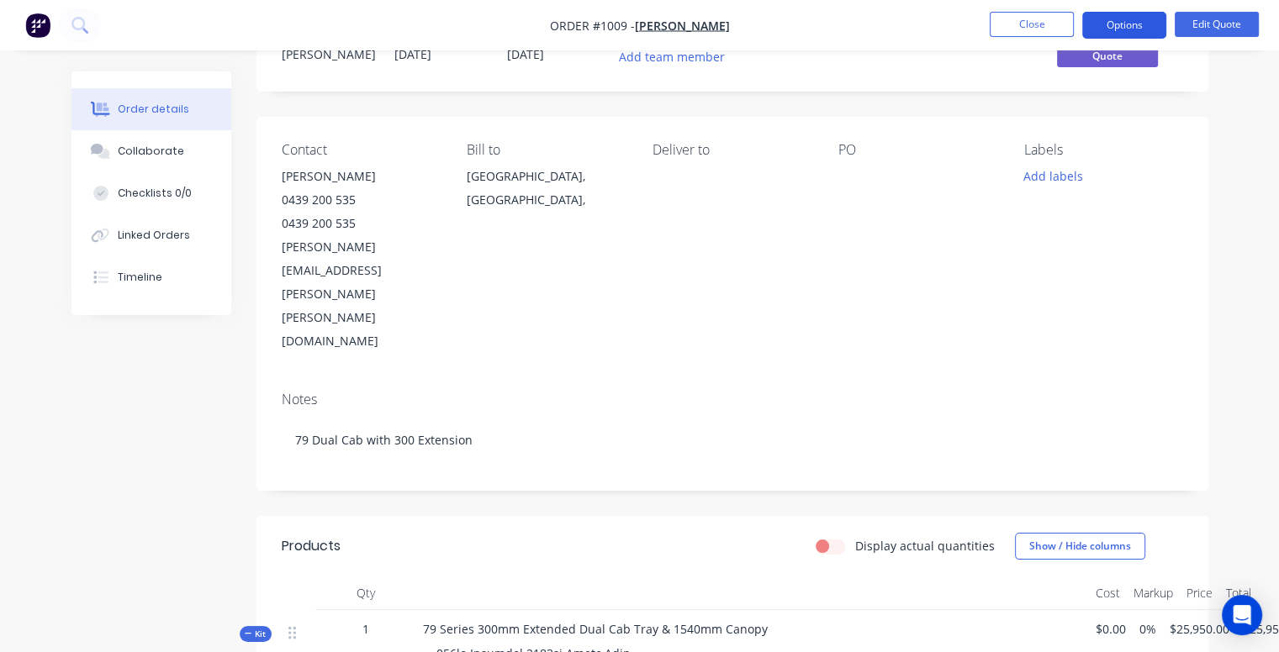
click at [1127, 18] on button "Options" at bounding box center [1124, 25] width 84 height 27
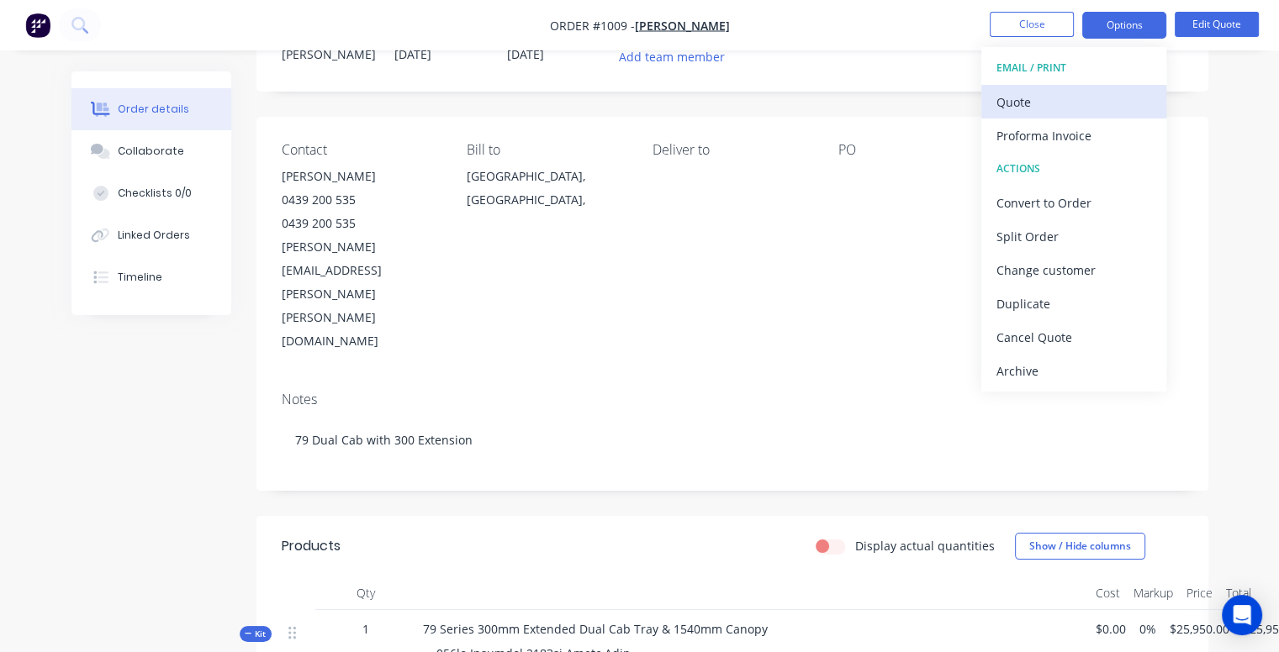
click at [1010, 101] on div "Quote" at bounding box center [1073, 102] width 155 height 24
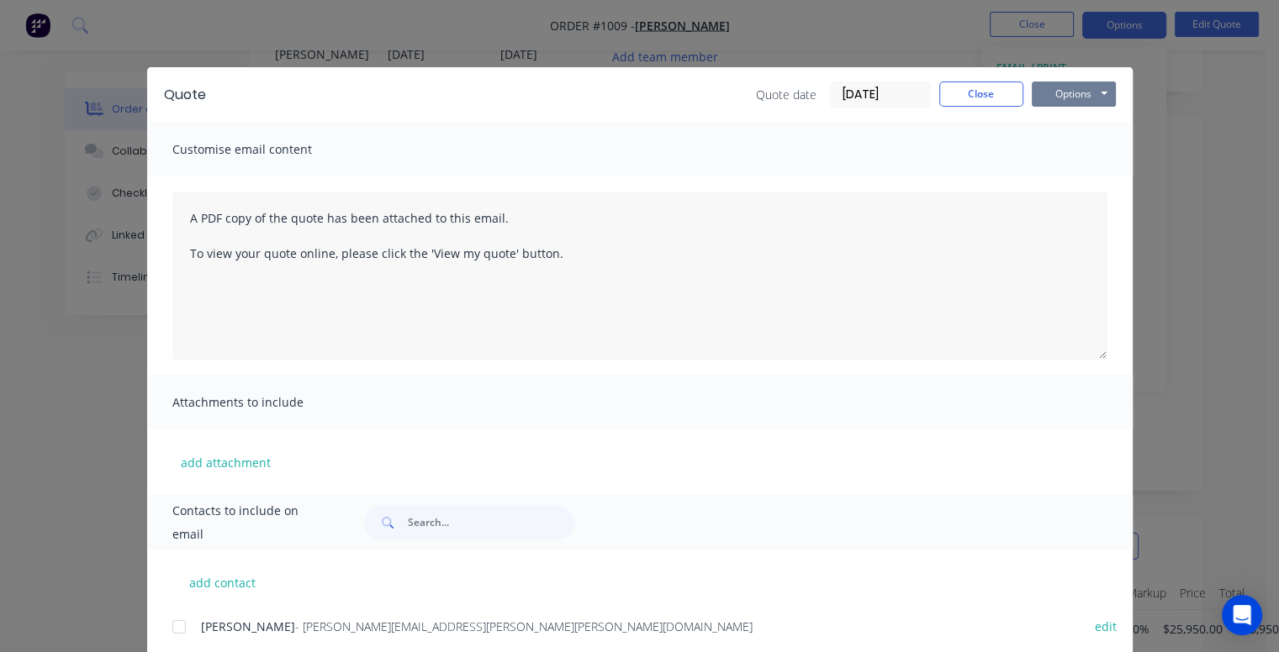
click at [1072, 93] on button "Options" at bounding box center [1073, 94] width 84 height 25
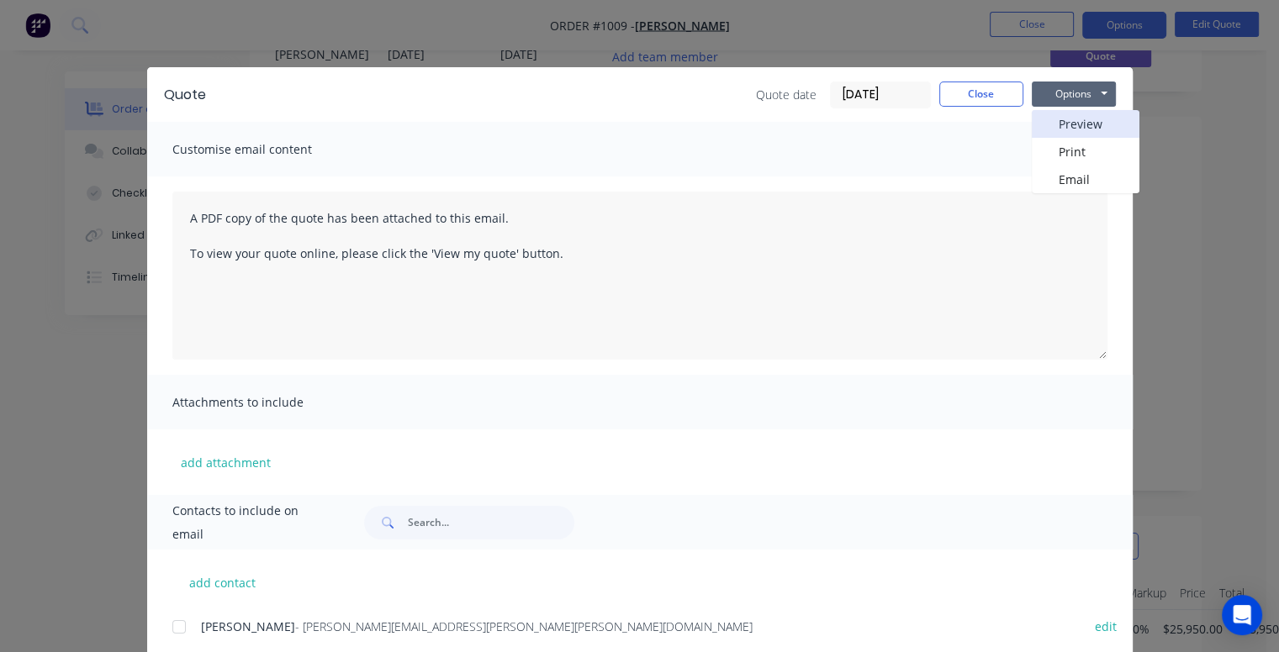
click at [1063, 116] on button "Preview" at bounding box center [1085, 124] width 108 height 28
click at [979, 86] on button "Close" at bounding box center [981, 94] width 84 height 25
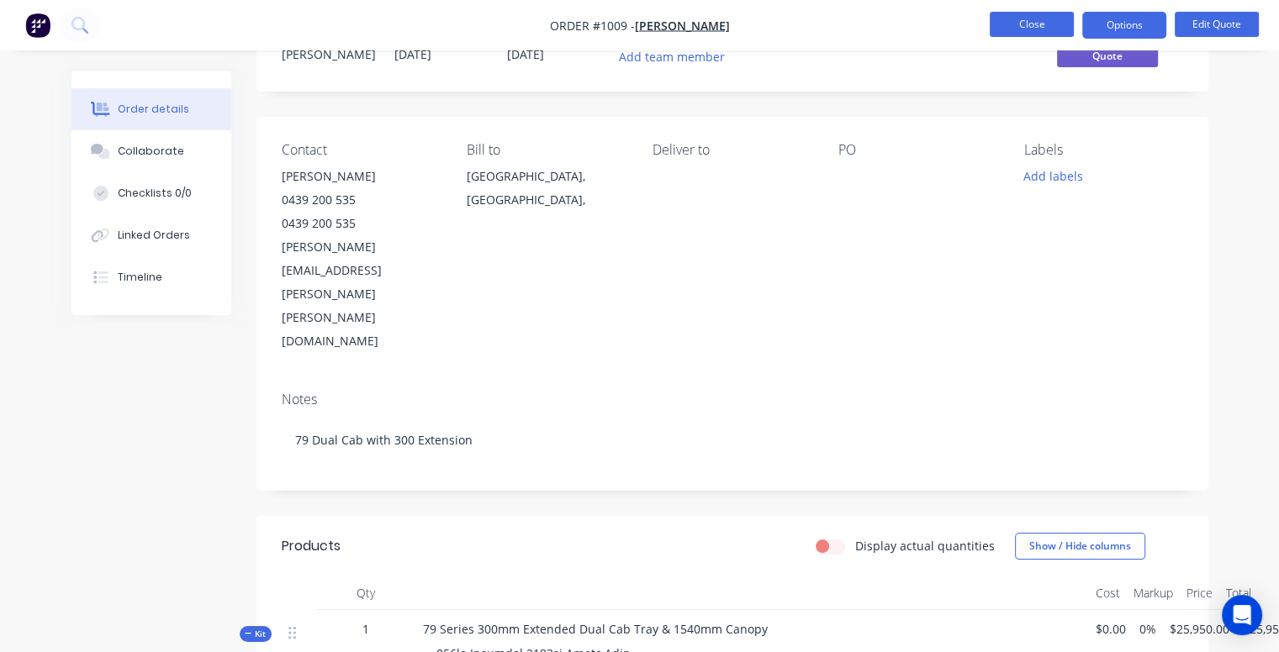
click at [1052, 24] on button "Close" at bounding box center [1031, 24] width 84 height 25
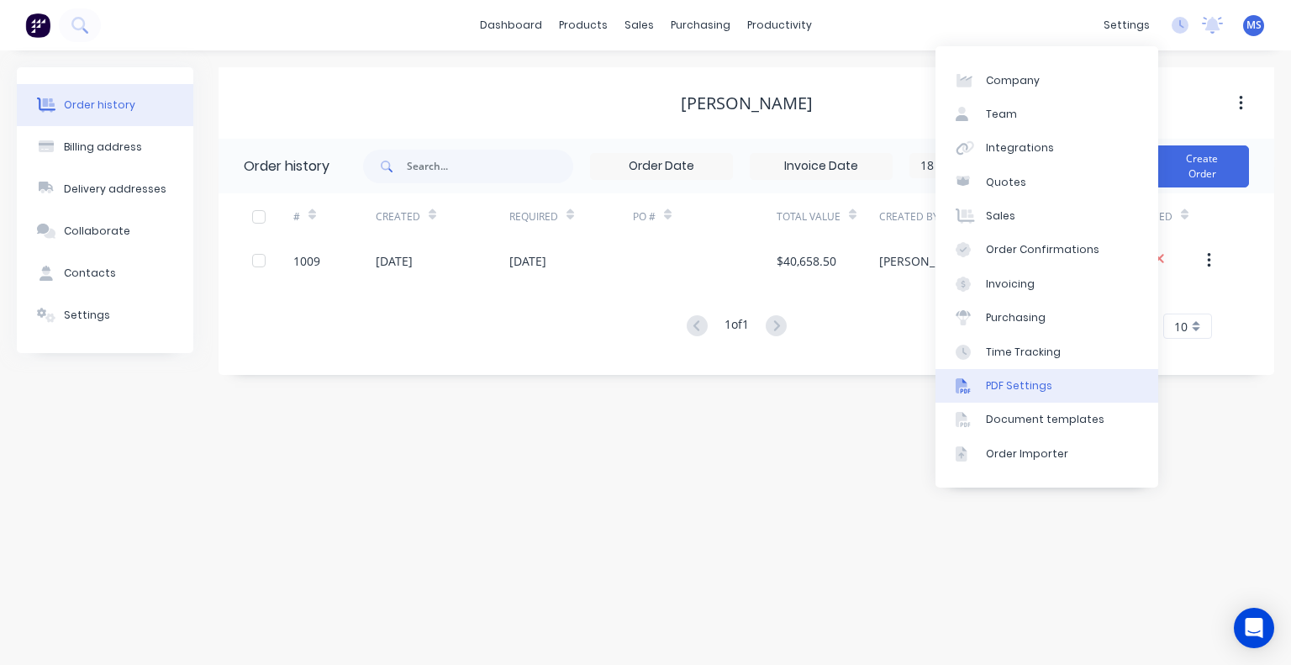
click at [1061, 394] on link "PDF Settings" at bounding box center [1047, 386] width 223 height 34
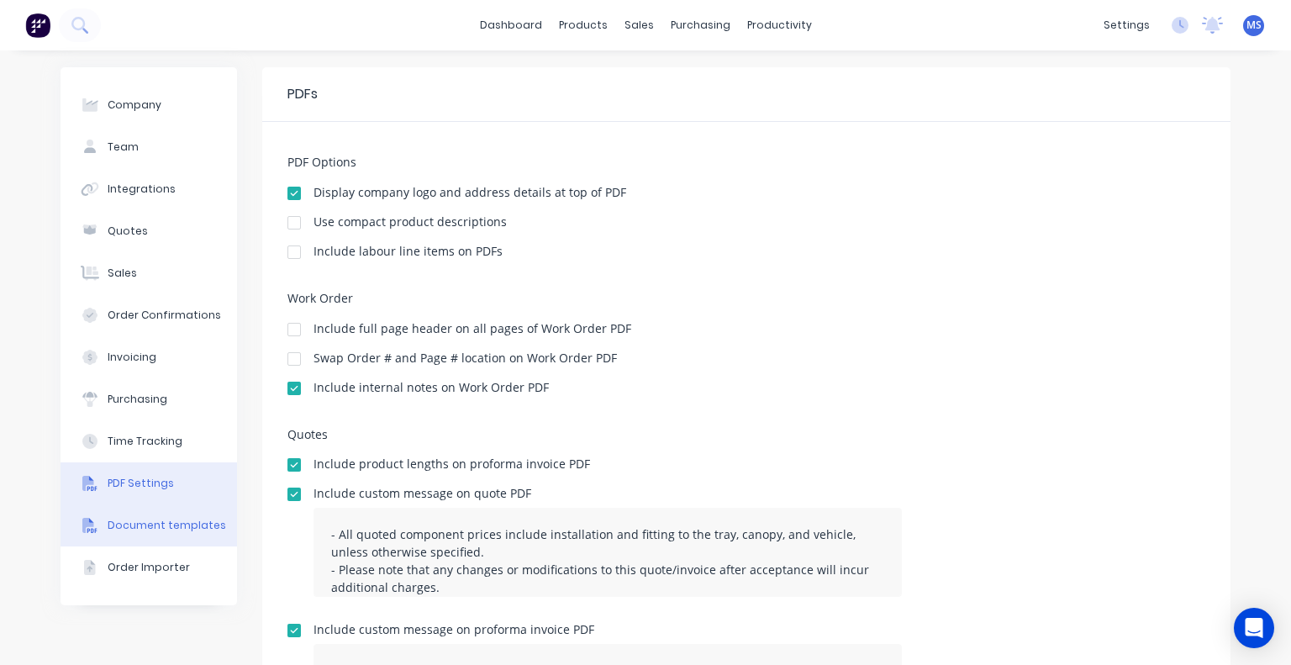
click at [192, 535] on button "Document templates" at bounding box center [149, 525] width 177 height 42
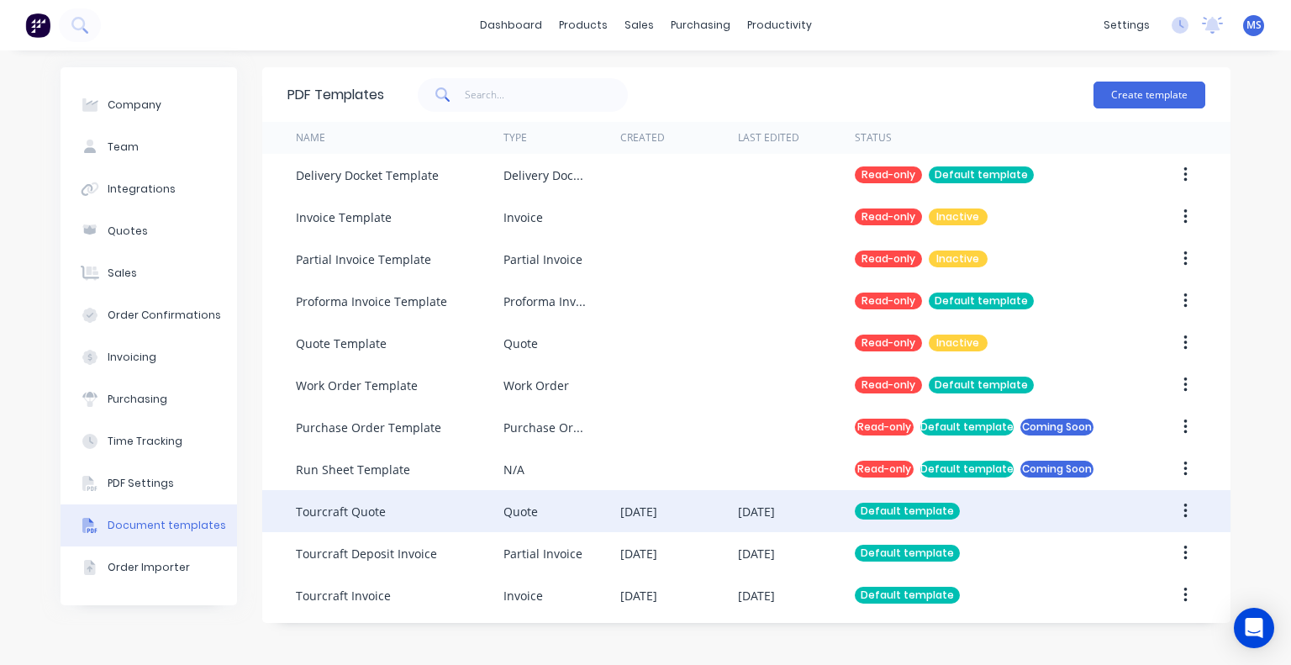
click at [336, 507] on div "Tourcraft Quote" at bounding box center [341, 512] width 90 height 18
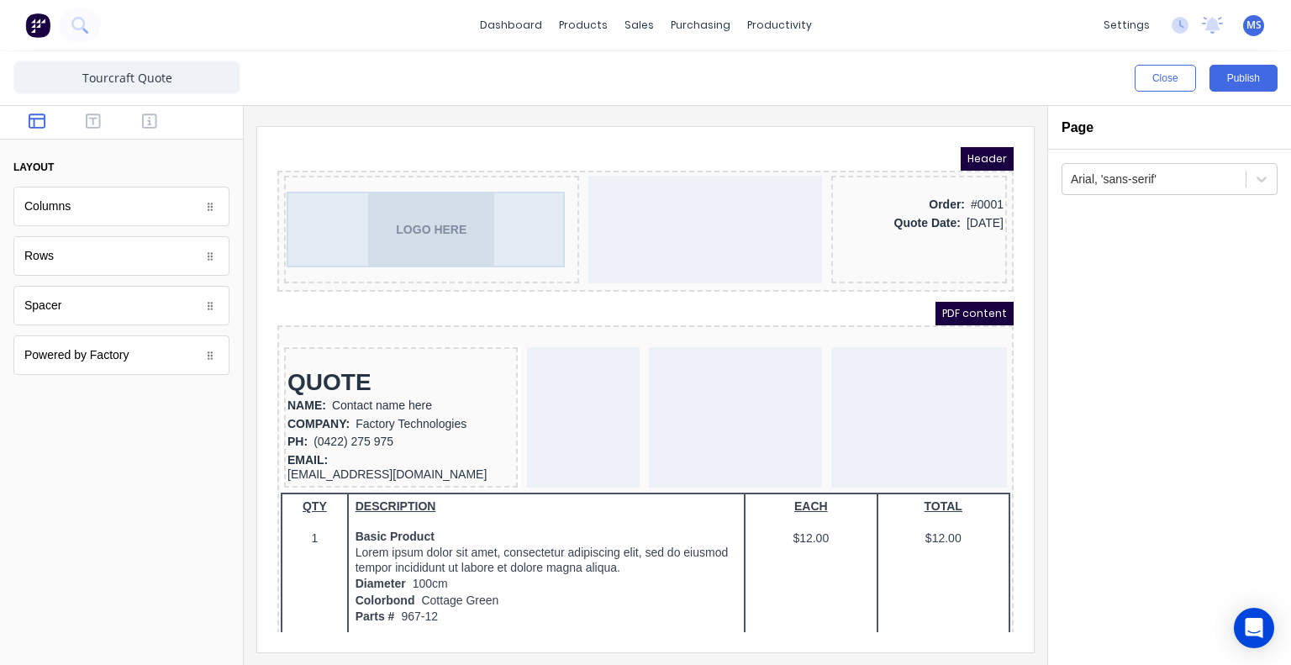
click at [398, 225] on div "LOGO HERE" at bounding box center [411, 209] width 288 height 76
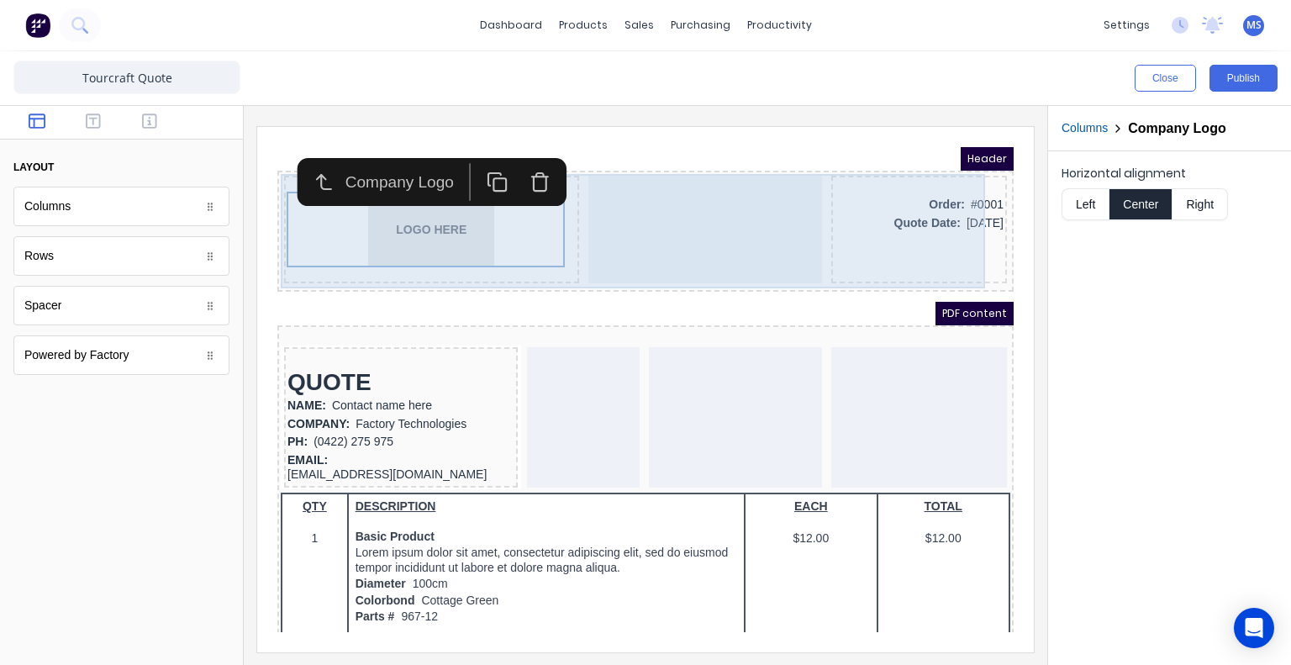
click at [542, 256] on div "LOGO HERE" at bounding box center [411, 210] width 295 height 108
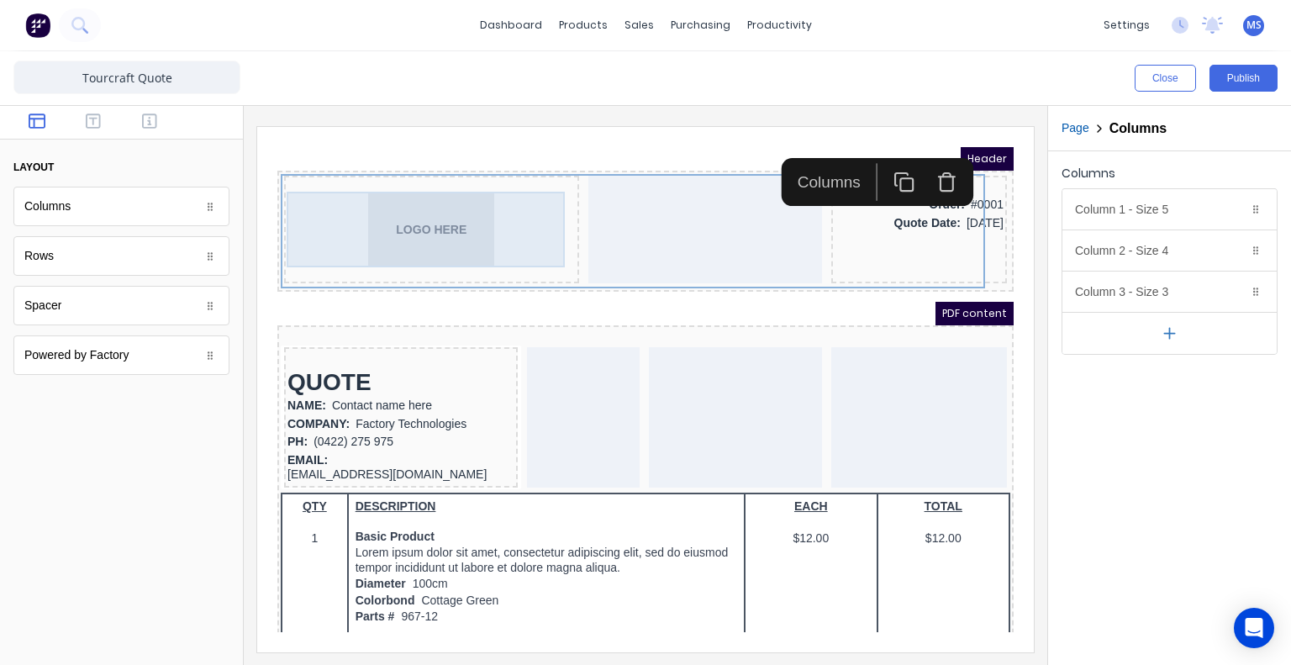
click at [535, 232] on div "LOGO HERE" at bounding box center [411, 209] width 288 height 76
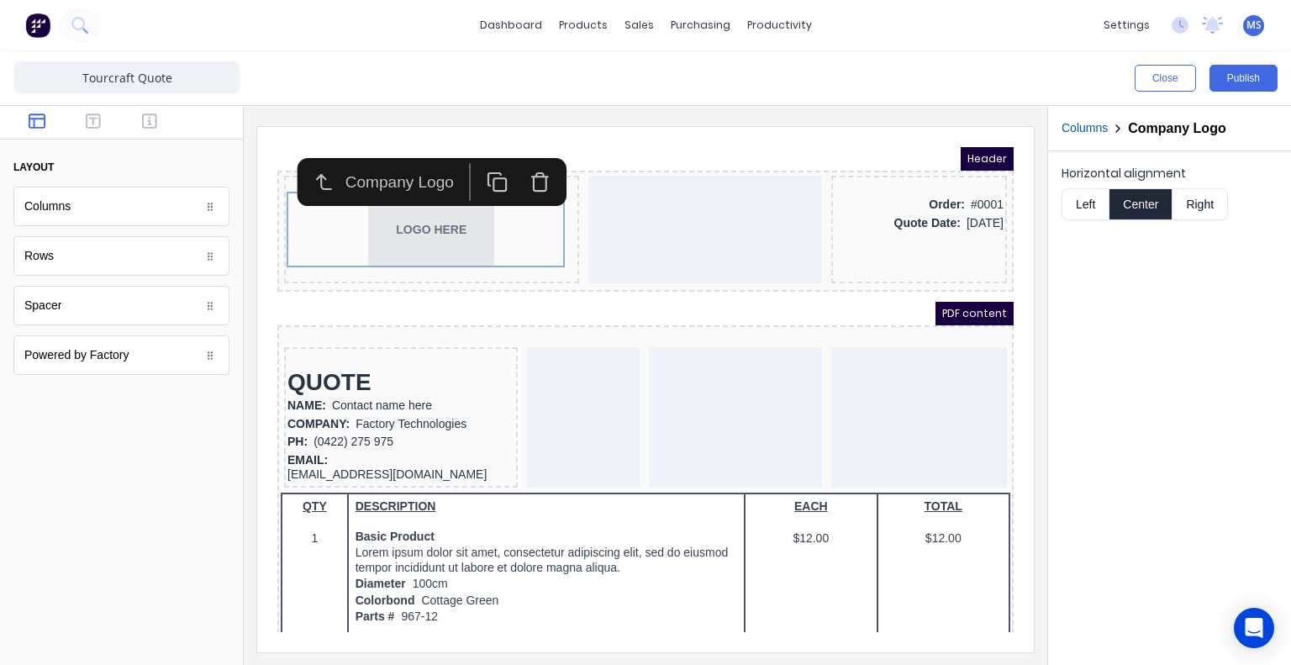
click at [313, 161] on icon "button" at bounding box center [303, 161] width 21 height 21
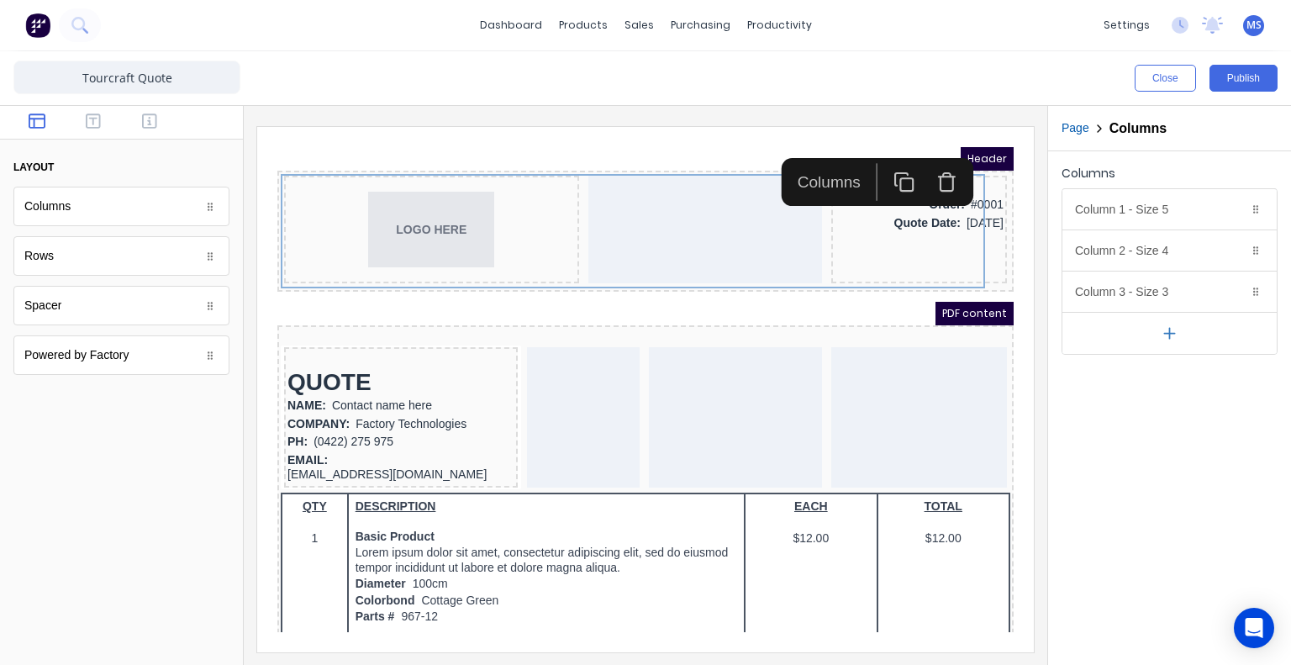
click at [562, 294] on div "PDF content" at bounding box center [625, 294] width 736 height 24
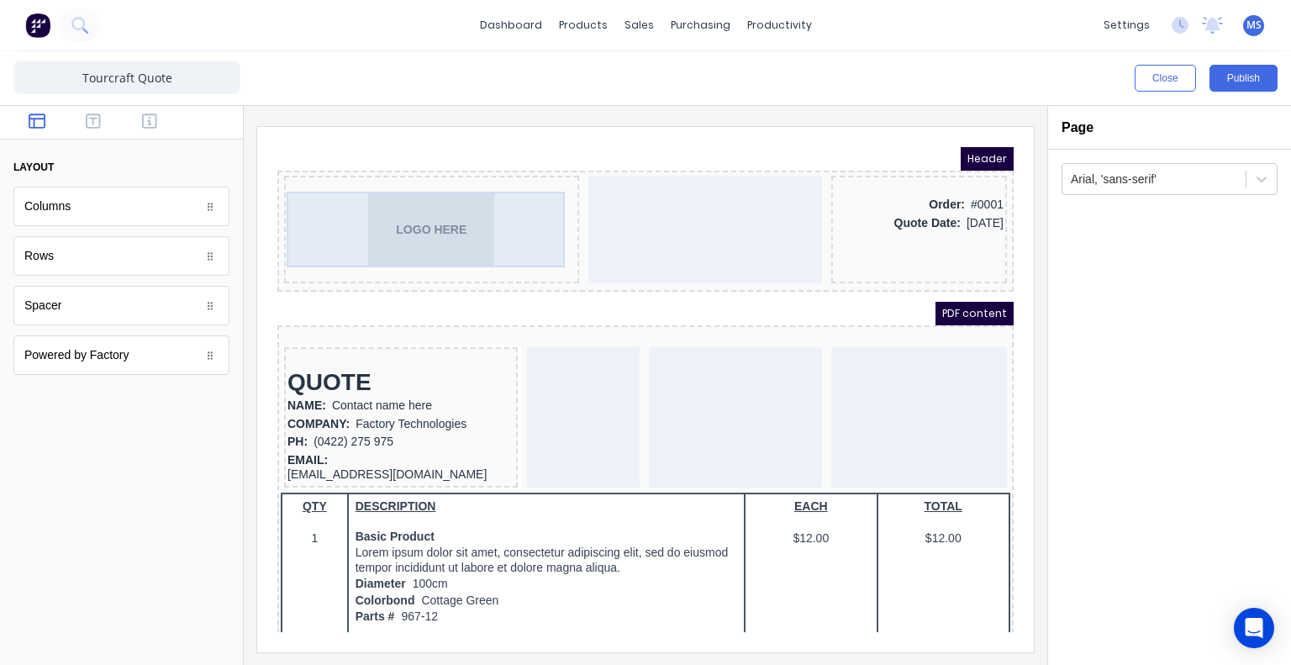
click at [491, 229] on div "LOGO HERE" at bounding box center [411, 209] width 288 height 76
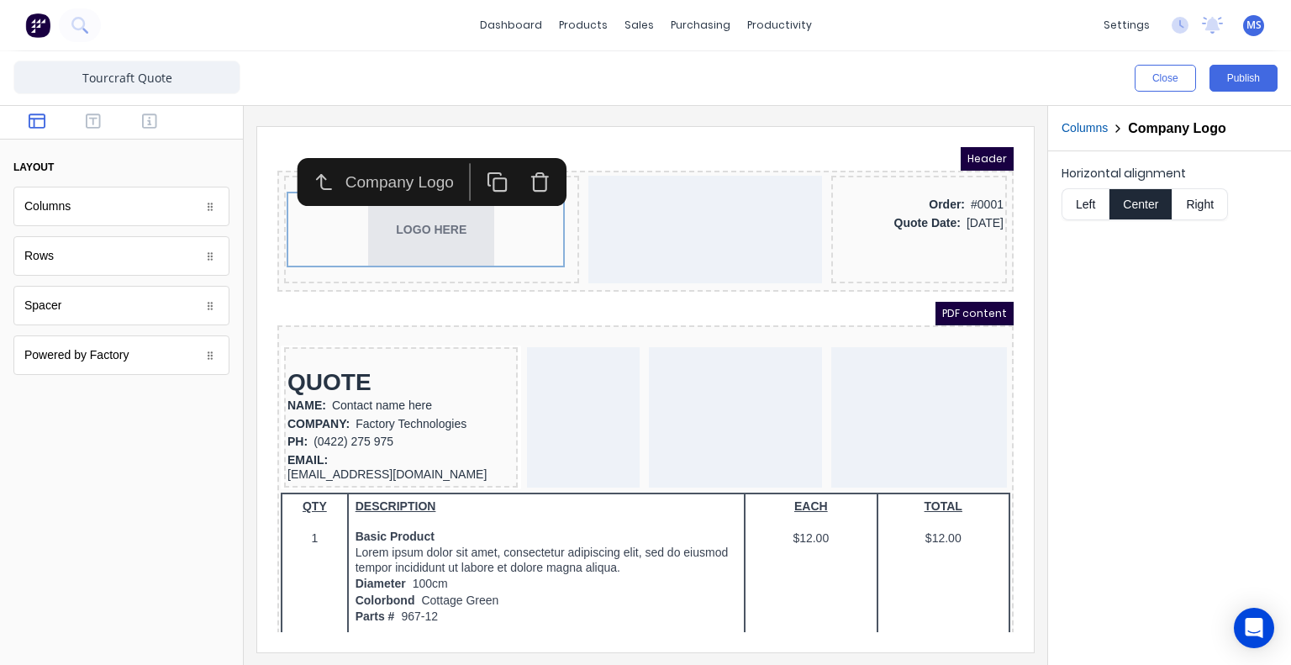
click at [187, 208] on div "Columns" at bounding box center [121, 207] width 216 height 40
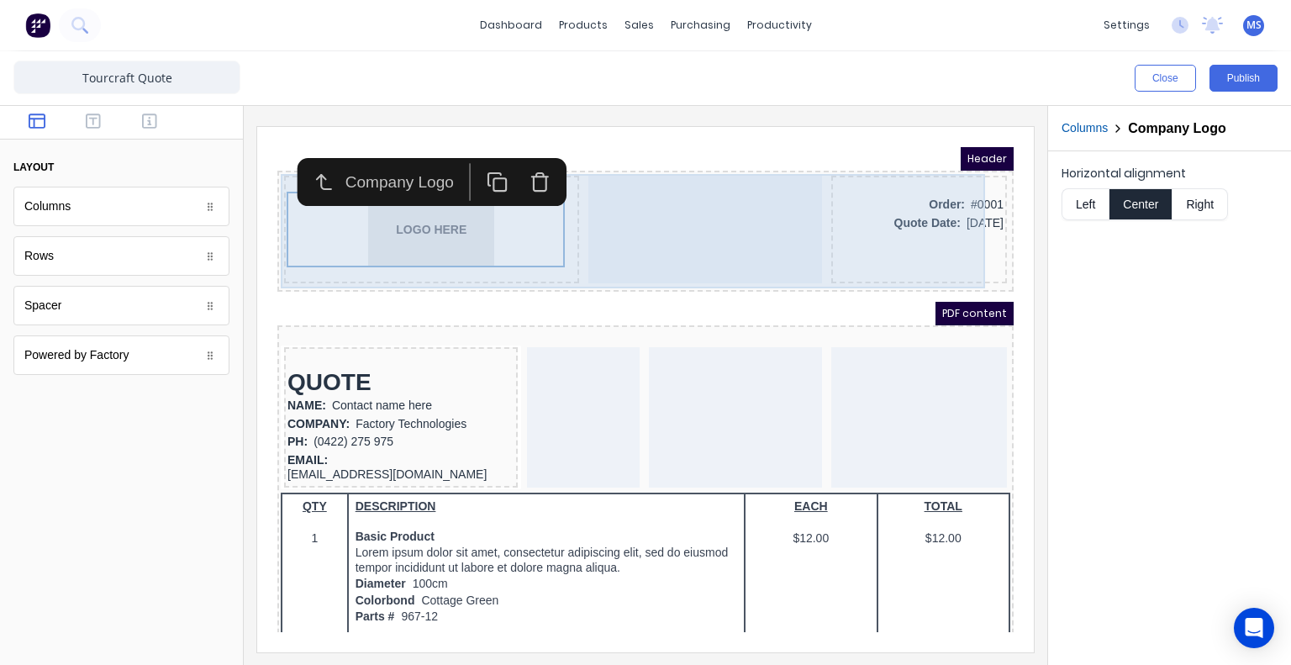
click at [547, 248] on div "LOGO HERE" at bounding box center [411, 210] width 295 height 108
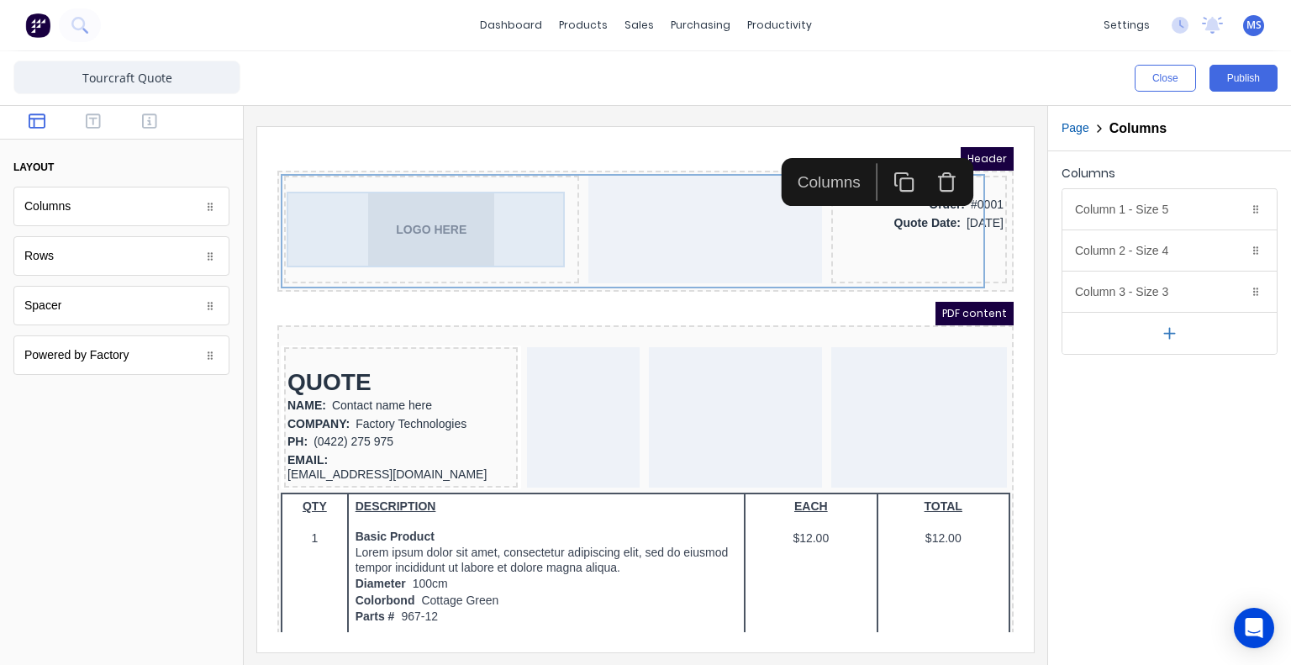
click at [537, 229] on div "LOGO HERE" at bounding box center [411, 209] width 288 height 76
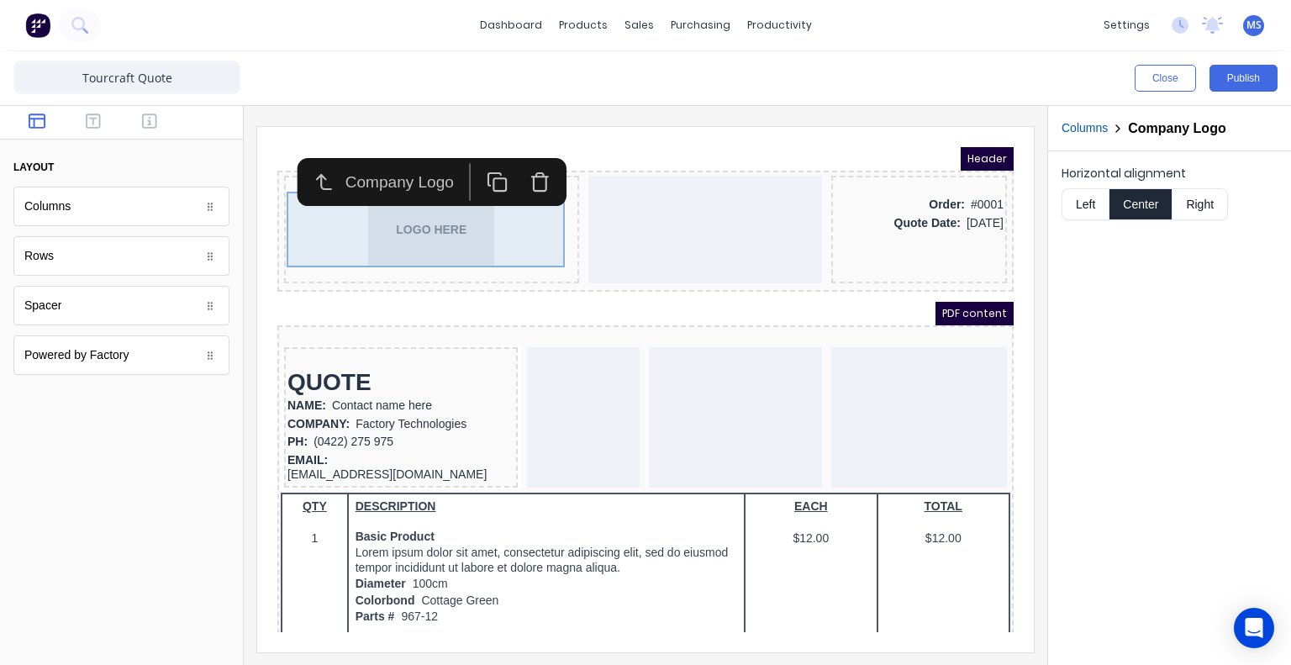
click at [542, 202] on div "LOGO HERE" at bounding box center [411, 209] width 288 height 76
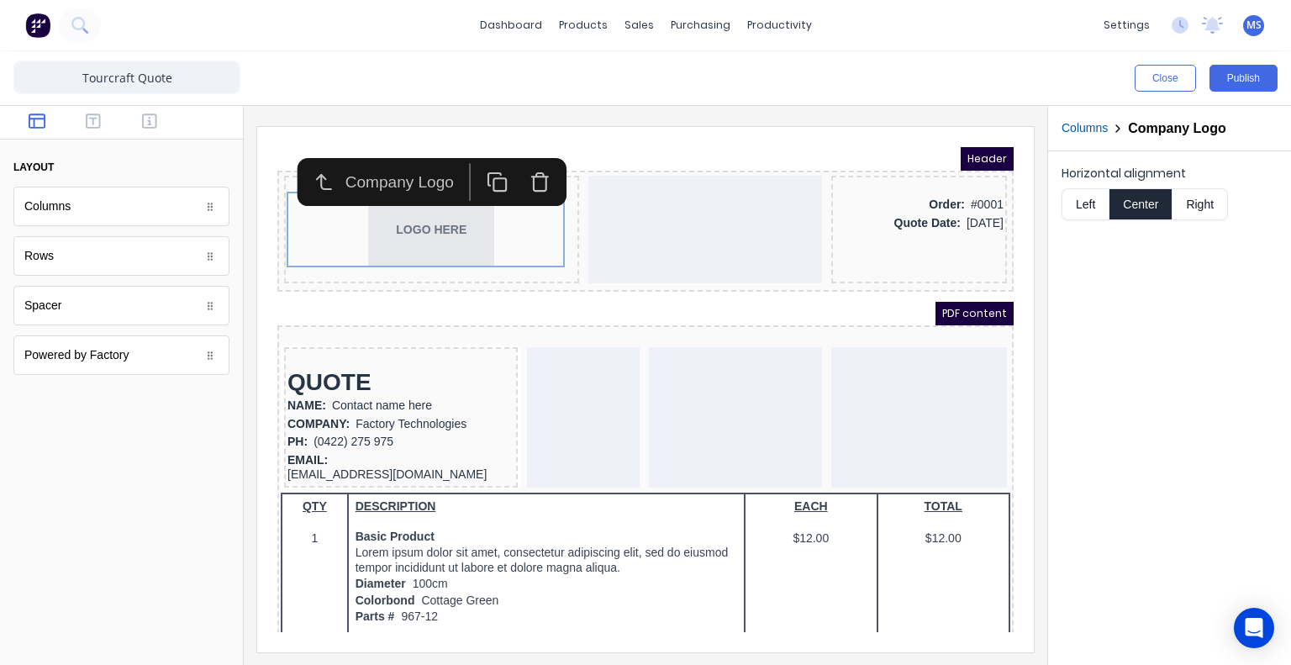
click at [1093, 201] on button "Left" at bounding box center [1085, 204] width 47 height 32
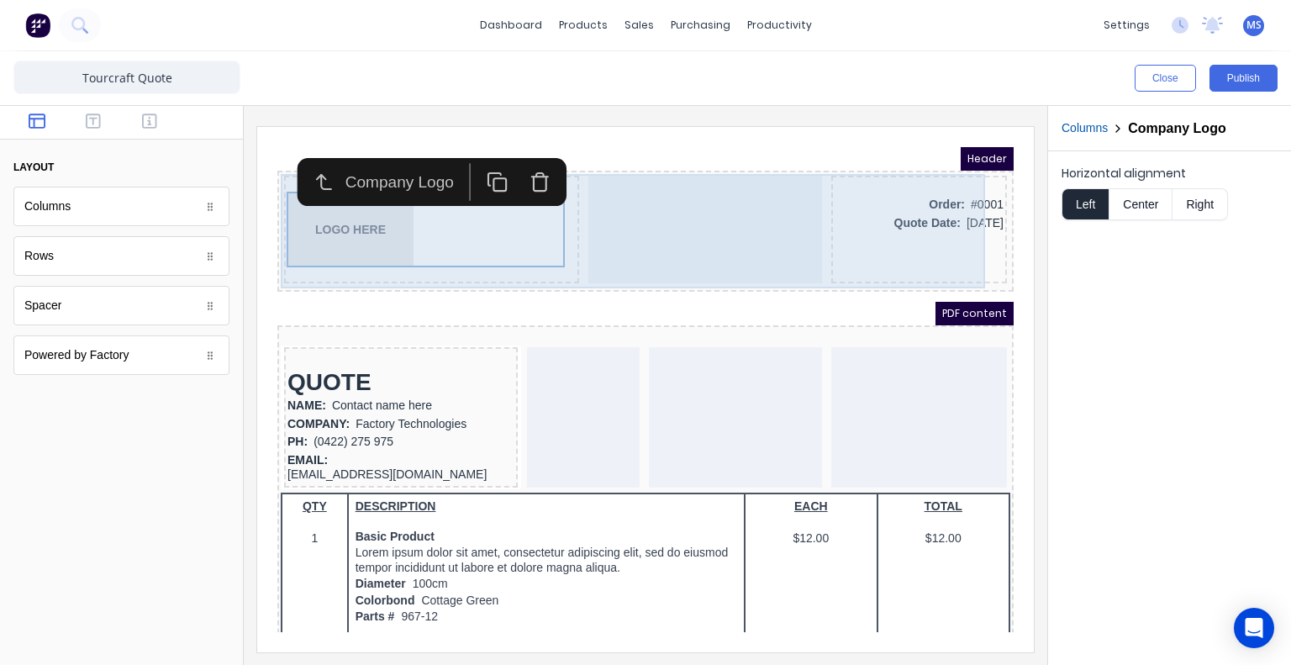
click at [641, 230] on div at bounding box center [685, 210] width 234 height 108
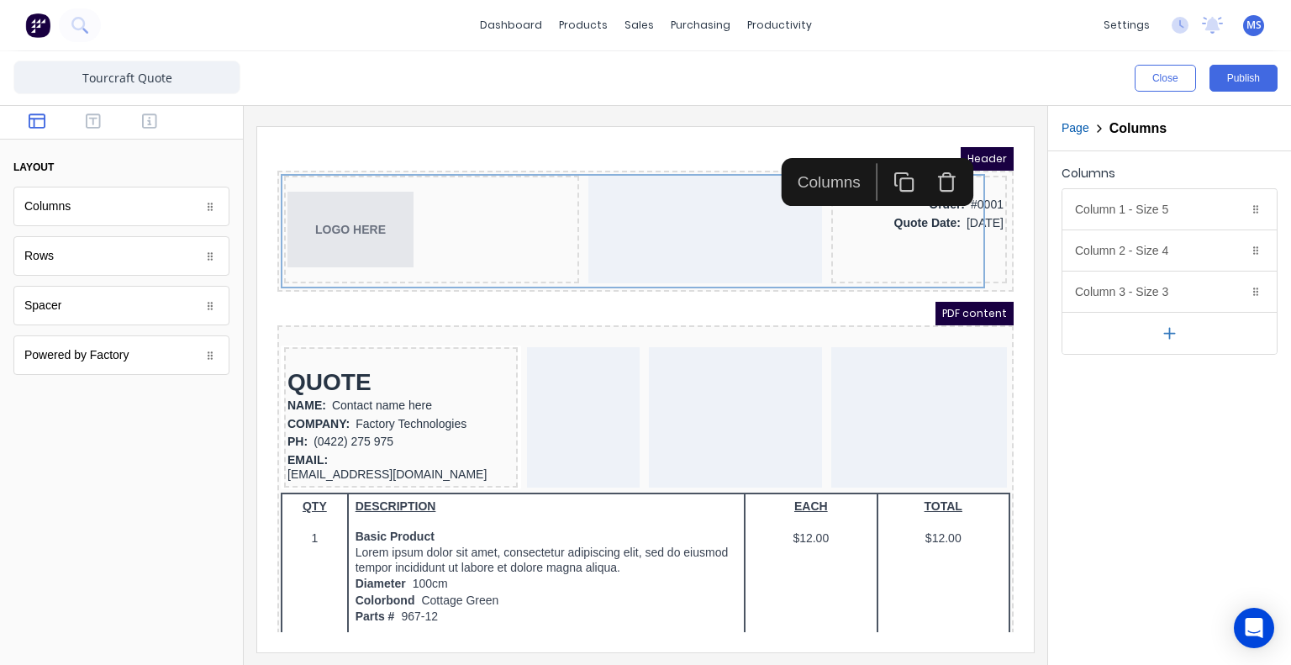
click at [571, 289] on div "PDF content" at bounding box center [625, 294] width 736 height 24
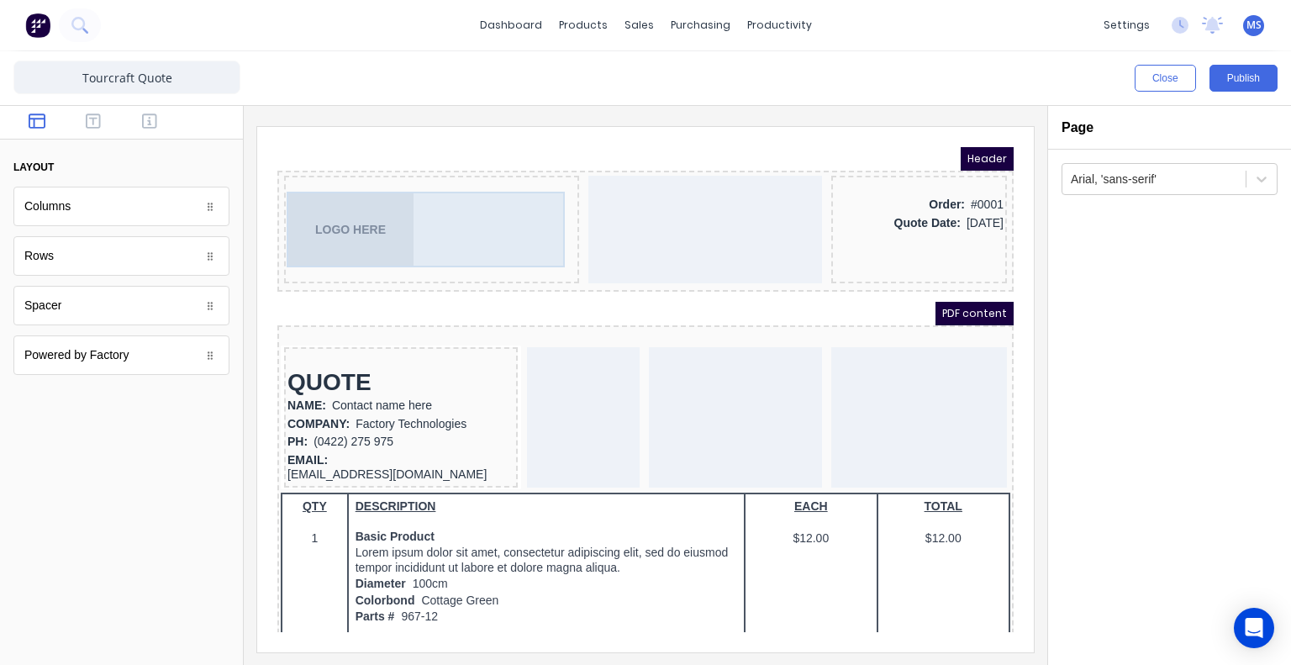
click at [538, 235] on div "LOGO HERE" at bounding box center [411, 209] width 288 height 76
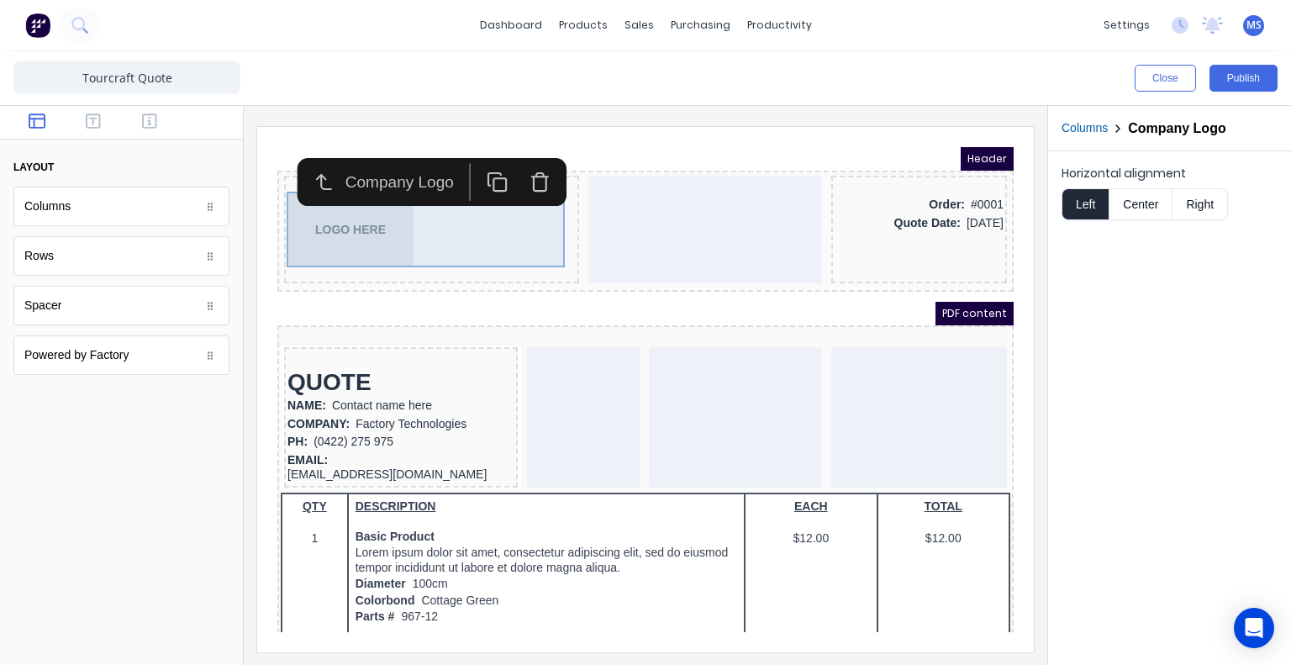
click at [539, 236] on div "LOGO HERE" at bounding box center [411, 209] width 288 height 76
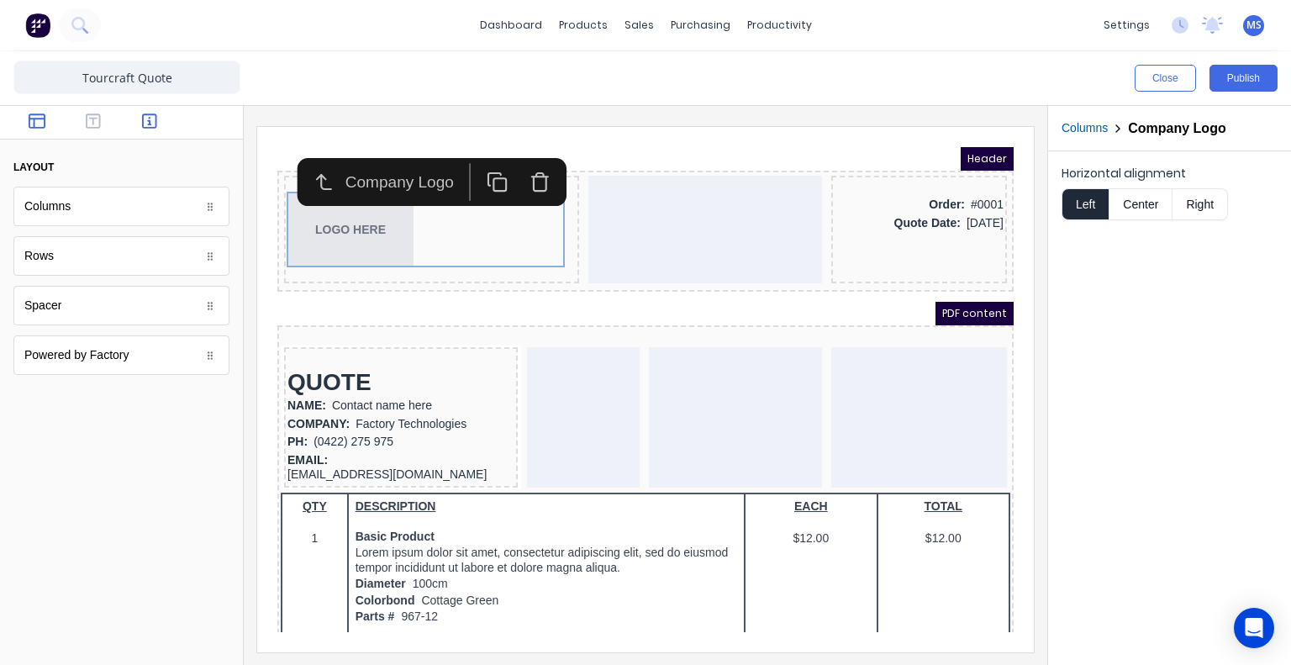
click at [141, 118] on button "button" at bounding box center [150, 123] width 46 height 20
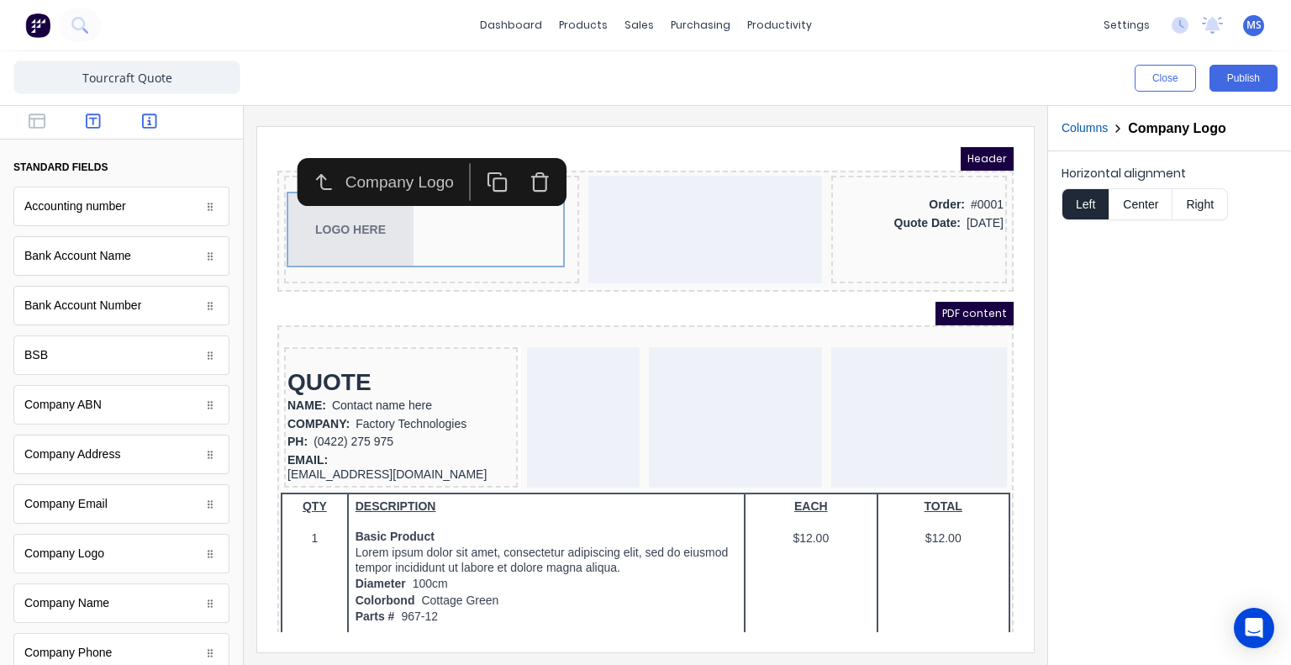
click at [86, 115] on icon "button" at bounding box center [93, 120] width 15 height 15
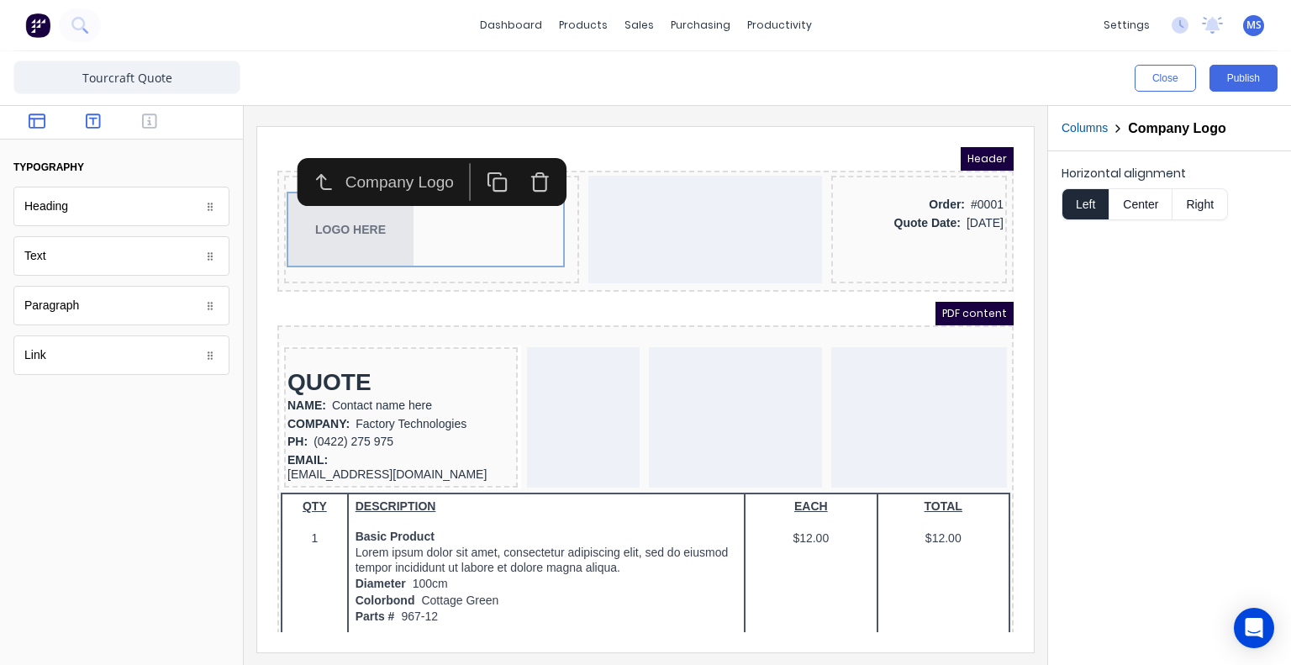
click at [34, 120] on icon "button" at bounding box center [37, 120] width 17 height 15
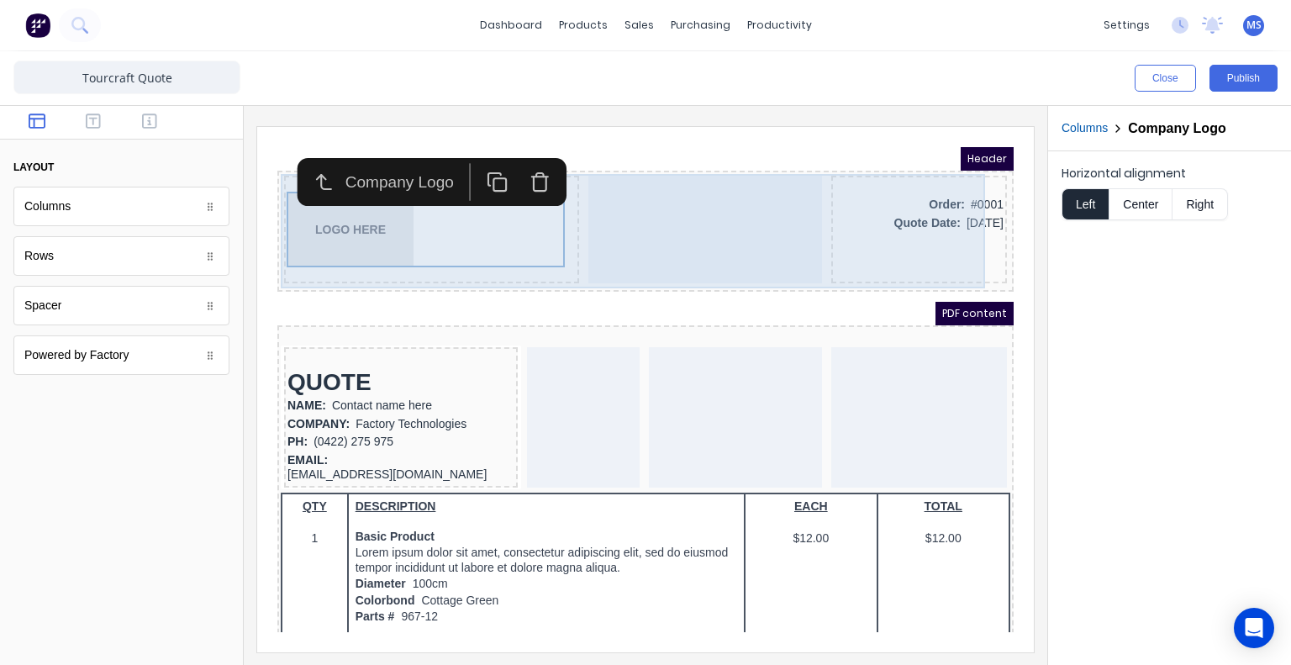
click at [649, 220] on div at bounding box center [685, 210] width 234 height 108
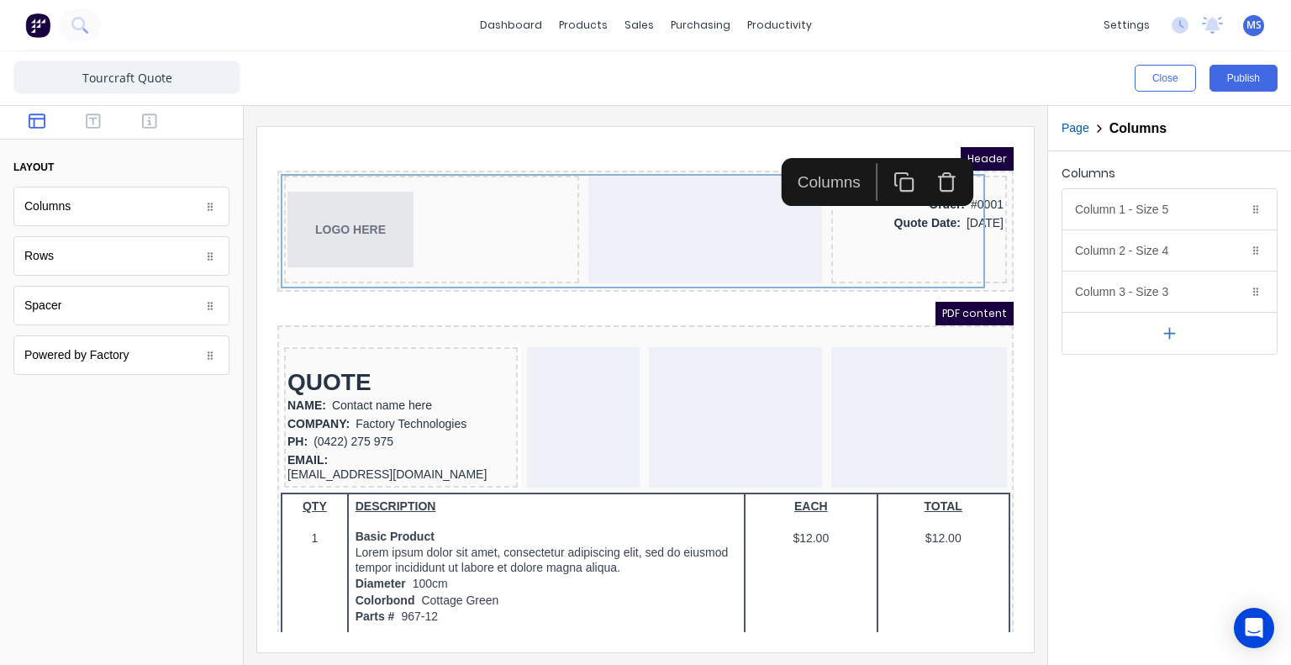
click at [817, 165] on div "Columns" at bounding box center [809, 162] width 84 height 24
click at [930, 165] on icon "button" at bounding box center [927, 161] width 21 height 21
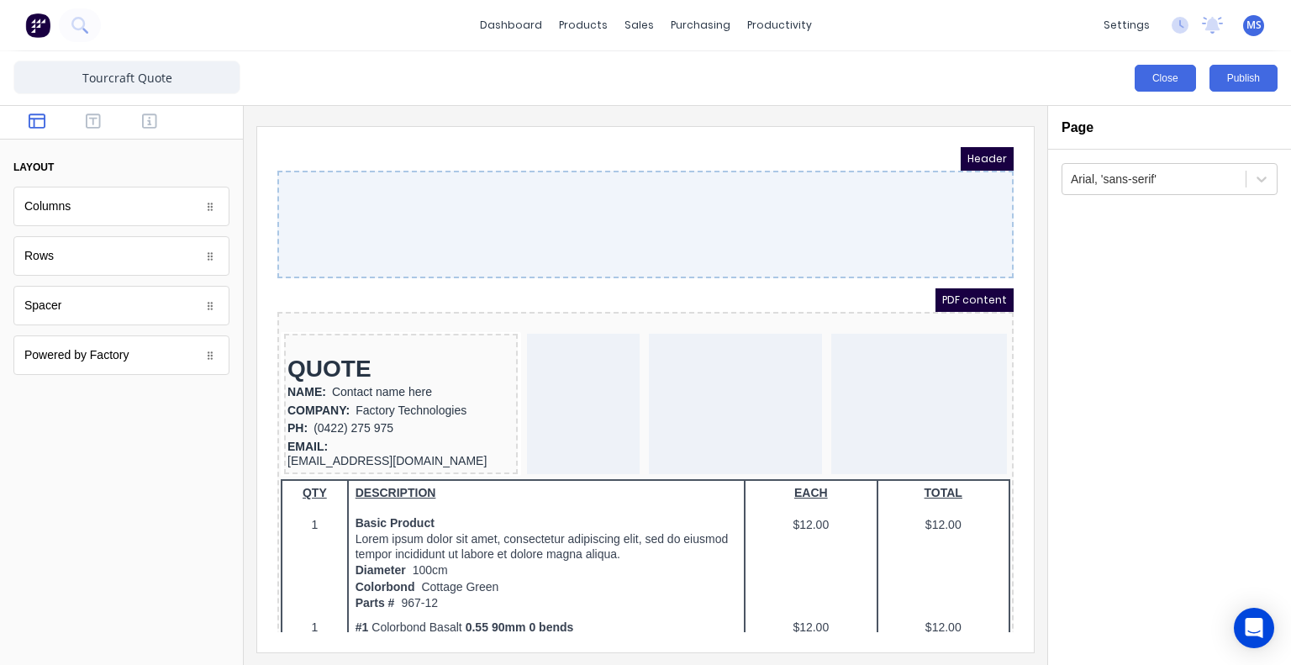
click at [1165, 74] on button "Close" at bounding box center [1165, 78] width 61 height 27
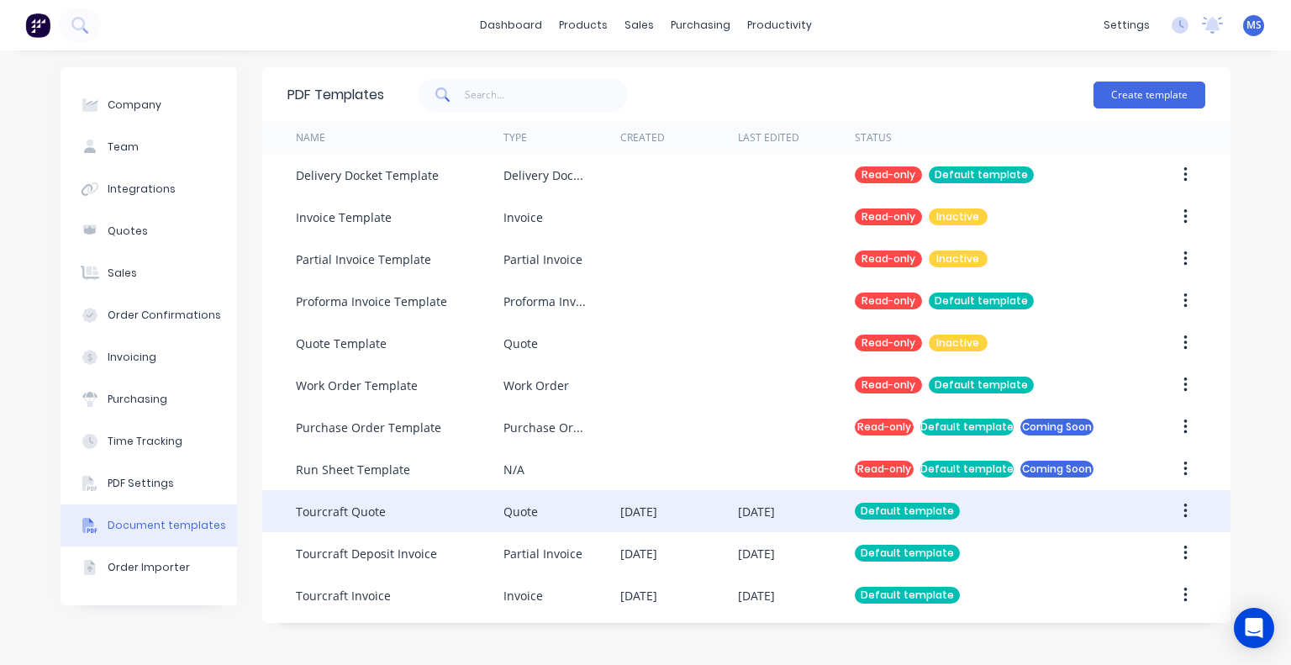
click at [365, 509] on div "Tourcraft Quote" at bounding box center [341, 512] width 90 height 18
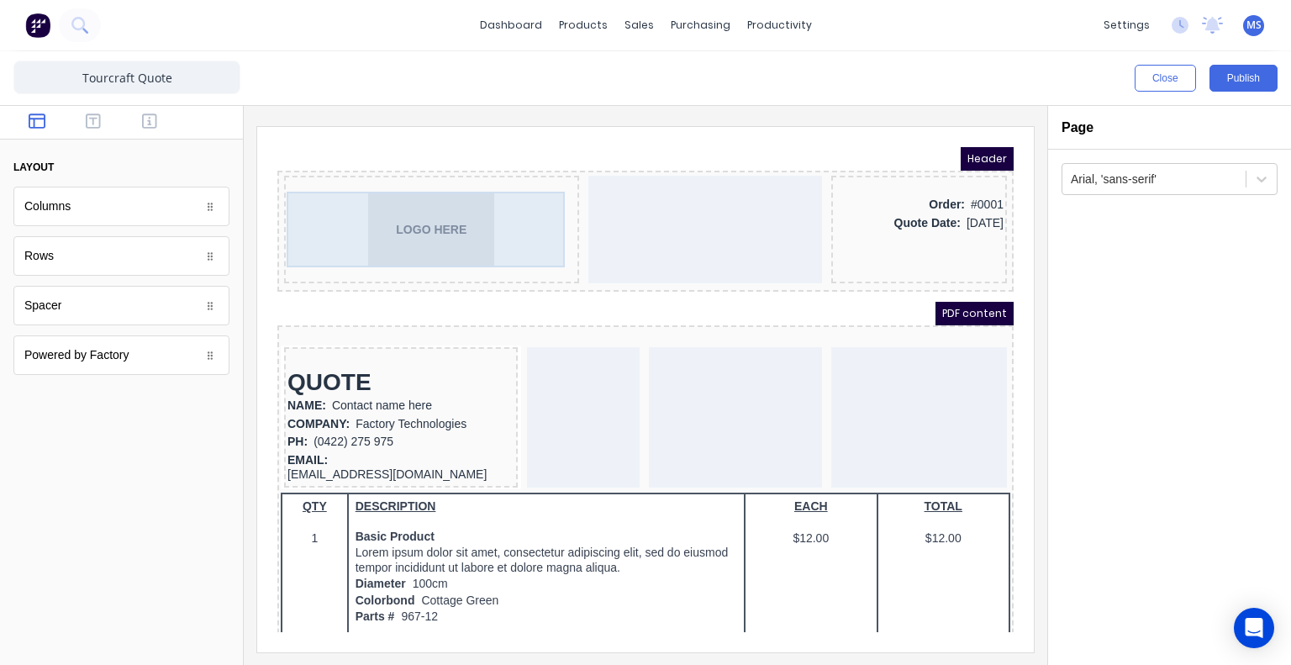
click at [427, 231] on div "LOGO HERE" at bounding box center [411, 209] width 288 height 76
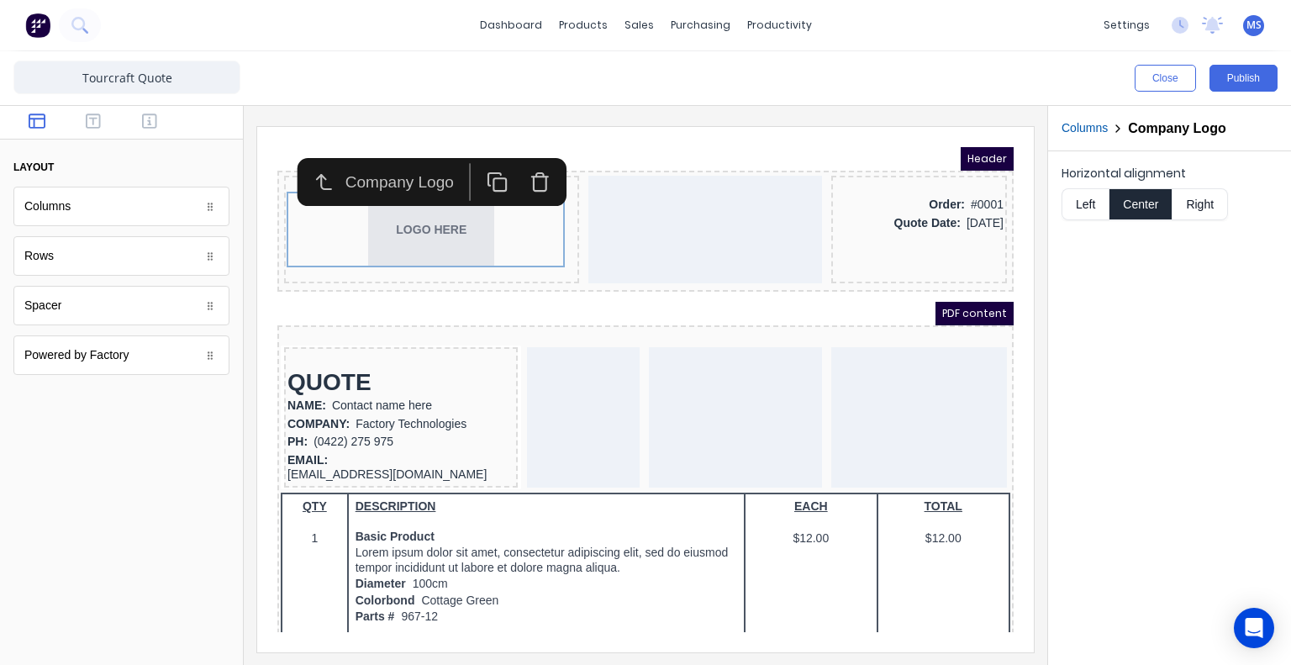
click at [1140, 198] on button "Center" at bounding box center [1141, 204] width 64 height 32
click at [102, 208] on div "Columns" at bounding box center [121, 207] width 216 height 40
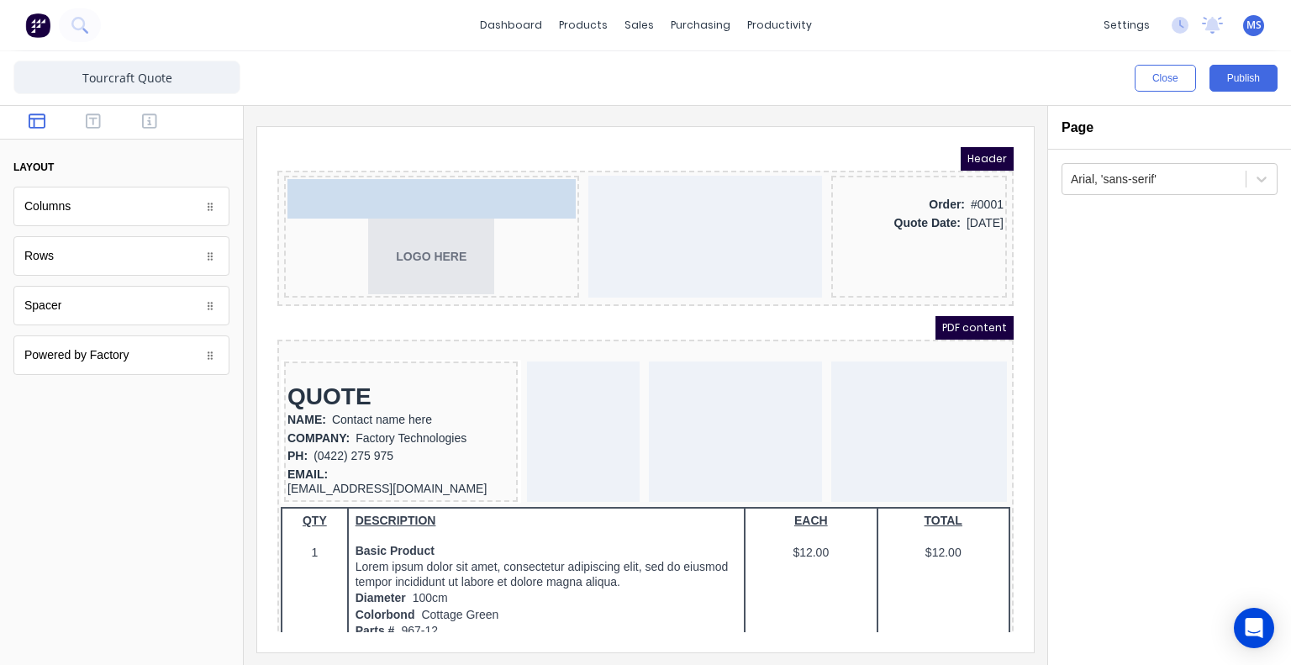
drag, startPoint x: 102, startPoint y: 208, endPoint x: 80, endPoint y: 198, distance: 23.7
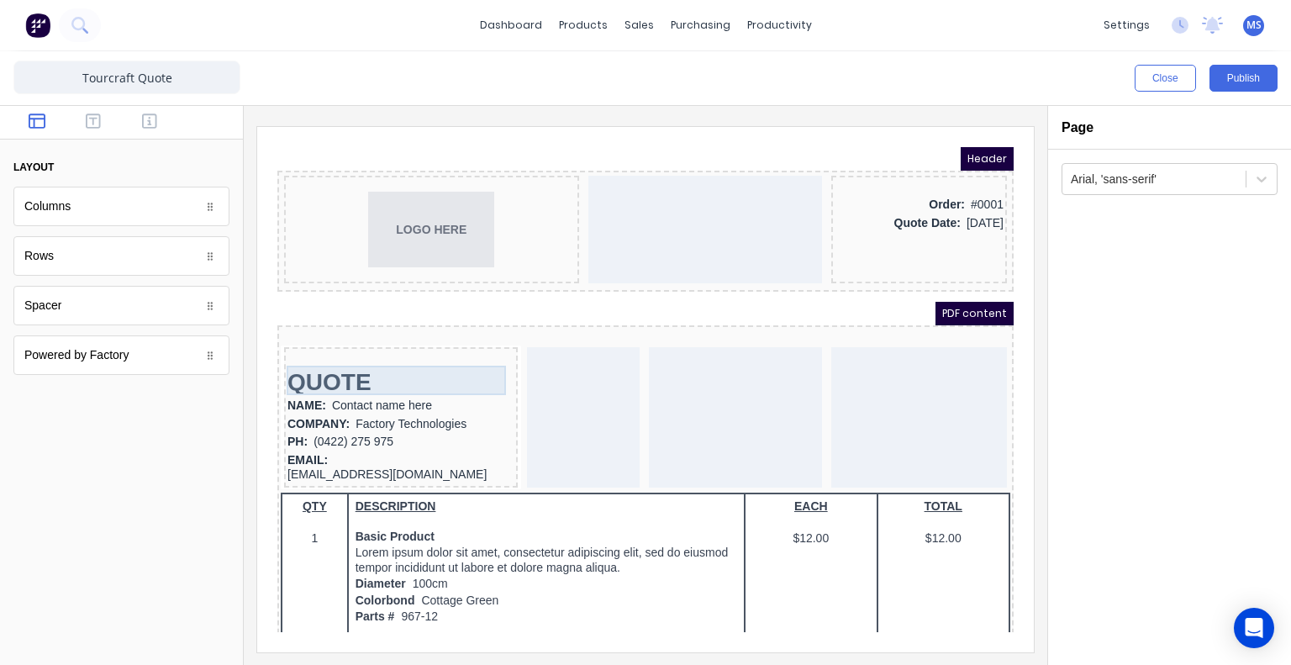
click at [370, 363] on div "QUOTE" at bounding box center [380, 361] width 227 height 29
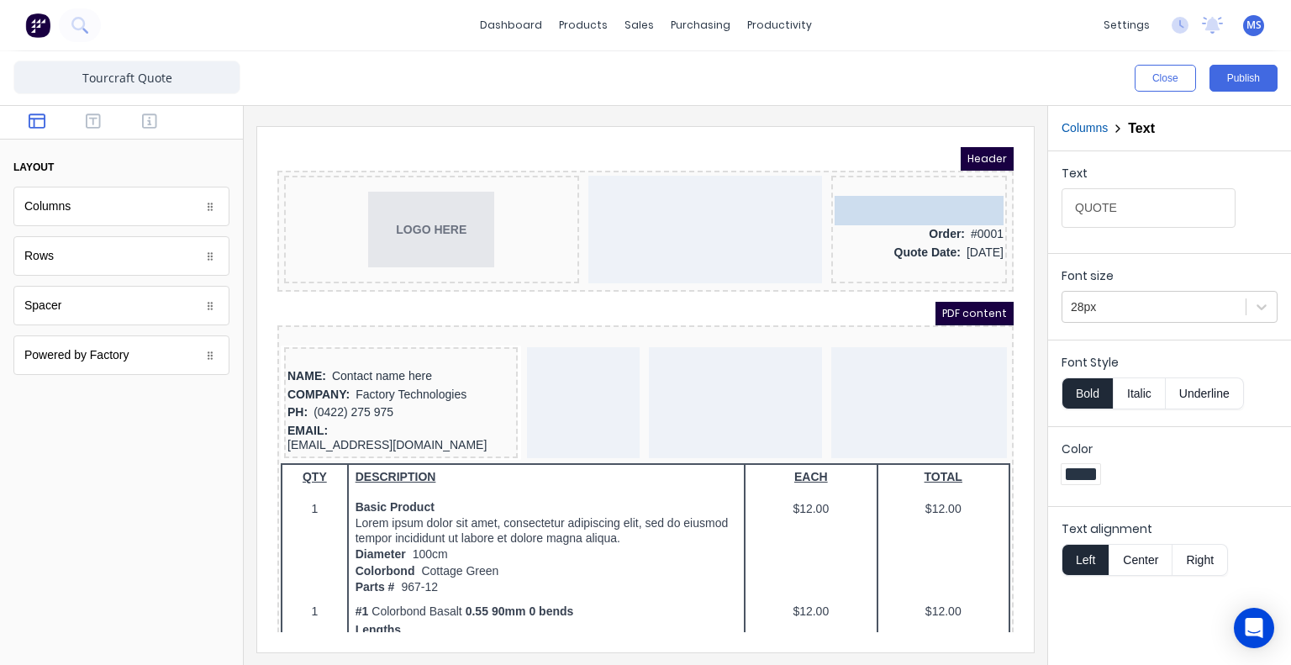
drag, startPoint x: 393, startPoint y: 359, endPoint x: 903, endPoint y: 172, distance: 542.5
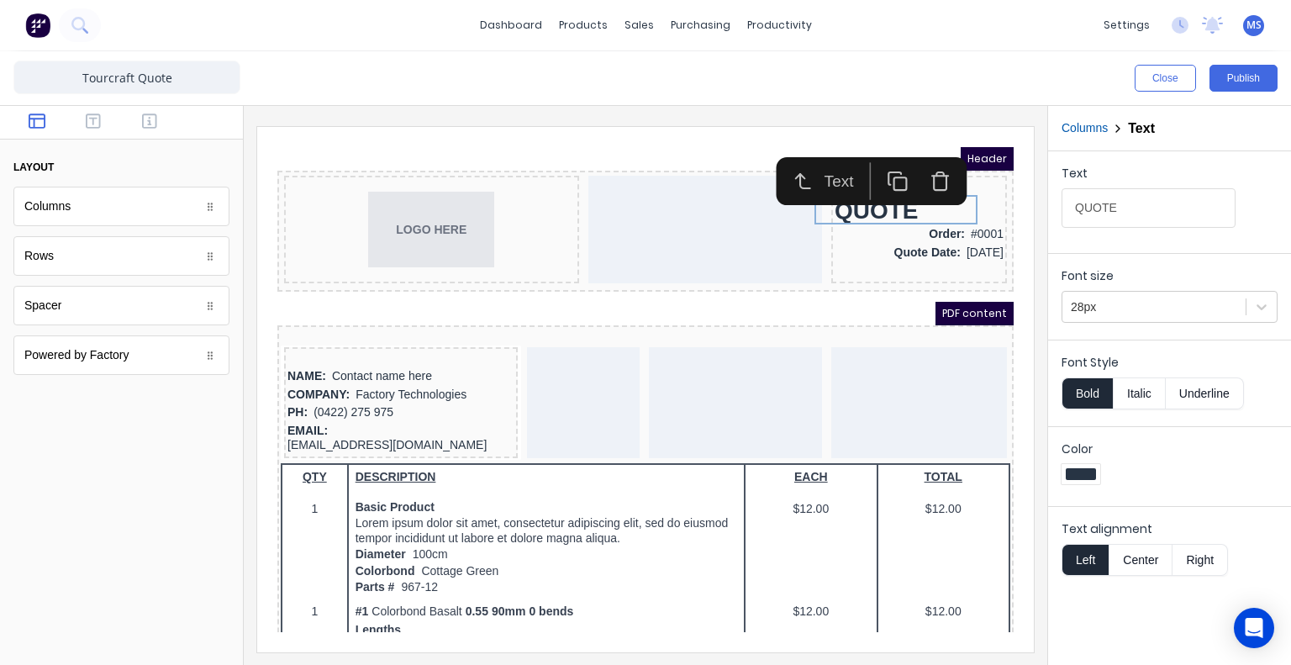
click at [1207, 562] on button "Right" at bounding box center [1200, 560] width 55 height 32
click at [876, 194] on div "QUOTE" at bounding box center [899, 190] width 169 height 29
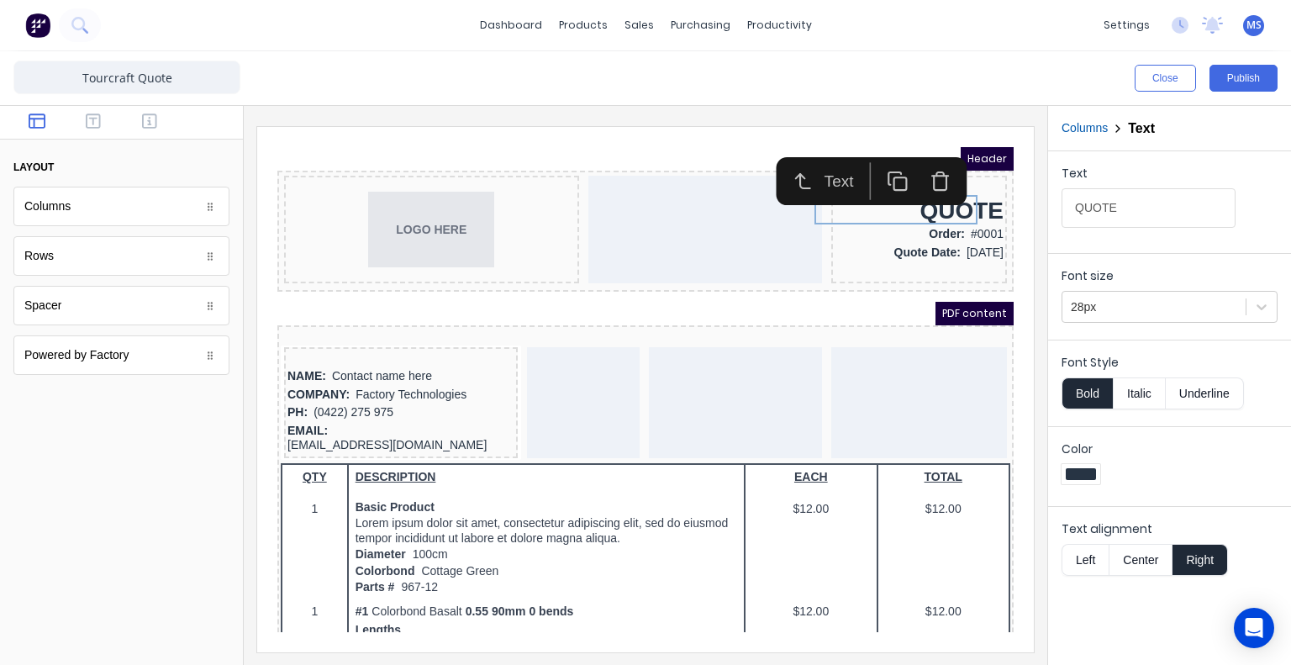
click at [173, 440] on div at bounding box center [121, 531] width 243 height 266
click at [699, 131] on div "Header" at bounding box center [625, 139] width 736 height 24
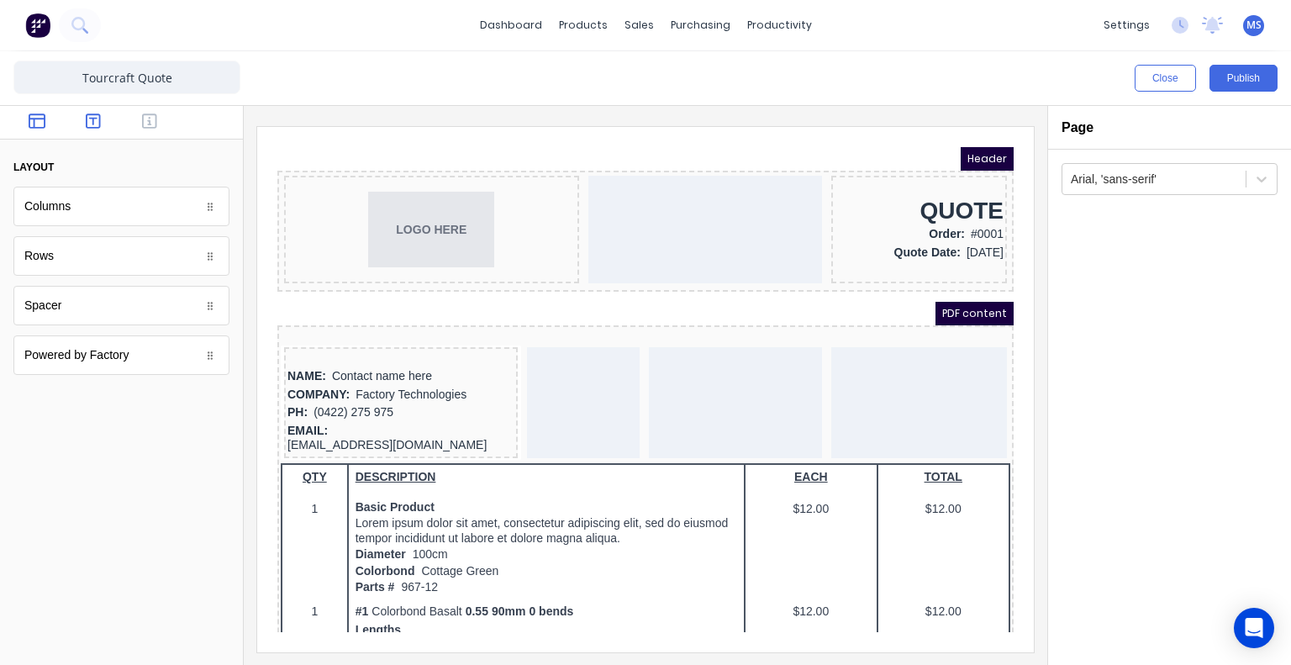
click at [95, 122] on icon "button" at bounding box center [93, 121] width 15 height 17
click at [149, 118] on icon "button" at bounding box center [149, 120] width 15 height 15
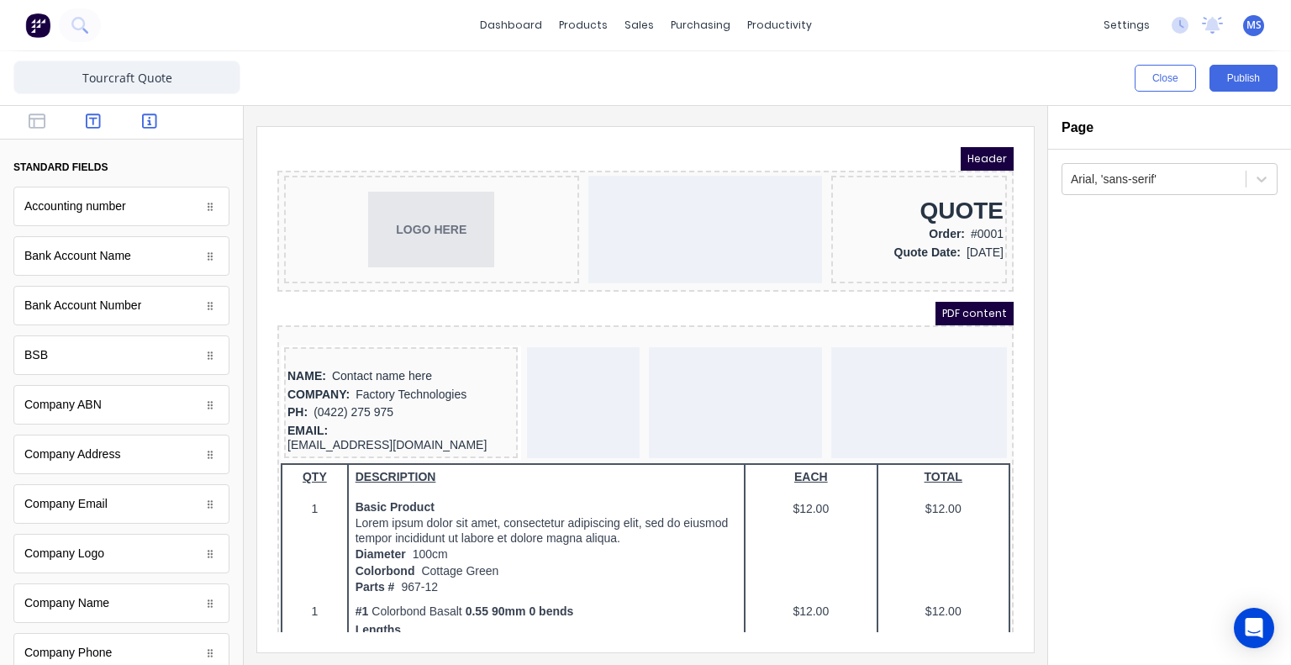
click at [91, 118] on icon "button" at bounding box center [93, 120] width 15 height 15
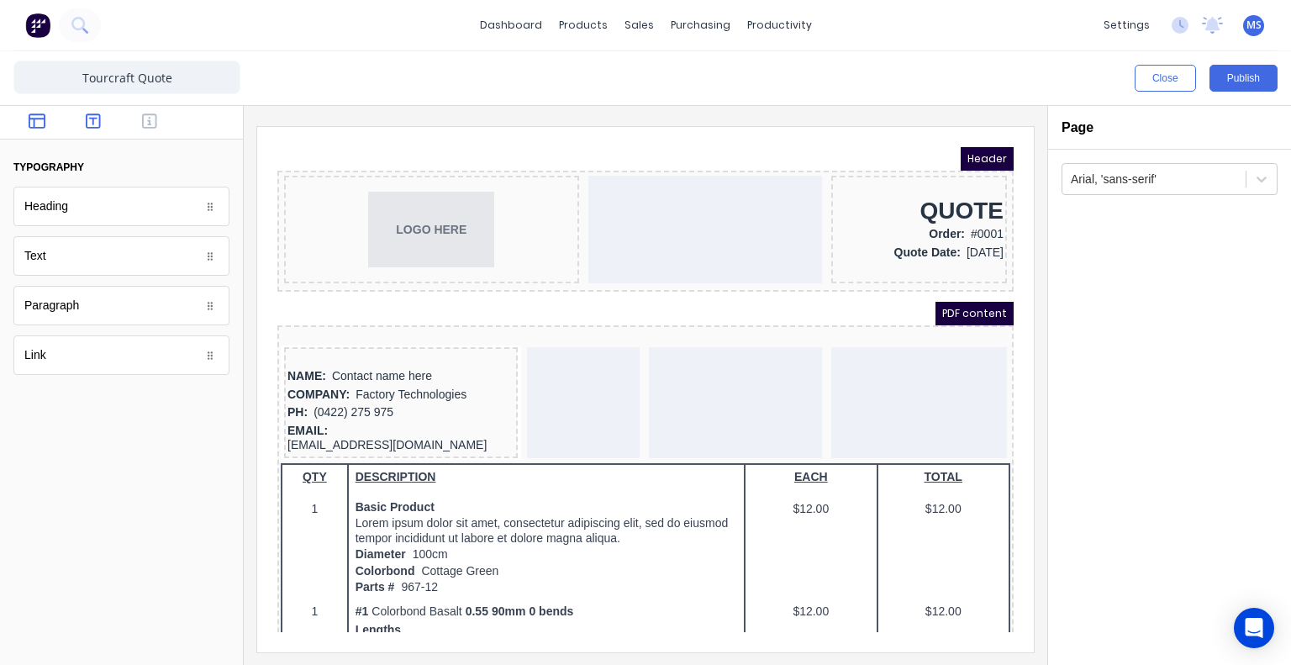
click at [47, 119] on button "button" at bounding box center [36, 123] width 46 height 20
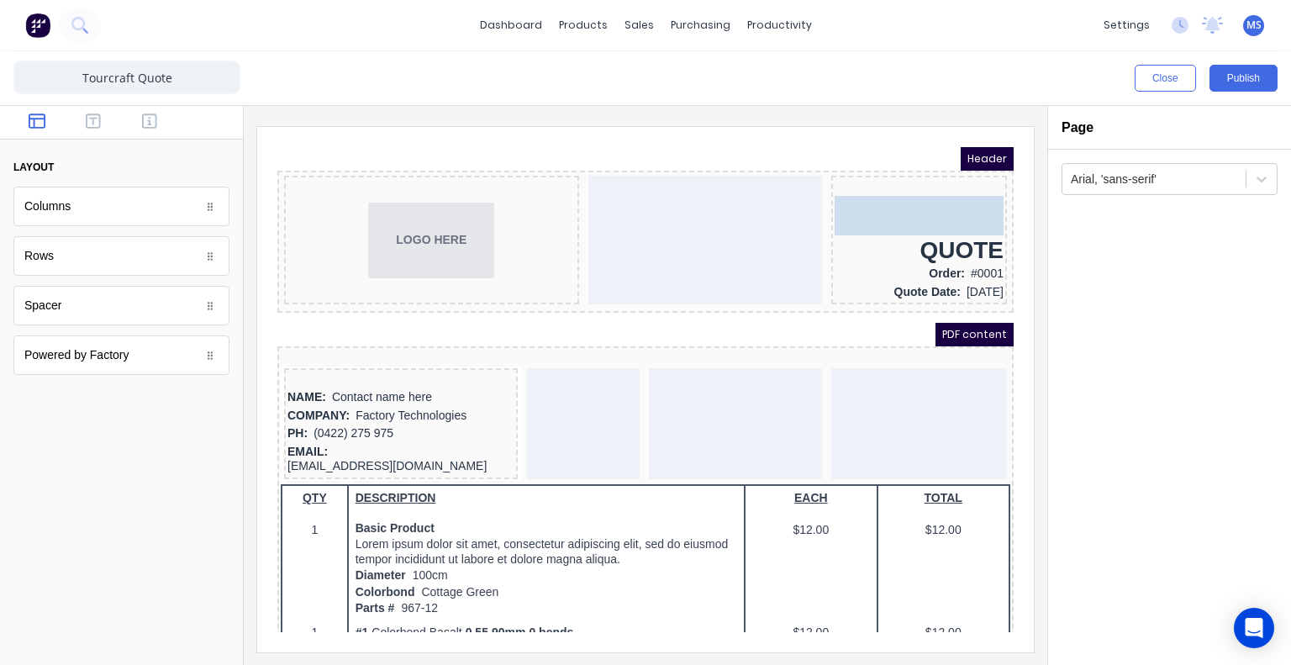
drag, startPoint x: 41, startPoint y: 252, endPoint x: 840, endPoint y: 181, distance: 801.7
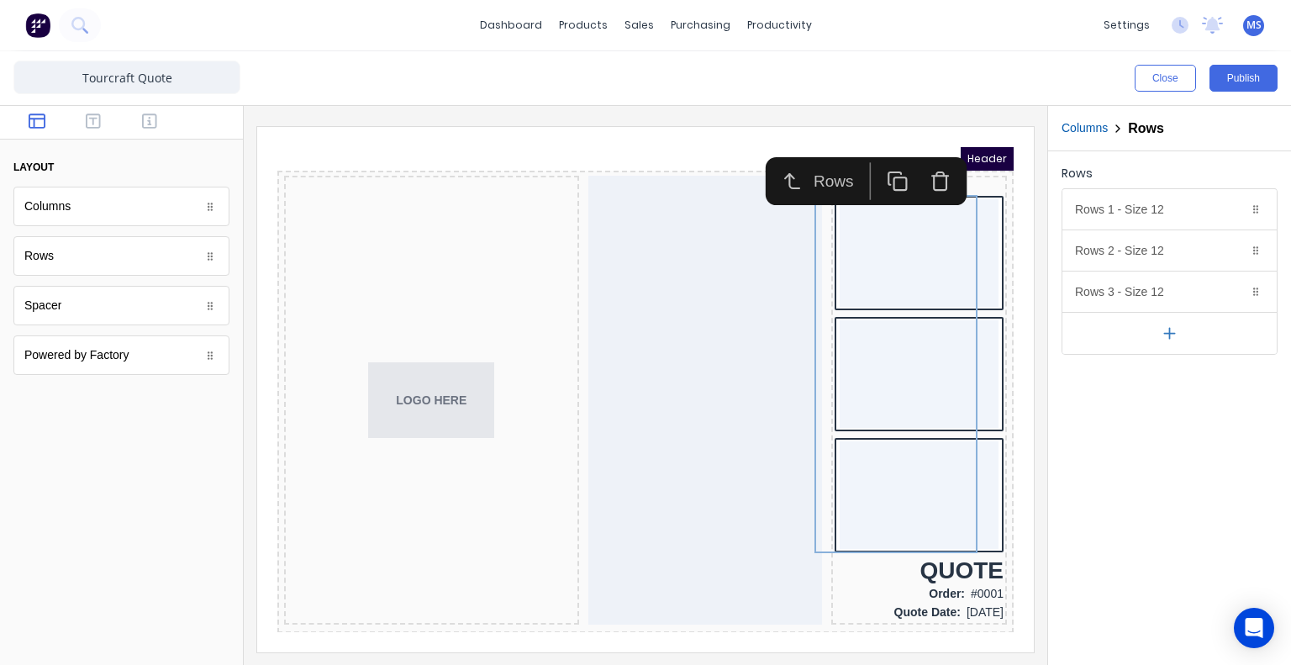
click at [775, 166] on icon "button" at bounding box center [772, 161] width 21 height 21
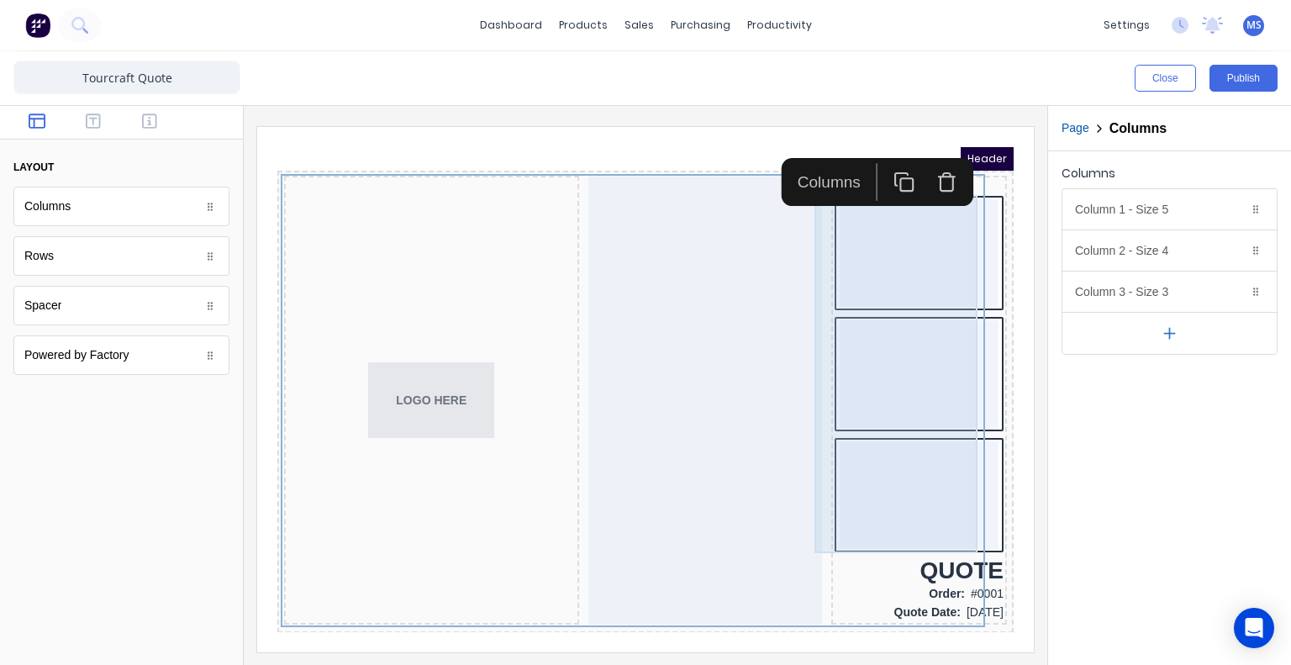
click at [894, 319] on div at bounding box center [899, 354] width 159 height 108
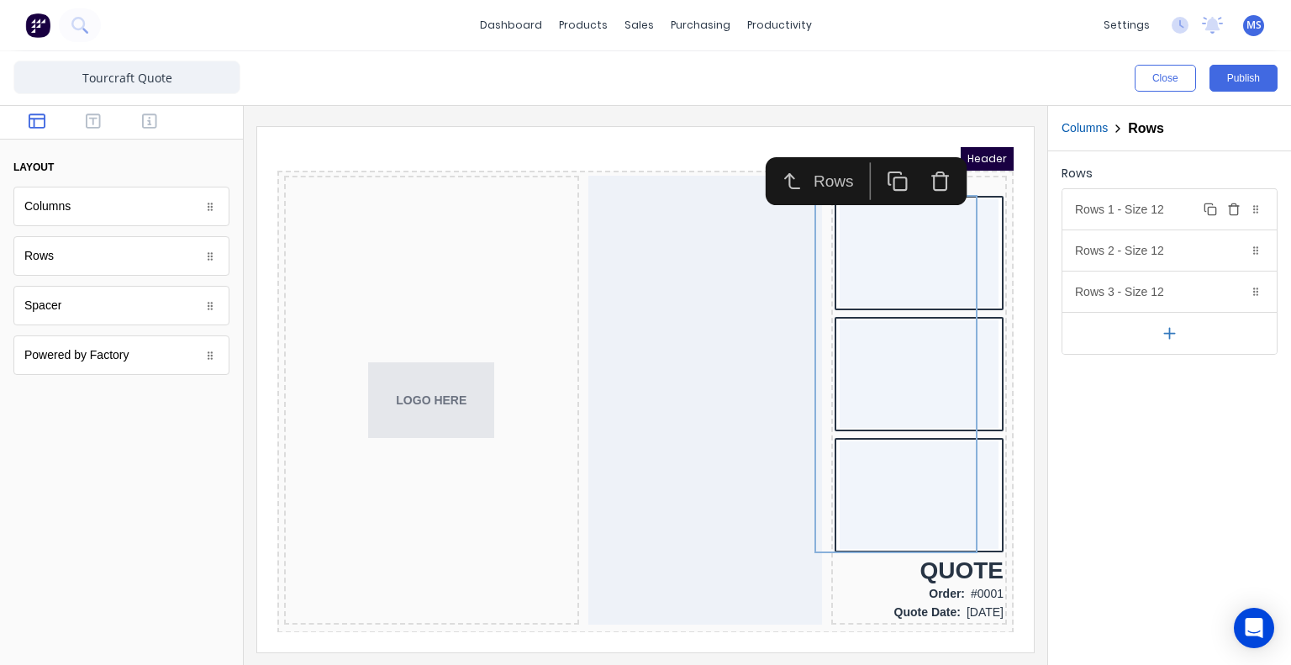
click at [1251, 213] on icon at bounding box center [1256, 209] width 10 height 10
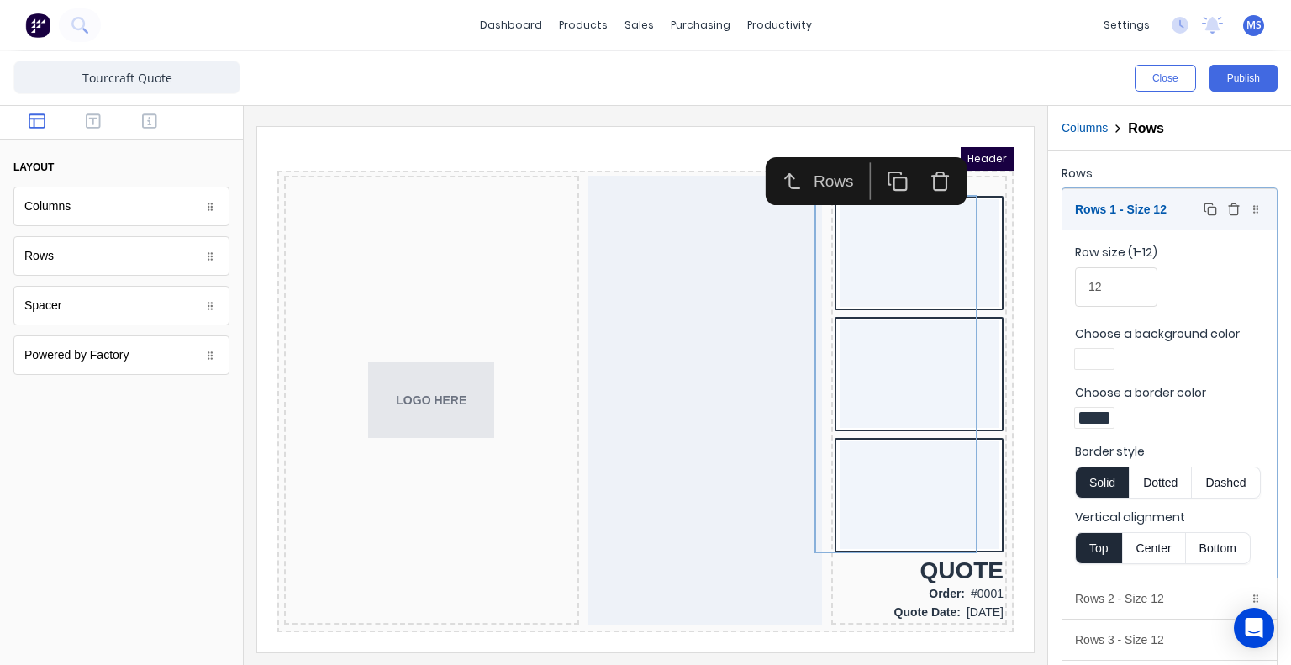
click at [1227, 211] on icon "button" at bounding box center [1233, 209] width 13 height 13
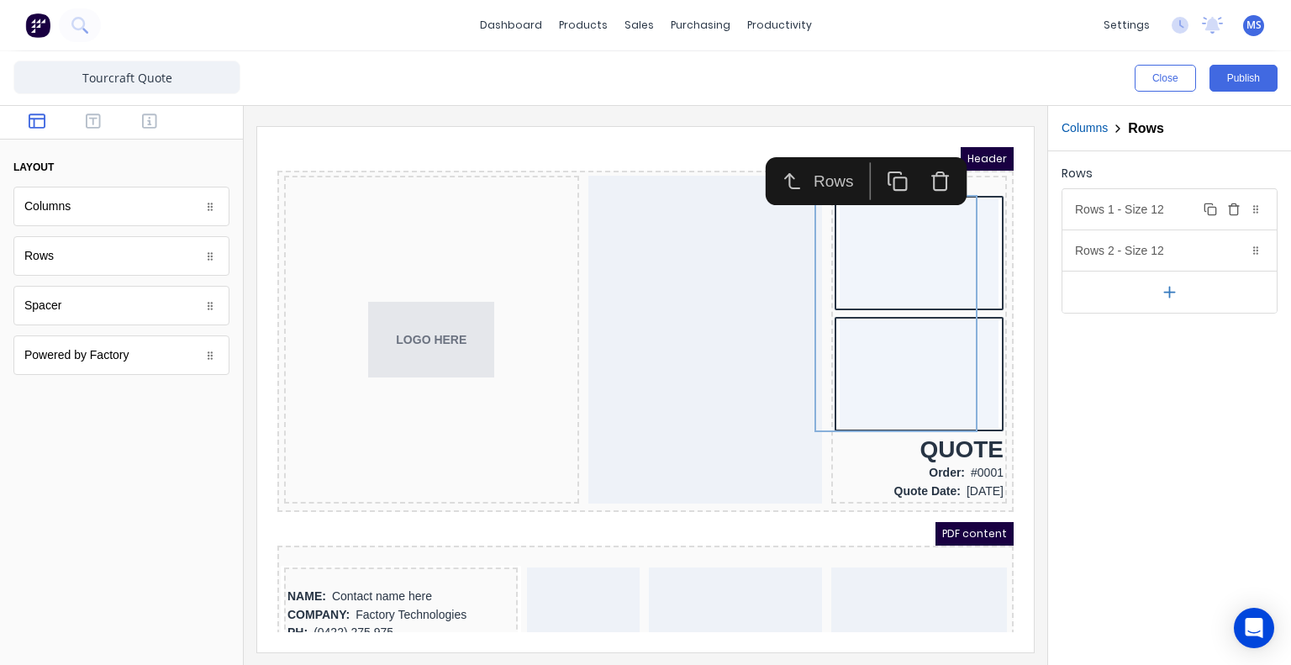
click at [1236, 211] on icon "button" at bounding box center [1233, 209] width 13 height 13
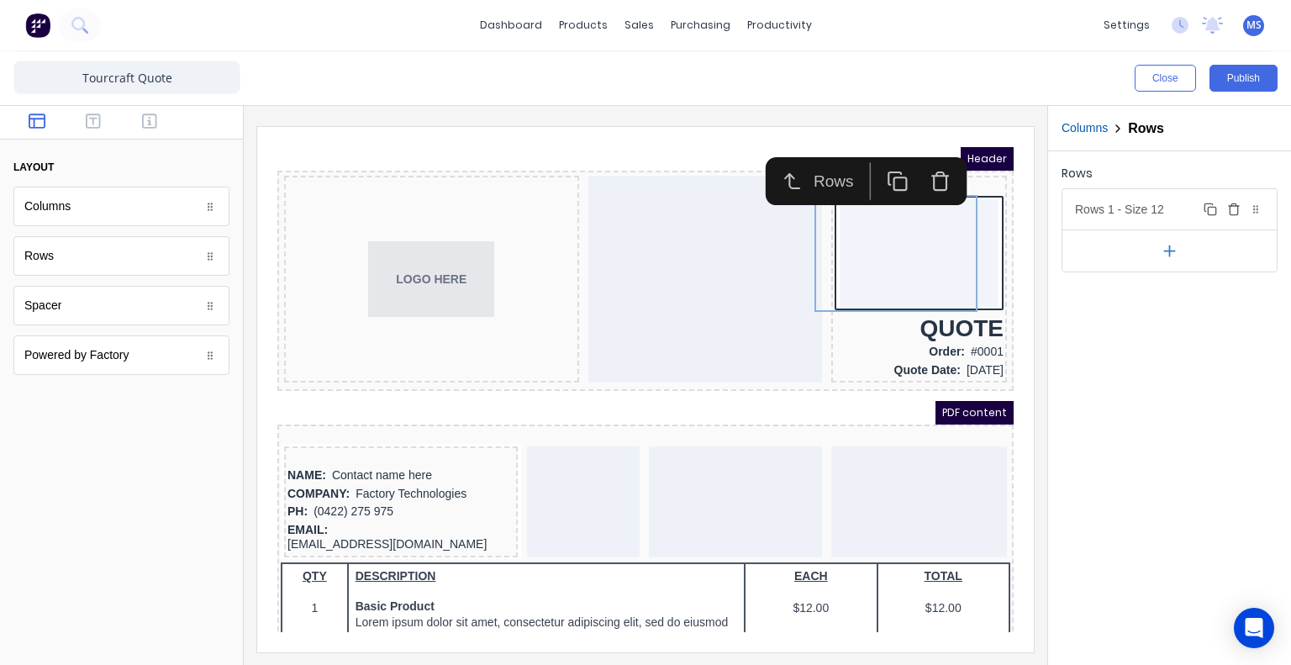
click at [1261, 208] on div at bounding box center [1255, 209] width 17 height 17
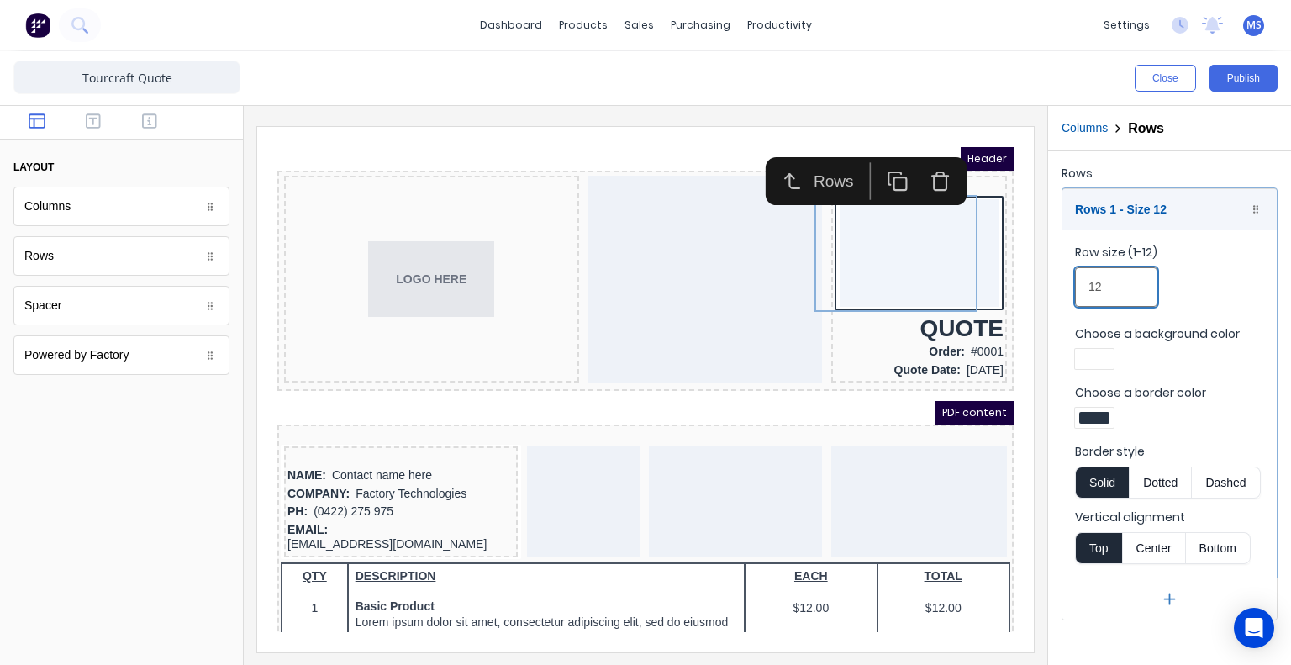
drag, startPoint x: 1116, startPoint y: 282, endPoint x: 1041, endPoint y: 295, distance: 76.8
click at [1041, 295] on div "Close Publish Components layout Columns Columns Rows Rows Spacer Spacer Powered…" at bounding box center [645, 358] width 1291 height 614
type input "6"
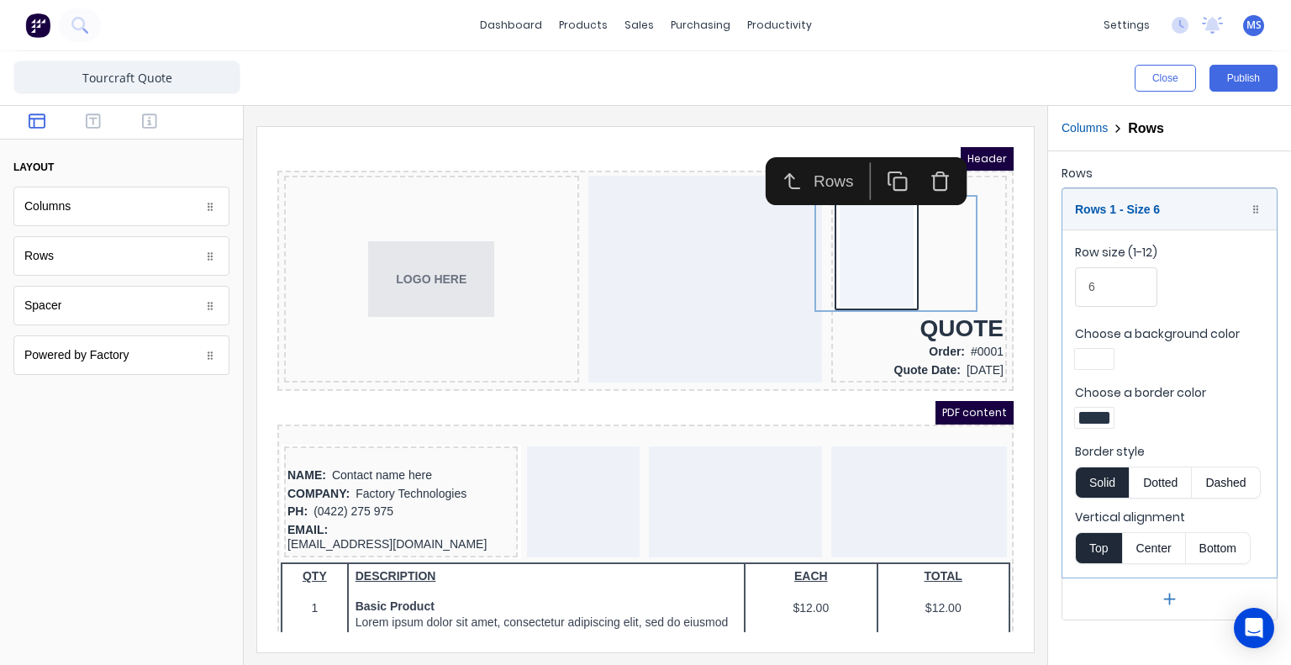
click at [1232, 366] on div at bounding box center [1169, 361] width 189 height 25
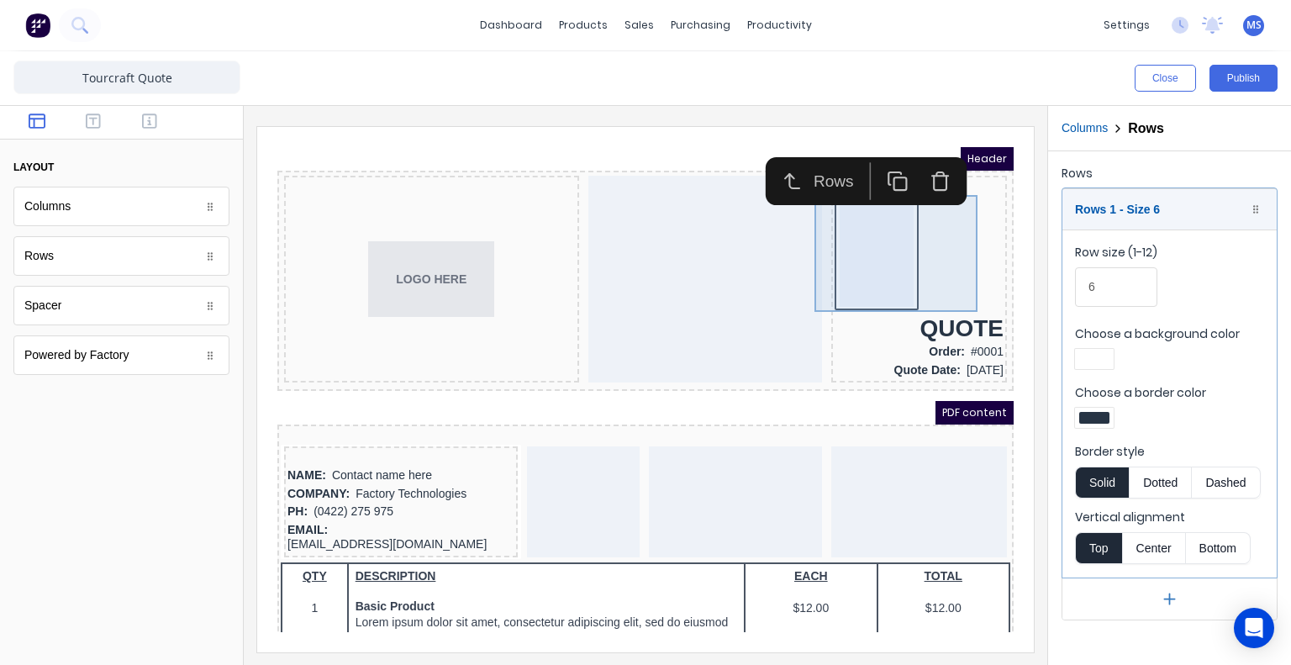
click at [860, 240] on div at bounding box center [857, 233] width 75 height 108
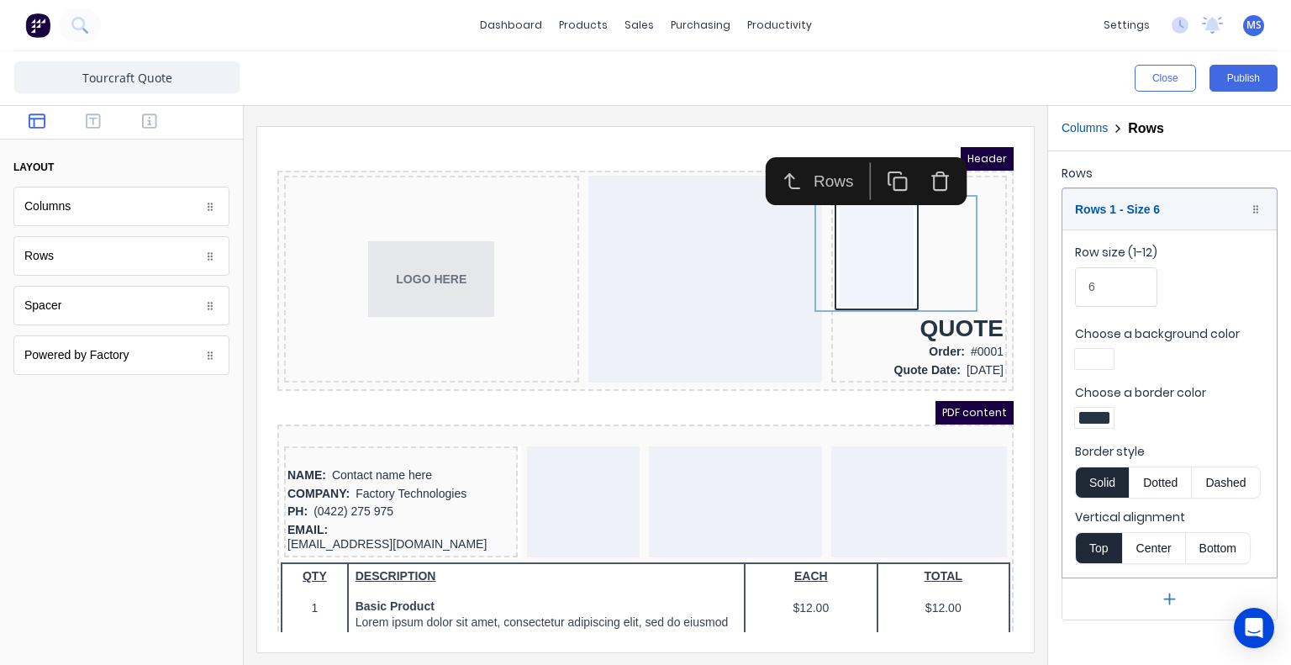
click at [95, 467] on div at bounding box center [121, 531] width 243 height 266
click at [1120, 287] on input "6" at bounding box center [1116, 287] width 82 height 40
type input "1"
click at [1120, 287] on input "1" at bounding box center [1116, 287] width 82 height 40
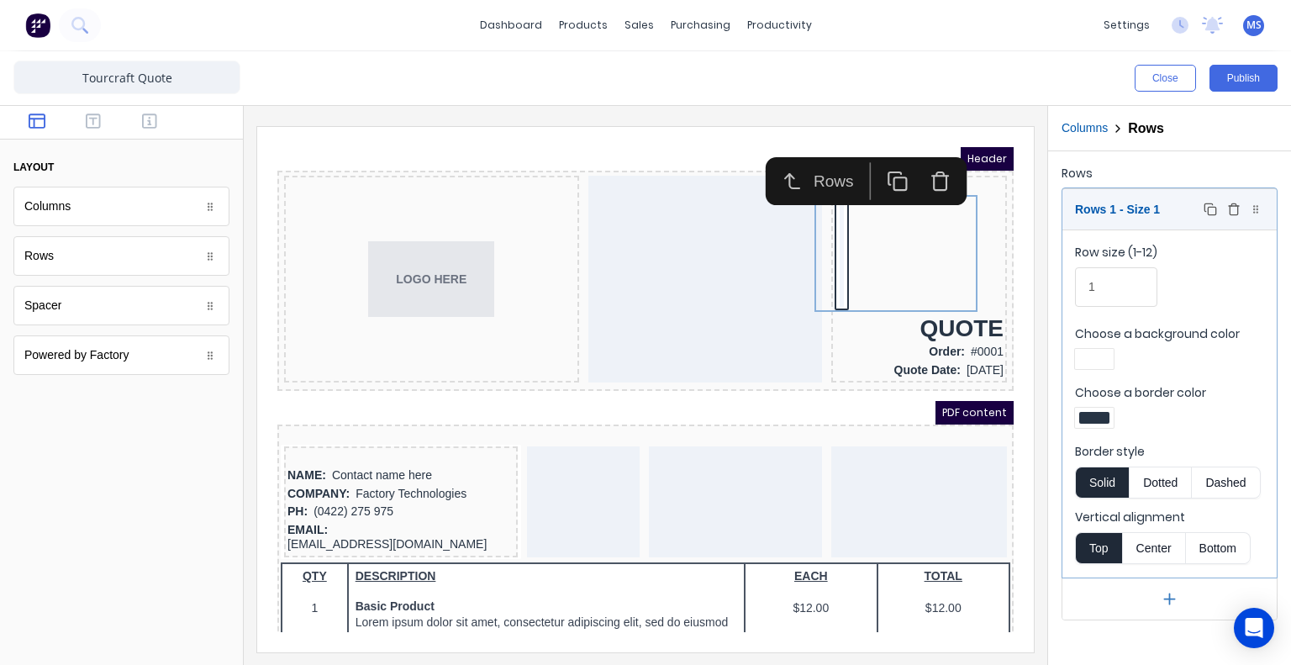
click at [1231, 220] on div "Rows 1 - Size 1 Duplicate Delete" at bounding box center [1169, 209] width 214 height 40
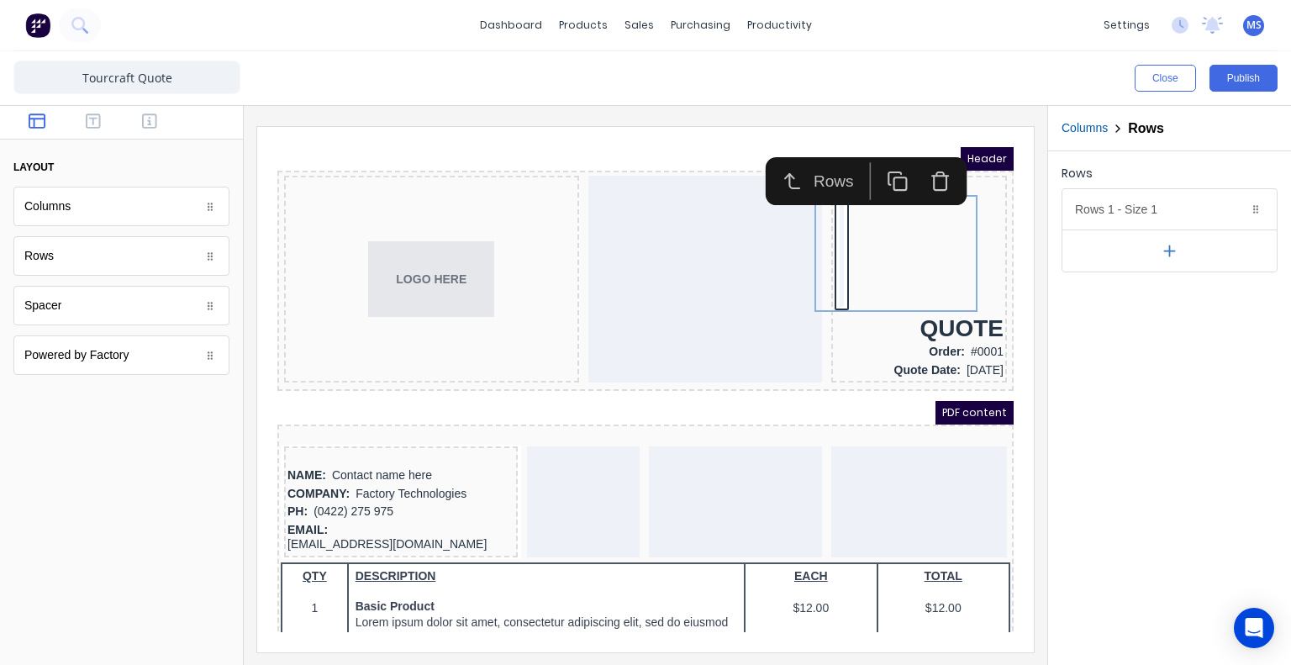
click at [1140, 385] on div "Rows Rows 1 - Size 1 Duplicate Delete Row size (1-12) 1 Choose a background col…" at bounding box center [1169, 408] width 243 height 514
click at [99, 437] on div at bounding box center [121, 531] width 243 height 266
click at [293, 389] on div "PDF content" at bounding box center [625, 393] width 736 height 24
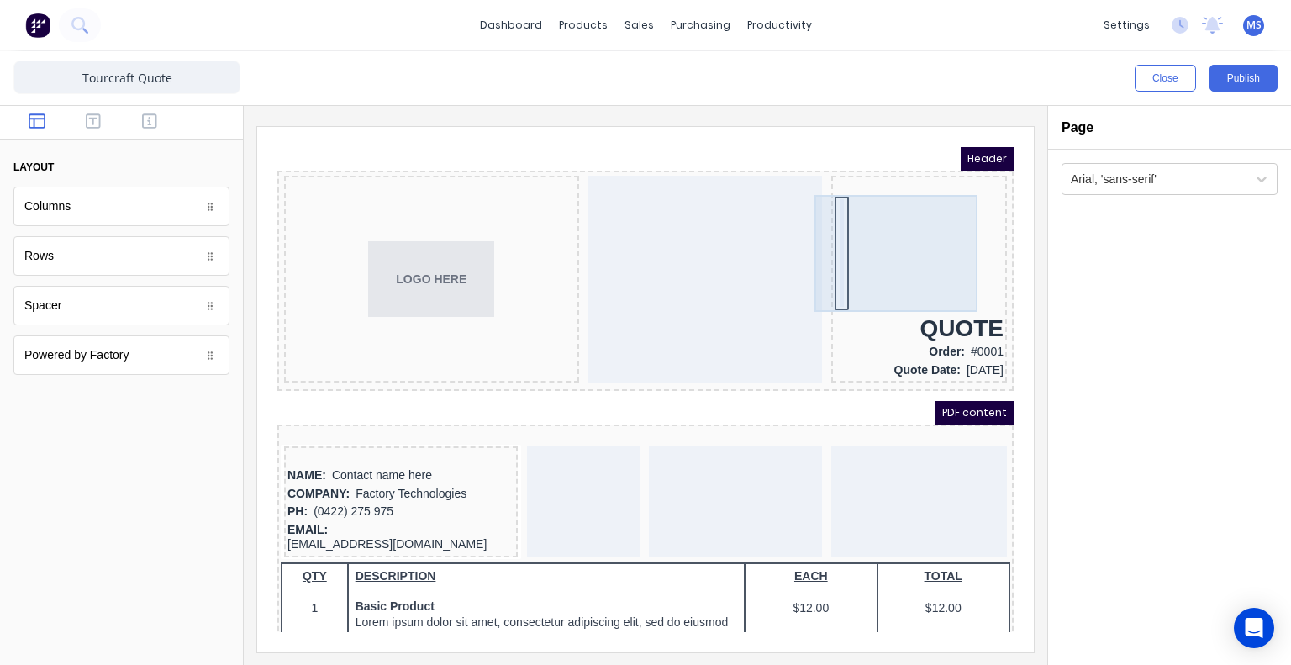
click at [820, 219] on div at bounding box center [822, 233] width 4 height 108
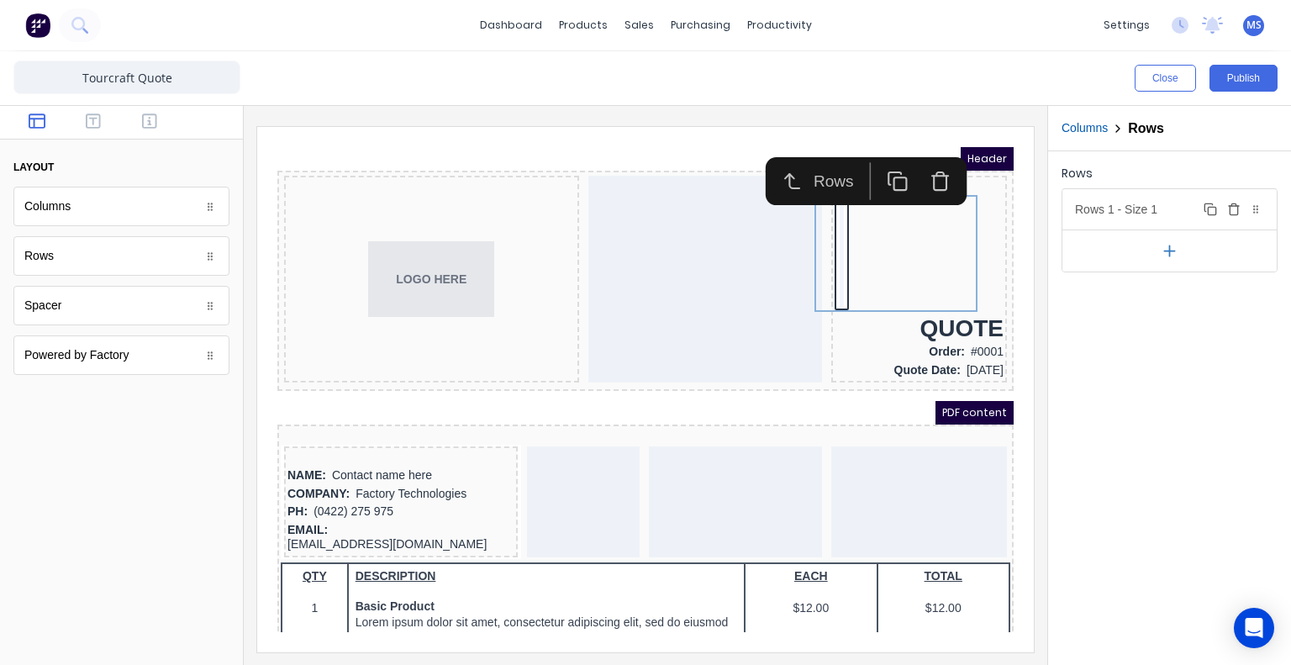
click at [1236, 208] on icon "button" at bounding box center [1233, 209] width 13 height 13
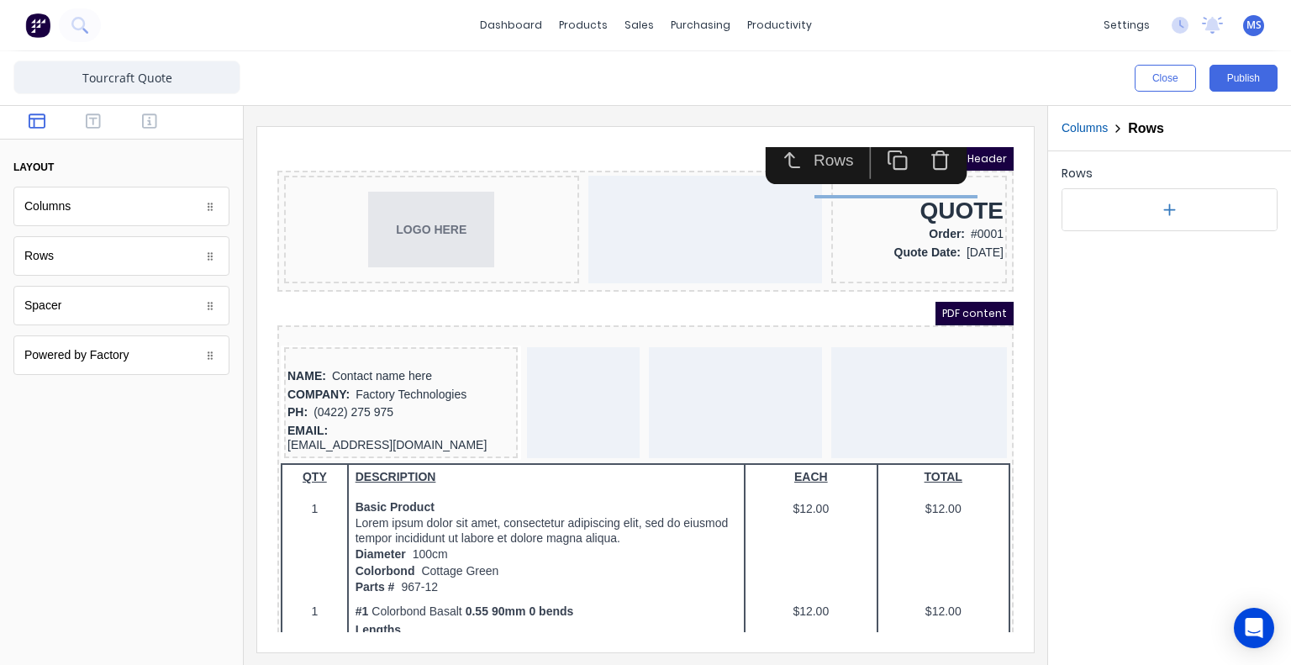
click at [1139, 325] on div "Rows" at bounding box center [1169, 408] width 243 height 514
click at [877, 194] on div "QUOTE" at bounding box center [899, 190] width 169 height 29
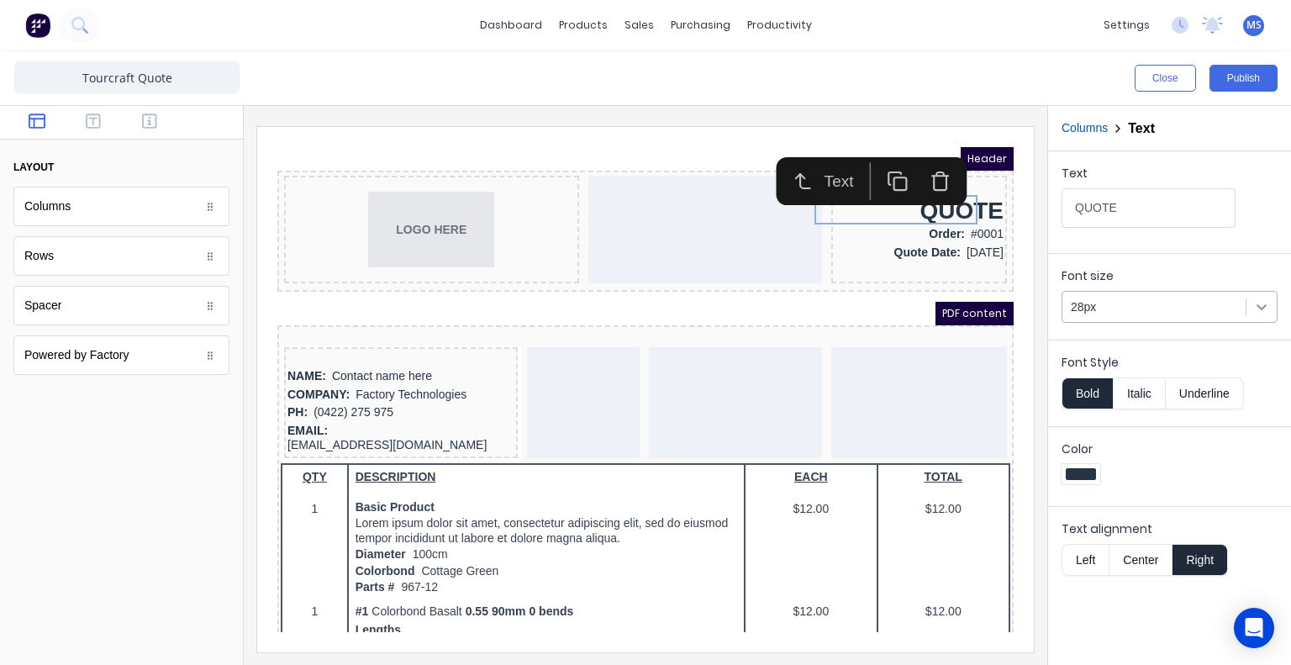
click at [1264, 309] on icon at bounding box center [1261, 306] width 17 height 17
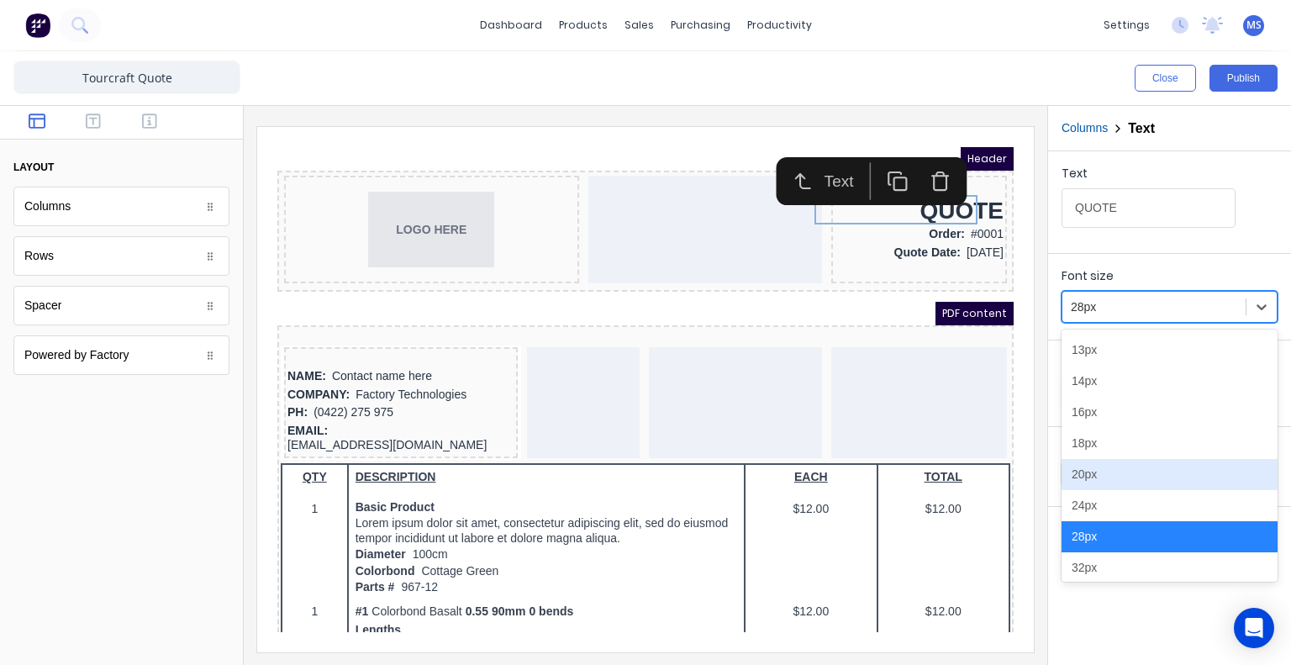
scroll to position [94, 0]
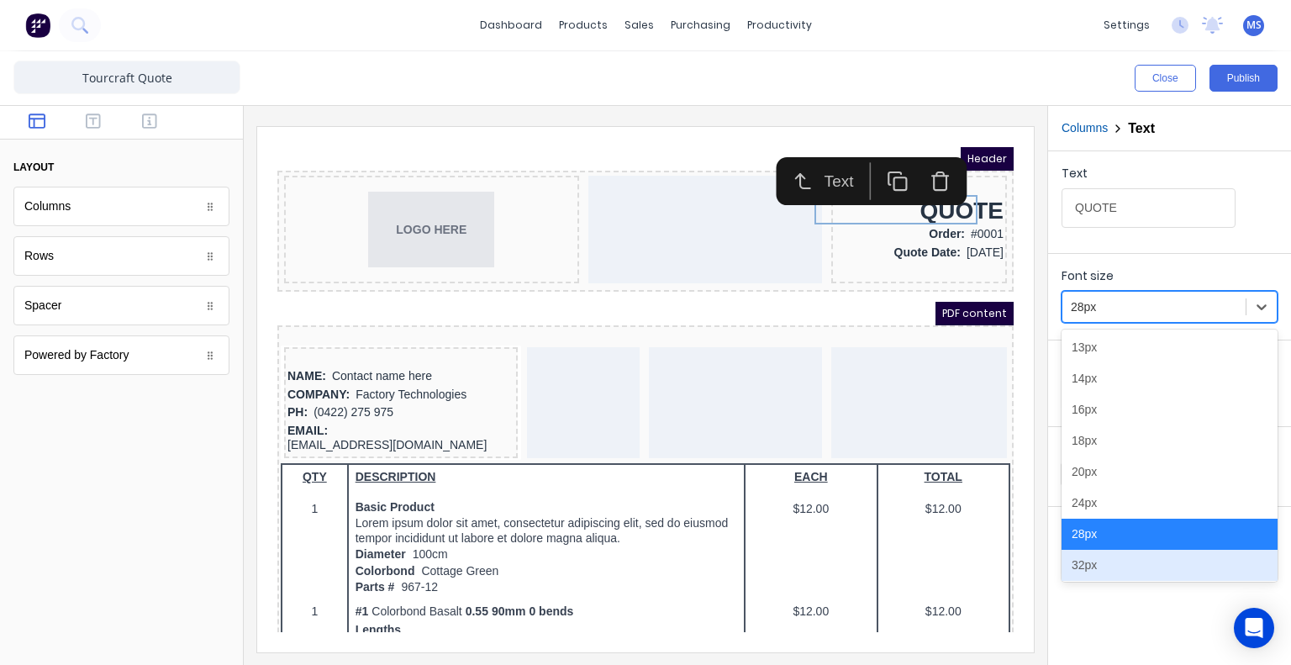
click at [1147, 562] on div "32px" at bounding box center [1170, 565] width 216 height 31
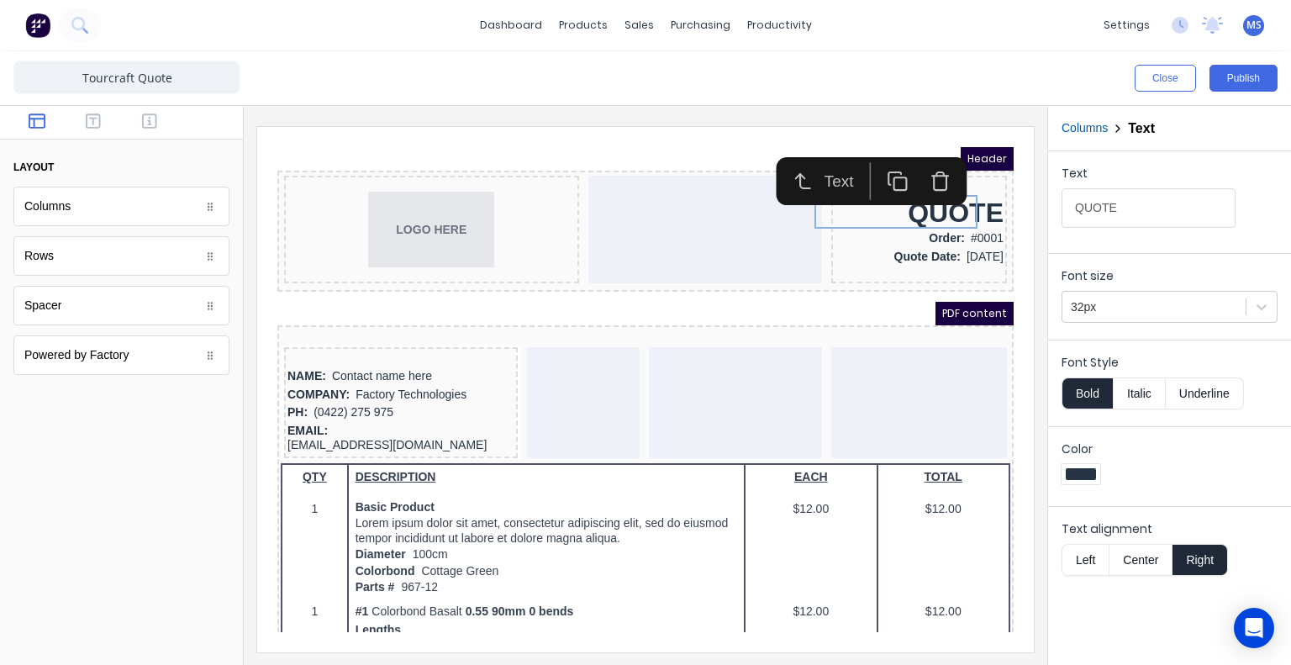
click at [1073, 609] on div "Text QUOTE Font size 32px Font Style Bold Italic Underline Color Text alignment…" at bounding box center [1169, 408] width 243 height 514
click at [666, 290] on div "PDF content" at bounding box center [625, 294] width 736 height 24
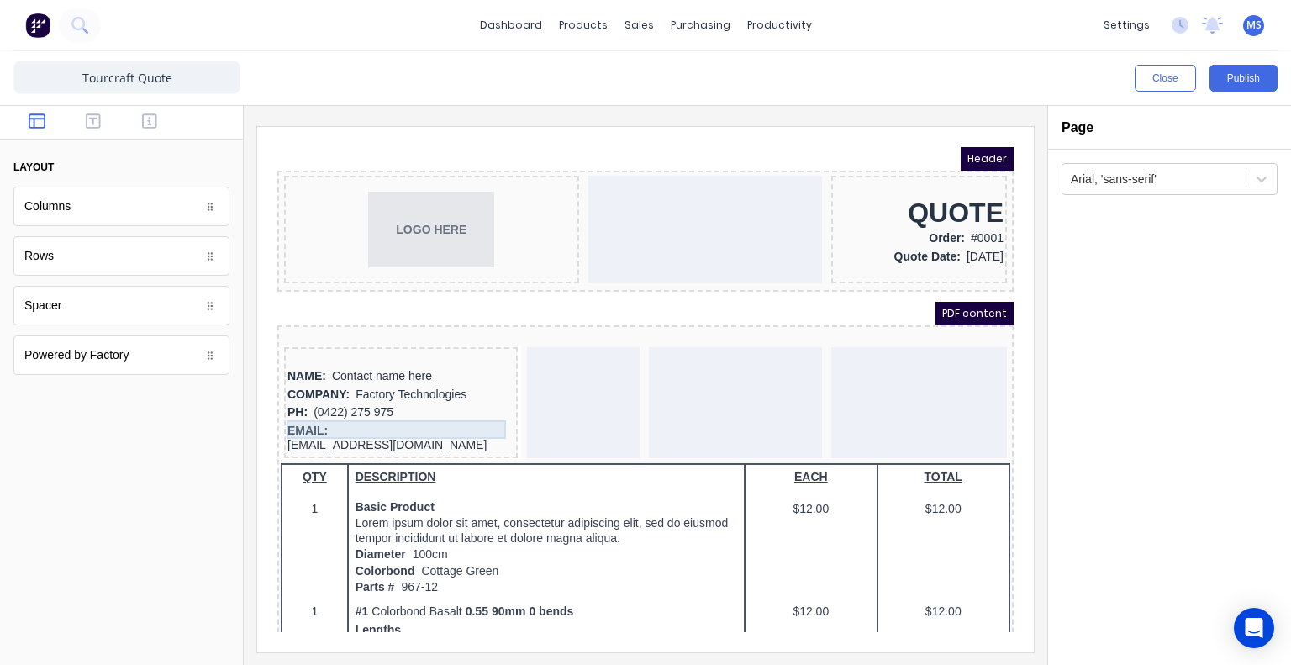
click at [410, 405] on div "EMAIL: [EMAIL_ADDRESS][DOMAIN_NAME]" at bounding box center [380, 418] width 227 height 33
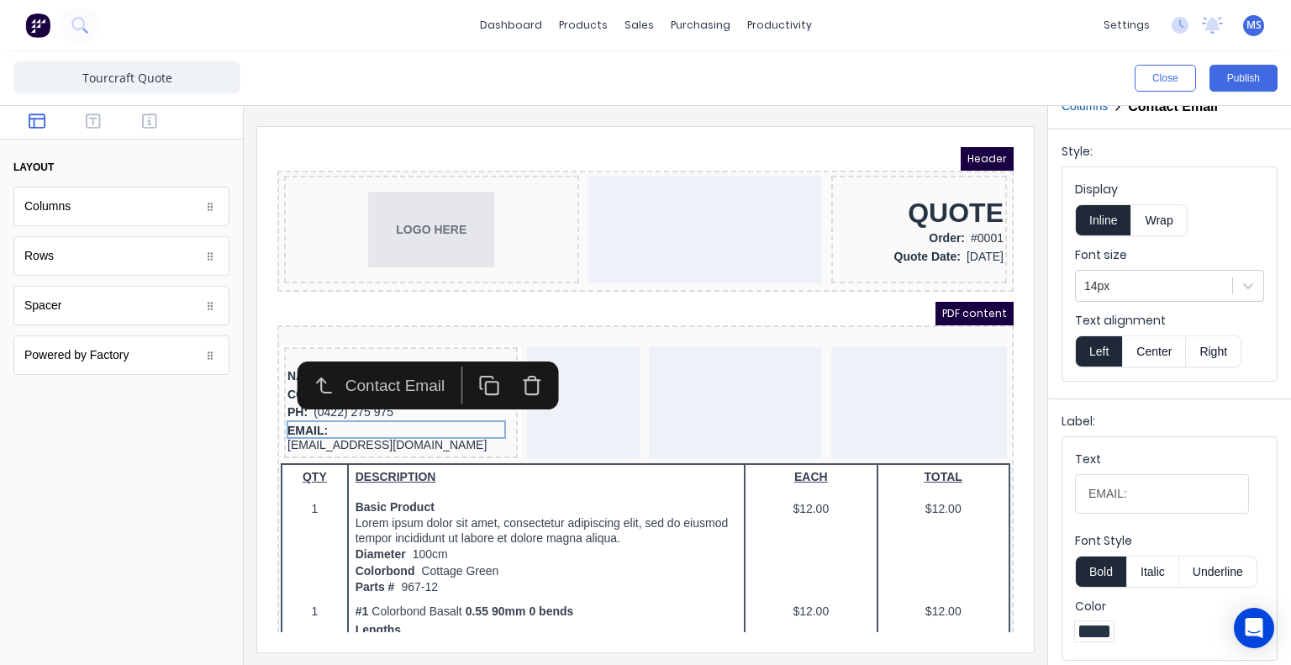
scroll to position [0, 0]
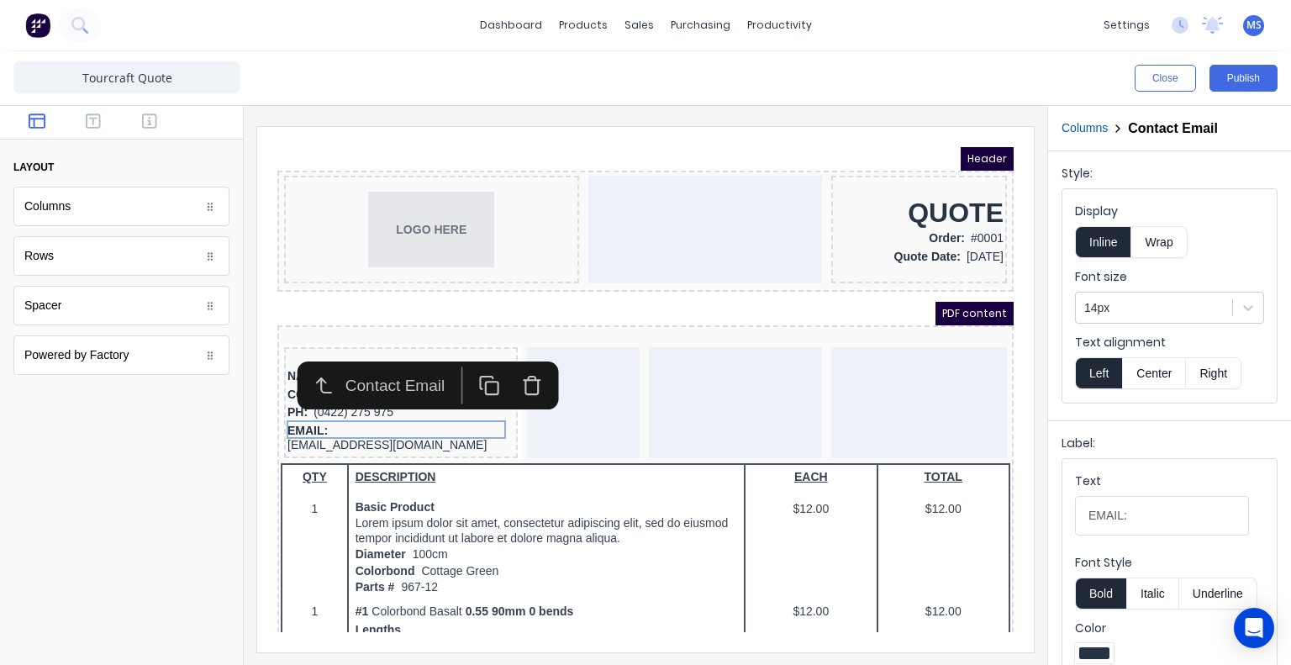
click at [183, 436] on div at bounding box center [121, 531] width 243 height 266
click at [369, 410] on div "EMAIL: [EMAIL_ADDRESS][DOMAIN_NAME]" at bounding box center [380, 418] width 227 height 33
click at [360, 397] on div "PH: (0422) 275 975" at bounding box center [380, 392] width 227 height 18
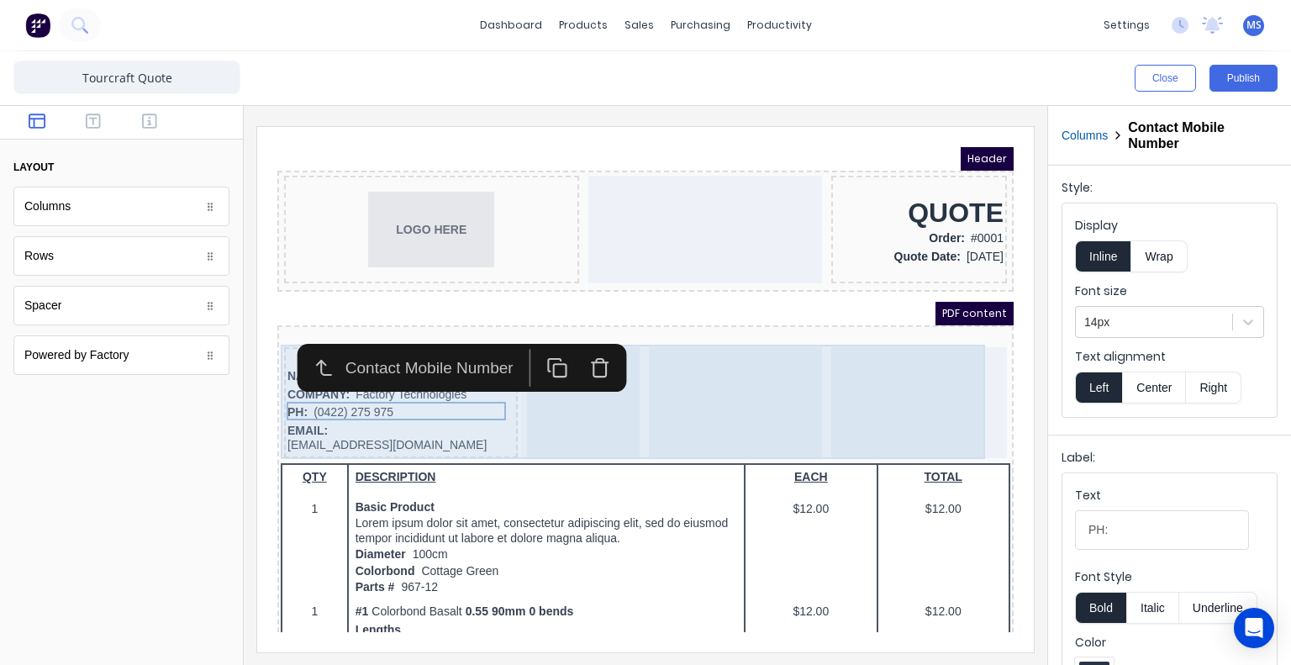
click at [526, 404] on div at bounding box center [563, 382] width 113 height 111
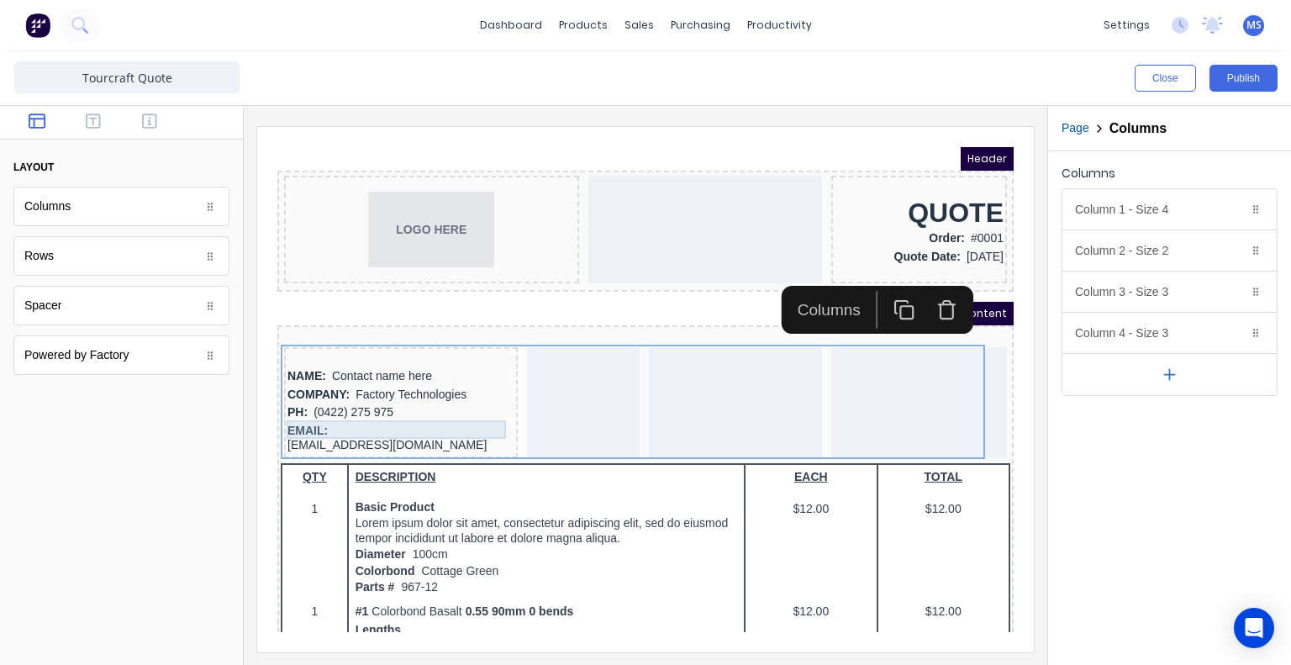
click at [443, 402] on div "EMAIL: [EMAIL_ADDRESS][DOMAIN_NAME]" at bounding box center [380, 418] width 227 height 33
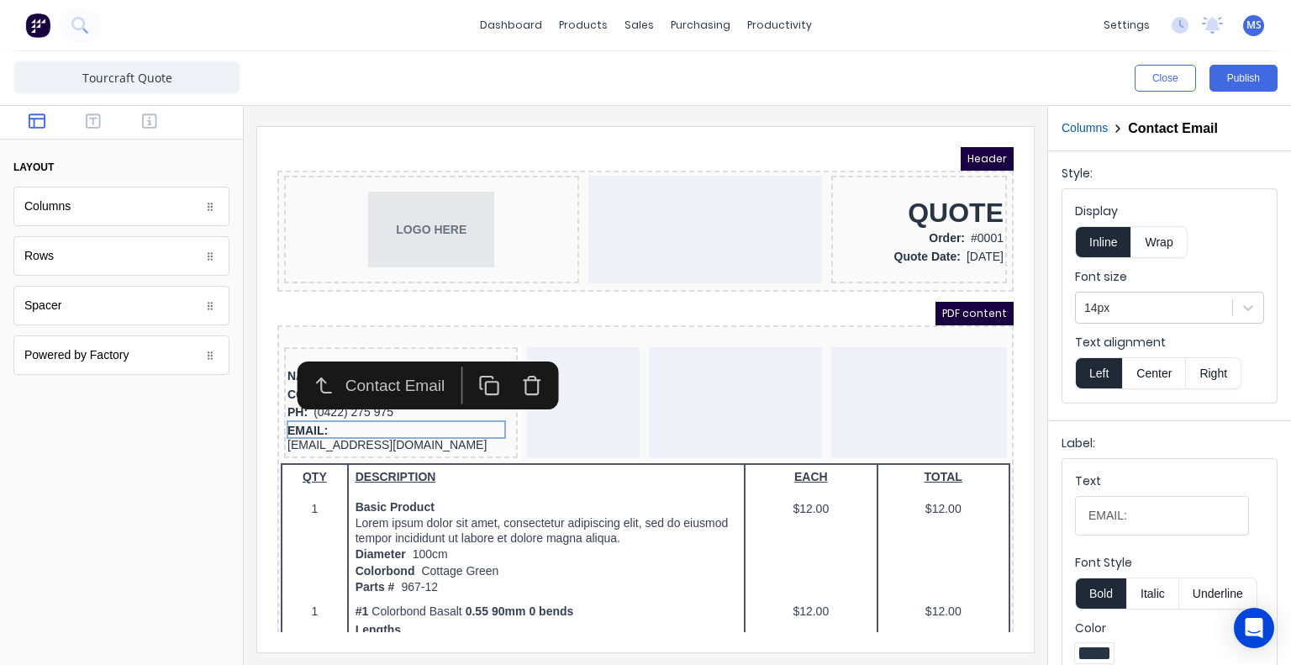
click at [157, 204] on div "Columns" at bounding box center [121, 207] width 216 height 40
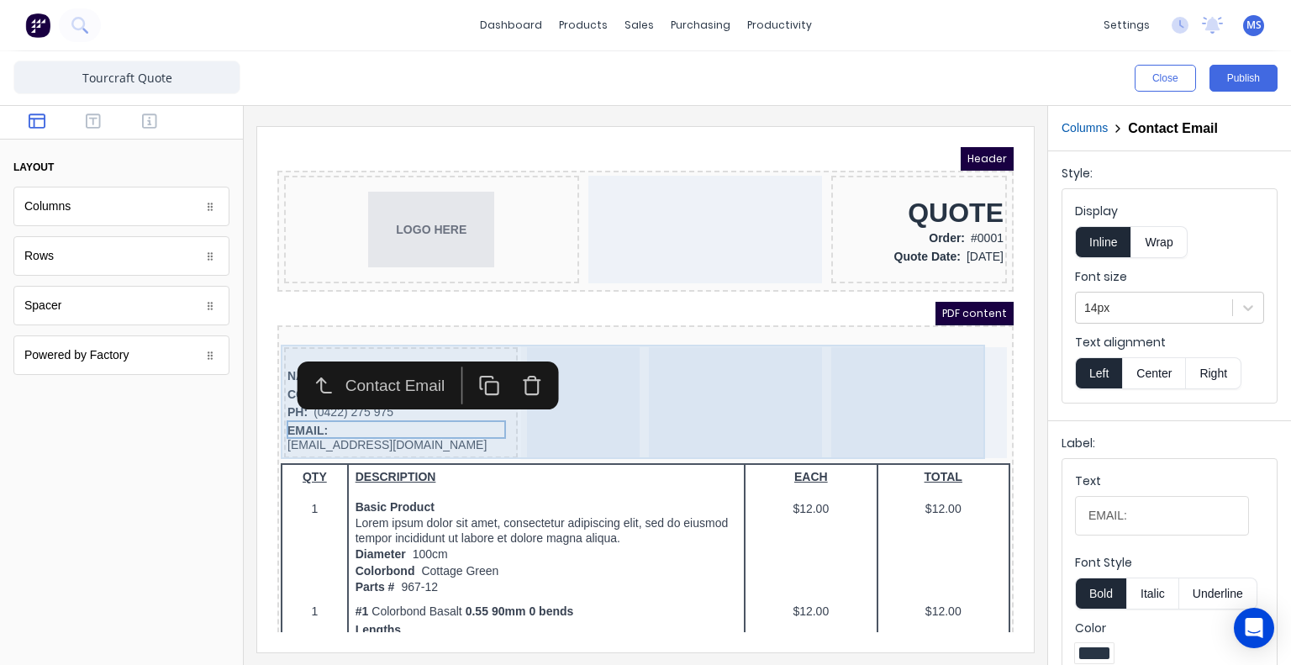
click at [570, 396] on div at bounding box center [563, 382] width 113 height 111
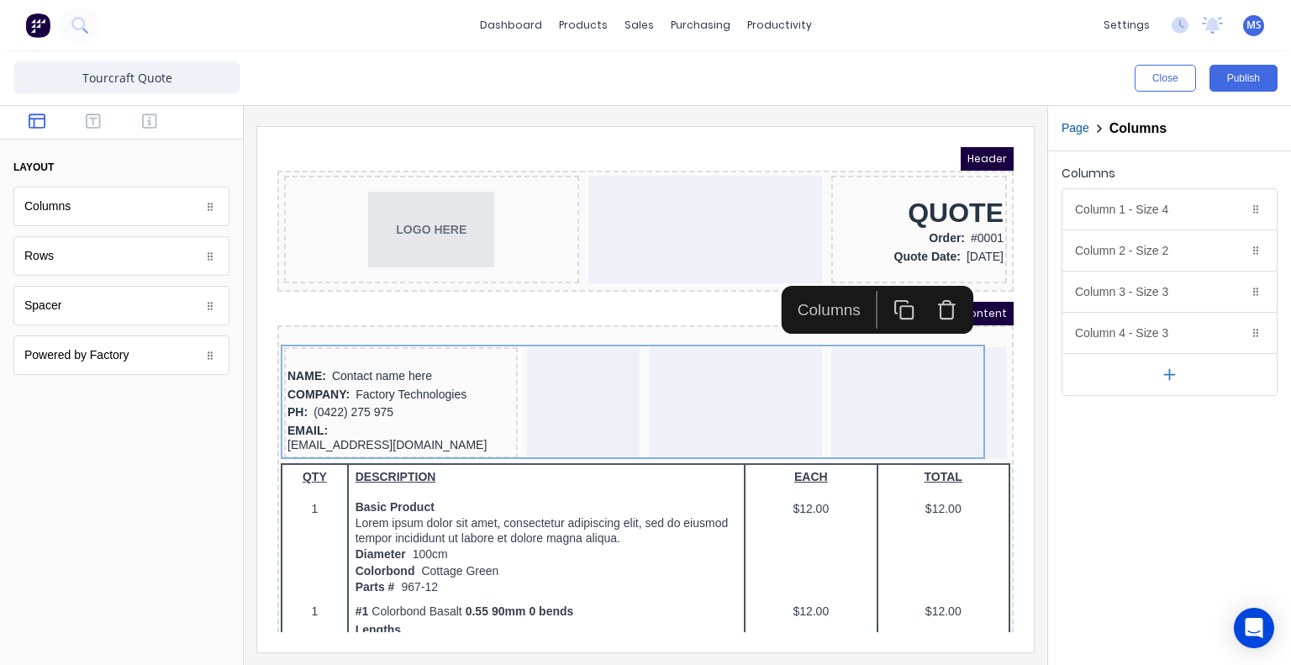
click at [813, 288] on div "Columns" at bounding box center [809, 289] width 84 height 24
click at [1261, 209] on icon at bounding box center [1256, 209] width 10 height 10
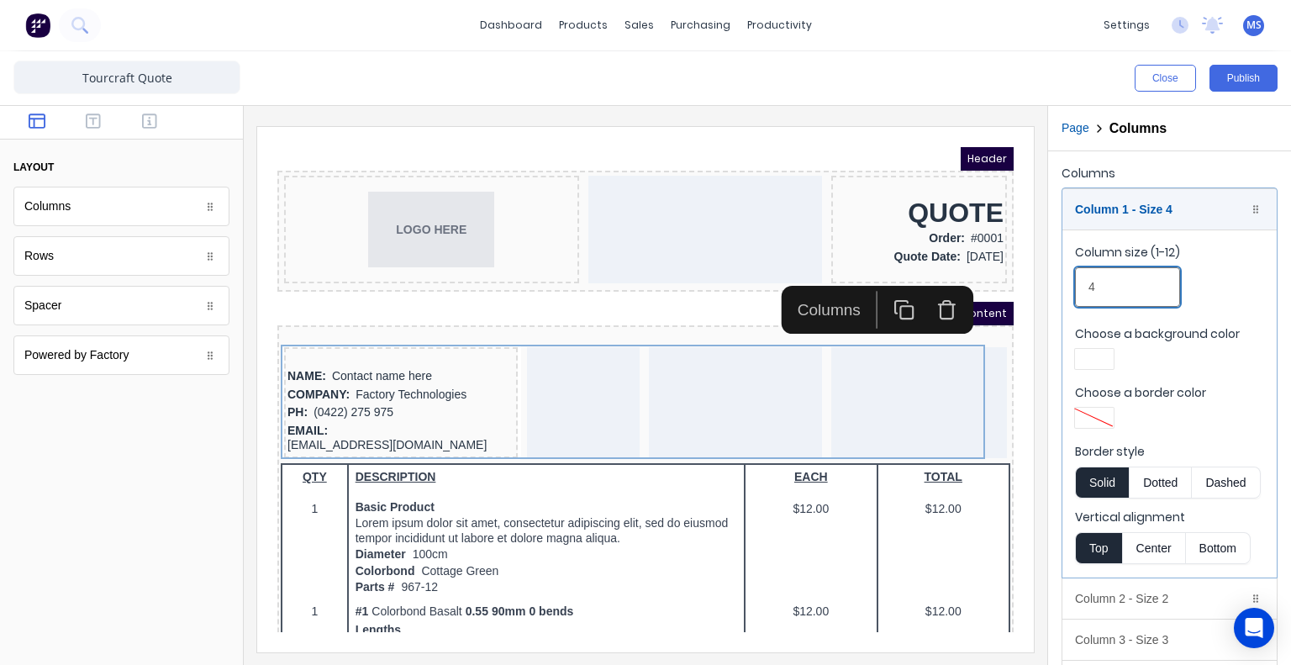
click at [1136, 278] on input "4" at bounding box center [1127, 287] width 105 height 40
drag, startPoint x: 1101, startPoint y: 275, endPoint x: 1083, endPoint y: 277, distance: 18.6
click at [1083, 277] on input "4" at bounding box center [1127, 287] width 105 height 40
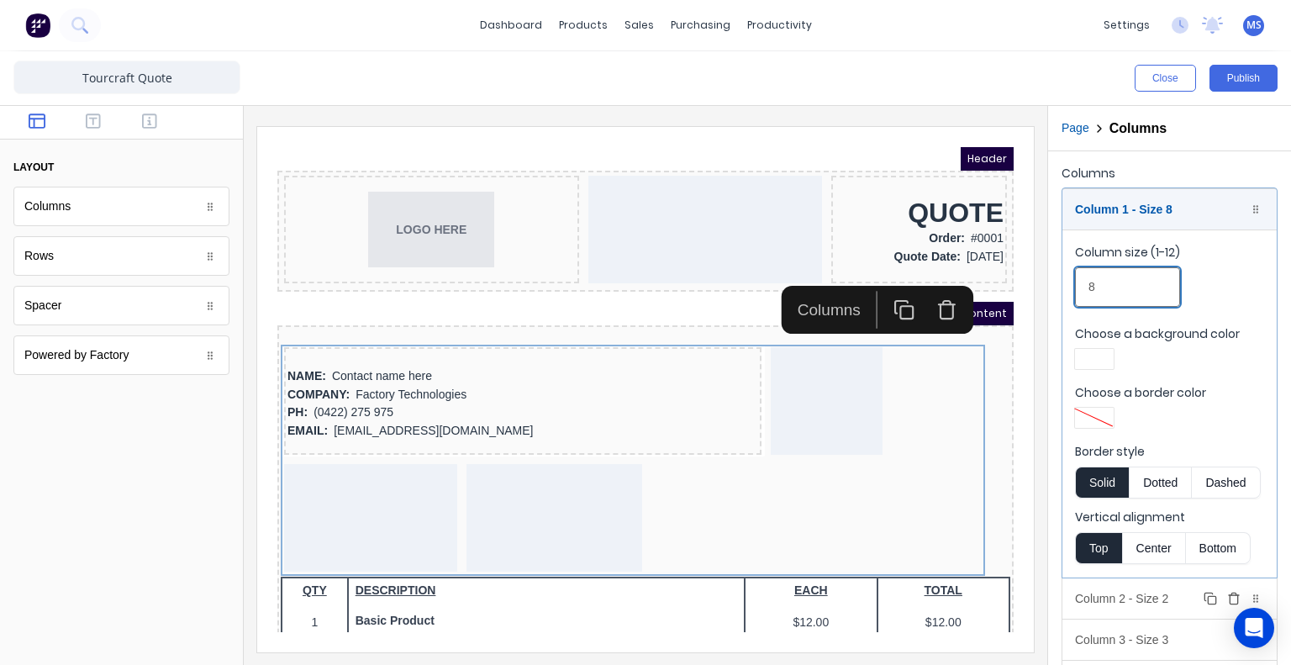
type input "8"
click at [1249, 598] on div at bounding box center [1255, 598] width 17 height 17
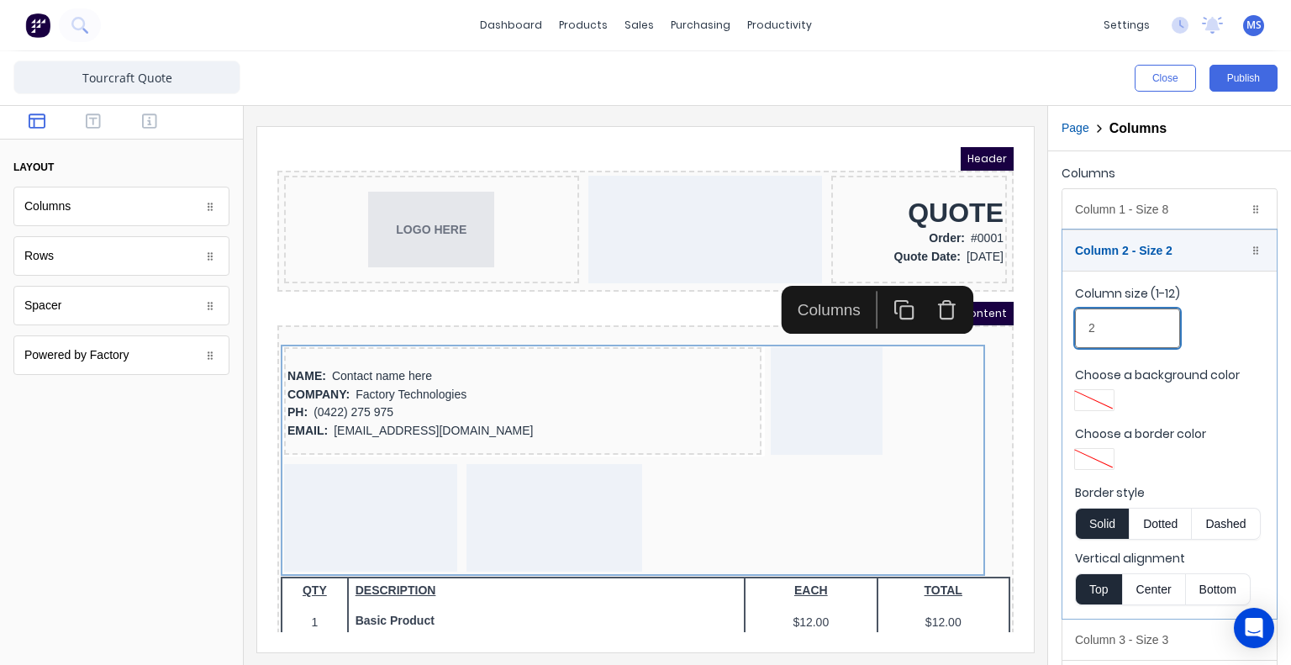
click at [1116, 329] on input "2" at bounding box center [1127, 328] width 105 height 40
drag, startPoint x: 1116, startPoint y: 329, endPoint x: 1073, endPoint y: 325, distance: 43.0
click at [1073, 325] on fieldset "Column size (1-12) 2 Choose a background color Choose a border color Border sty…" at bounding box center [1169, 445] width 214 height 348
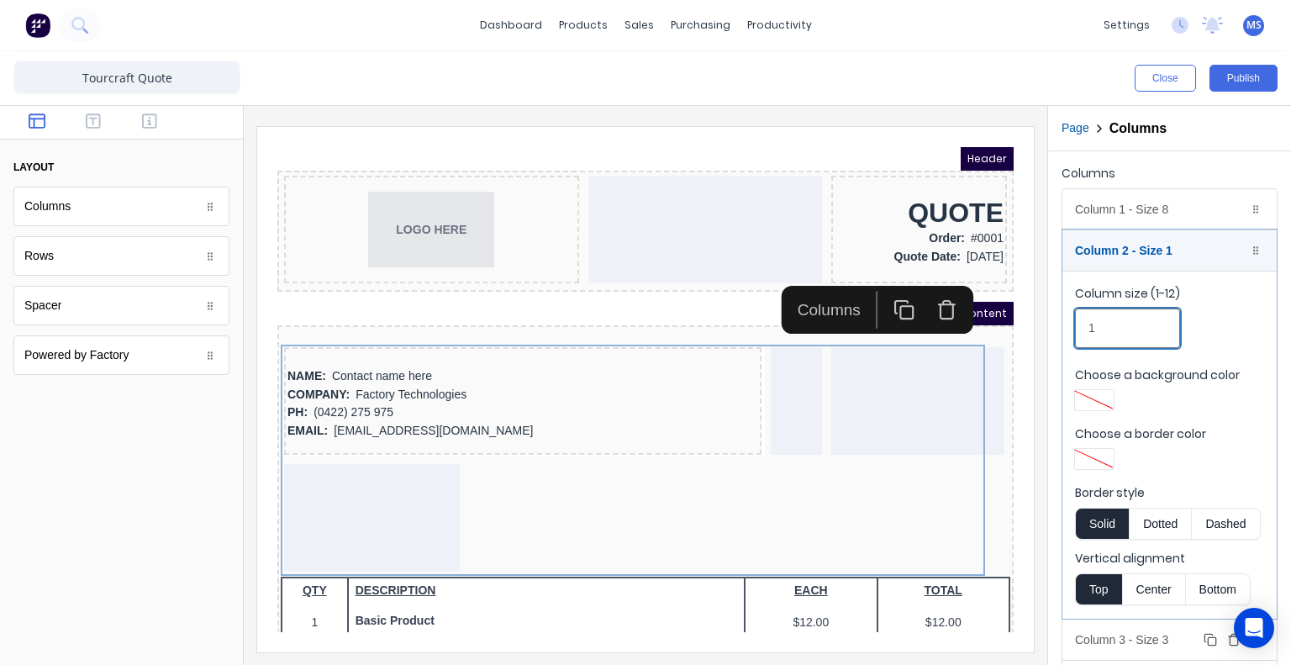
type input "1"
click at [1167, 637] on div "Column 3 - Size 3 Duplicate Delete" at bounding box center [1169, 640] width 214 height 40
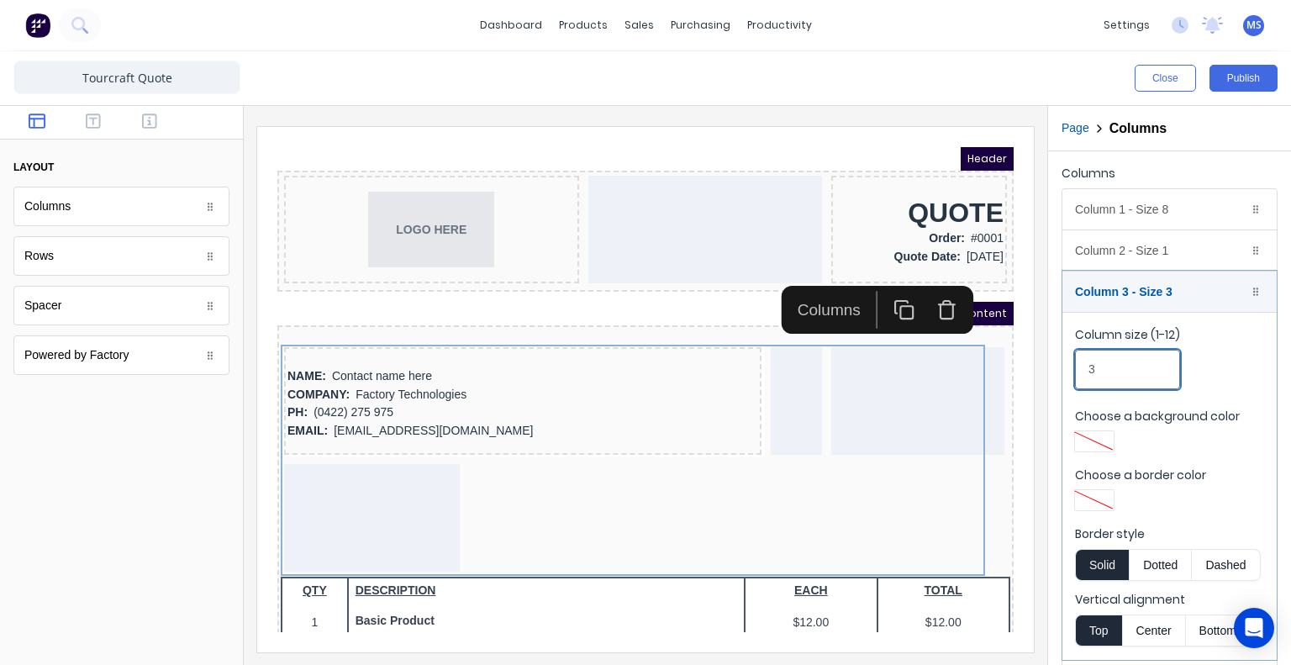
click at [1131, 356] on input "3" at bounding box center [1127, 370] width 105 height 40
drag, startPoint x: 1110, startPoint y: 356, endPoint x: 1060, endPoint y: 363, distance: 50.0
click at [1060, 363] on div "Columns Column 1 - Size 8 Duplicate Delete Column size (1-12) 8 Choose a backgr…" at bounding box center [1169, 452] width 243 height 603
type input "1"
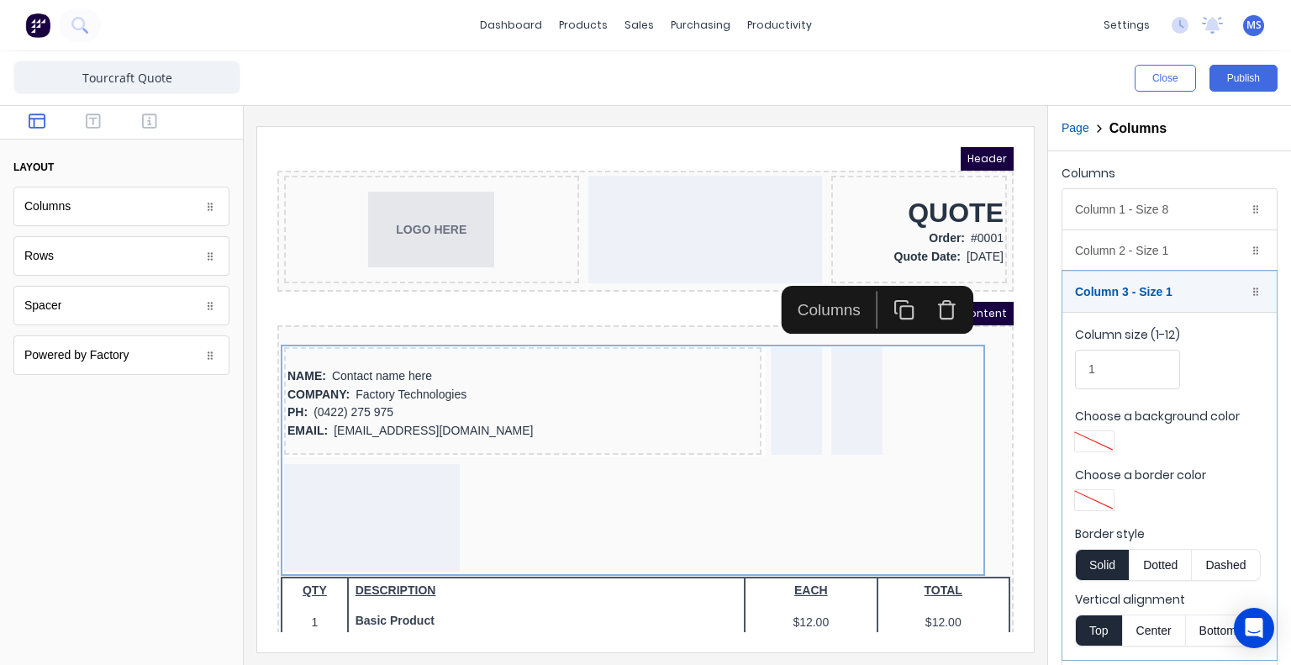
click at [635, 287] on div "PDF content" at bounding box center [625, 294] width 736 height 24
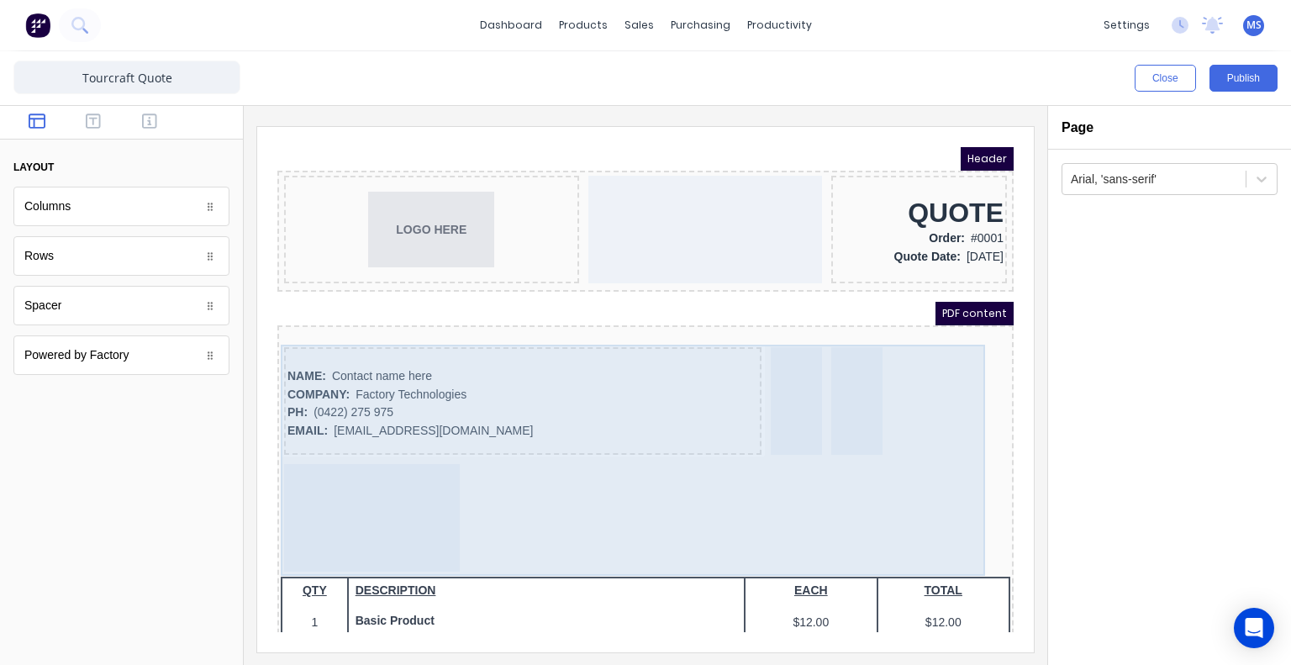
click at [373, 482] on div at bounding box center [352, 498] width 176 height 108
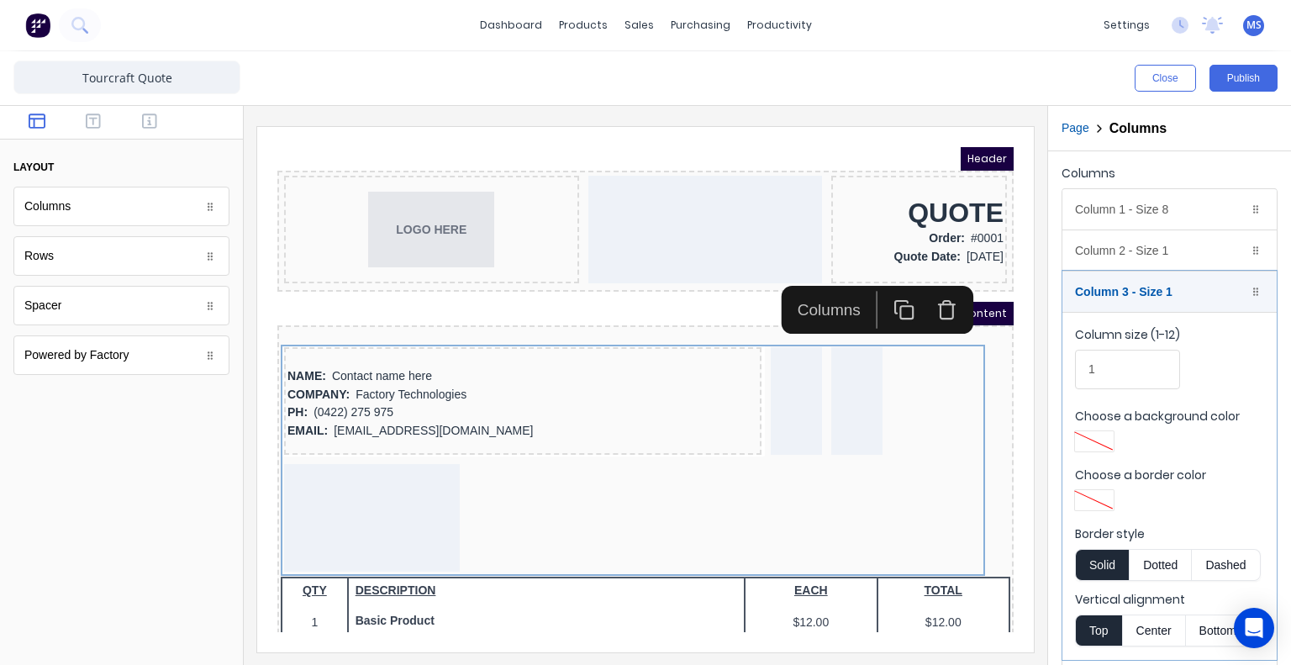
scroll to position [87, 0]
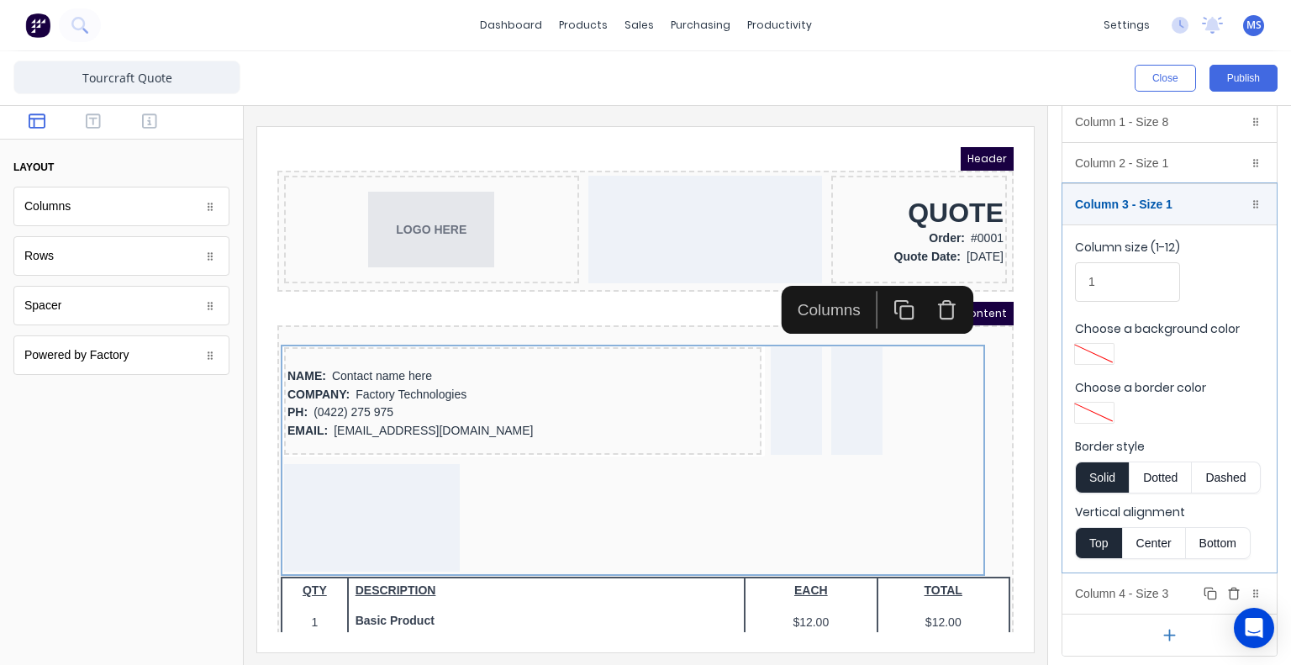
click at [1178, 592] on div "Column 4 - Size 3 Duplicate Delete" at bounding box center [1169, 593] width 214 height 40
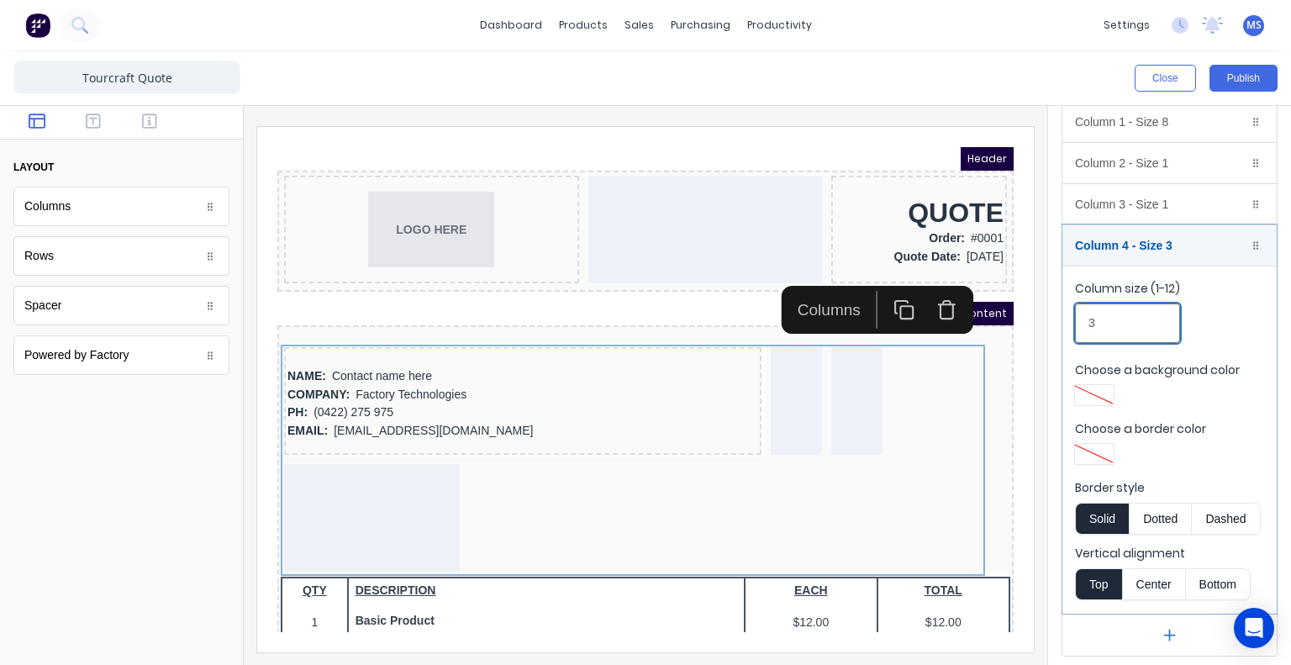
click at [1140, 325] on input "3" at bounding box center [1127, 323] width 105 height 40
drag, startPoint x: 1139, startPoint y: 327, endPoint x: 1043, endPoint y: 322, distance: 96.0
click at [1043, 322] on div "Close Publish Components layout Columns Columns Rows Rows Spacer Spacer Powered…" at bounding box center [645, 358] width 1291 height 614
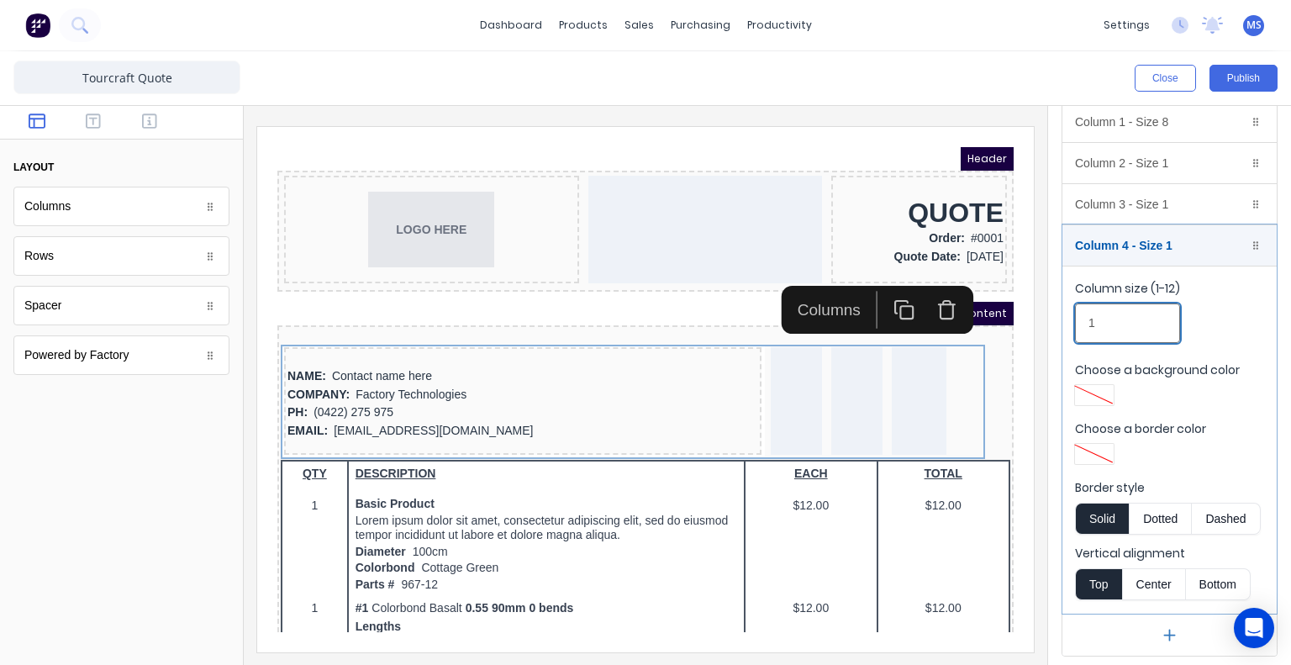
type input "1"
click at [229, 478] on div at bounding box center [121, 531] width 243 height 266
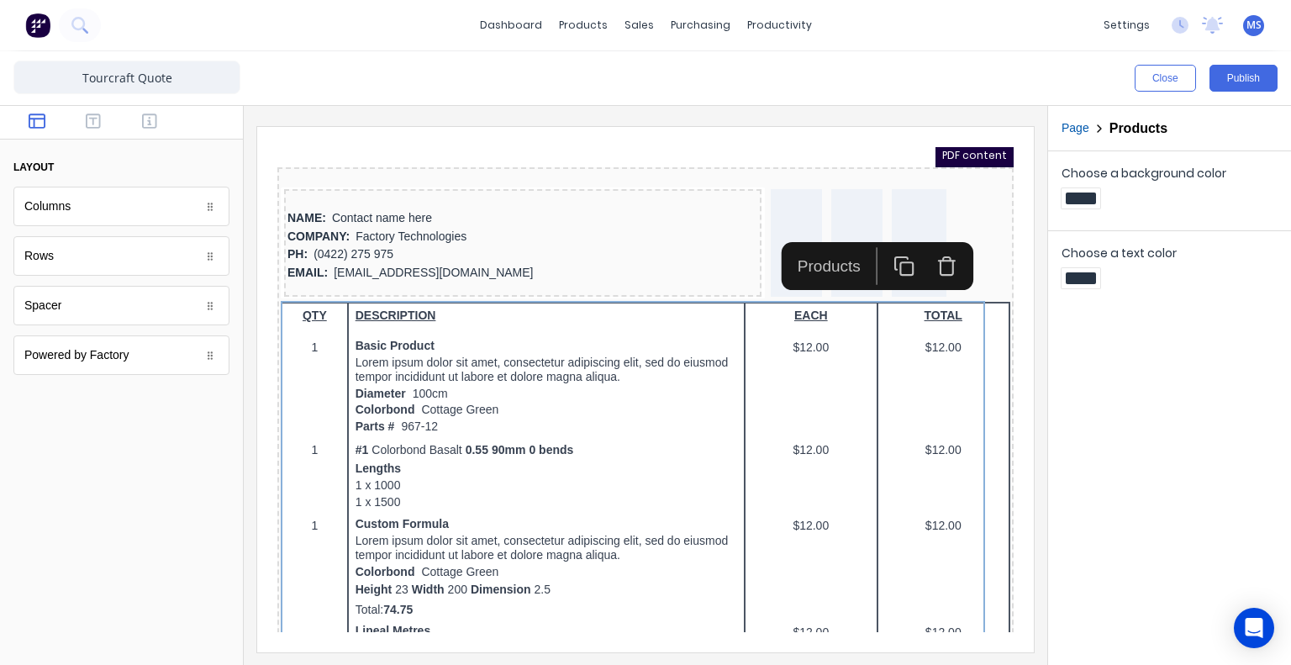
scroll to position [168, 0]
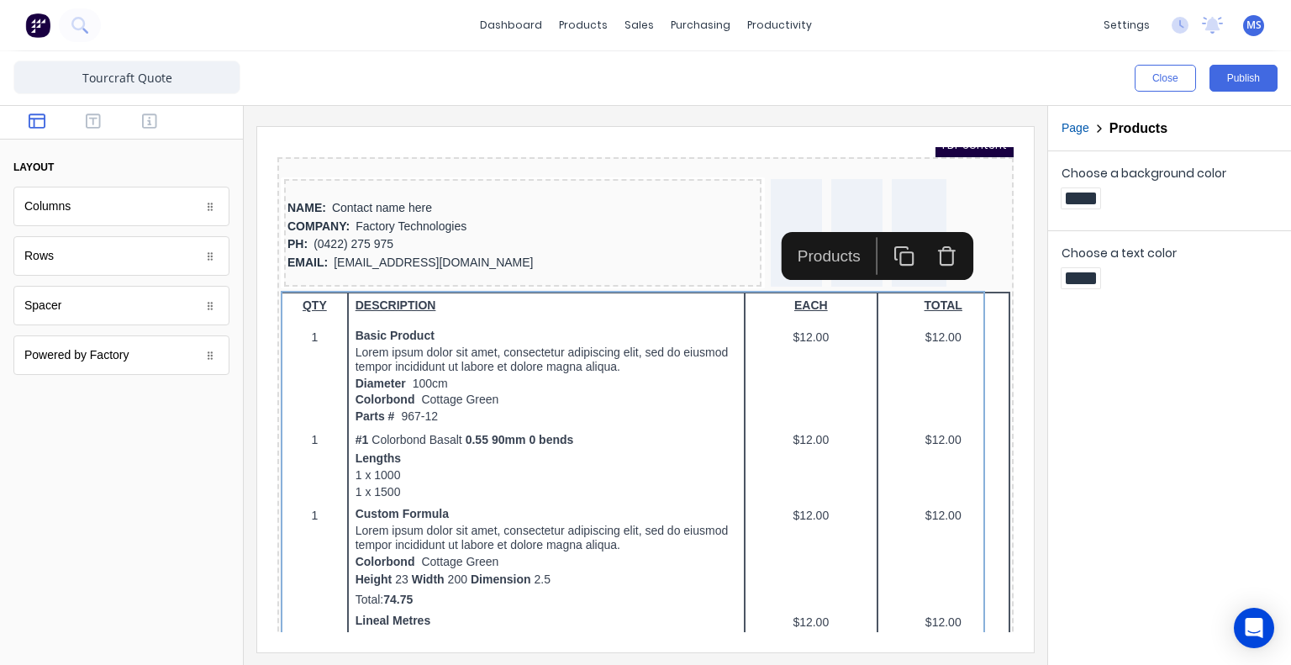
click at [178, 208] on div "Columns" at bounding box center [121, 207] width 216 height 40
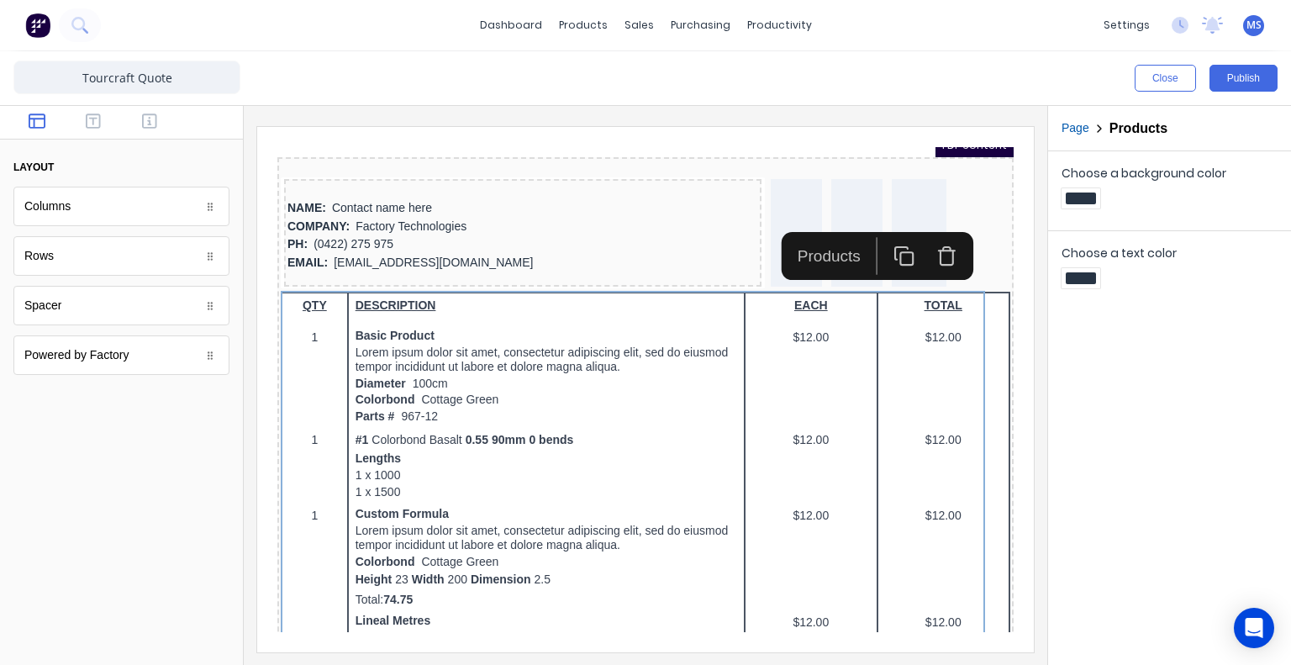
click at [56, 208] on body "dashboard products sales purchasing productivity dashboard products Product Cat…" at bounding box center [645, 332] width 1291 height 665
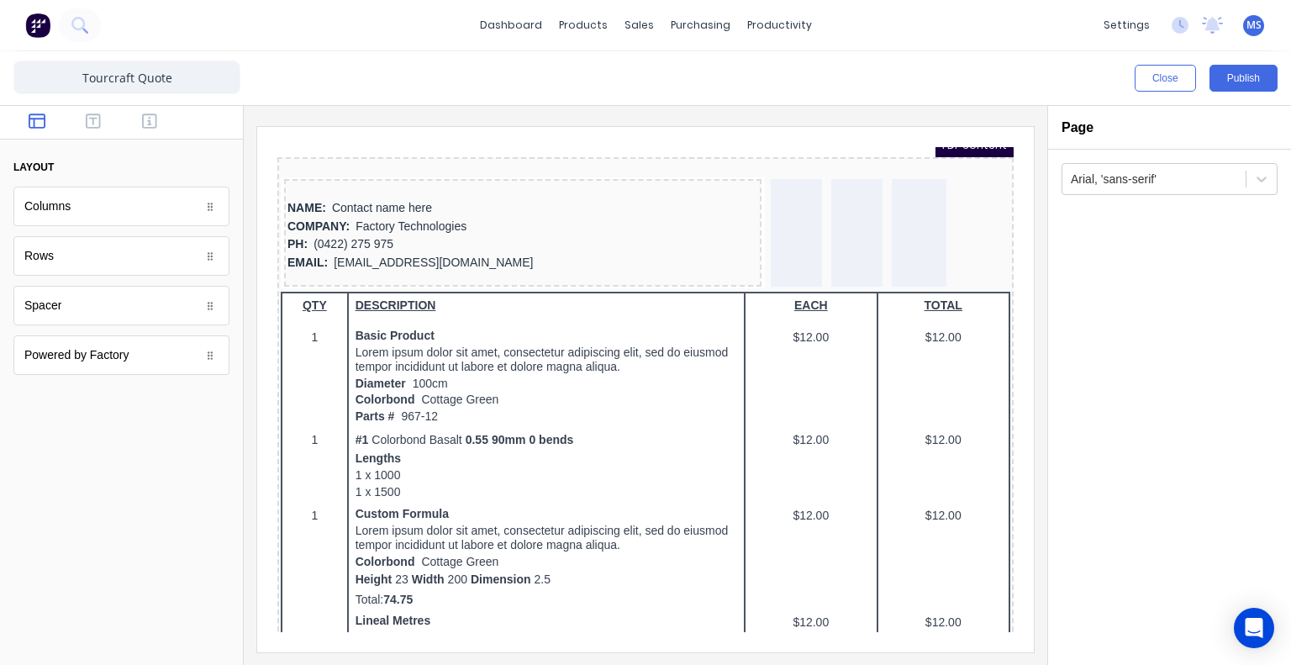
click at [73, 249] on div "Rows" at bounding box center [121, 256] width 216 height 40
click at [72, 256] on div "Rows" at bounding box center [121, 256] width 216 height 40
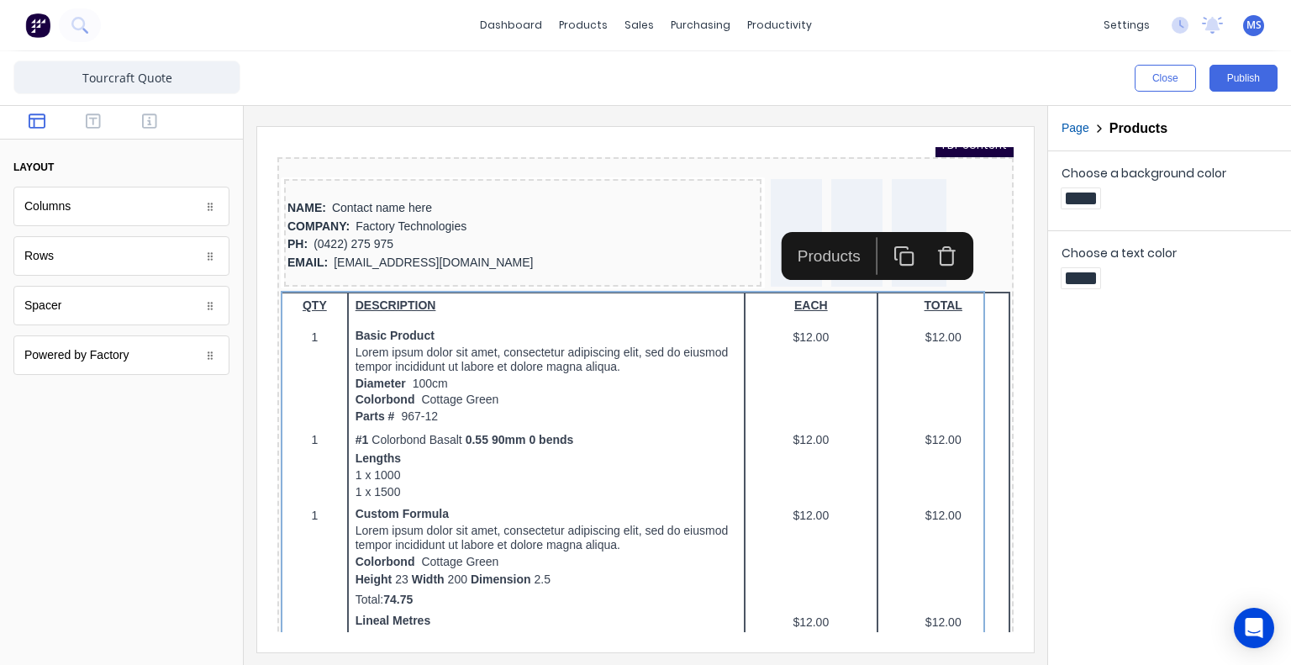
click at [153, 352] on div "Powered by Factory" at bounding box center [121, 355] width 216 height 40
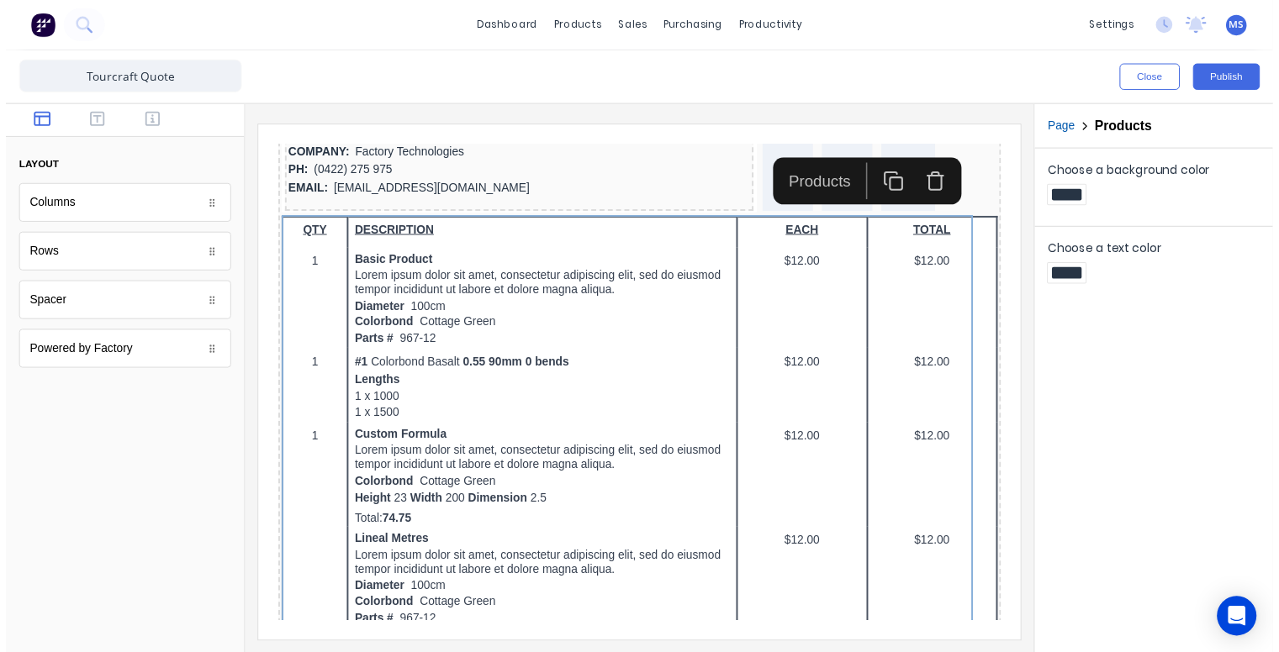
scroll to position [0, 0]
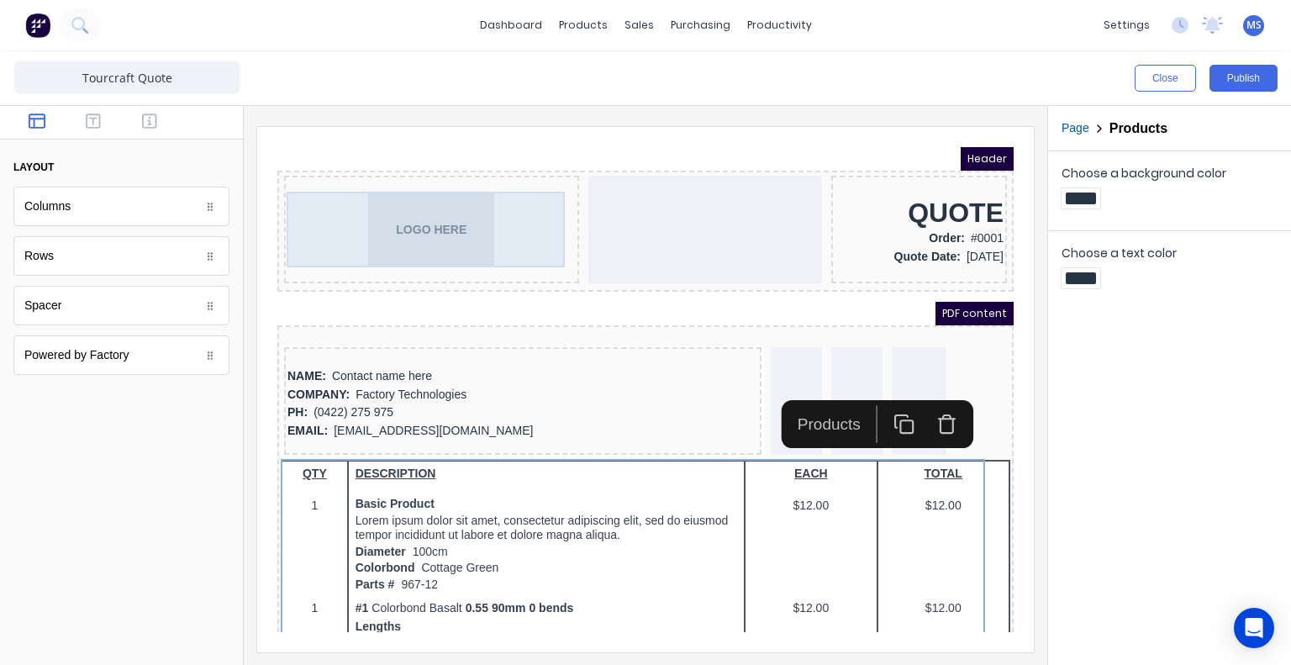
click at [526, 215] on div "LOGO HERE" at bounding box center [411, 209] width 288 height 76
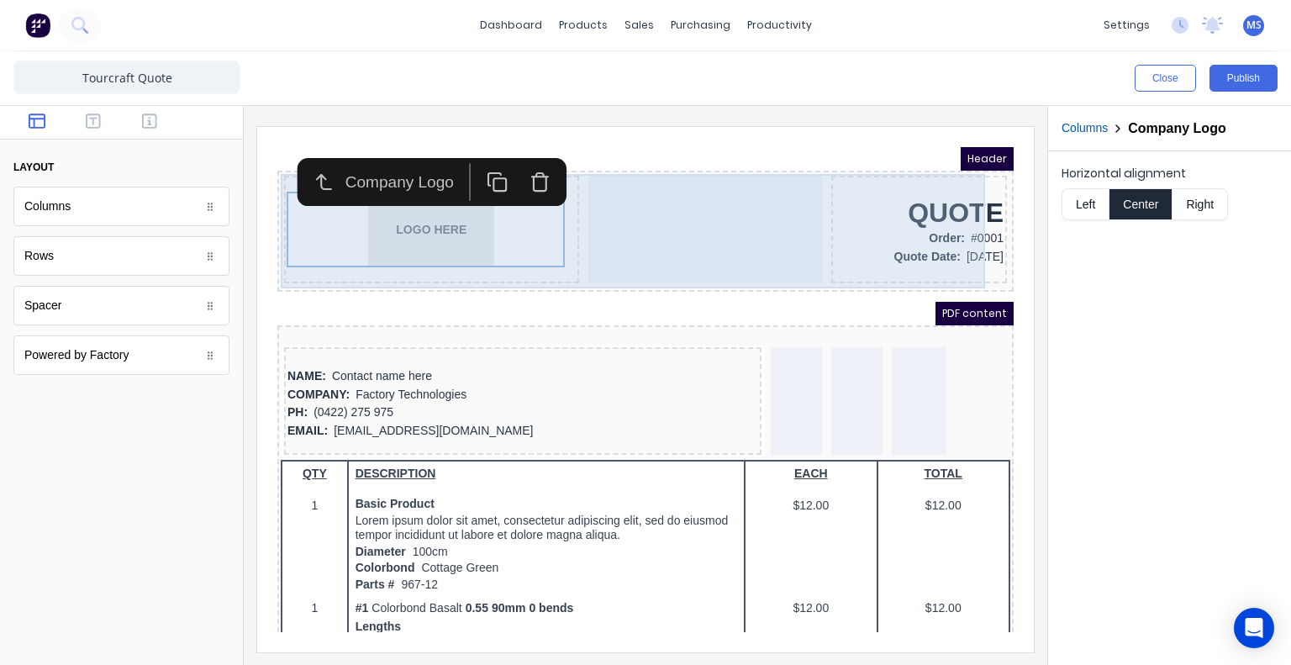
click at [580, 206] on div at bounding box center [685, 210] width 234 height 108
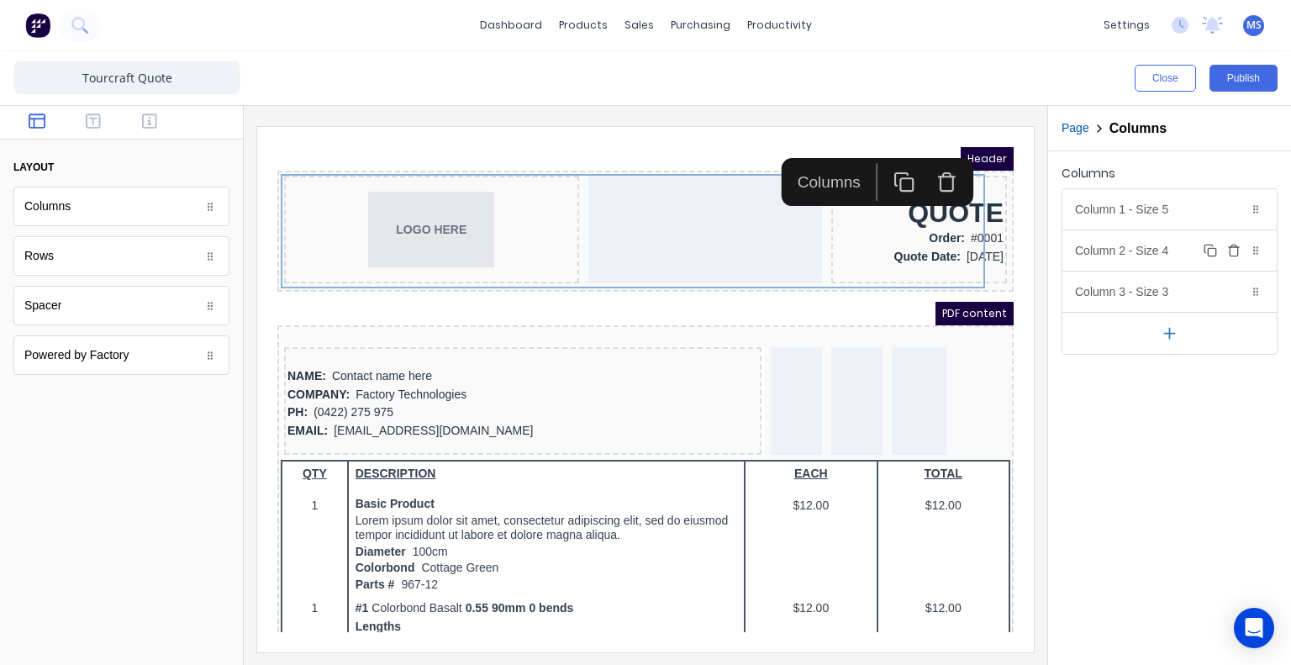
click at [1160, 244] on div "Column 2 - Size 4 Duplicate Delete" at bounding box center [1169, 250] width 214 height 40
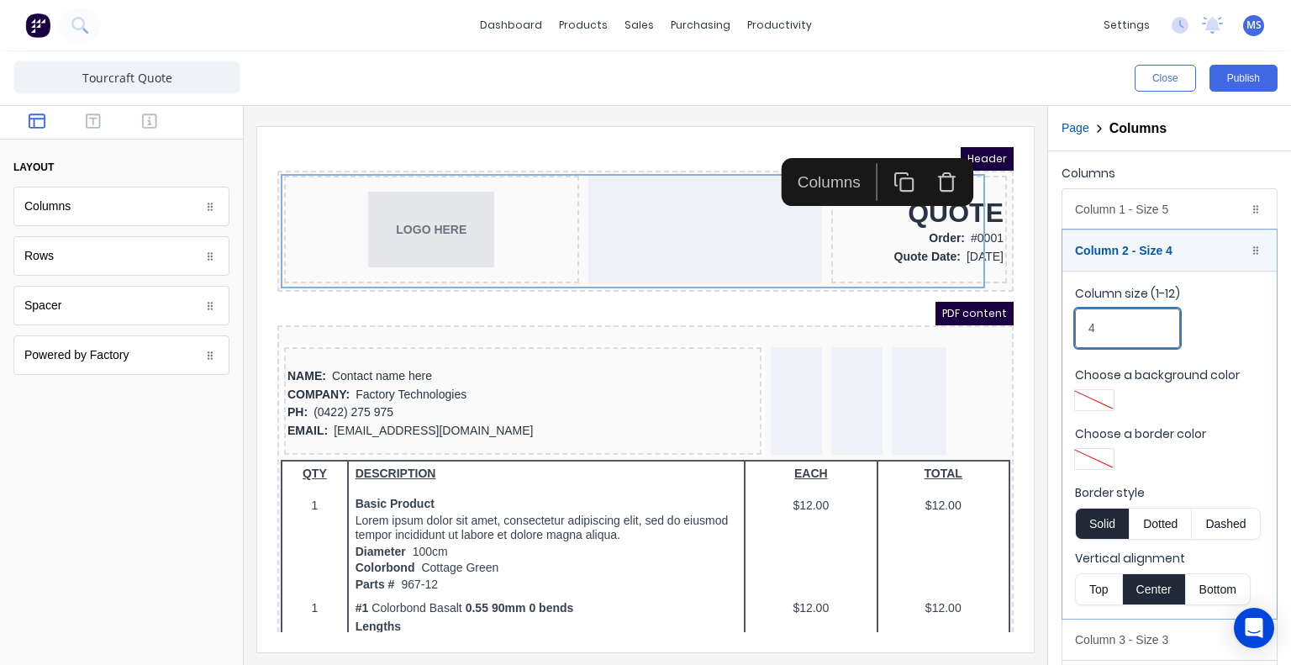
click at [1119, 325] on input "4" at bounding box center [1127, 328] width 105 height 40
drag, startPoint x: 1119, startPoint y: 325, endPoint x: 1011, endPoint y: 329, distance: 107.6
click at [1011, 329] on div "Close Publish Components layout Columns Columns Rows Rows Spacer Spacer Powered…" at bounding box center [645, 358] width 1291 height 614
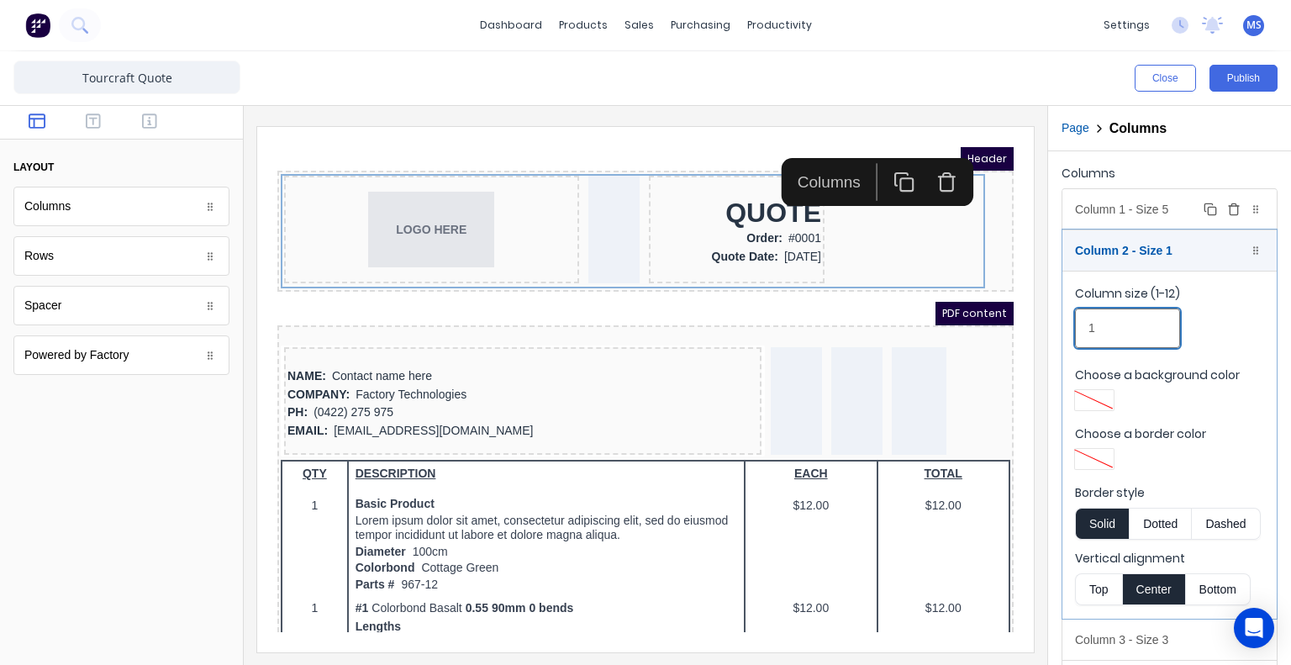
type input "1"
click at [1150, 201] on div "Column 1 - Size 5 Duplicate Delete" at bounding box center [1169, 209] width 214 height 40
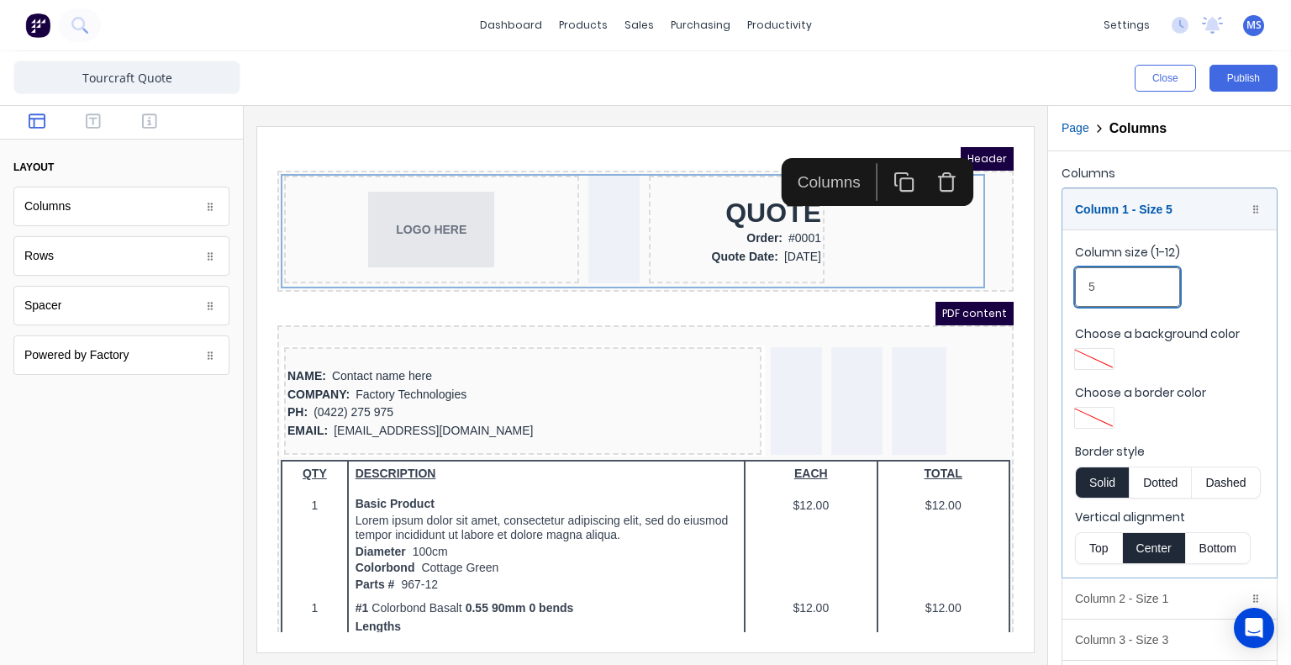
drag, startPoint x: 1120, startPoint y: 285, endPoint x: 1057, endPoint y: 290, distance: 63.2
click at [1057, 290] on div "Columns Column 1 - Size 5 Duplicate Delete Column size (1-12) 5 Choose a backgr…" at bounding box center [1169, 432] width 243 height 562
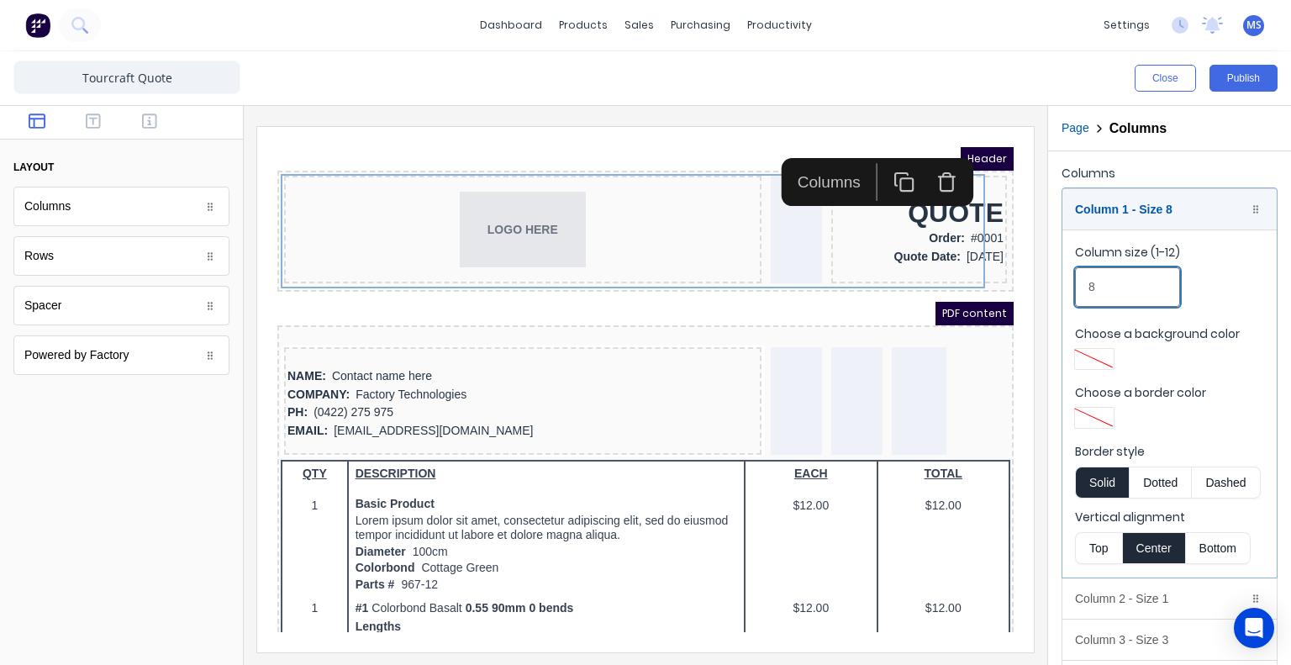
type input "8"
click at [763, 293] on div "PDF content" at bounding box center [625, 294] width 736 height 24
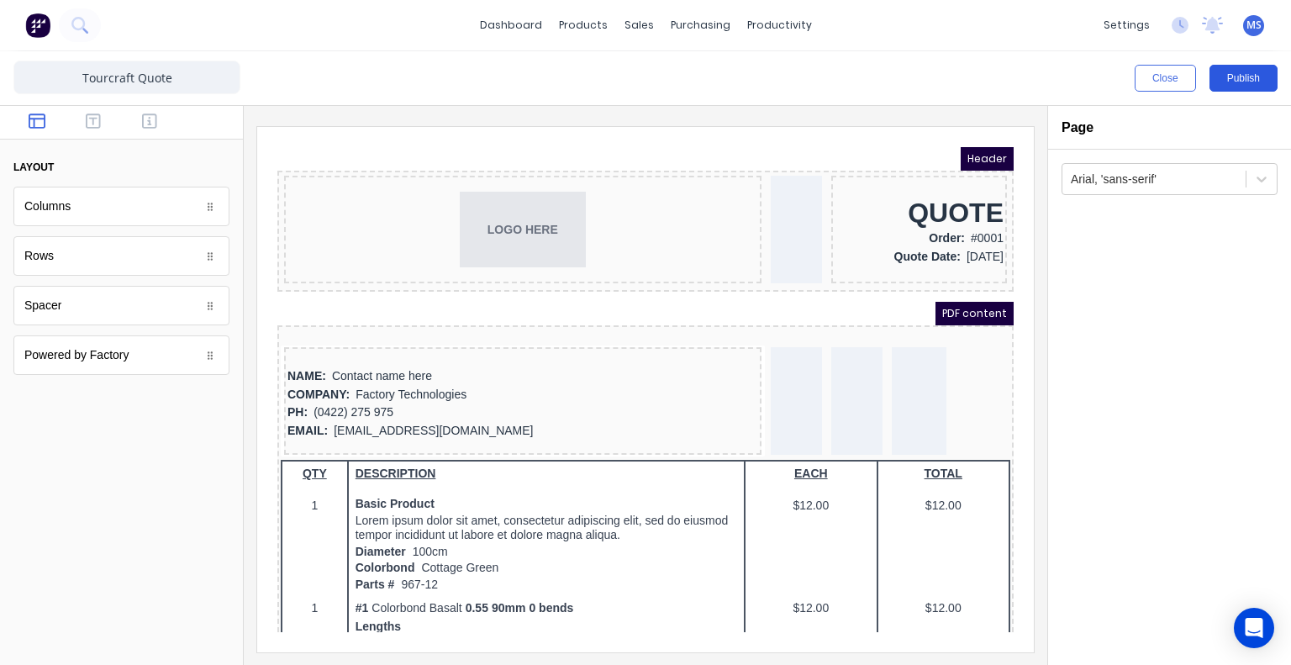
click at [1245, 66] on button "Publish" at bounding box center [1244, 78] width 68 height 27
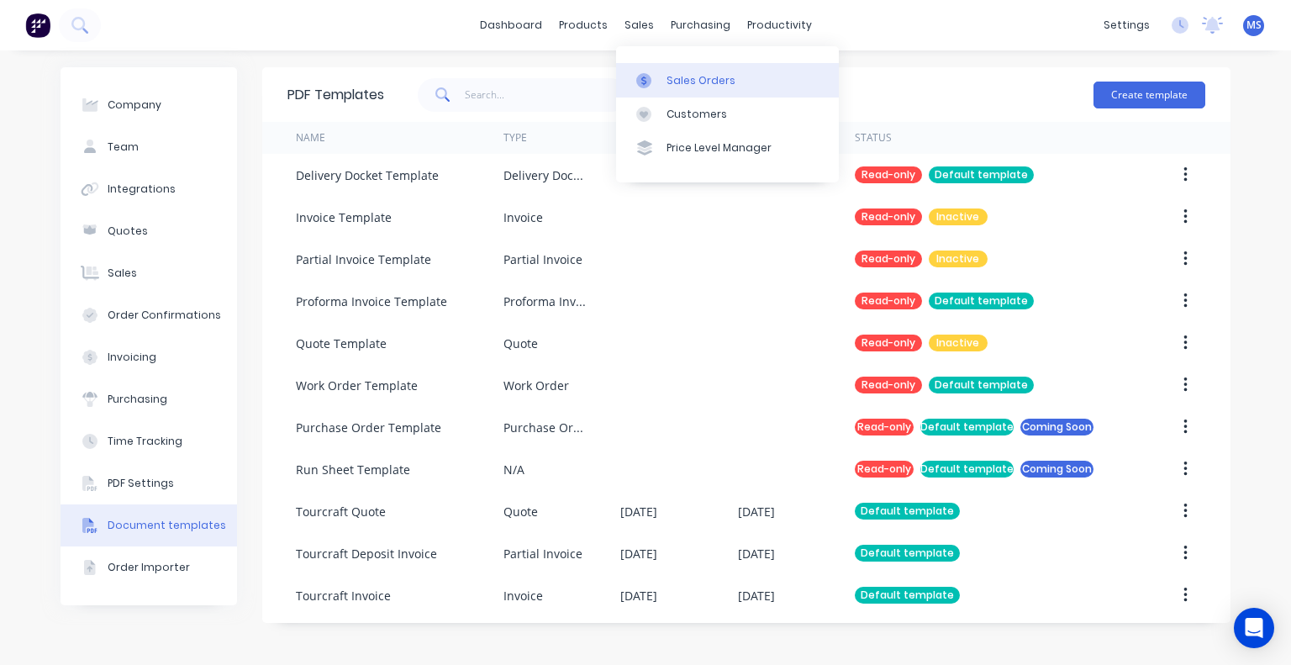
click at [674, 76] on div "Sales Orders" at bounding box center [701, 80] width 69 height 15
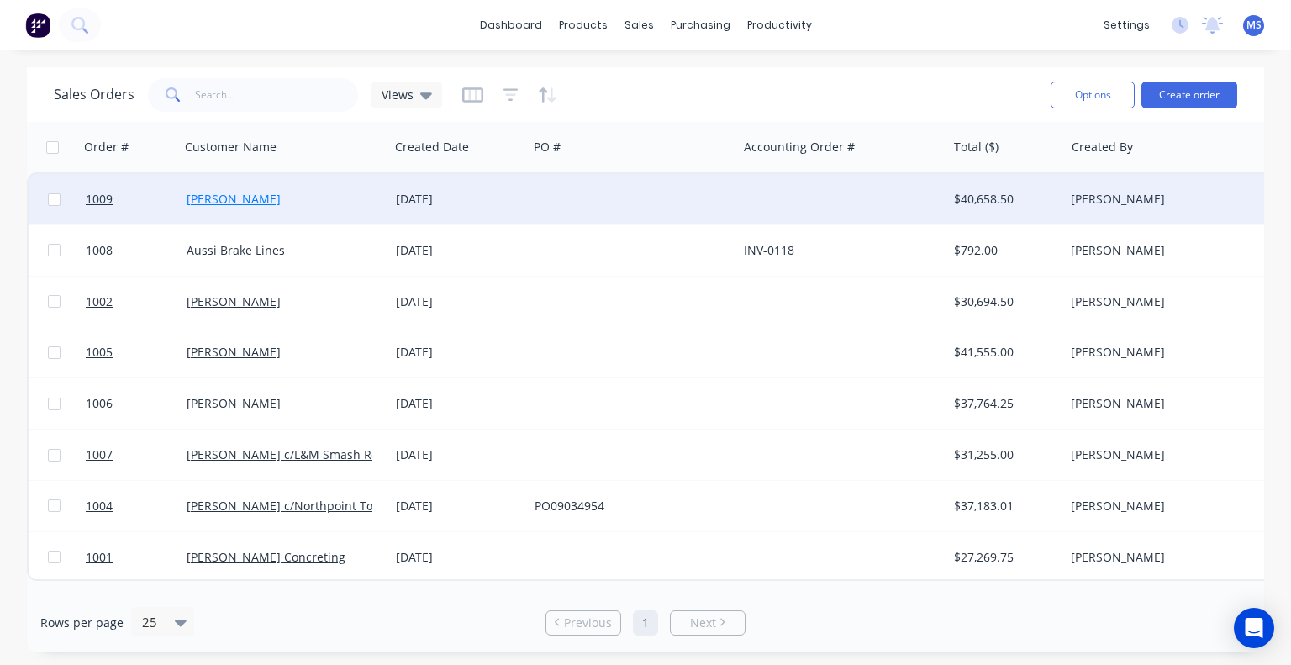
click at [221, 193] on link "[PERSON_NAME]" at bounding box center [234, 199] width 94 height 16
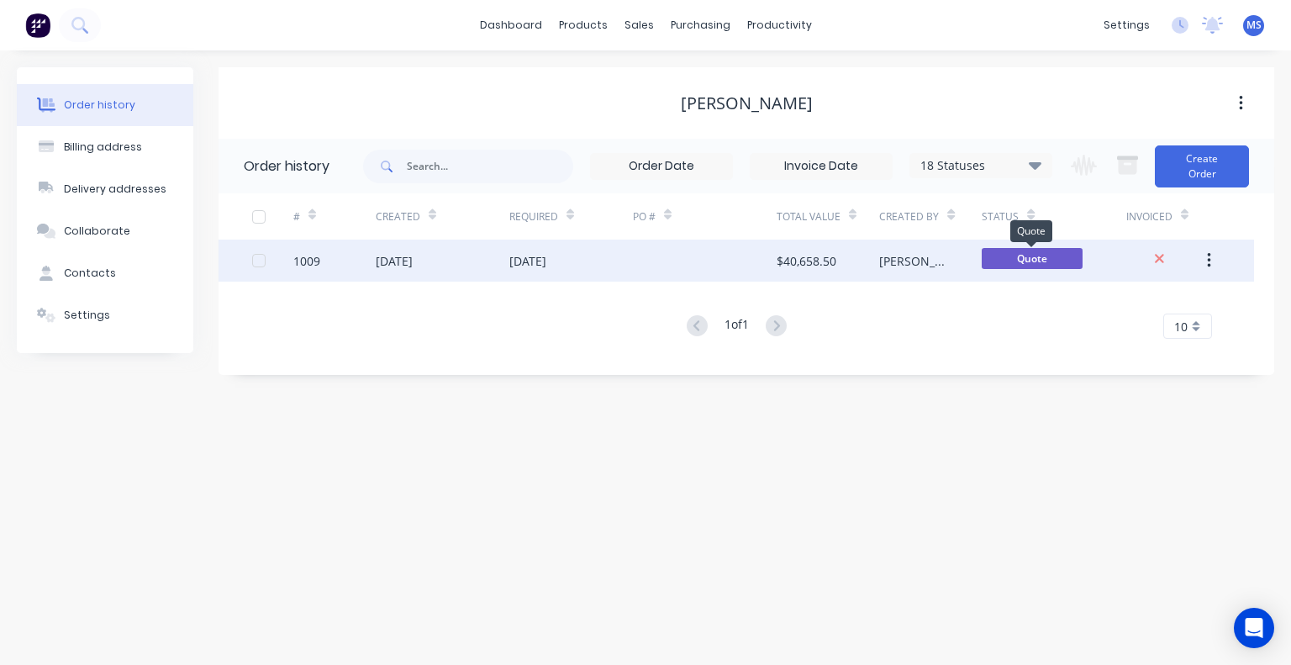
click at [1041, 260] on span "Quote" at bounding box center [1032, 258] width 101 height 21
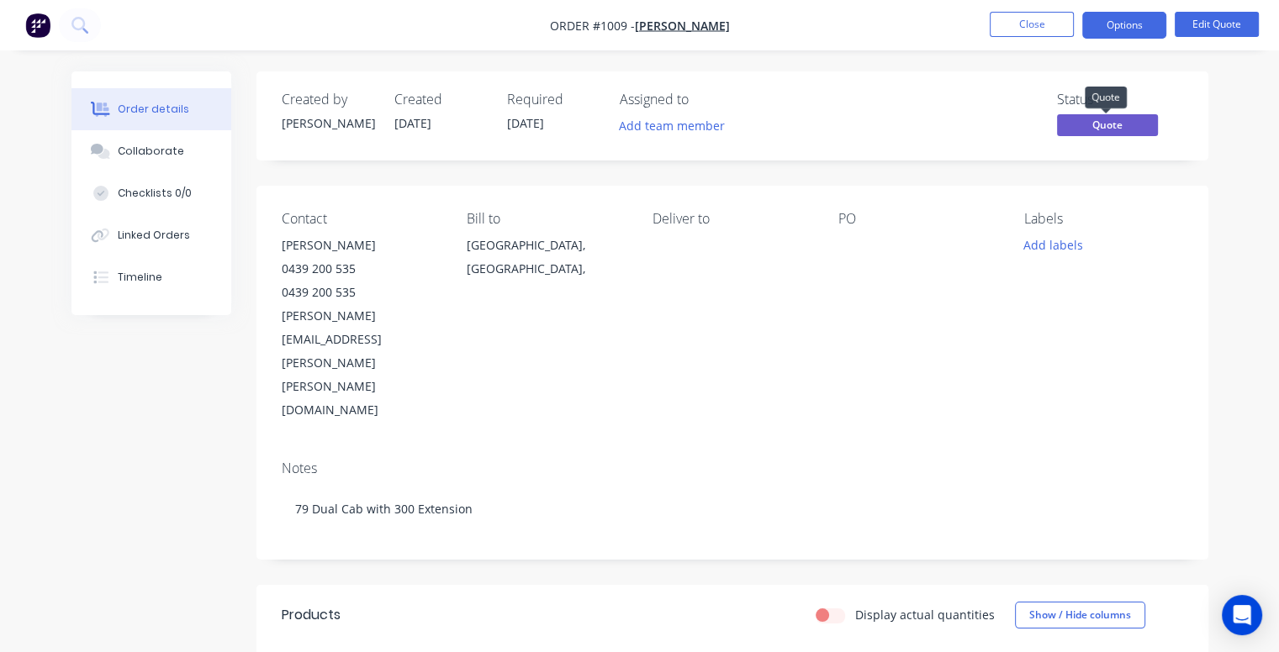
click at [1141, 125] on span "Quote" at bounding box center [1107, 124] width 101 height 21
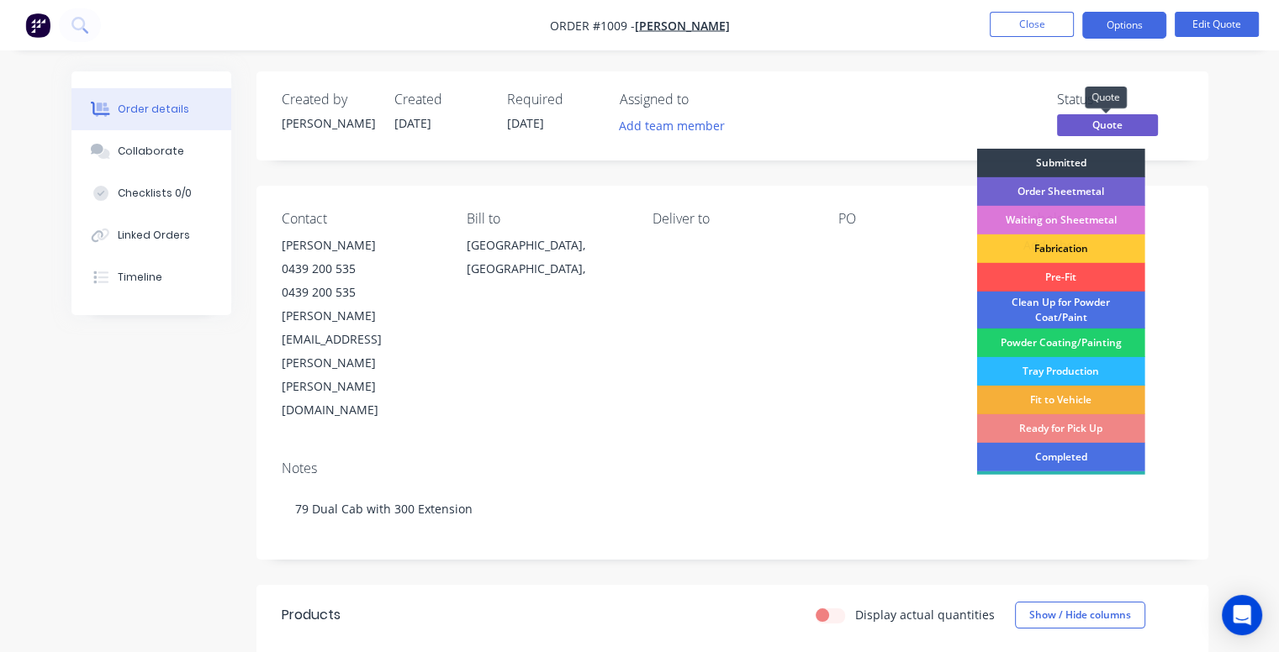
click at [1141, 125] on span "Quote" at bounding box center [1107, 124] width 101 height 21
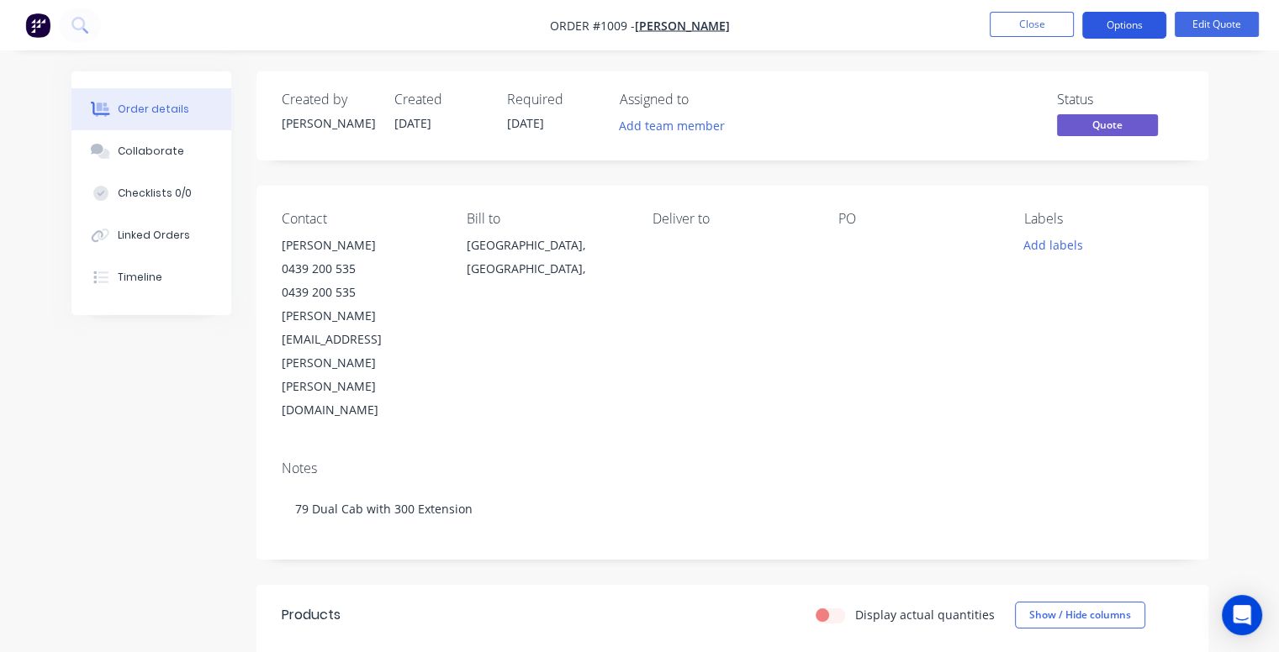
click at [1137, 23] on button "Options" at bounding box center [1124, 25] width 84 height 27
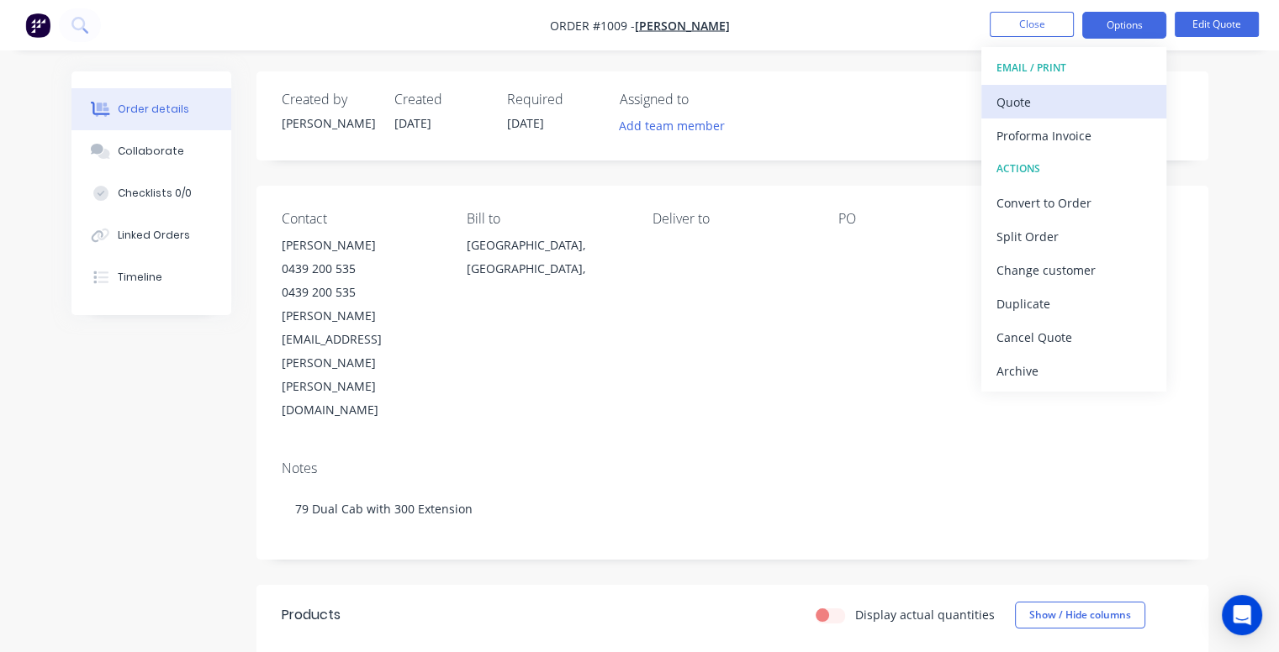
click at [1033, 100] on div "Quote" at bounding box center [1073, 102] width 155 height 24
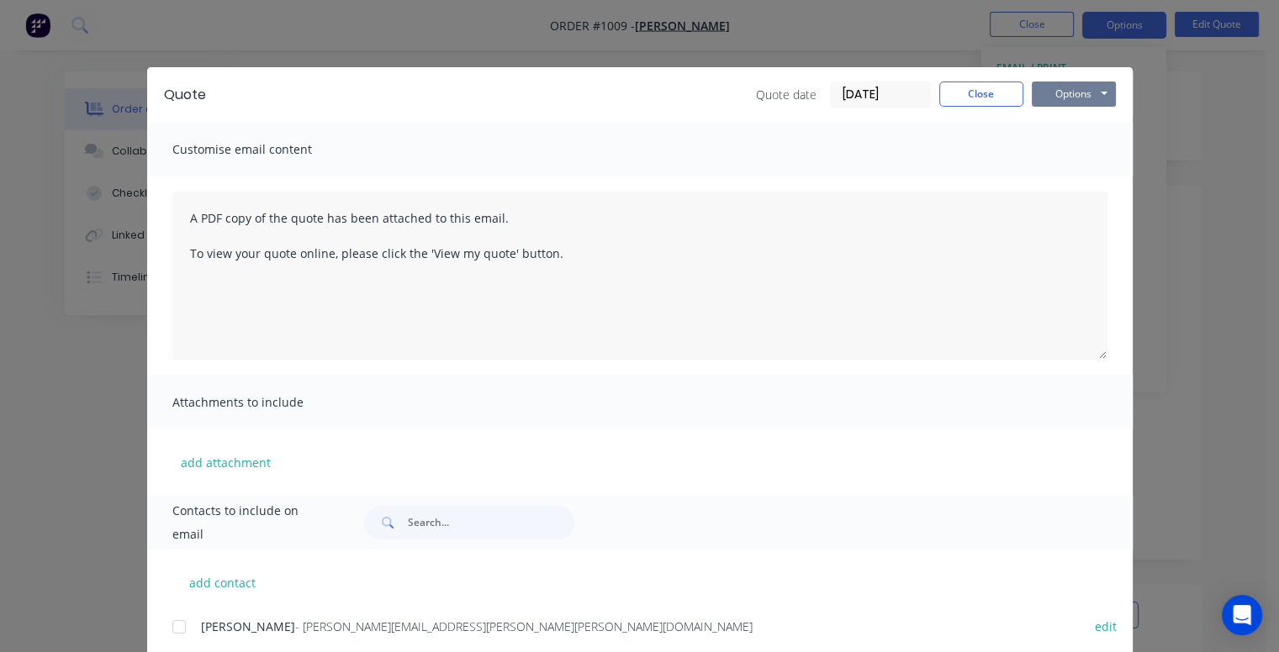
click at [1057, 91] on button "Options" at bounding box center [1073, 94] width 84 height 25
click at [1062, 124] on button "Preview" at bounding box center [1085, 124] width 108 height 28
click at [954, 92] on button "Close" at bounding box center [981, 94] width 84 height 25
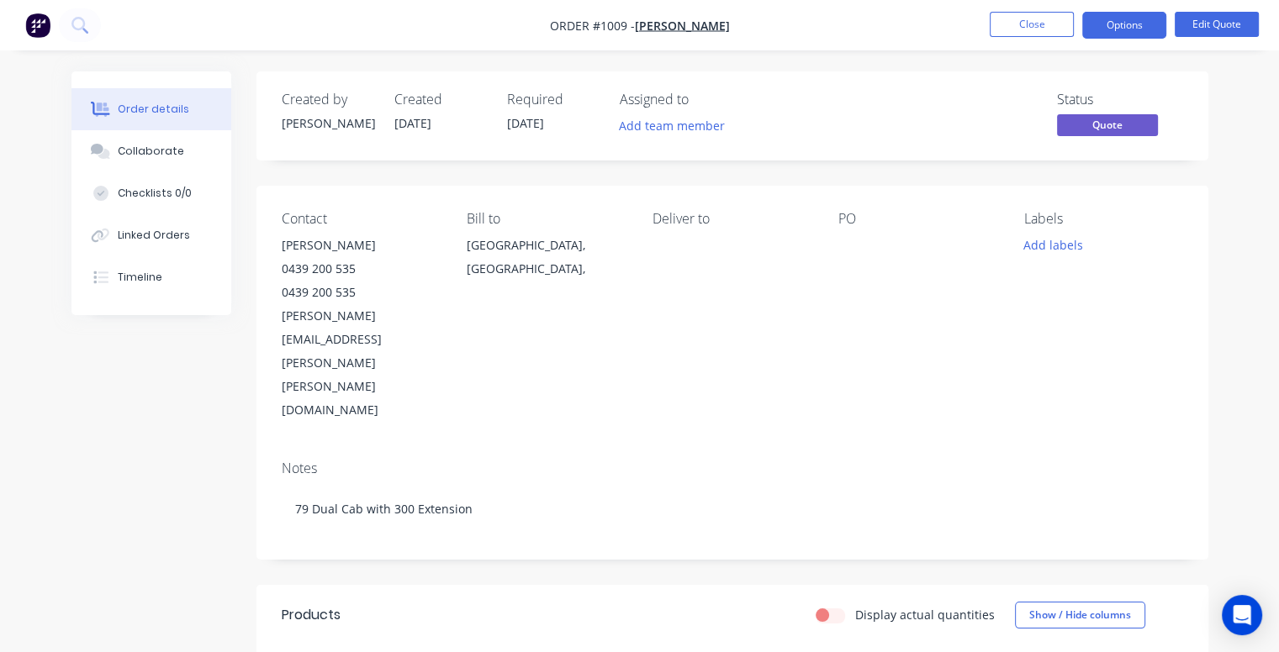
click at [40, 23] on img "button" at bounding box center [37, 25] width 25 height 25
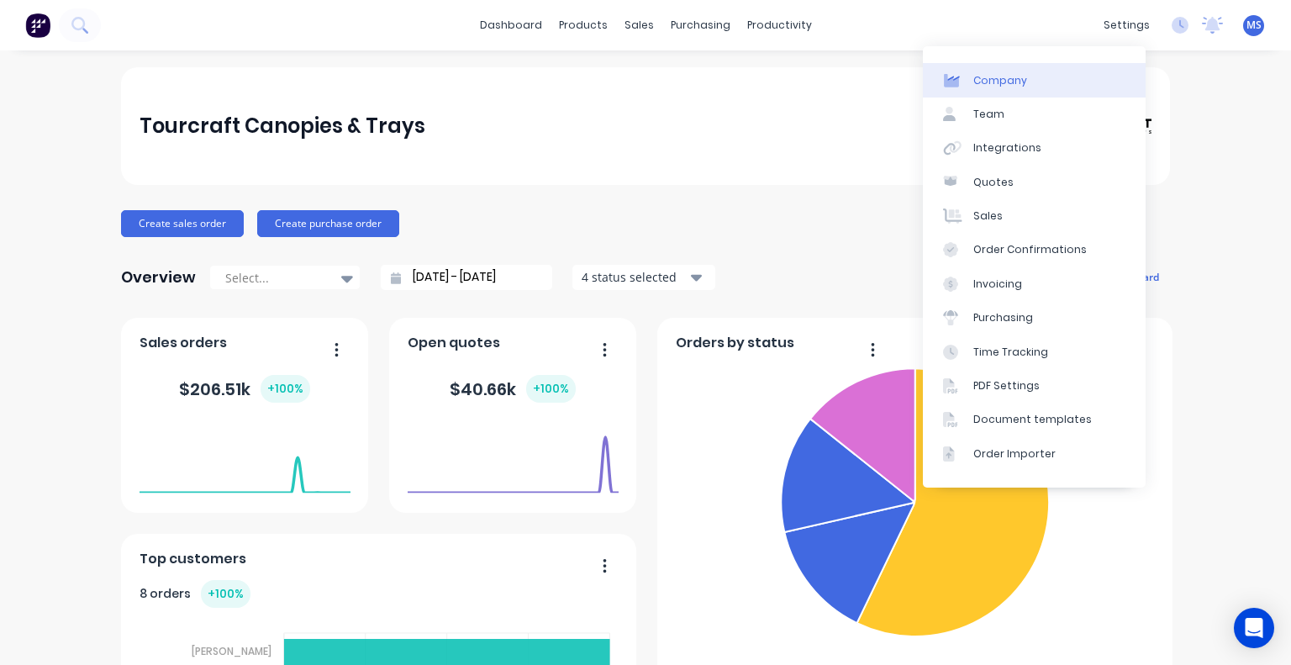
click at [1012, 75] on div "Company" at bounding box center [1000, 80] width 54 height 15
select select "AU"
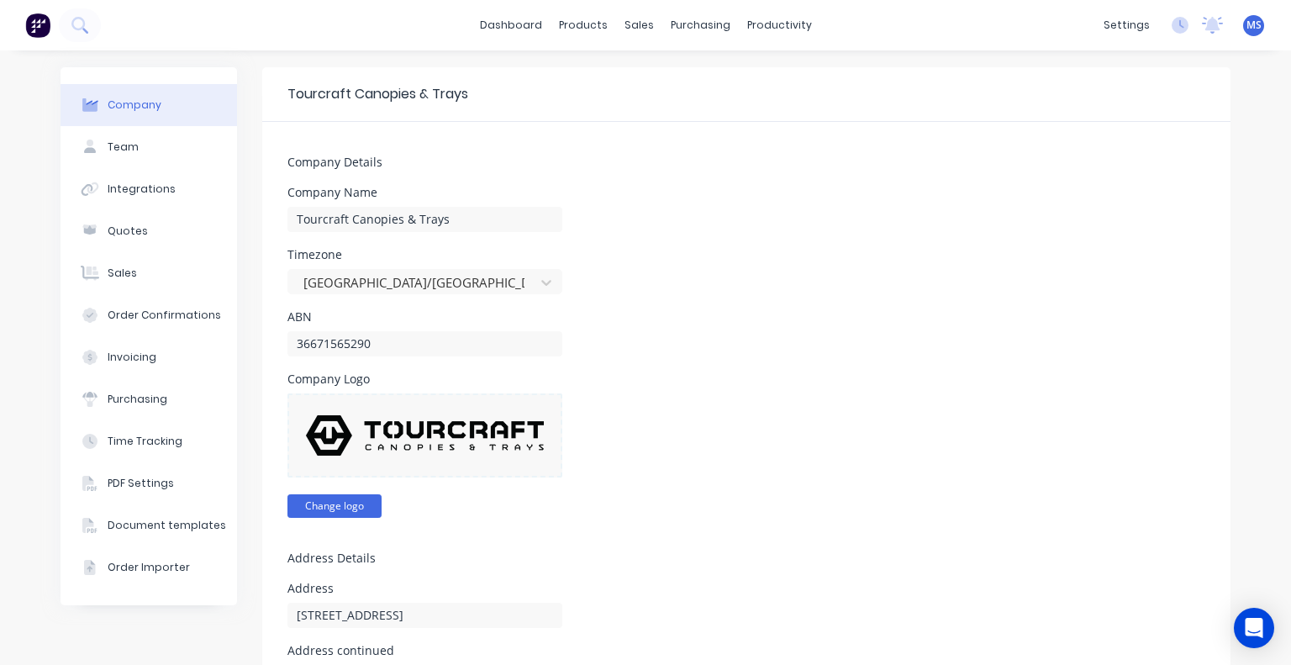
click at [346, 505] on button "Change logo" at bounding box center [334, 506] width 94 height 24
click at [335, 504] on button "Change logo" at bounding box center [334, 506] width 94 height 24
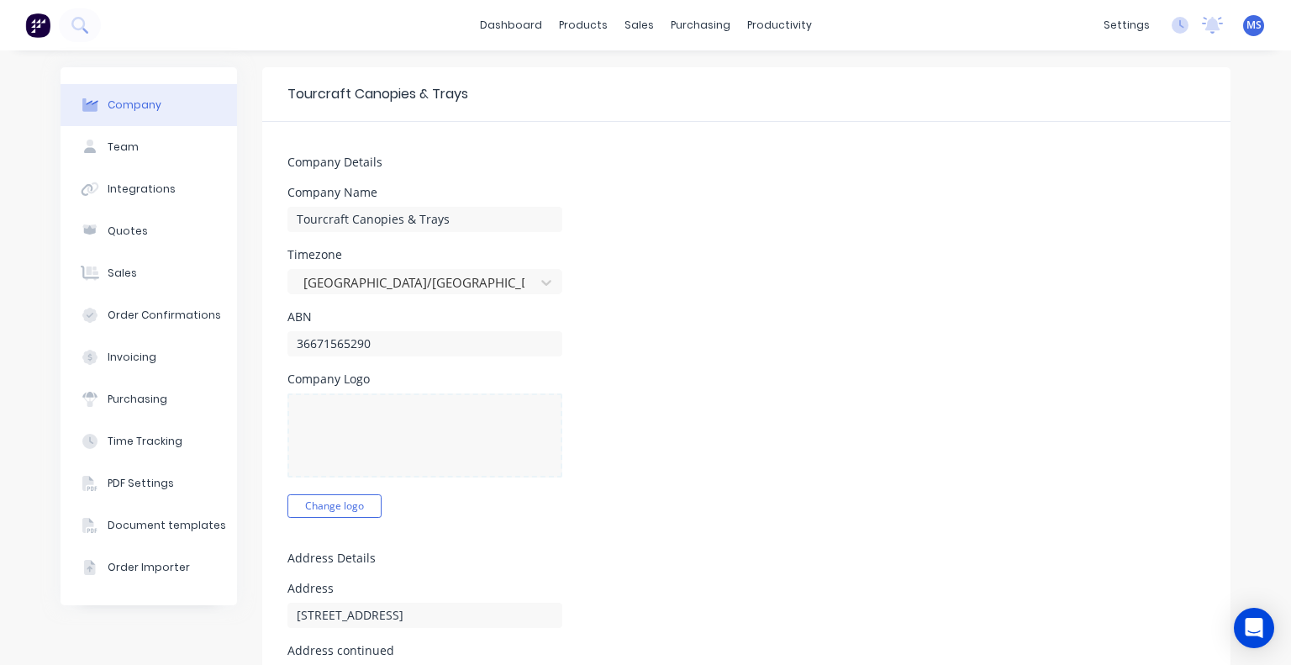
click at [329, 491] on div "Change logo" at bounding box center [424, 455] width 275 height 124
click at [336, 505] on button "Change logo" at bounding box center [334, 506] width 94 height 24
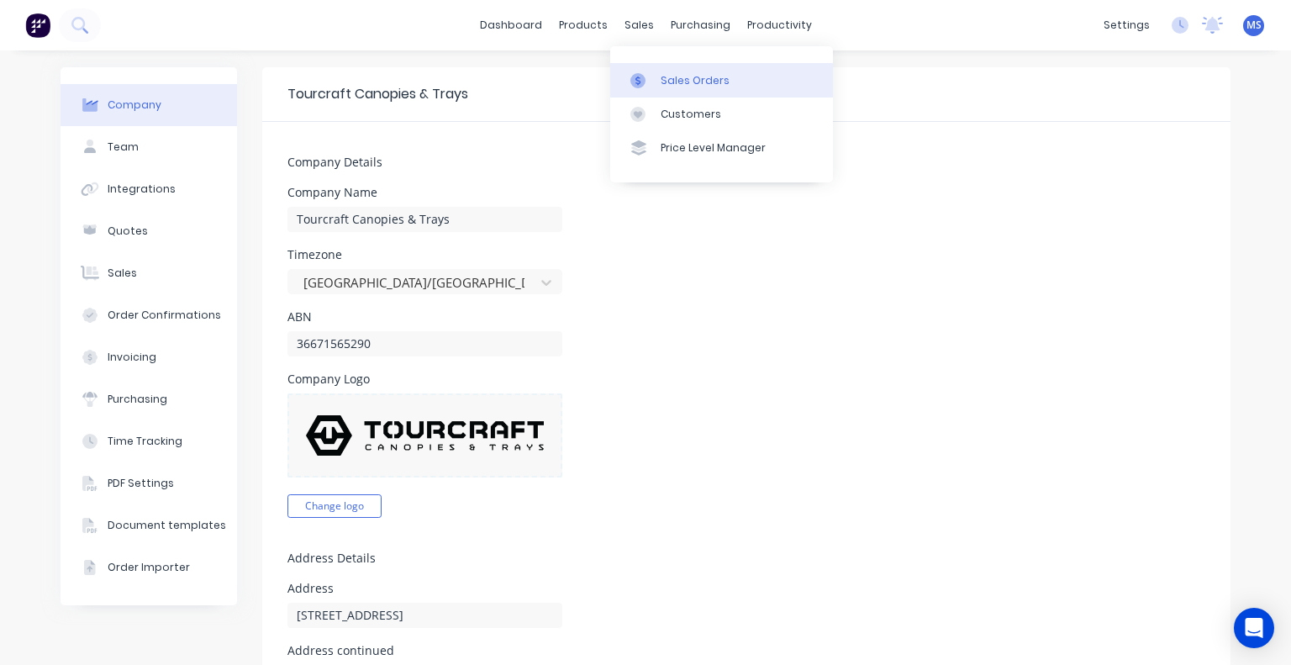
click at [672, 76] on div "Sales Orders" at bounding box center [695, 80] width 69 height 15
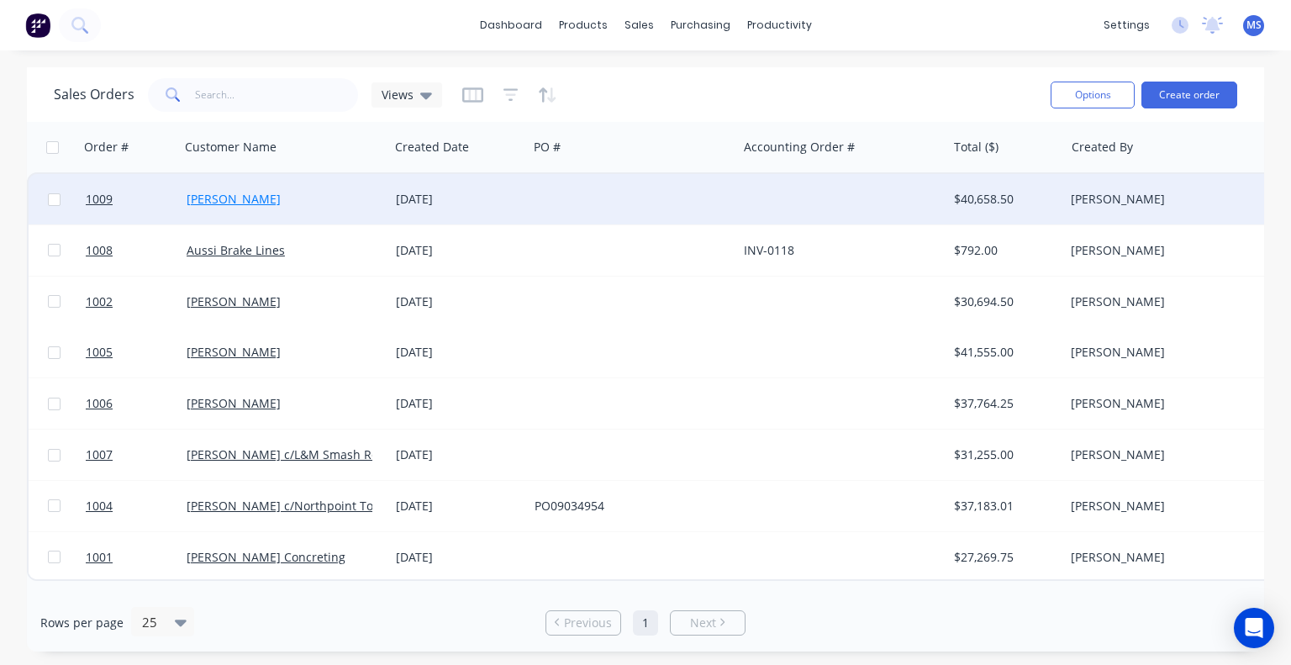
click at [215, 191] on link "[PERSON_NAME]" at bounding box center [234, 199] width 94 height 16
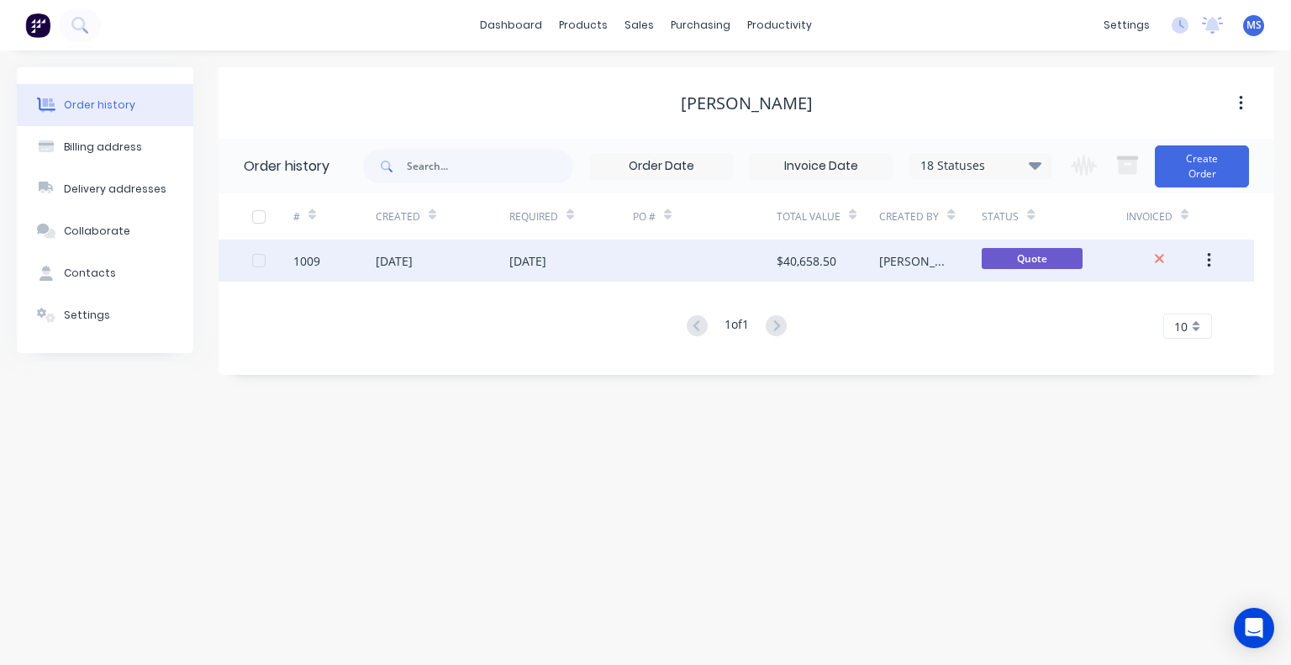
click at [954, 249] on div "[PERSON_NAME]" at bounding box center [930, 261] width 103 height 42
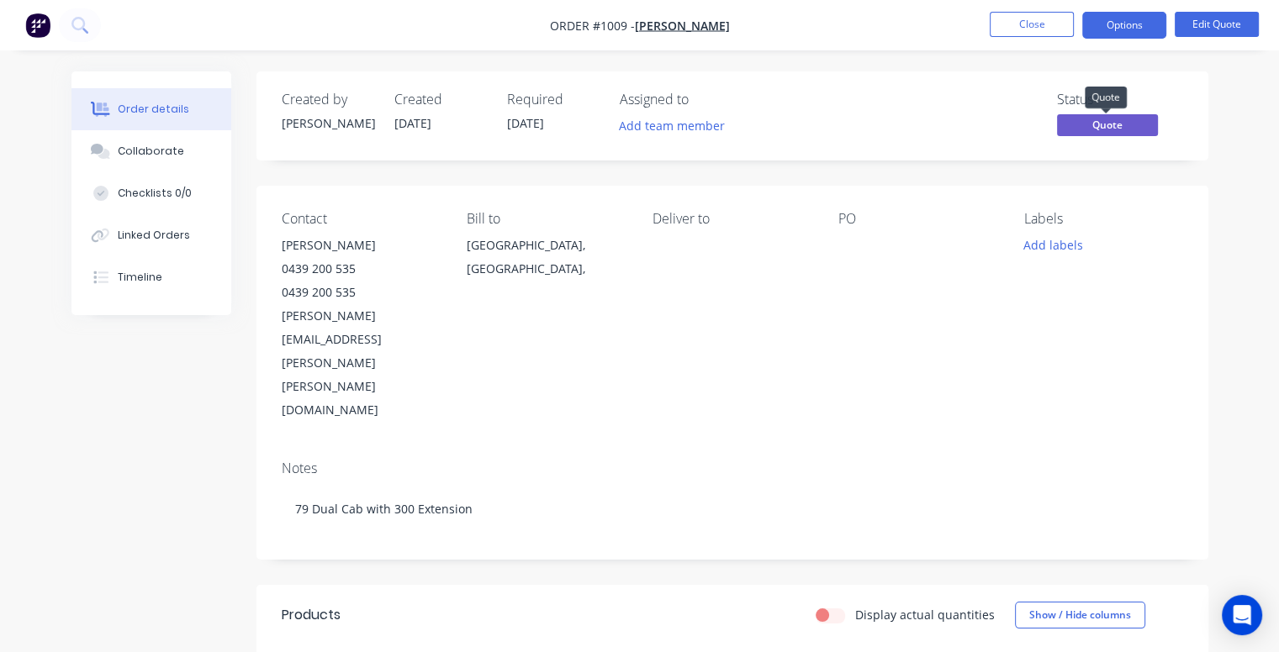
click at [1105, 132] on span "Quote" at bounding box center [1107, 124] width 101 height 21
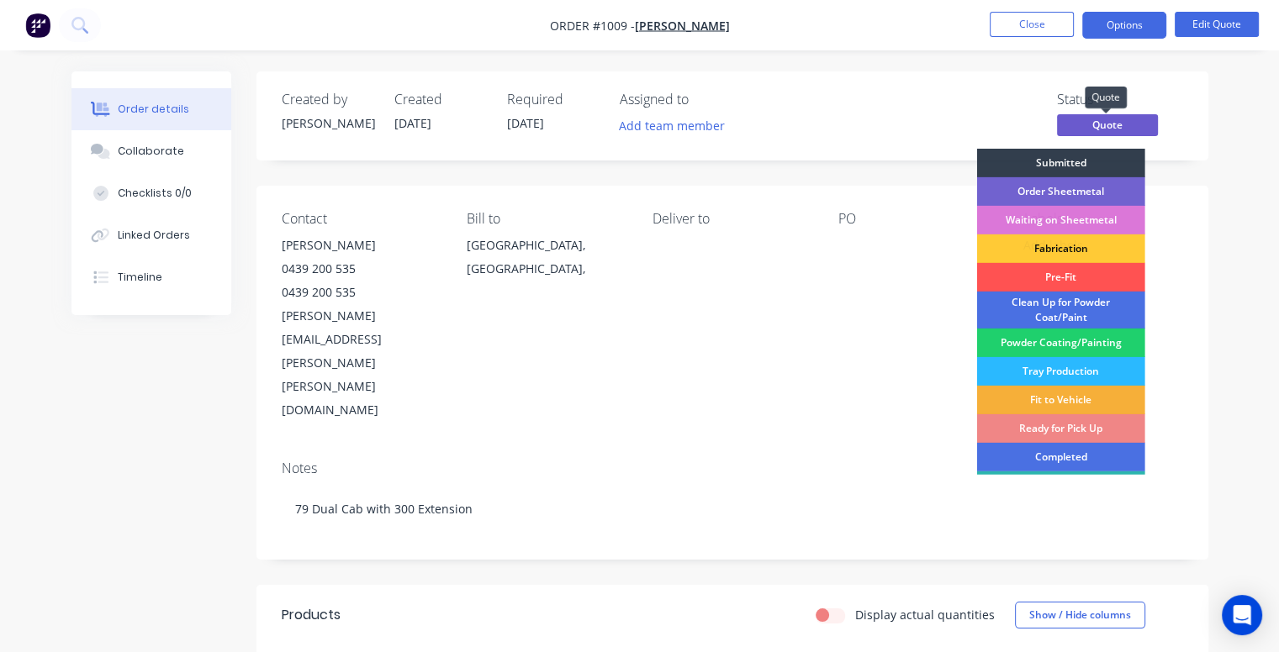
click at [1105, 132] on span "Quote" at bounding box center [1107, 124] width 101 height 21
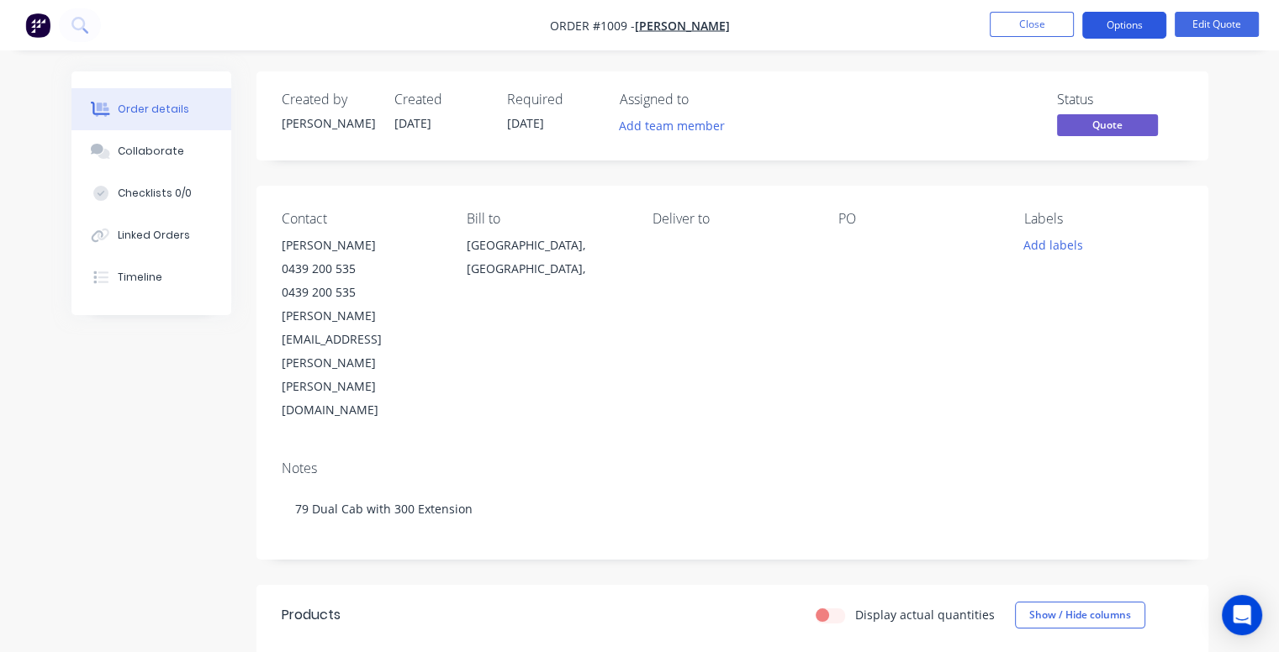
click at [1129, 16] on button "Options" at bounding box center [1124, 25] width 84 height 27
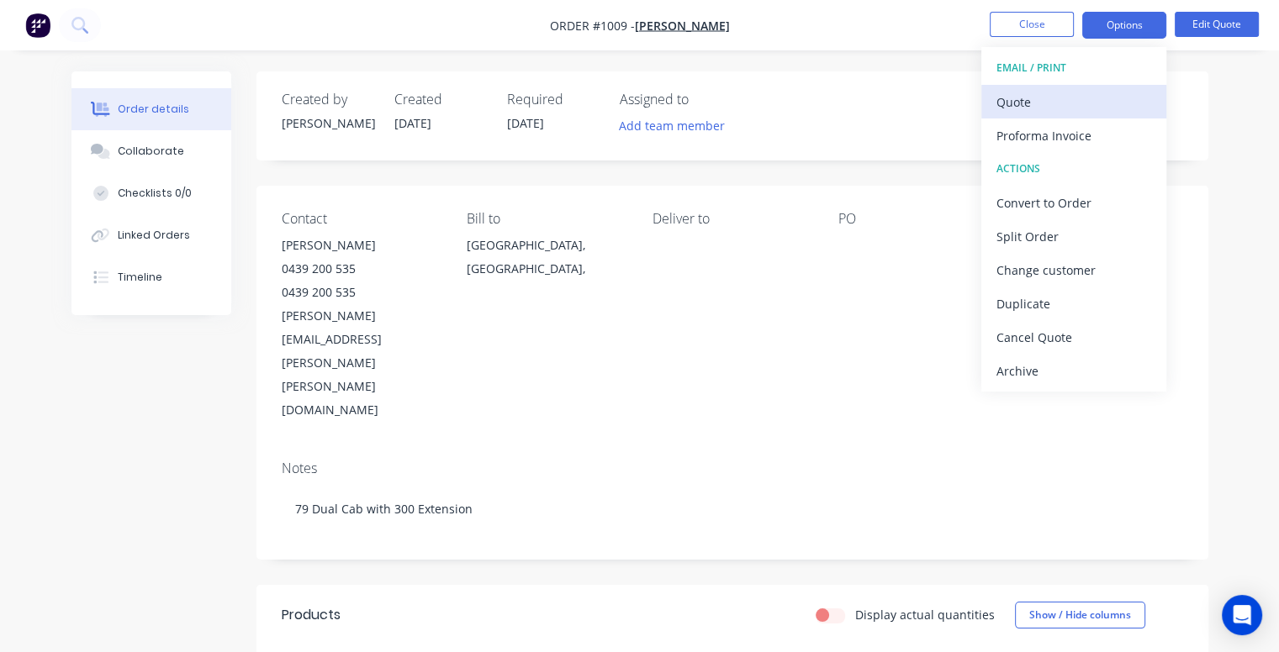
click at [1046, 99] on div "Quote" at bounding box center [1073, 102] width 155 height 24
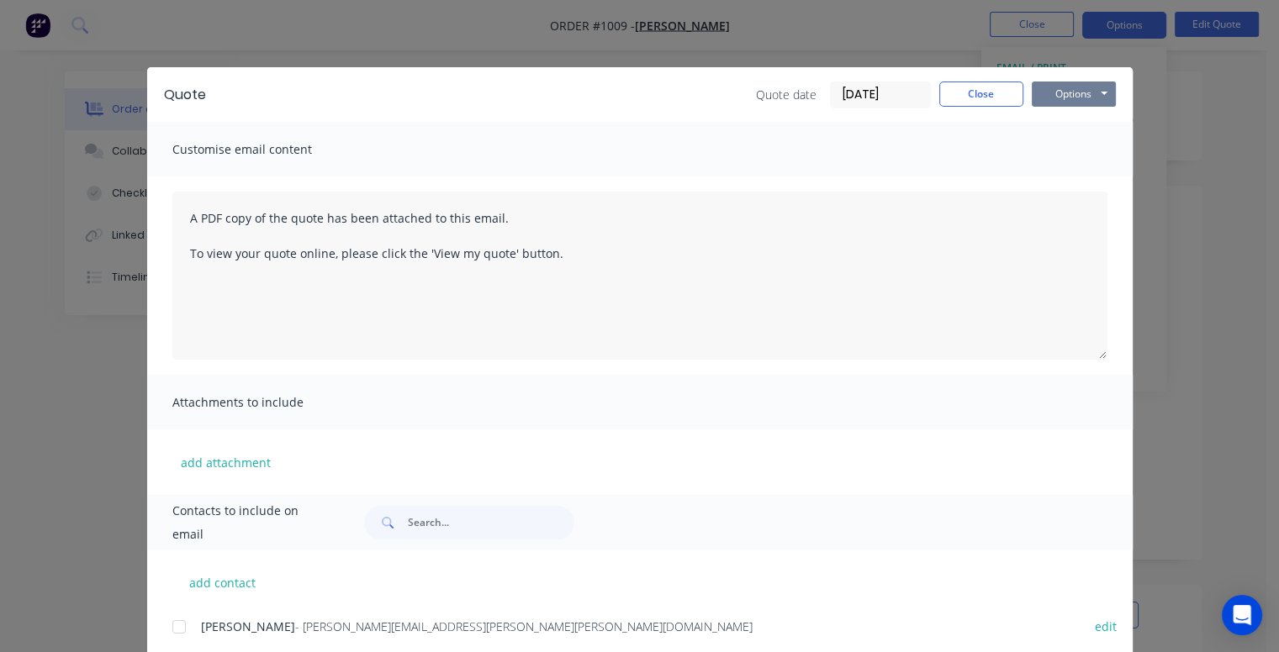
click at [1062, 95] on button "Options" at bounding box center [1073, 94] width 84 height 25
click at [1067, 122] on button "Preview" at bounding box center [1085, 124] width 108 height 28
